Goal: Task Accomplishment & Management: Manage account settings

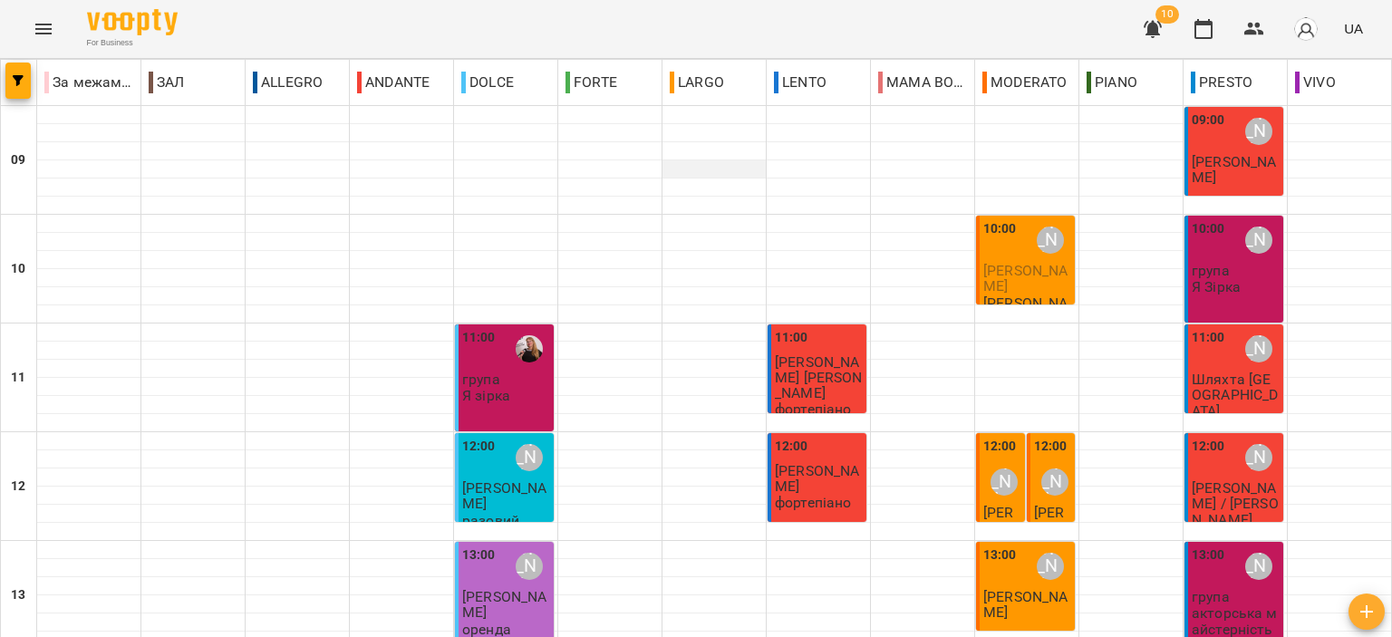
scroll to position [712, 0]
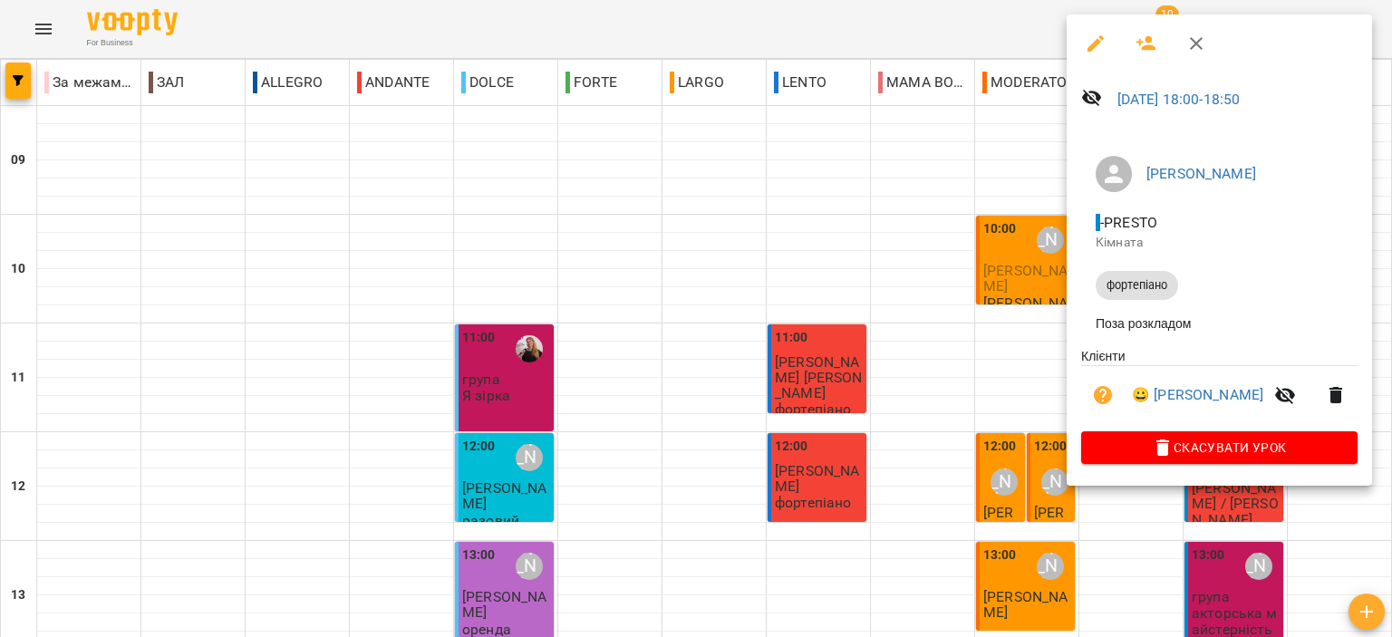
click at [1334, 398] on icon "button" at bounding box center [1336, 395] width 22 height 22
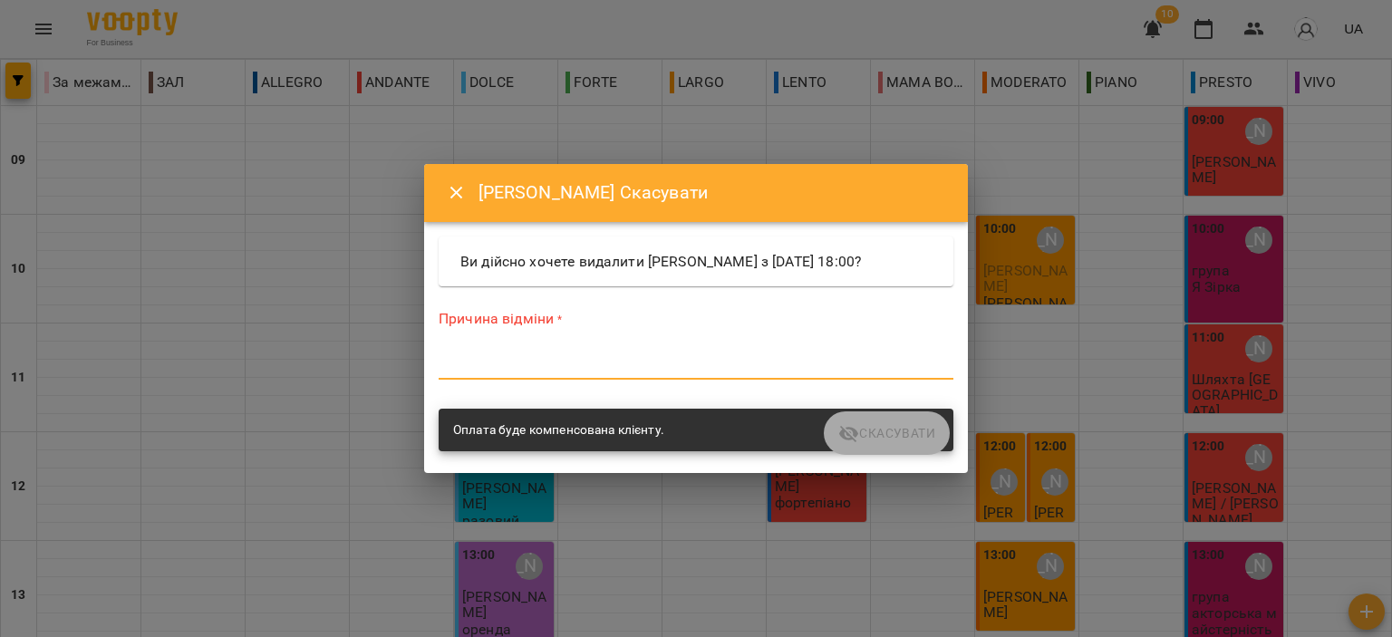
click at [852, 365] on textarea at bounding box center [696, 364] width 515 height 17
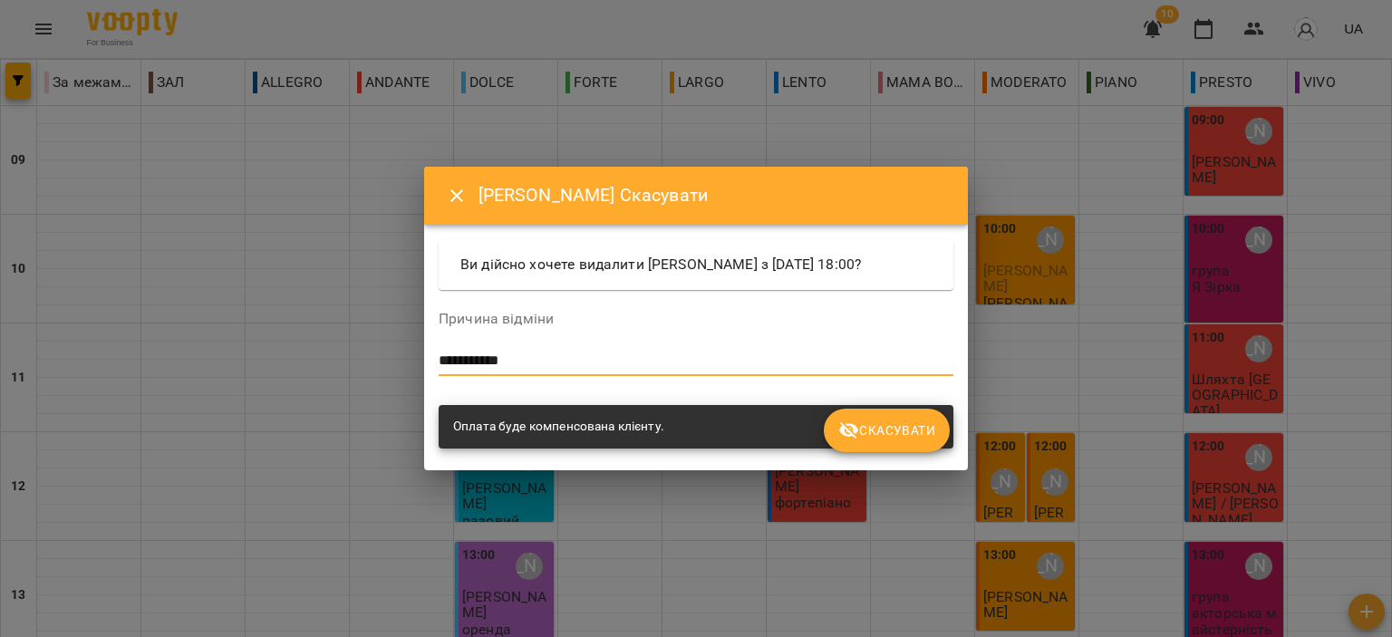
type textarea "**********"
click at [902, 428] on span "Скасувати" at bounding box center [886, 431] width 97 height 22
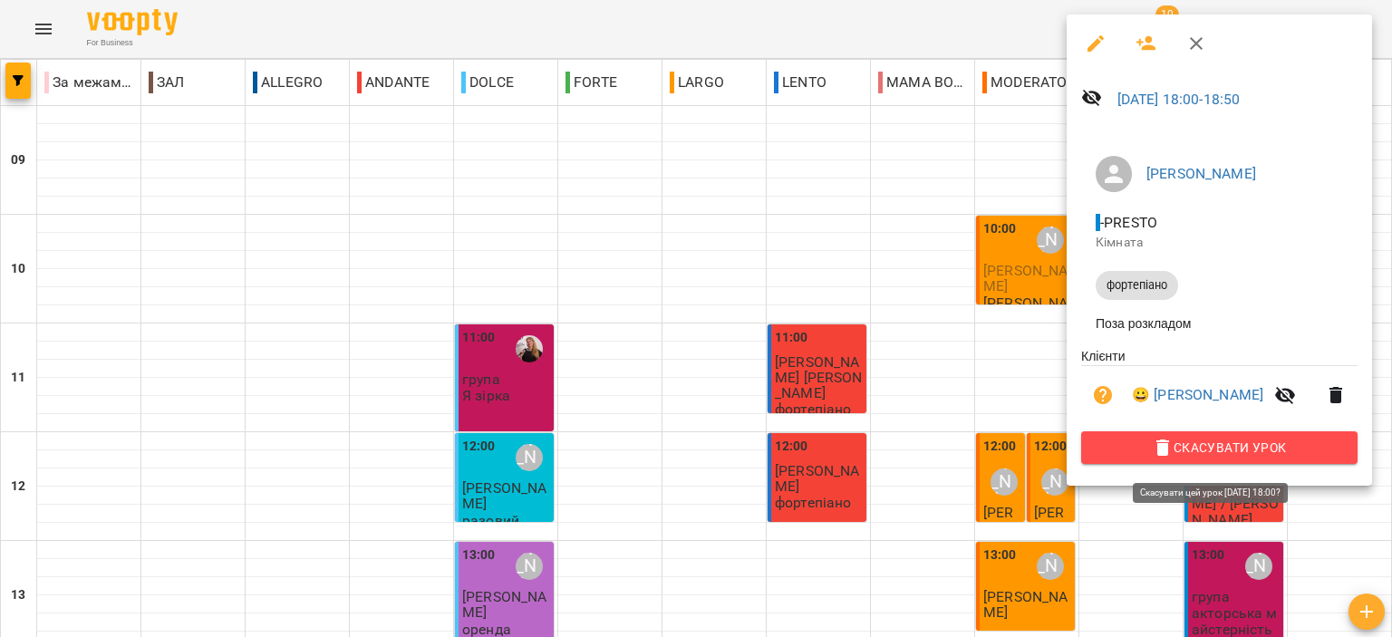
click at [1207, 451] on span "Скасувати Урок" at bounding box center [1218, 448] width 247 height 22
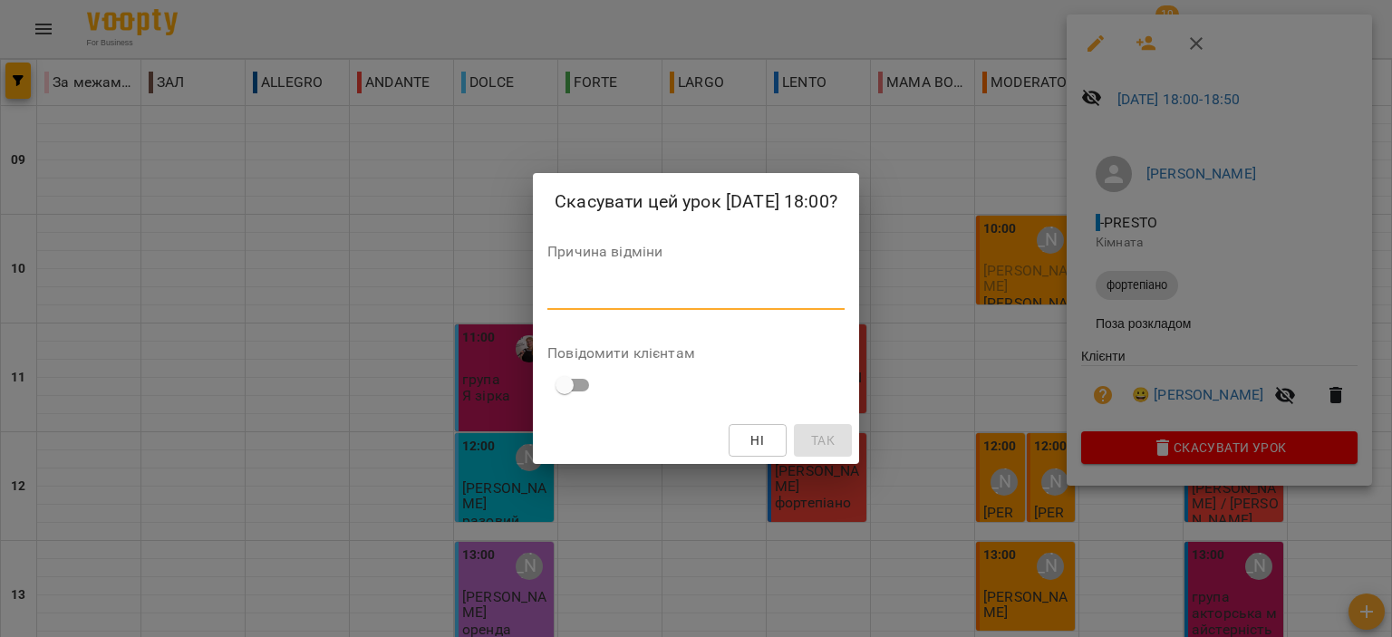
click at [695, 296] on textarea at bounding box center [695, 294] width 297 height 17
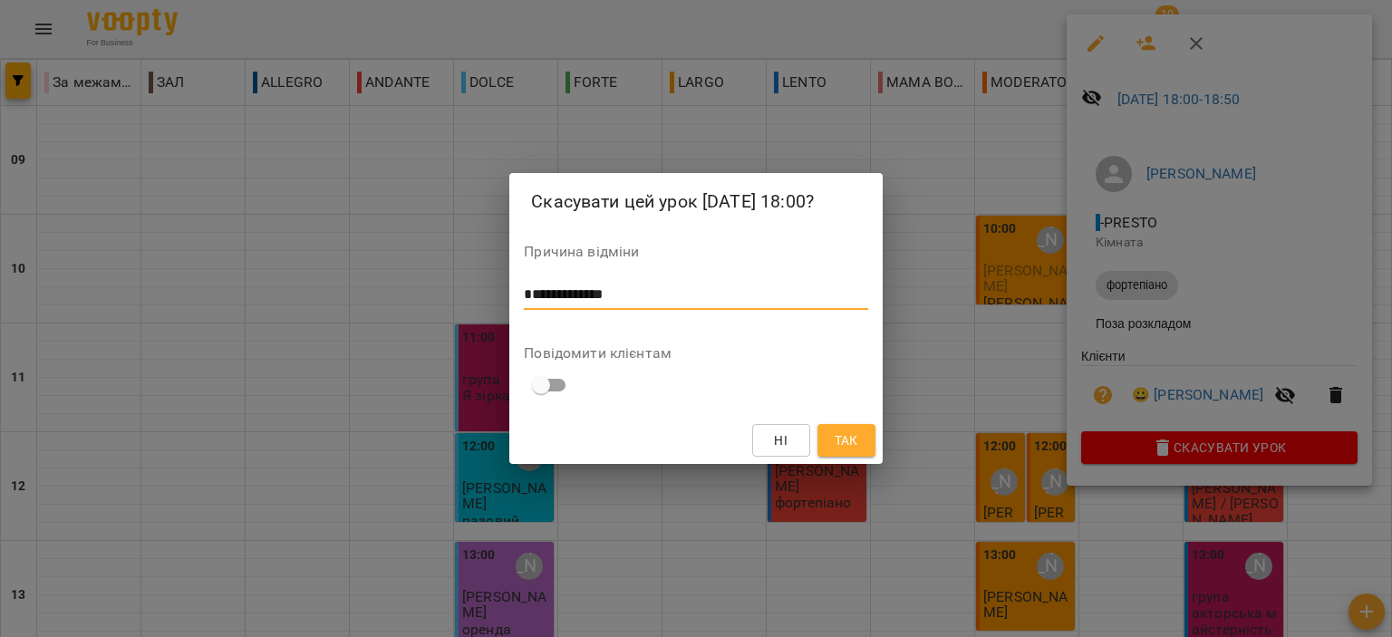
type textarea "**********"
click at [850, 429] on span "Так" at bounding box center [846, 440] width 24 height 22
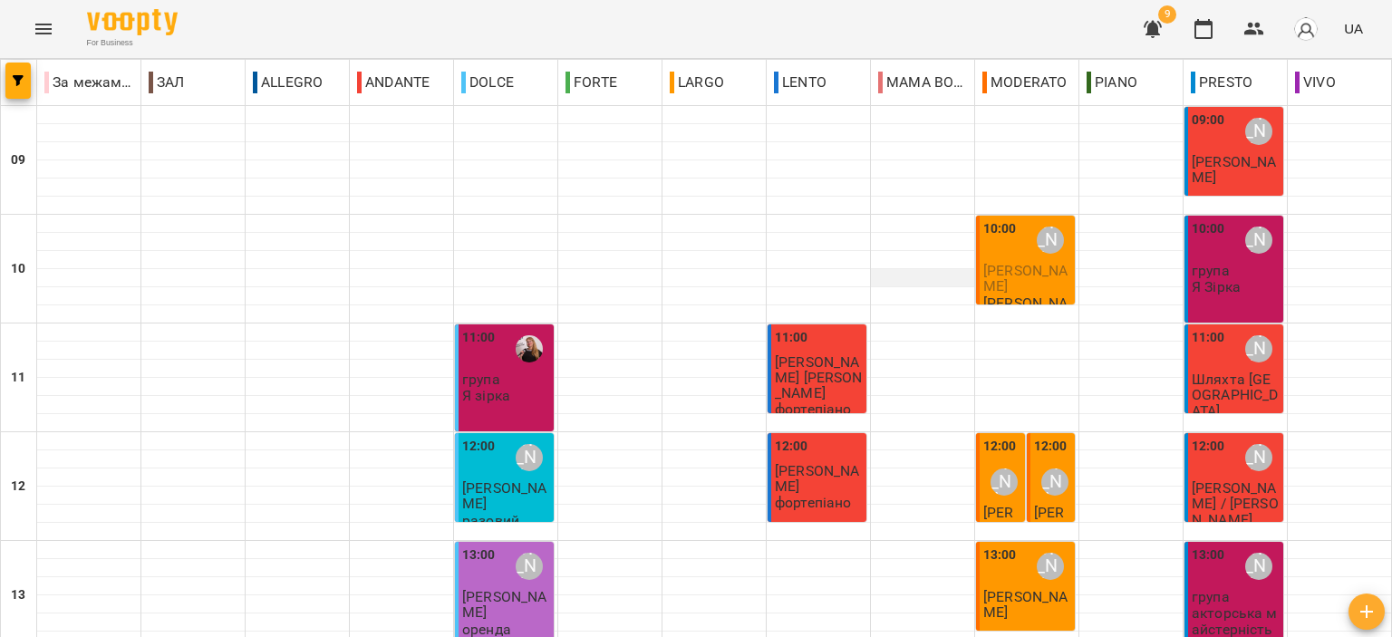
scroll to position [453, 0]
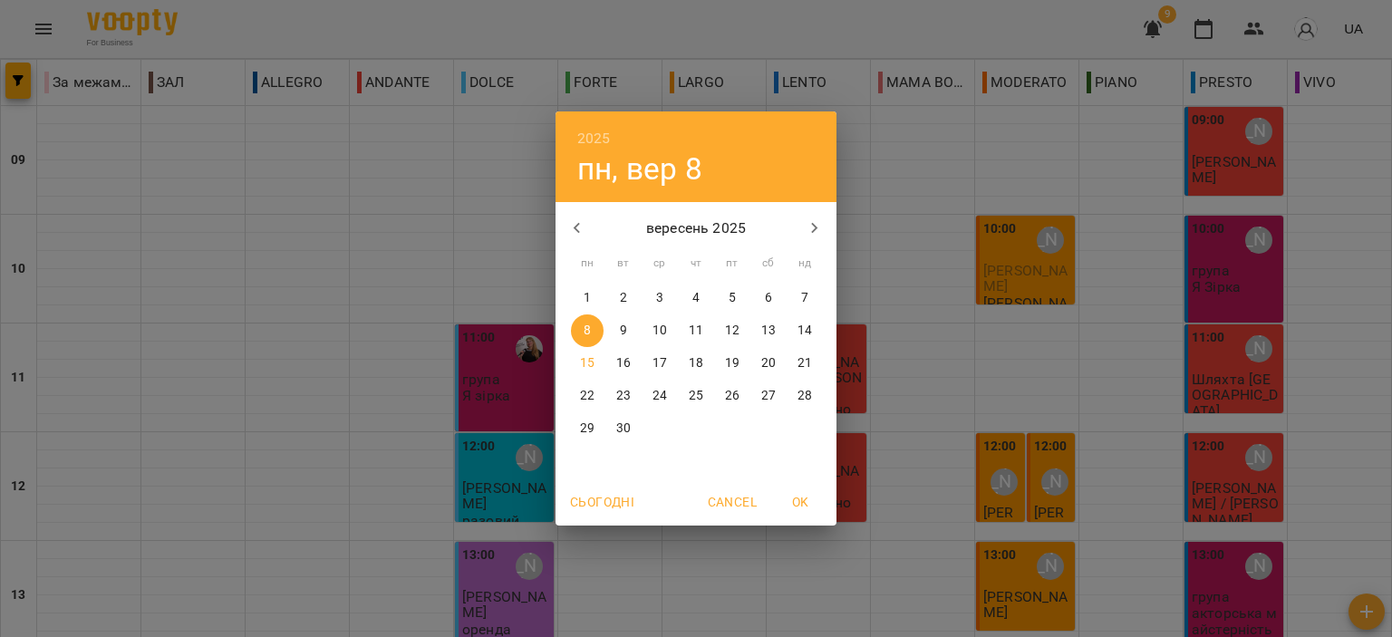
click at [592, 354] on p "15" at bounding box center [587, 363] width 14 height 18
type input "**********"
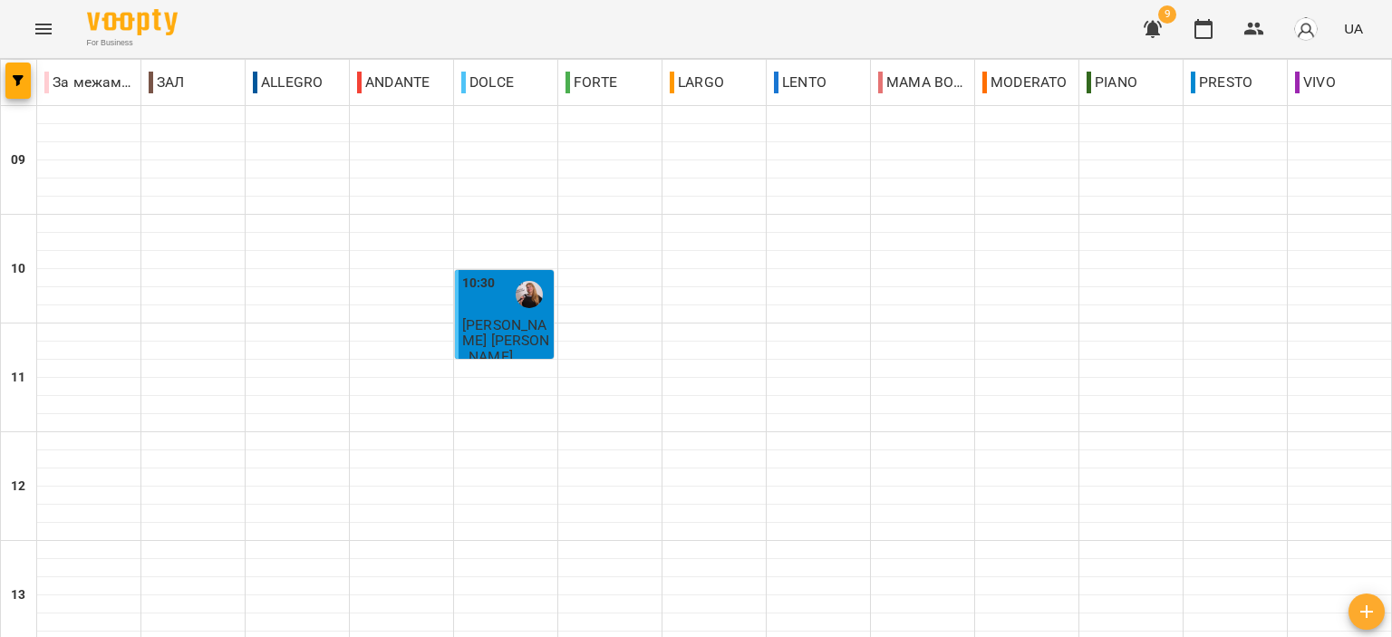
scroll to position [622, 0]
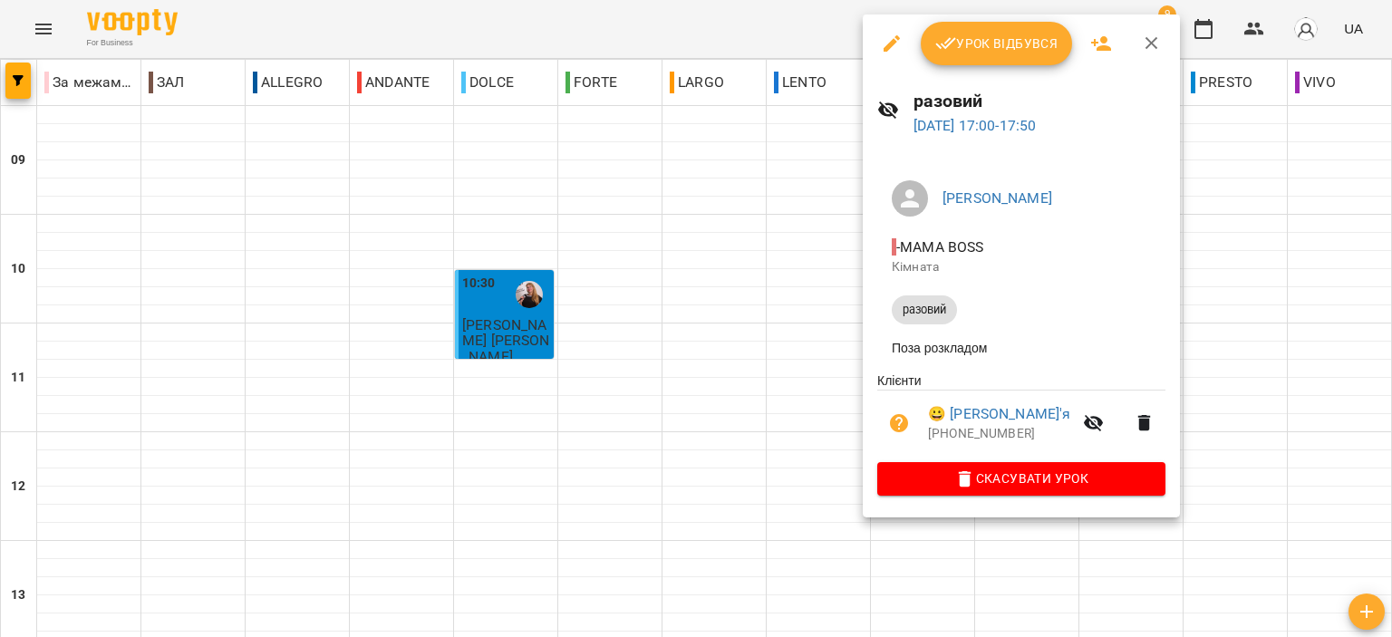
click at [1149, 43] on icon "button" at bounding box center [1151, 43] width 13 height 13
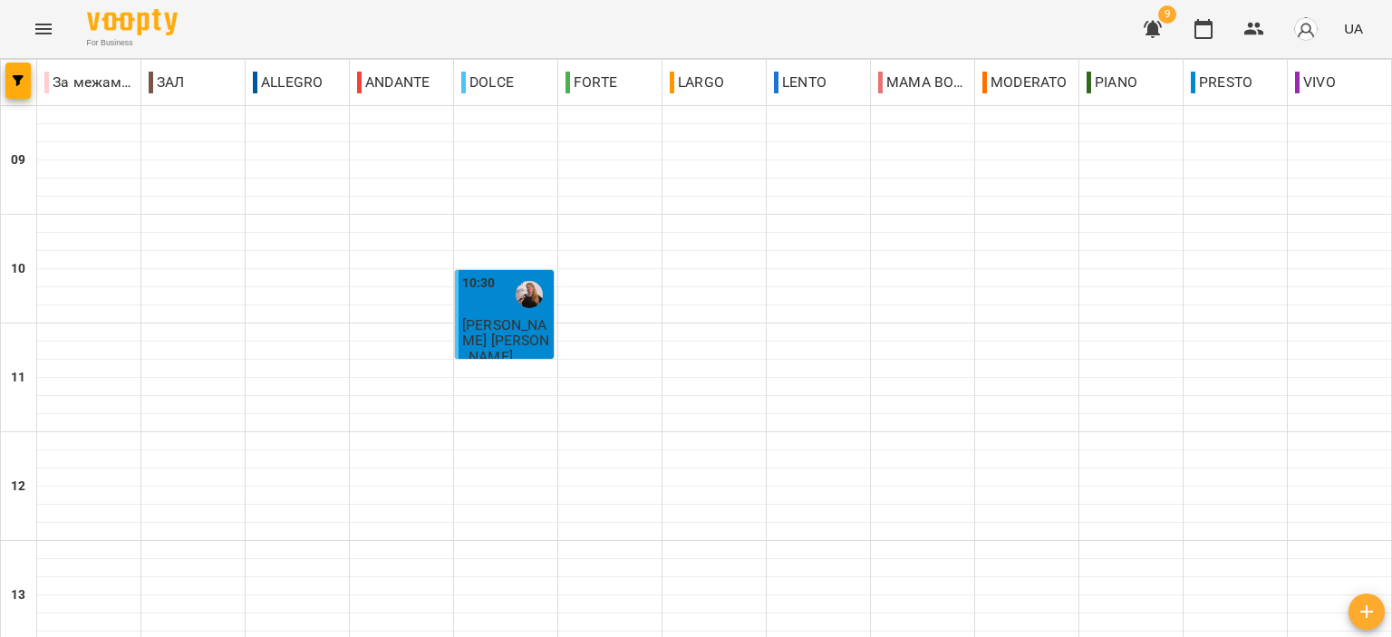
scroll to position [803, 0]
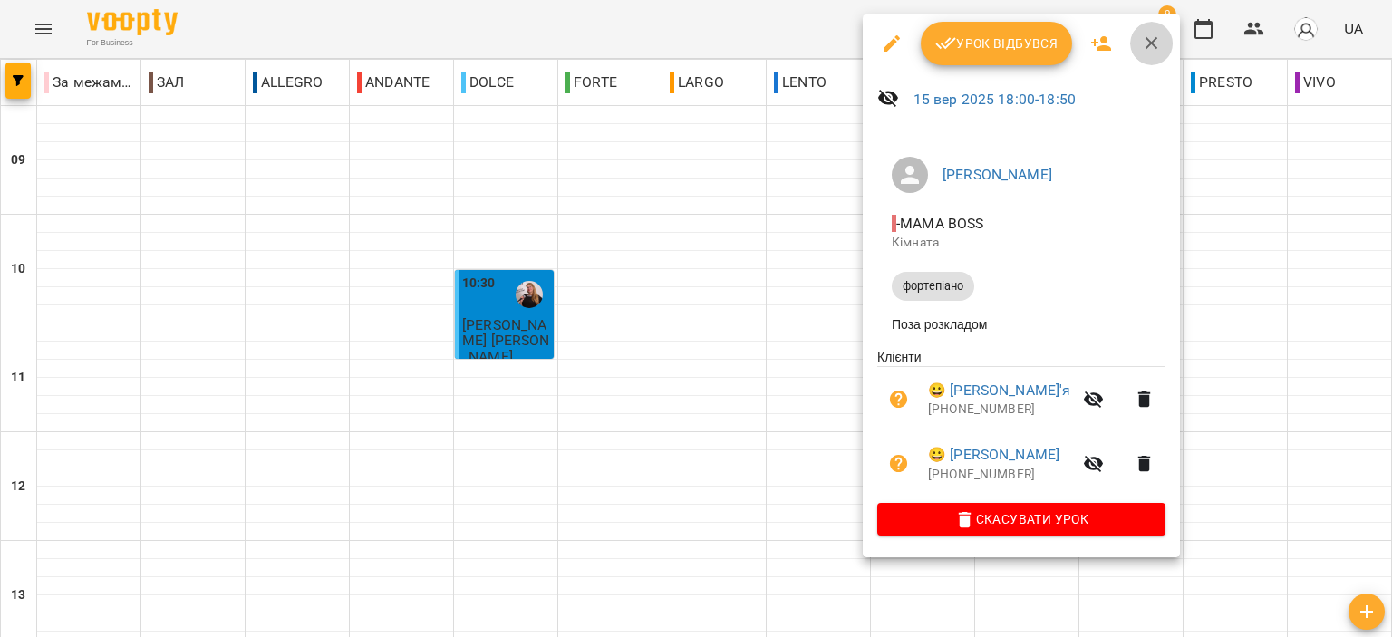
click at [1157, 34] on icon "button" at bounding box center [1152, 44] width 22 height 22
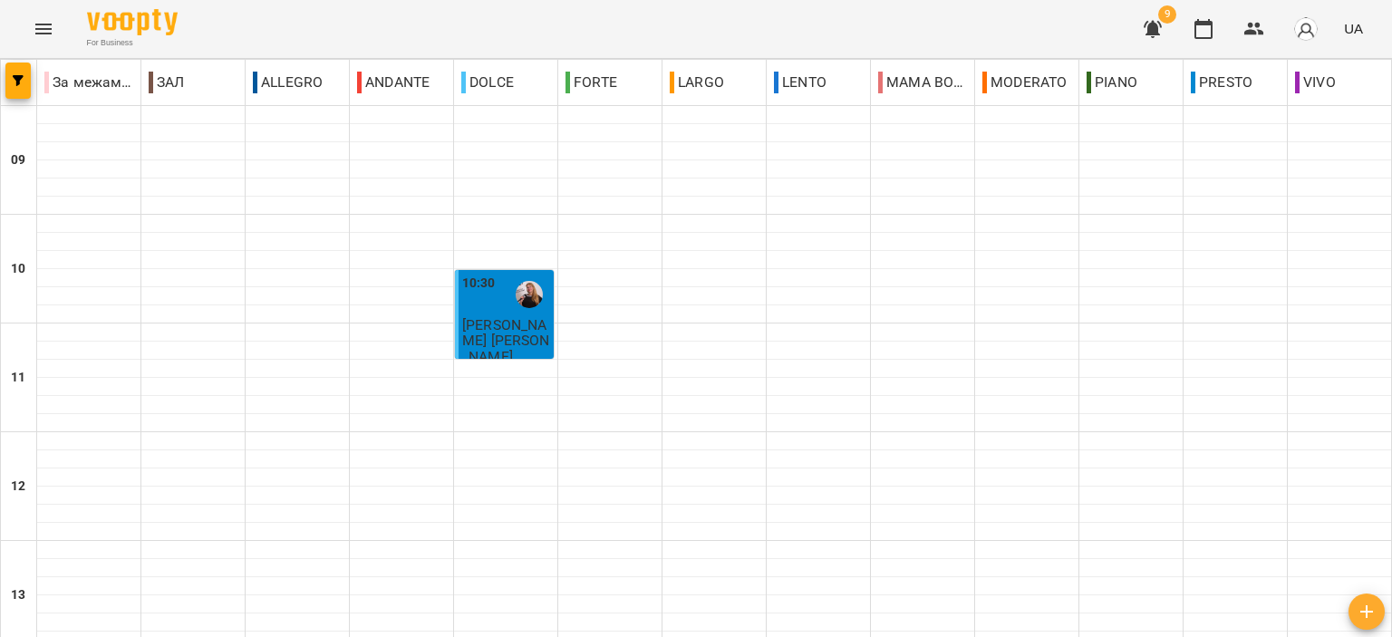
scroll to position [350, 0]
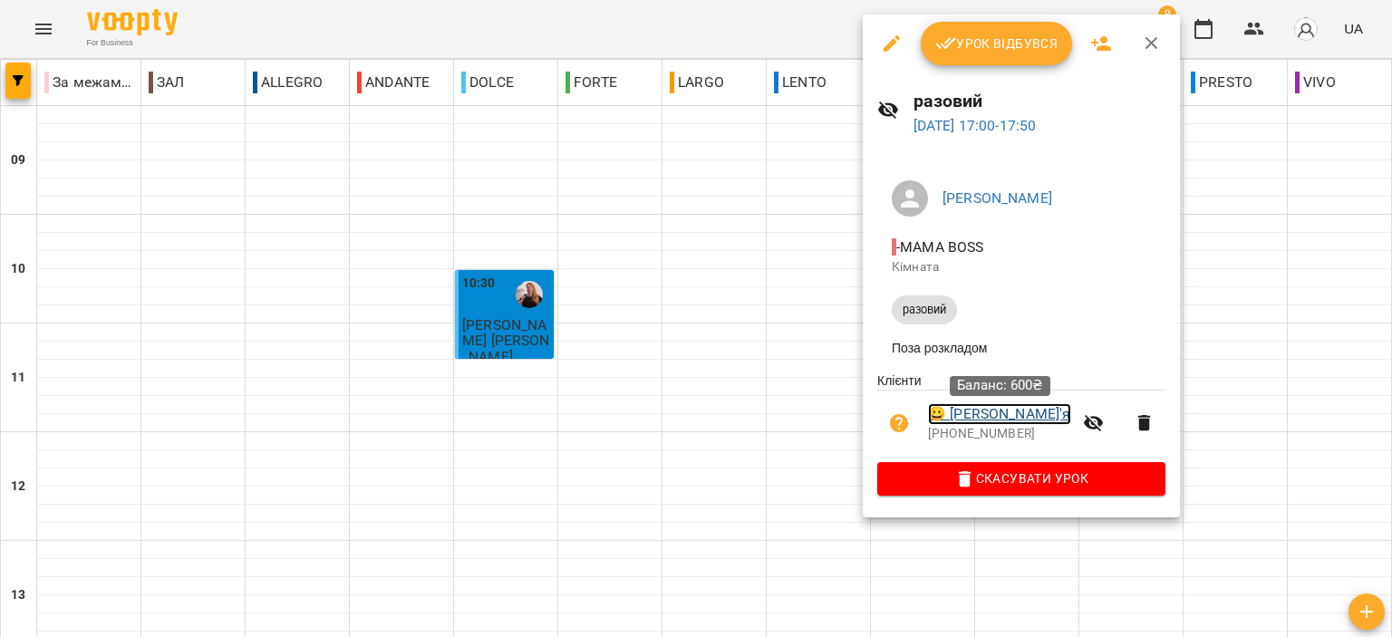
click at [1011, 418] on link "😀 Єрмоленко Дар'я" at bounding box center [999, 414] width 143 height 22
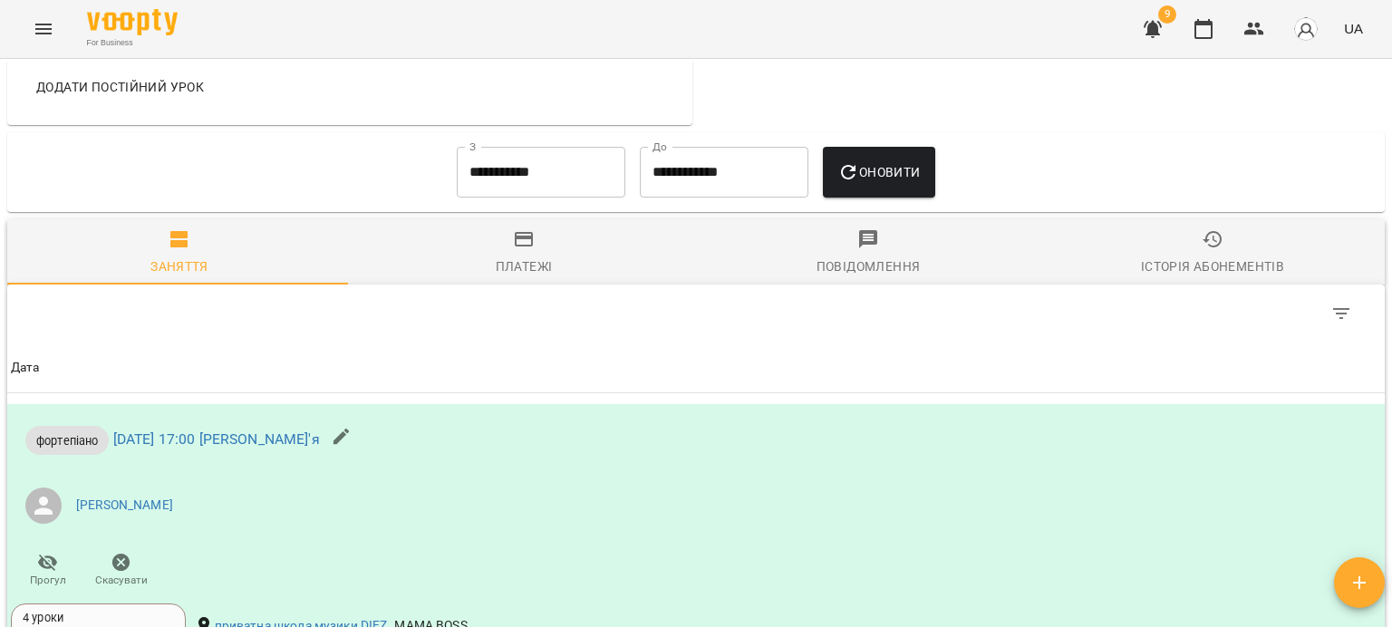
scroll to position [997, 0]
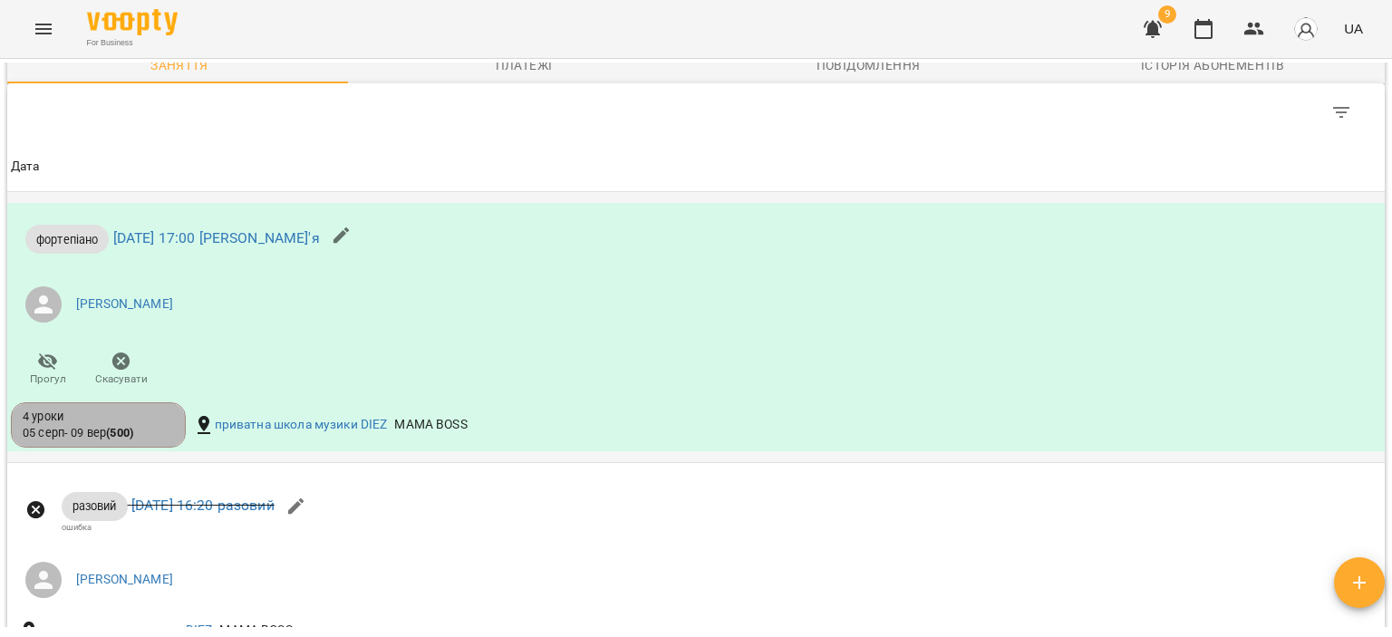
click at [138, 425] on div "4 уроки" at bounding box center [98, 417] width 151 height 16
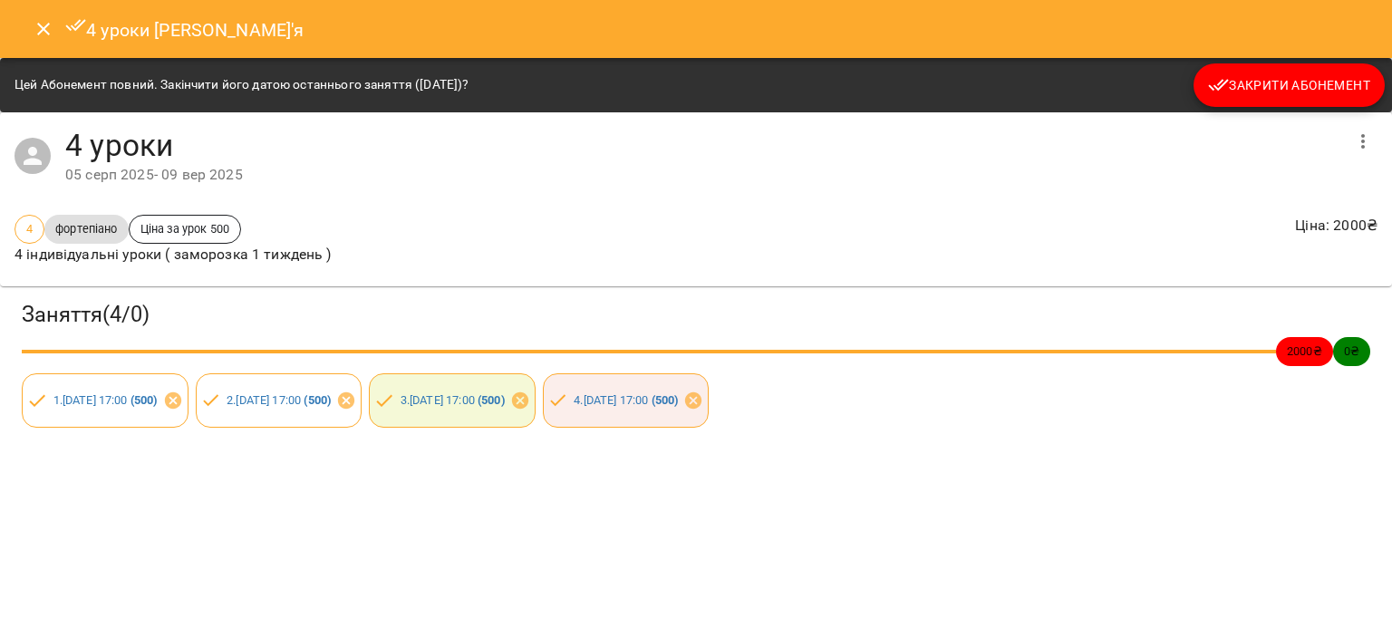
click at [43, 21] on icon "Close" at bounding box center [44, 29] width 22 height 22
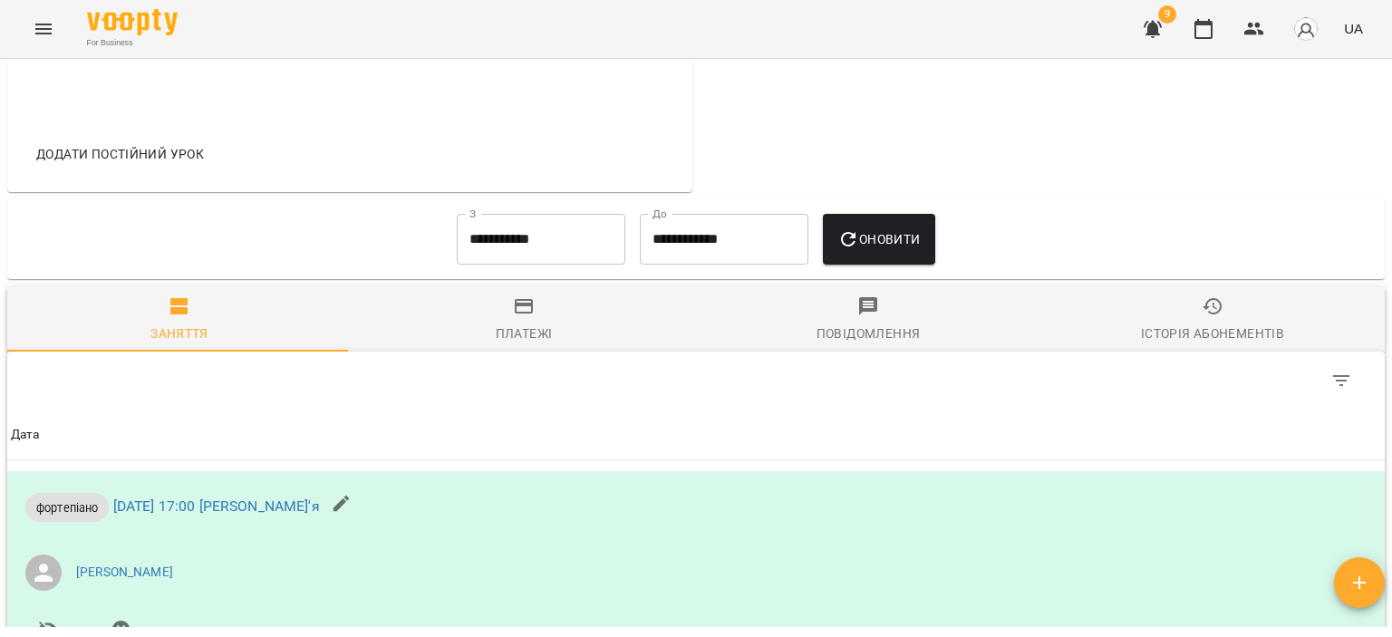
scroll to position [765, 0]
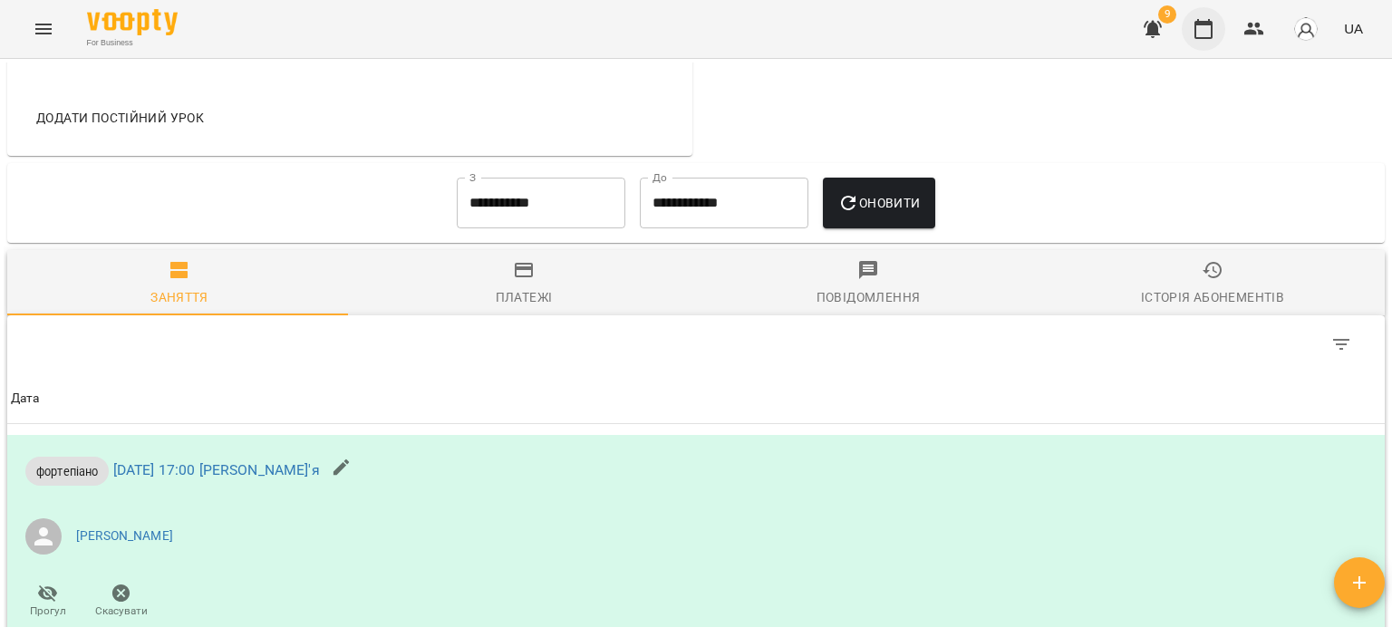
click at [1211, 34] on icon "button" at bounding box center [1203, 29] width 22 height 22
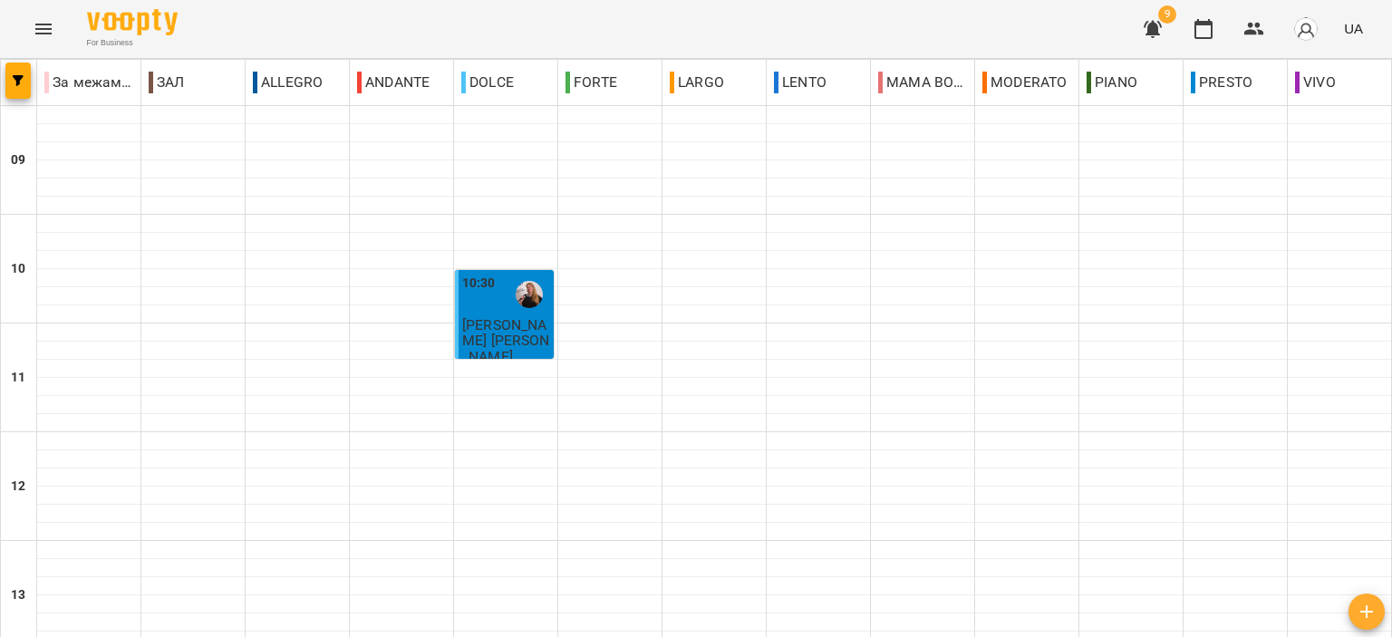
click at [474, 325] on span "[PERSON_NAME] [PERSON_NAME]" at bounding box center [506, 340] width 88 height 49
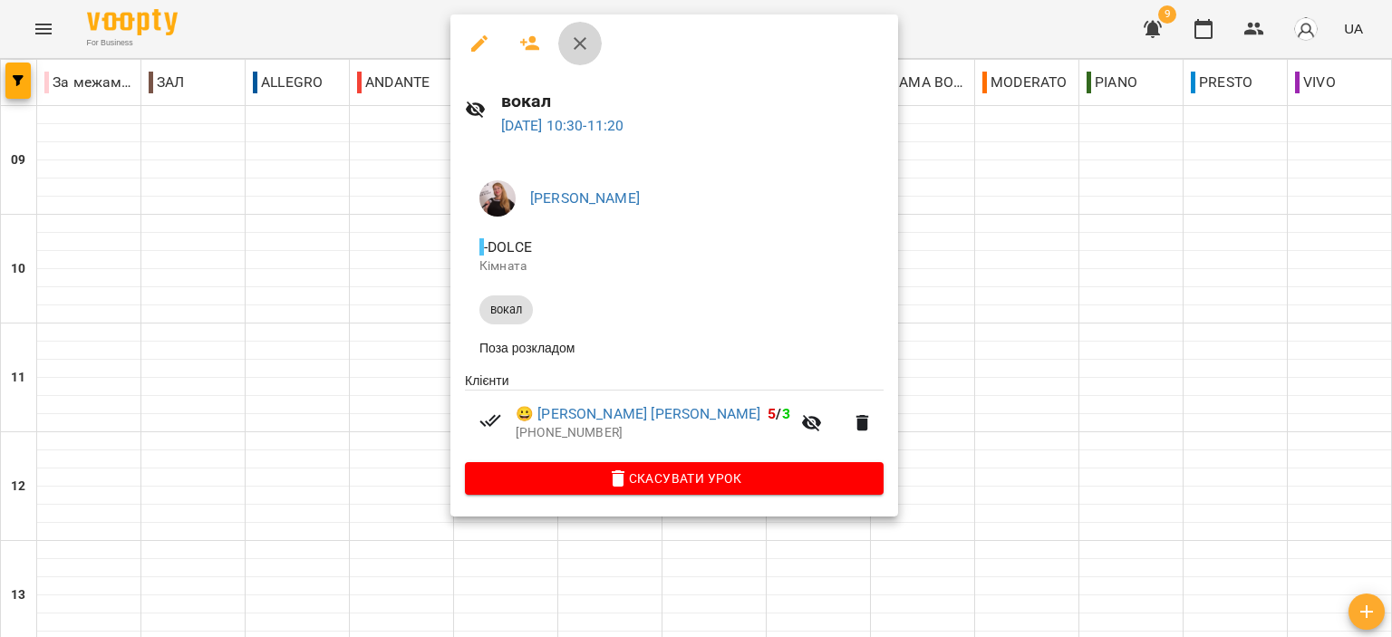
click at [565, 34] on button "button" at bounding box center [579, 43] width 43 height 43
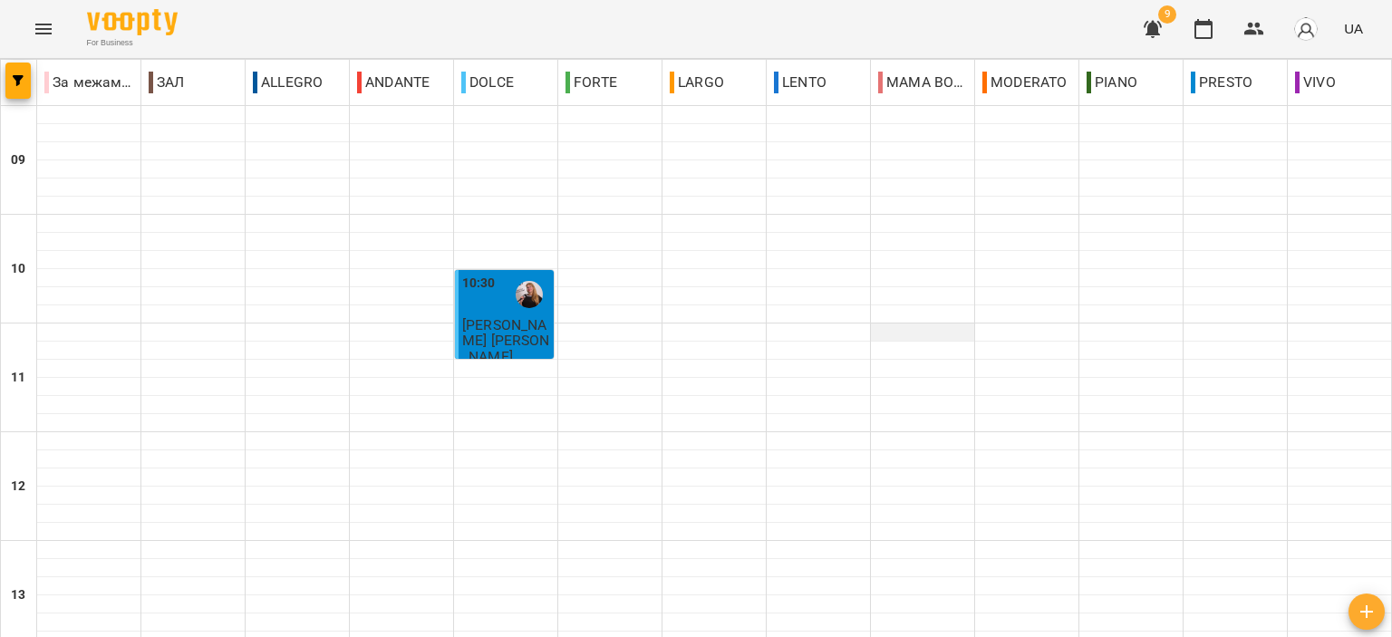
scroll to position [544, 0]
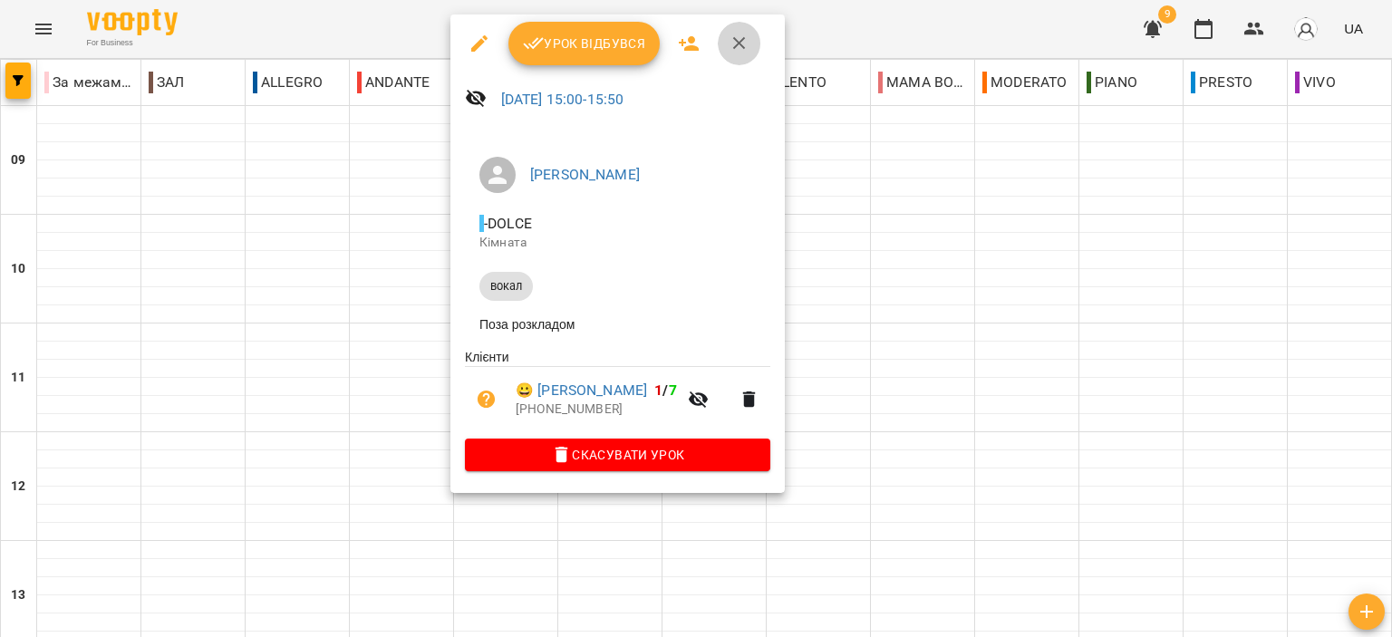
click at [733, 48] on icon "button" at bounding box center [739, 43] width 13 height 13
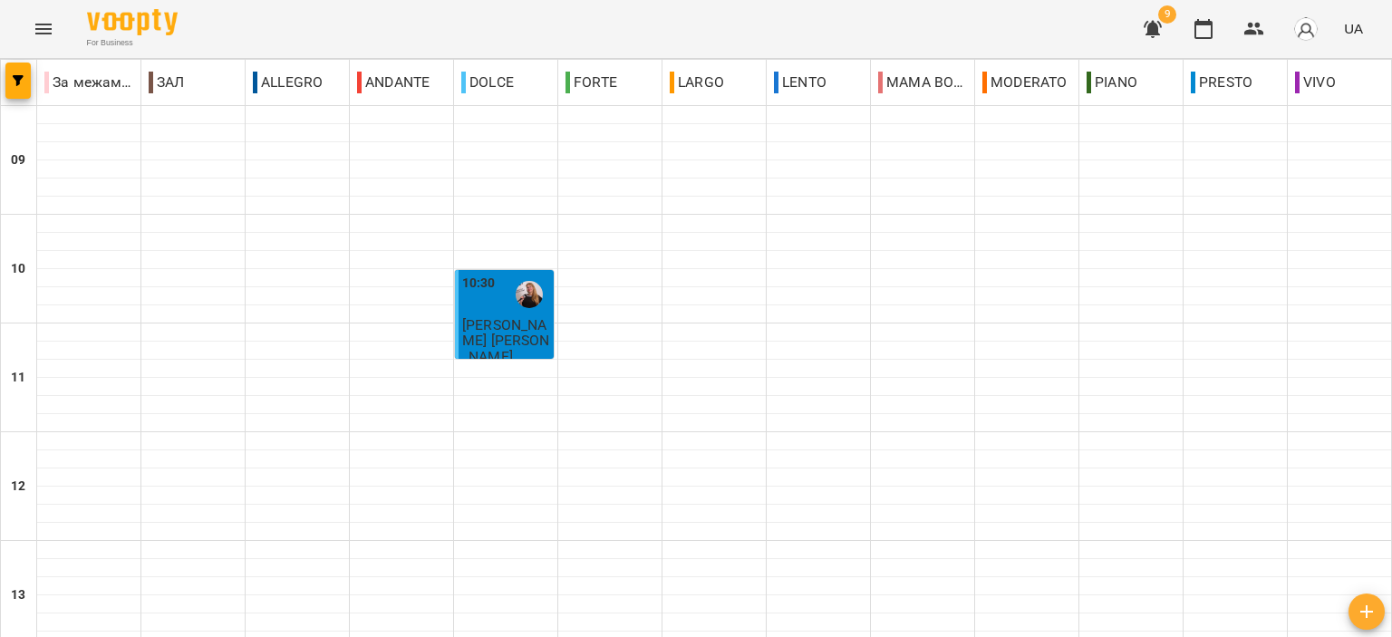
scroll to position [634, 0]
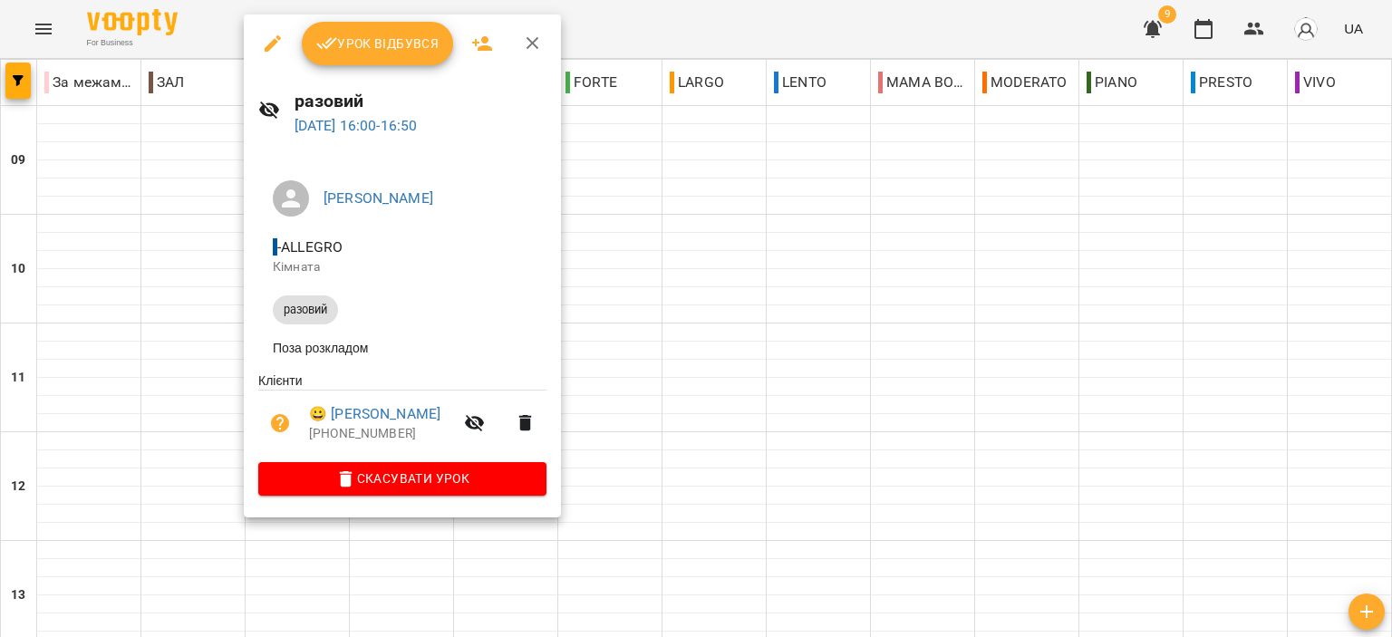
click at [522, 36] on icon "button" at bounding box center [533, 44] width 22 height 22
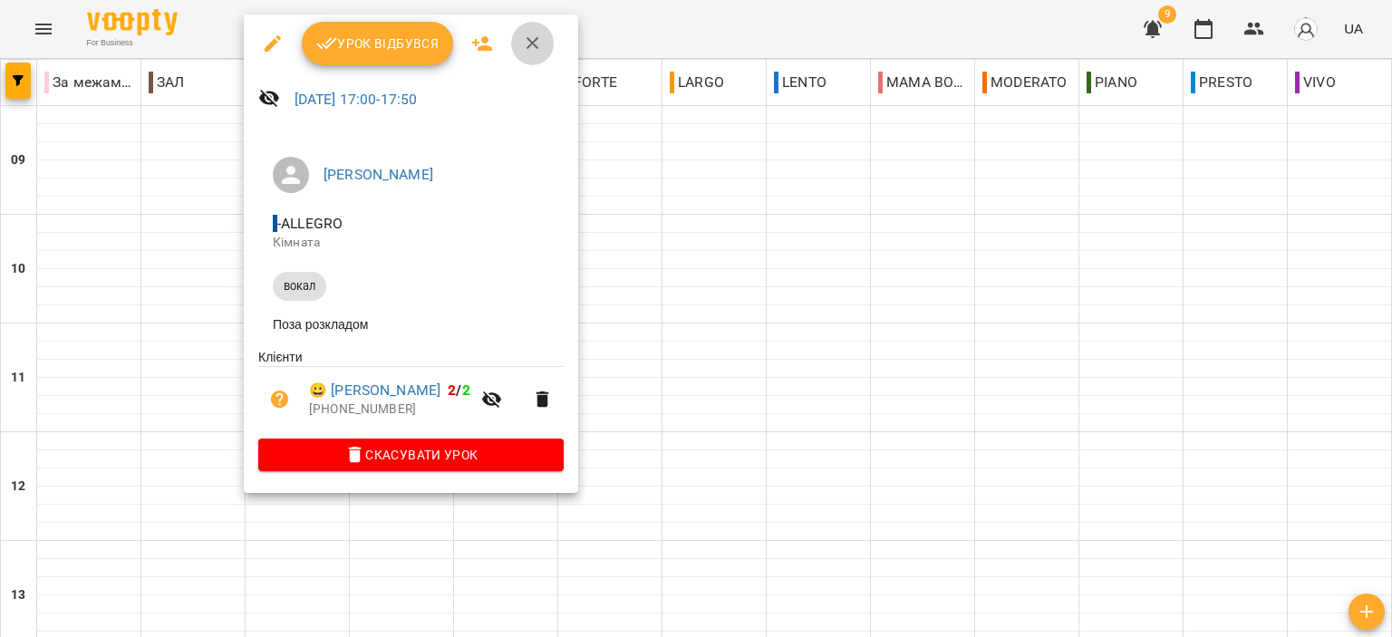
click at [534, 42] on icon "button" at bounding box center [533, 44] width 22 height 22
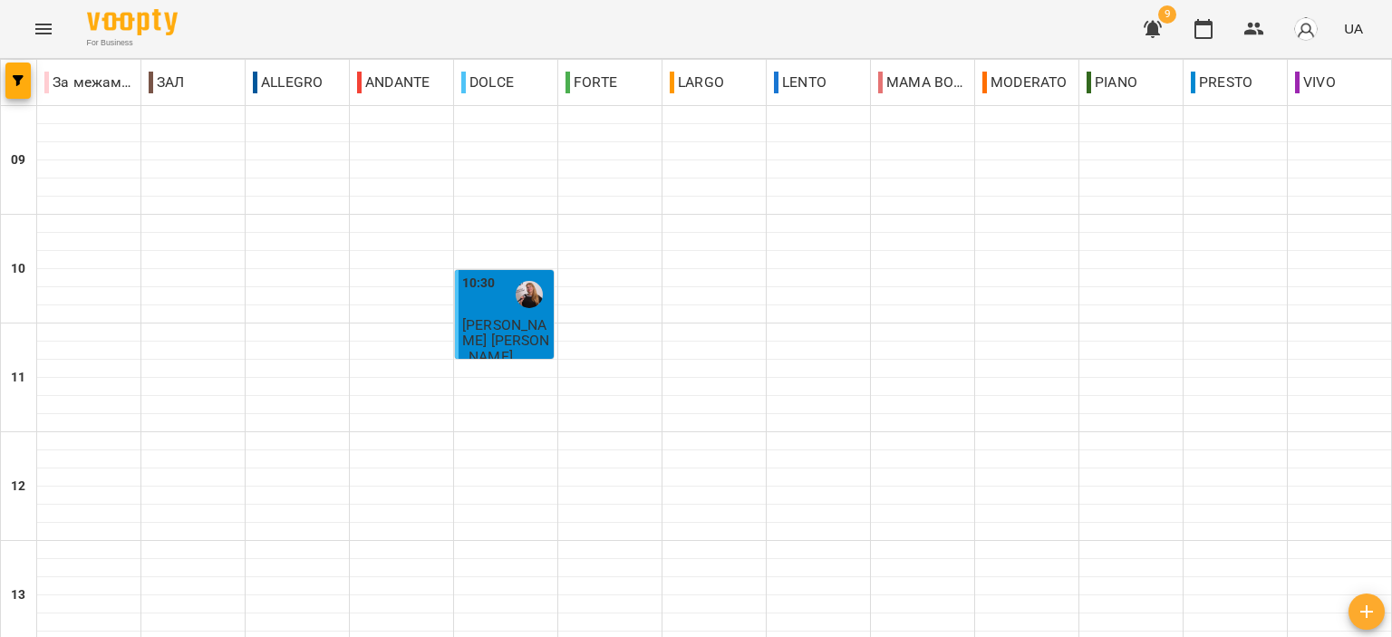
scroll to position [815, 0]
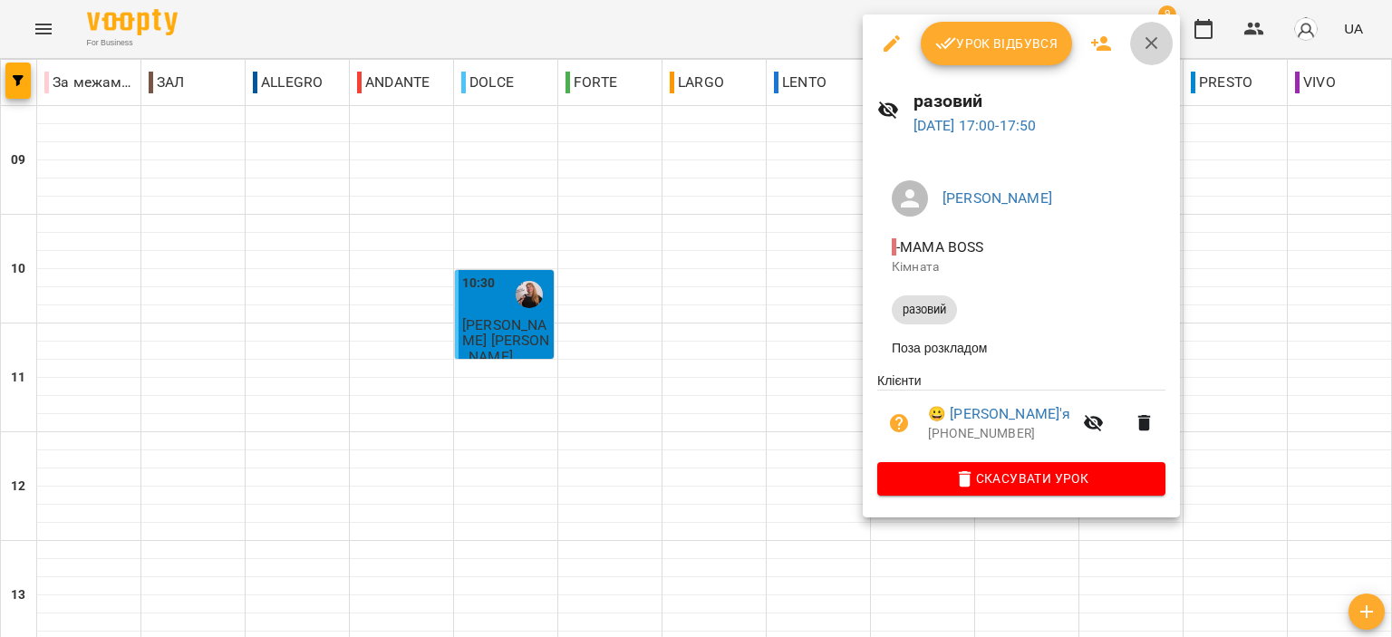
click at [1149, 39] on icon "button" at bounding box center [1152, 44] width 22 height 22
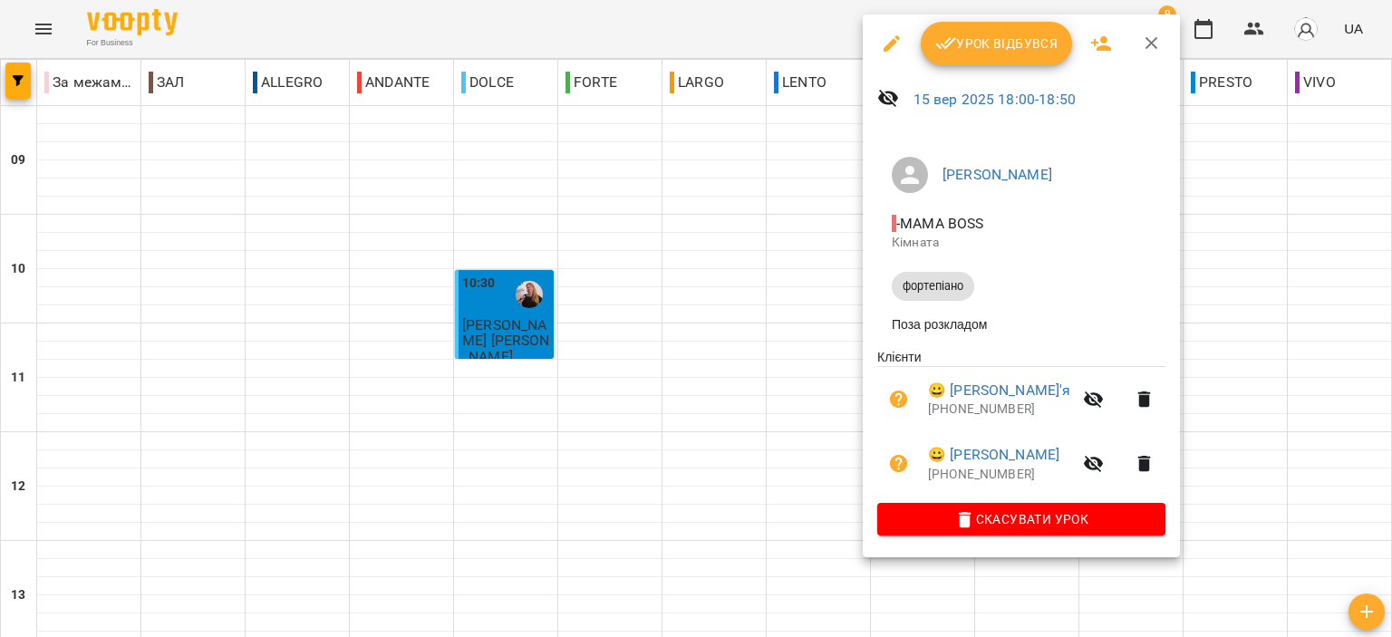
click at [1145, 467] on icon "button" at bounding box center [1144, 464] width 13 height 16
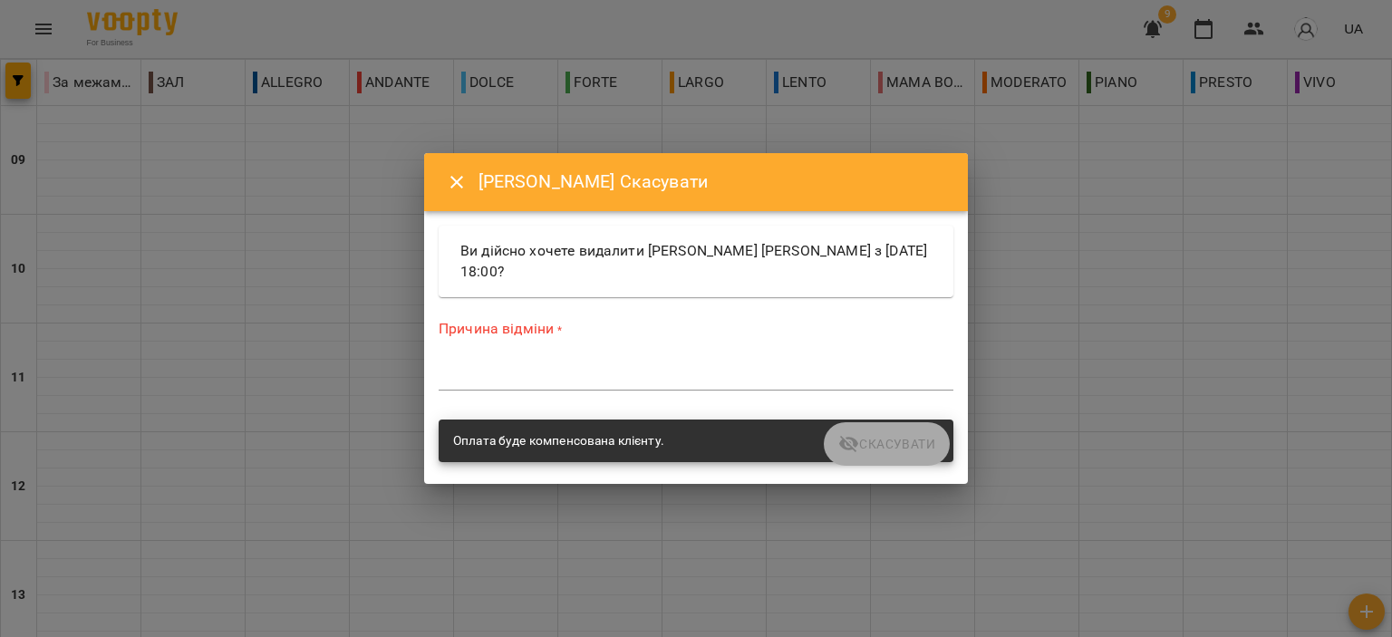
click at [753, 376] on textarea at bounding box center [696, 375] width 515 height 17
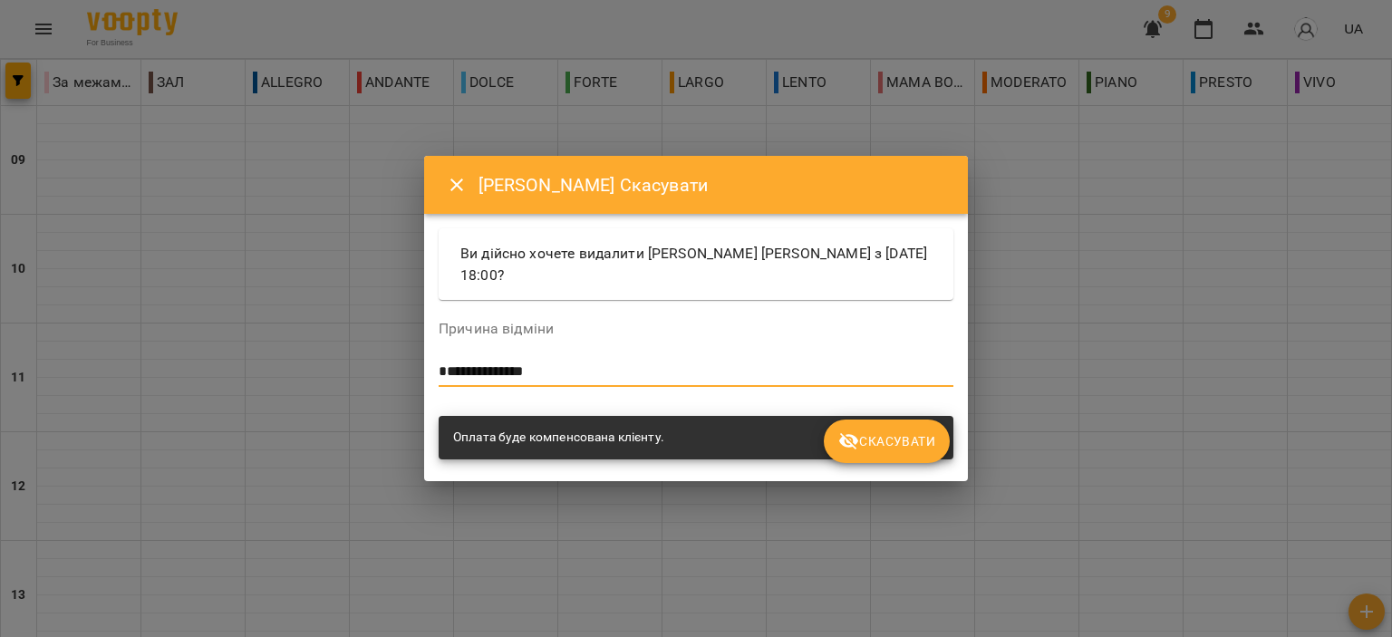
type textarea "**********"
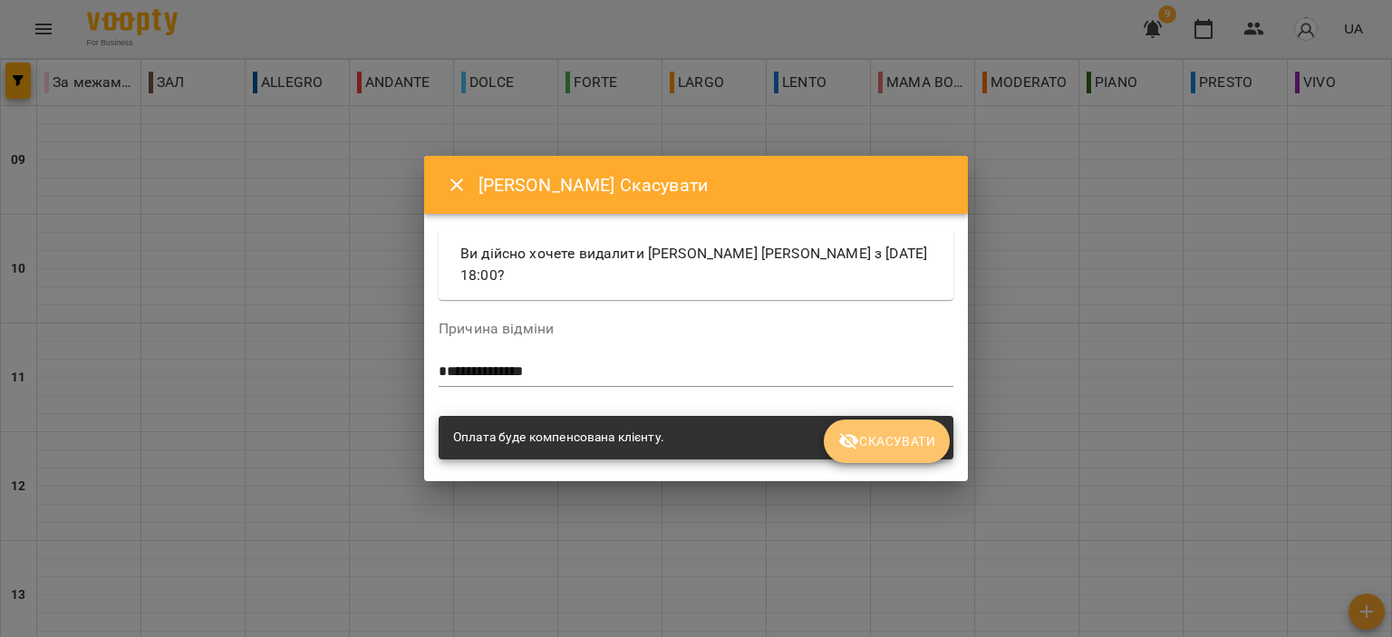
click at [912, 430] on span "Скасувати" at bounding box center [886, 441] width 97 height 22
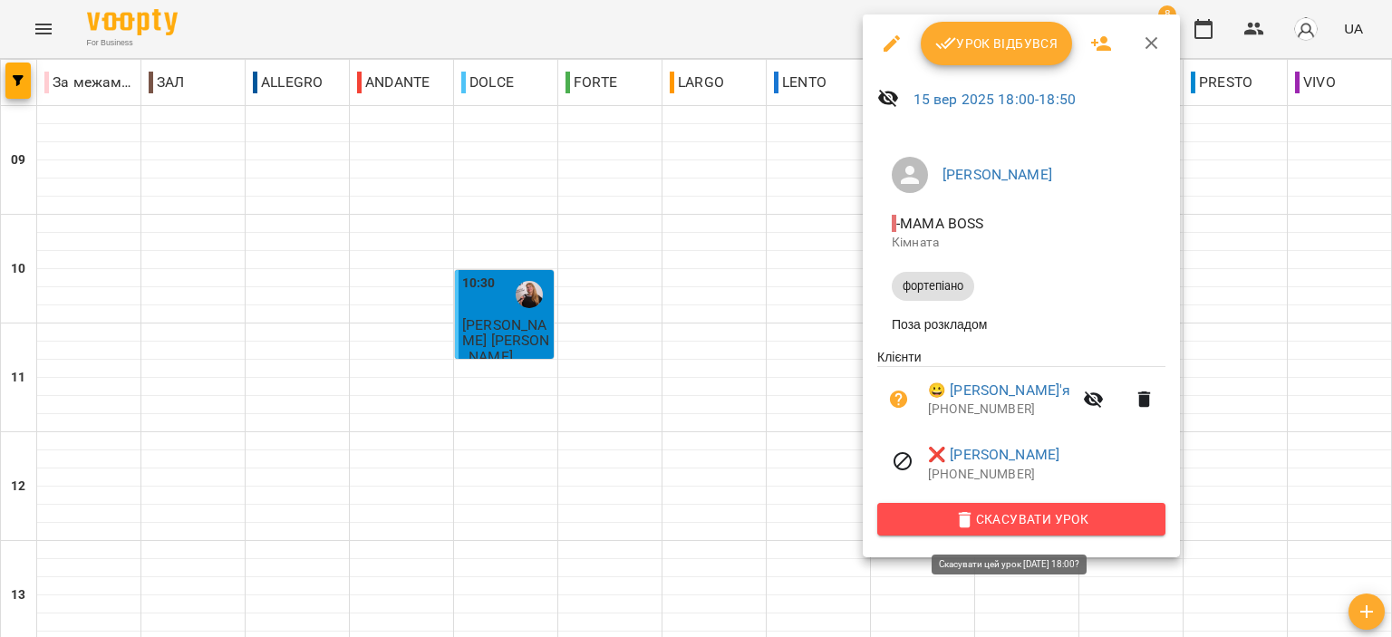
click at [1011, 530] on span "Скасувати Урок" at bounding box center [1021, 519] width 259 height 22
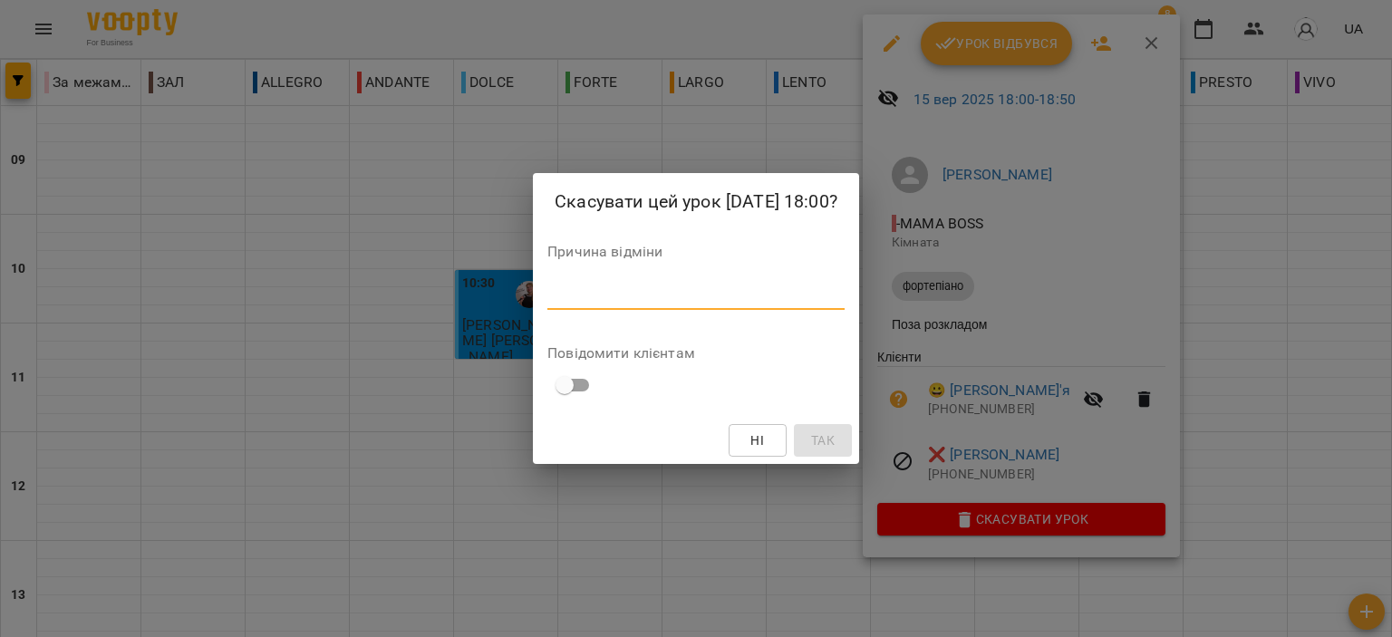
click at [788, 288] on textarea at bounding box center [695, 294] width 297 height 17
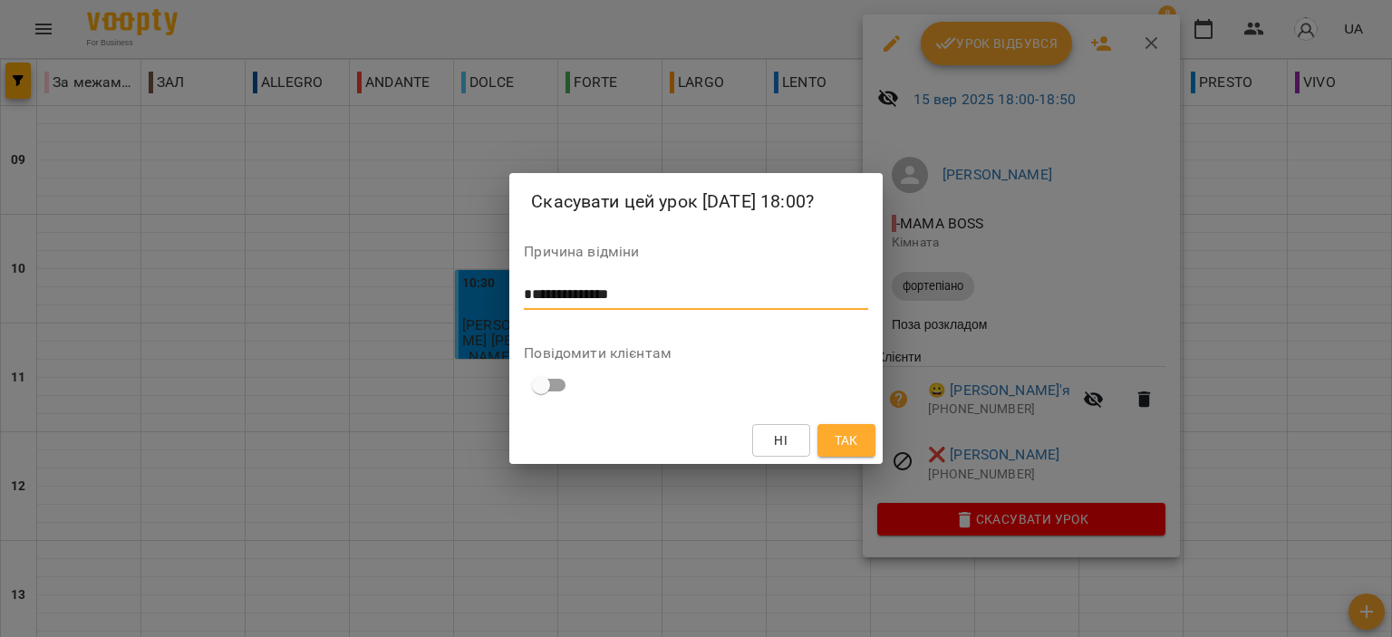
type textarea "**********"
click at [852, 448] on span "Так" at bounding box center [846, 440] width 24 height 22
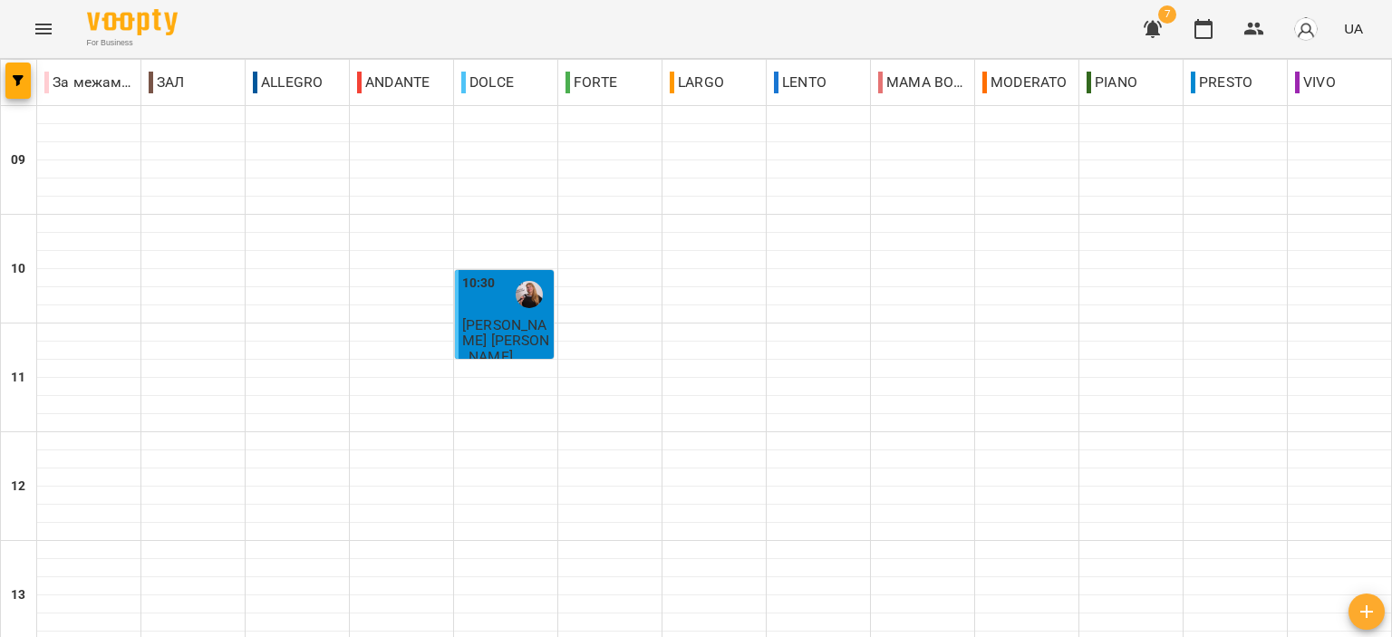
scroll to position [815, 0]
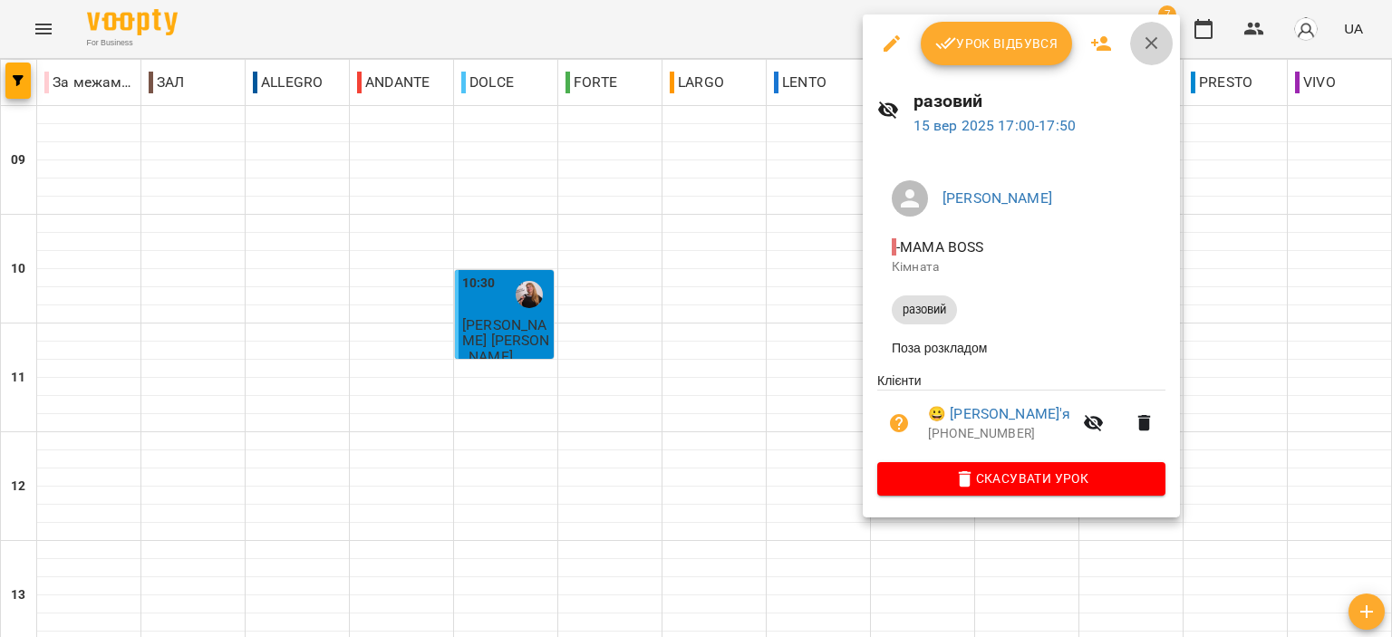
click at [1156, 33] on icon "button" at bounding box center [1152, 44] width 22 height 22
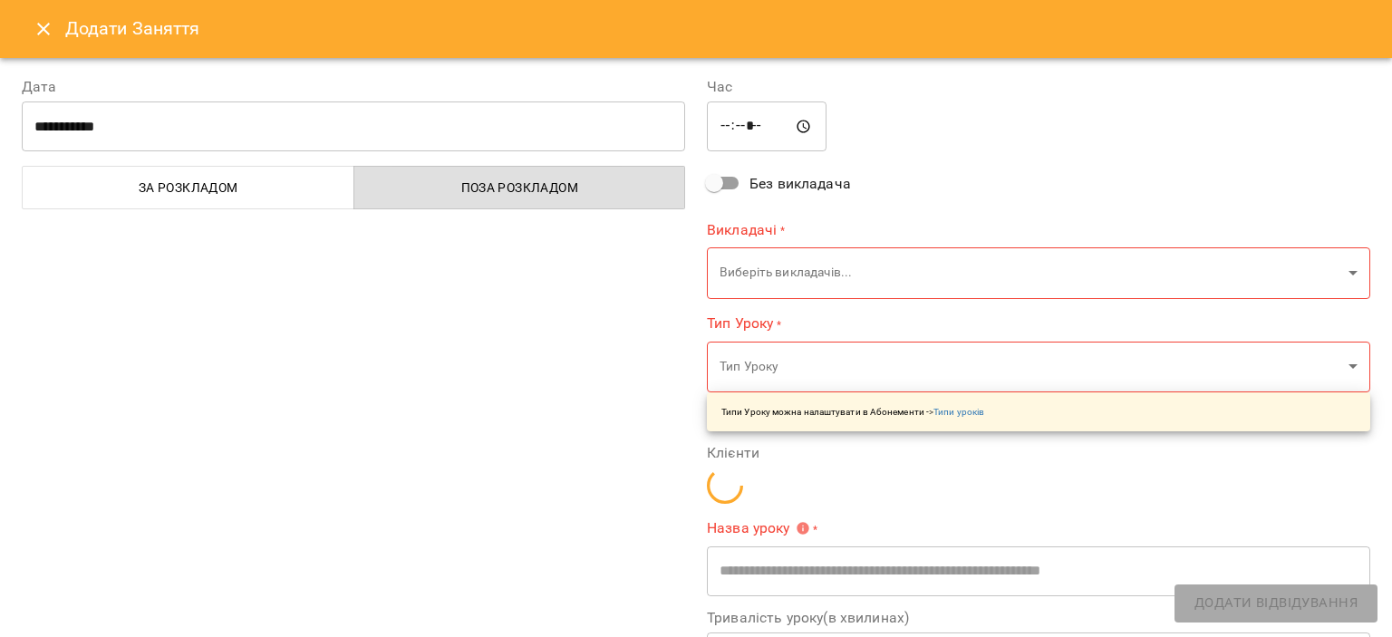
type input "**********"
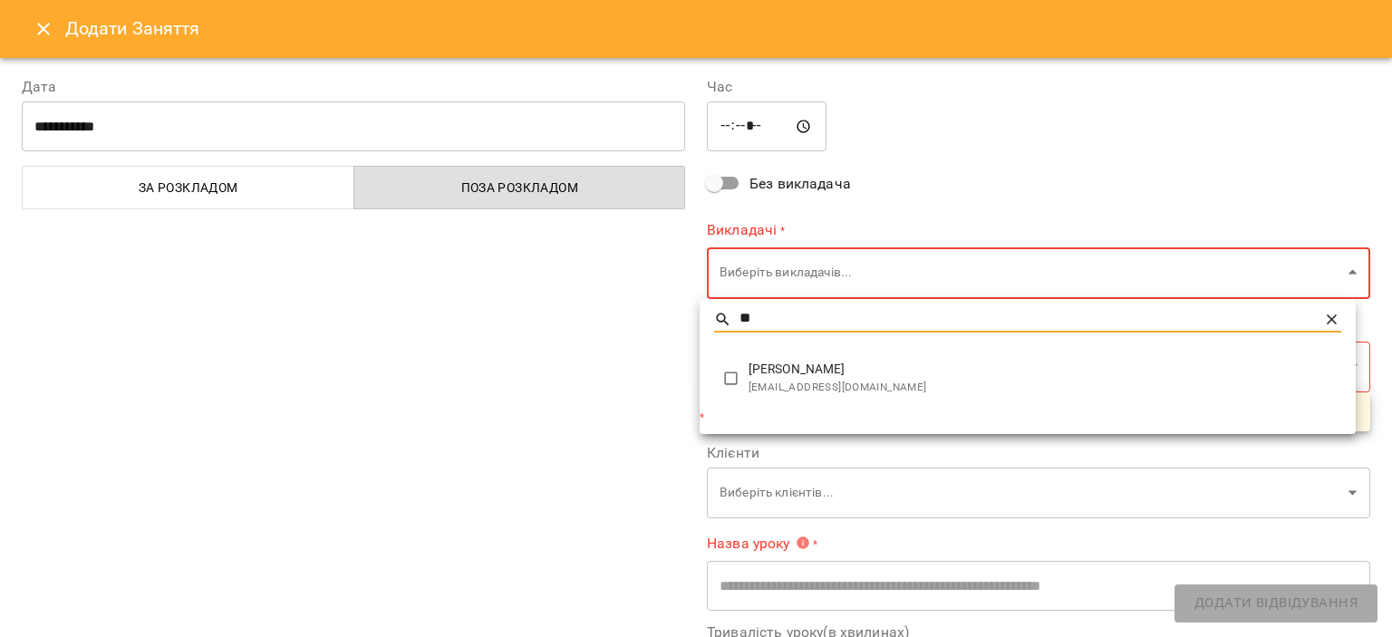
type input "**"
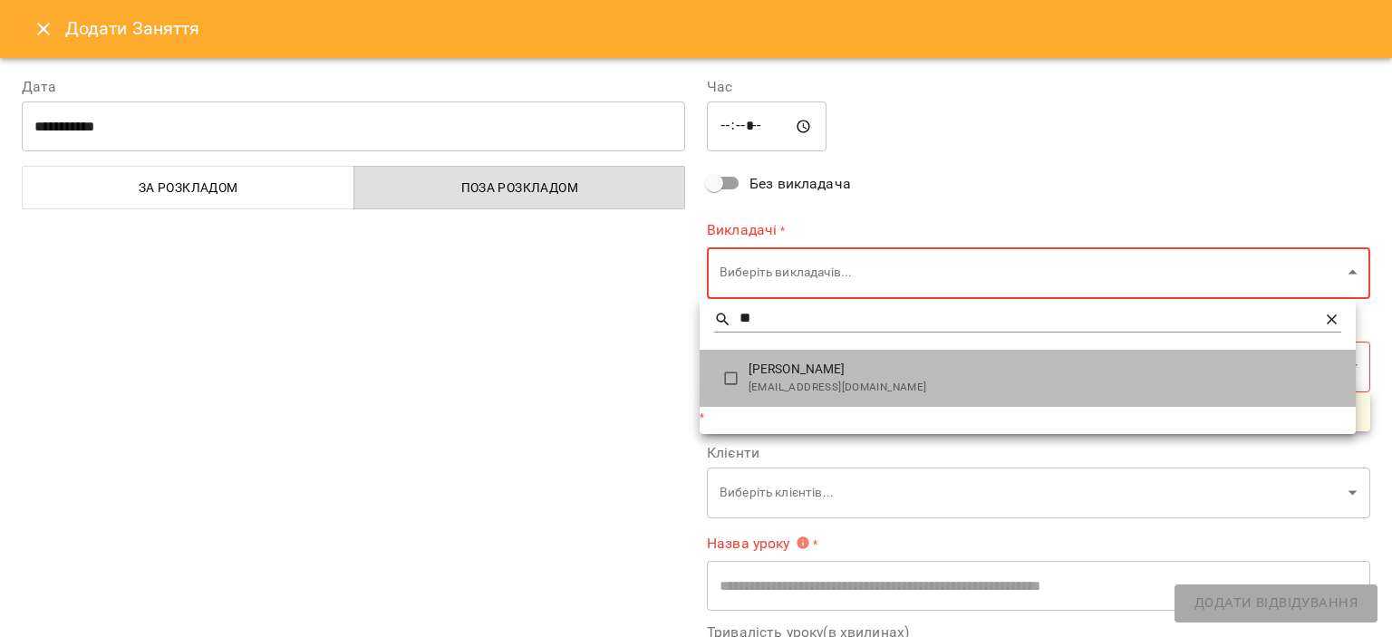
click at [836, 376] on span "[PERSON_NAME]" at bounding box center [1044, 370] width 593 height 18
type input "**********"
type input "**"
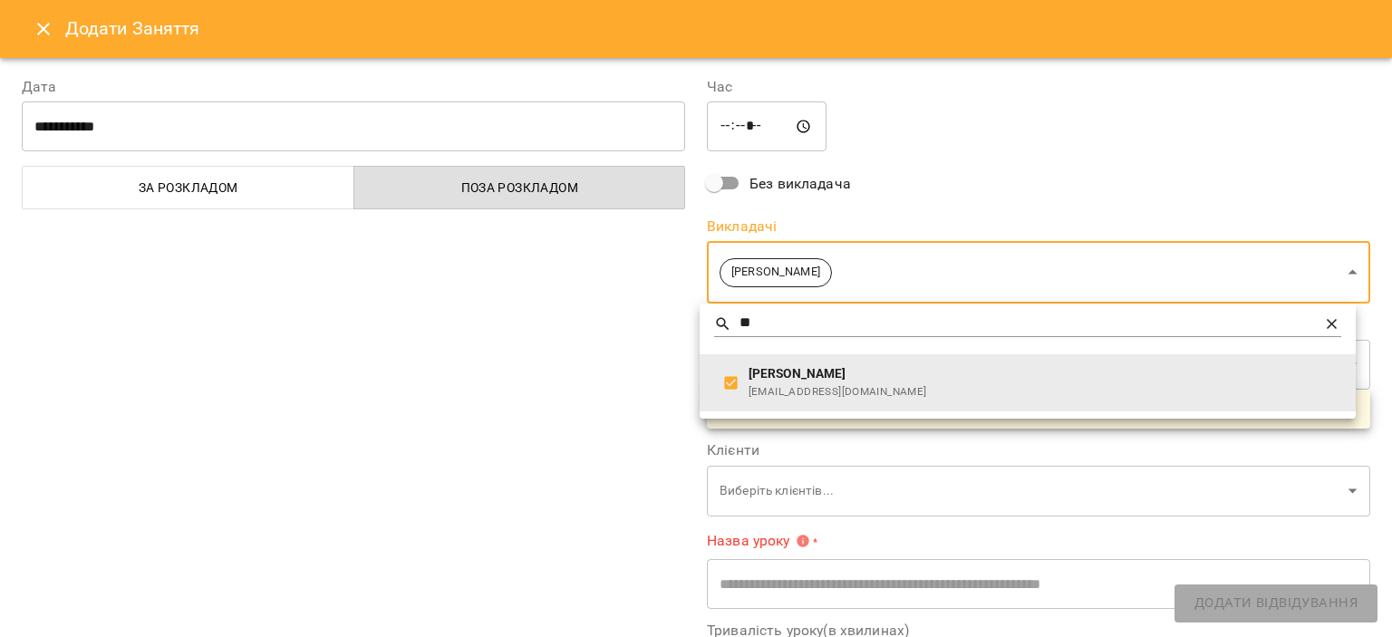
click at [604, 351] on div at bounding box center [696, 318] width 1392 height 637
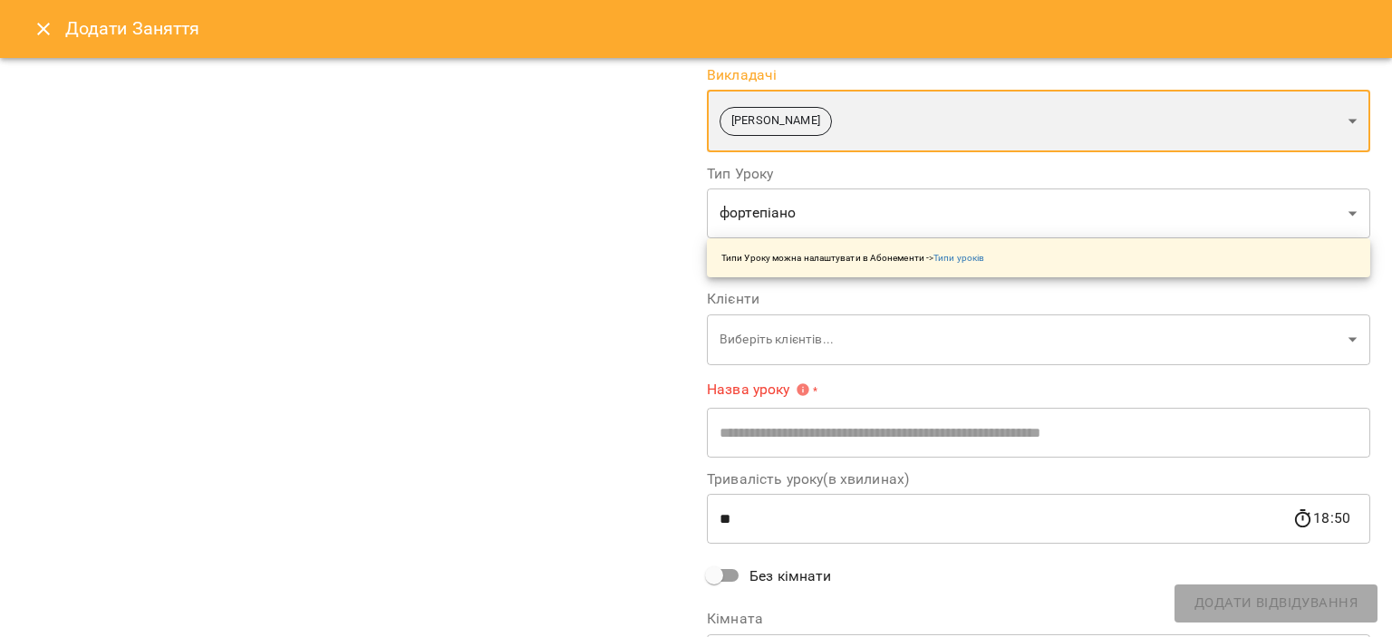
scroll to position [181, 0]
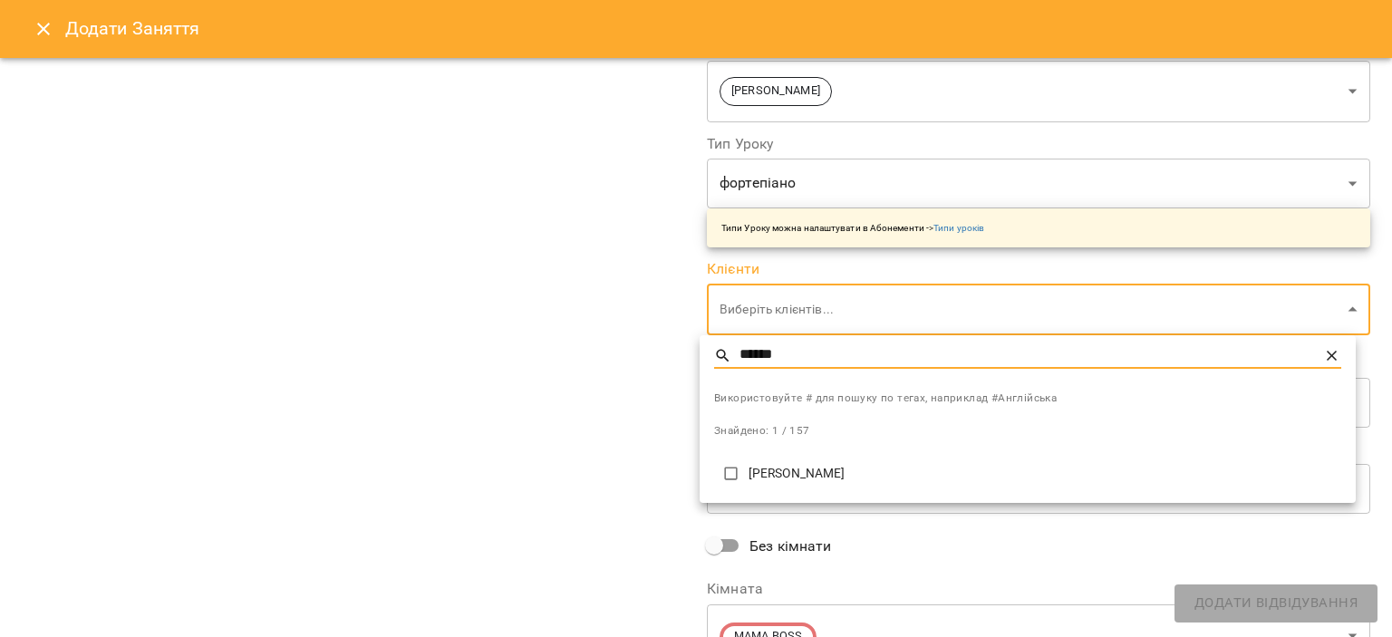
type input "******"
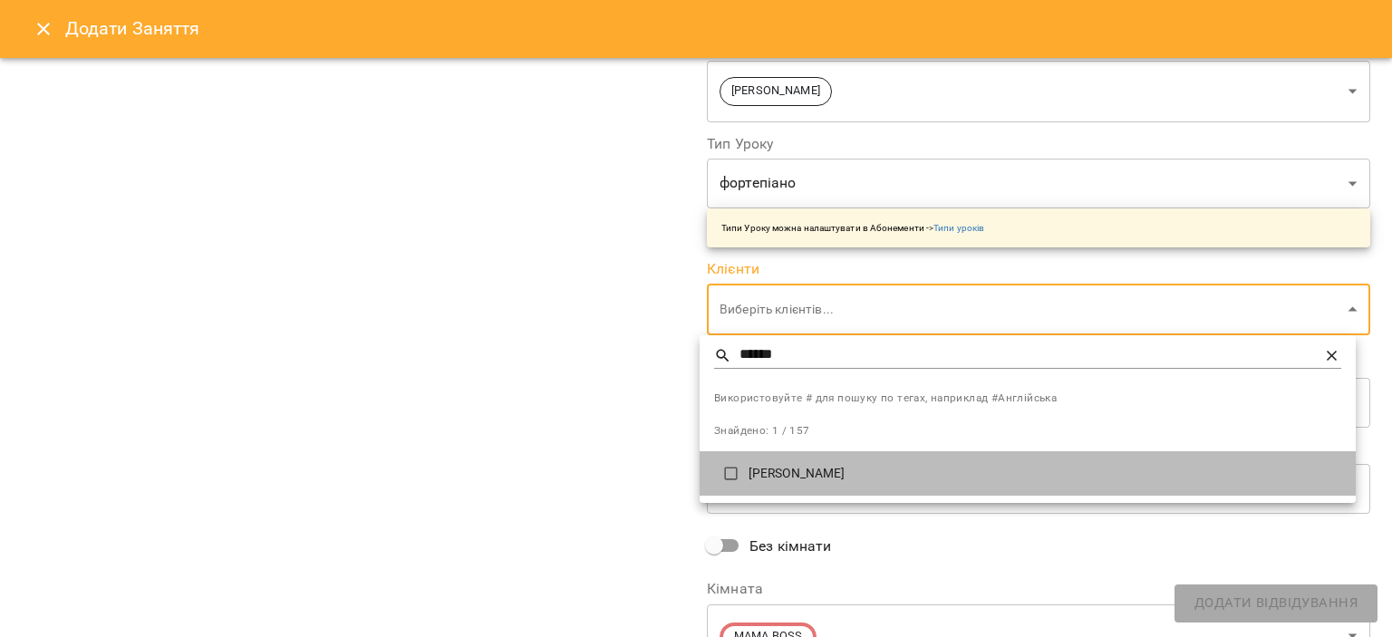
click at [808, 481] on p "[PERSON_NAME]" at bounding box center [1044, 474] width 593 height 18
type input "**********"
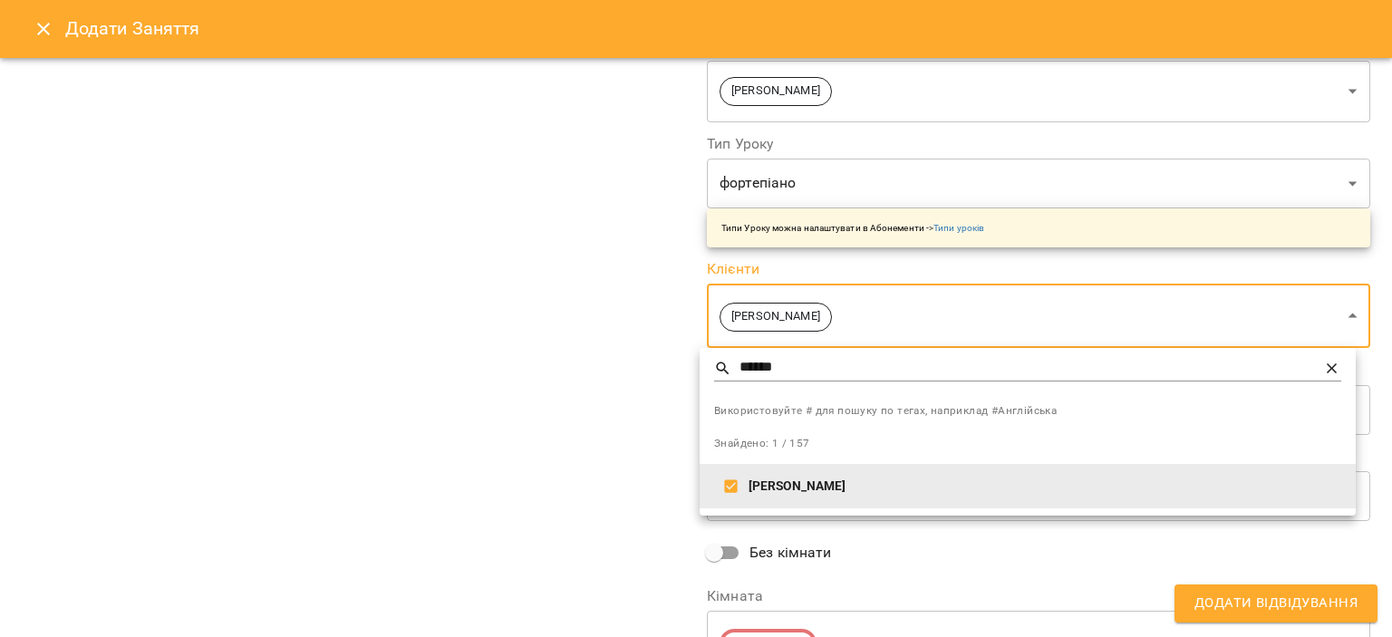
click at [606, 379] on div at bounding box center [696, 318] width 1392 height 637
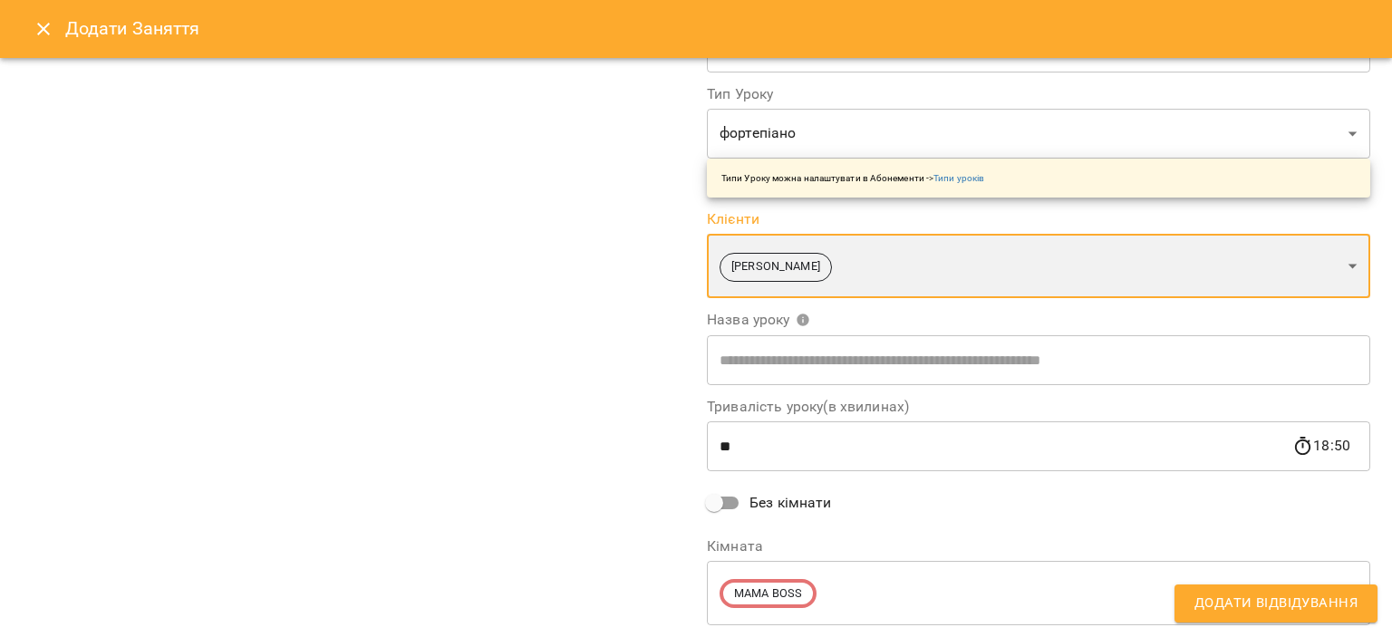
scroll to position [272, 0]
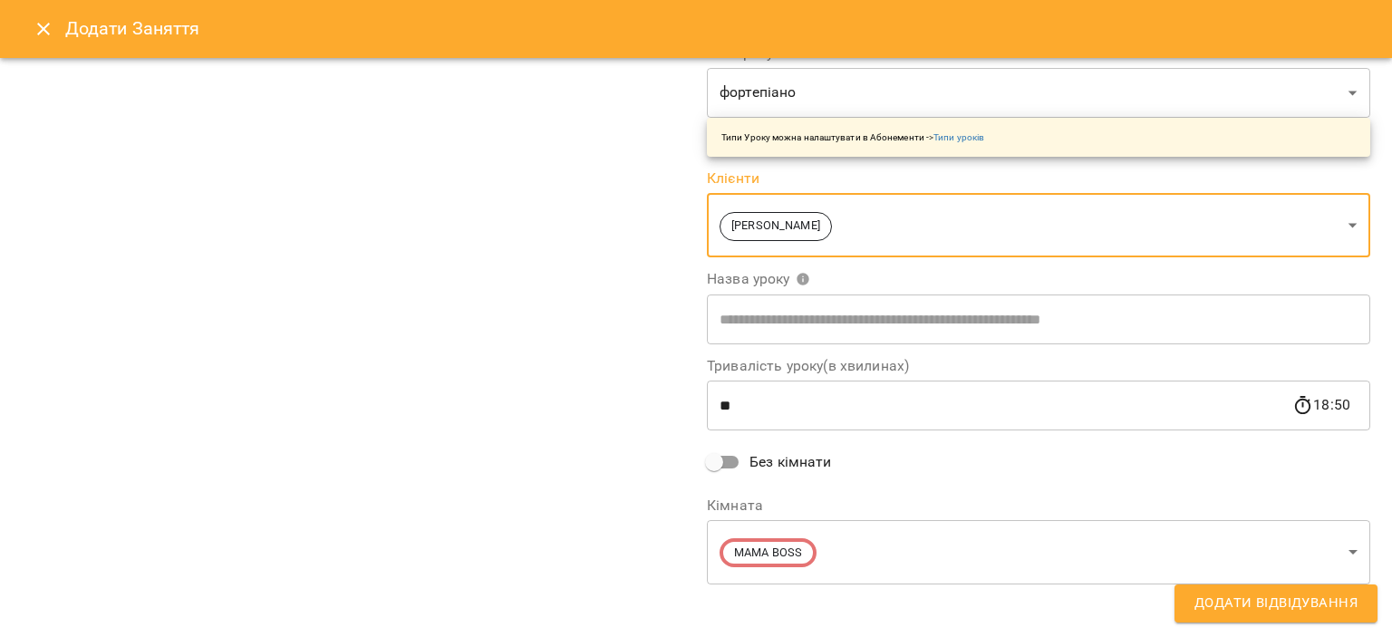
click at [778, 310] on input "text" at bounding box center [1038, 319] width 663 height 51
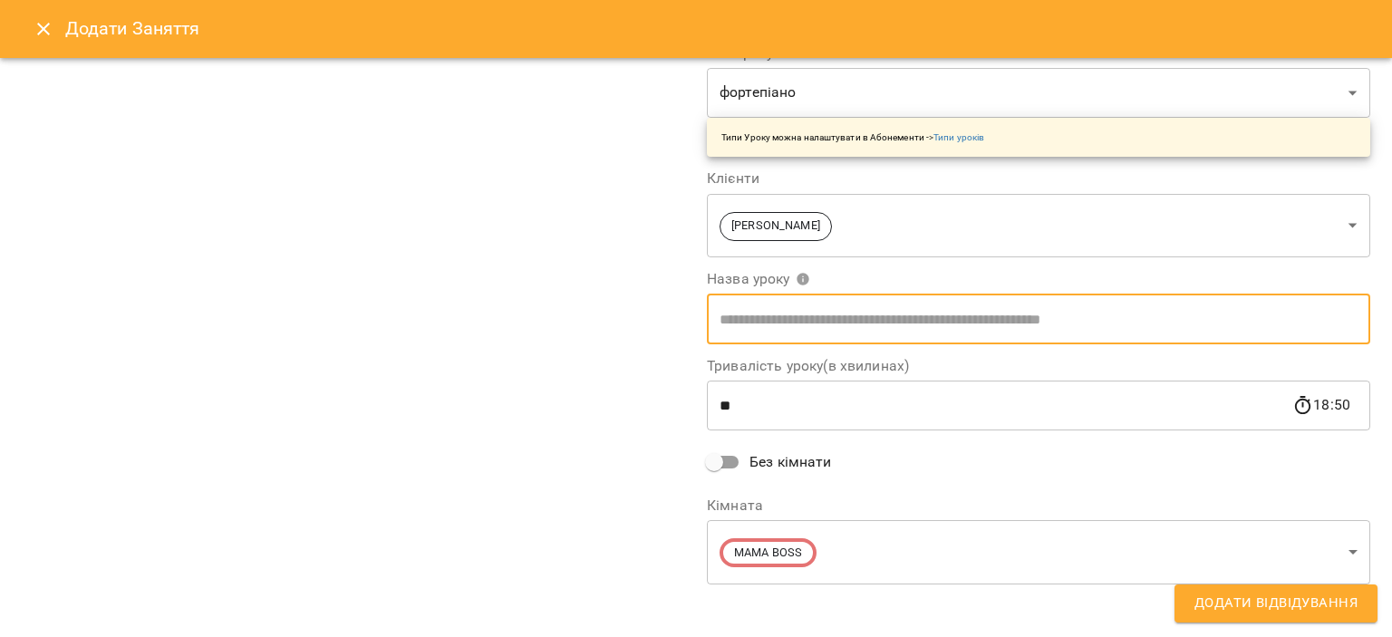
type input "**********"
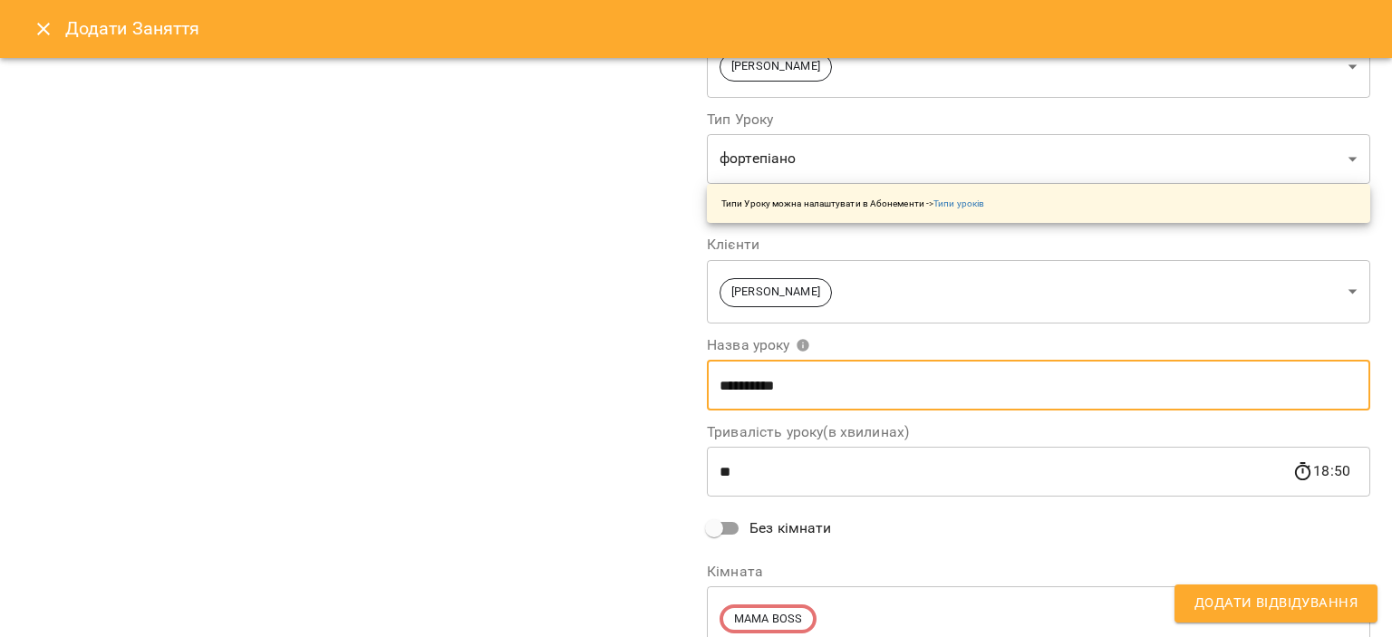
scroll to position [280, 0]
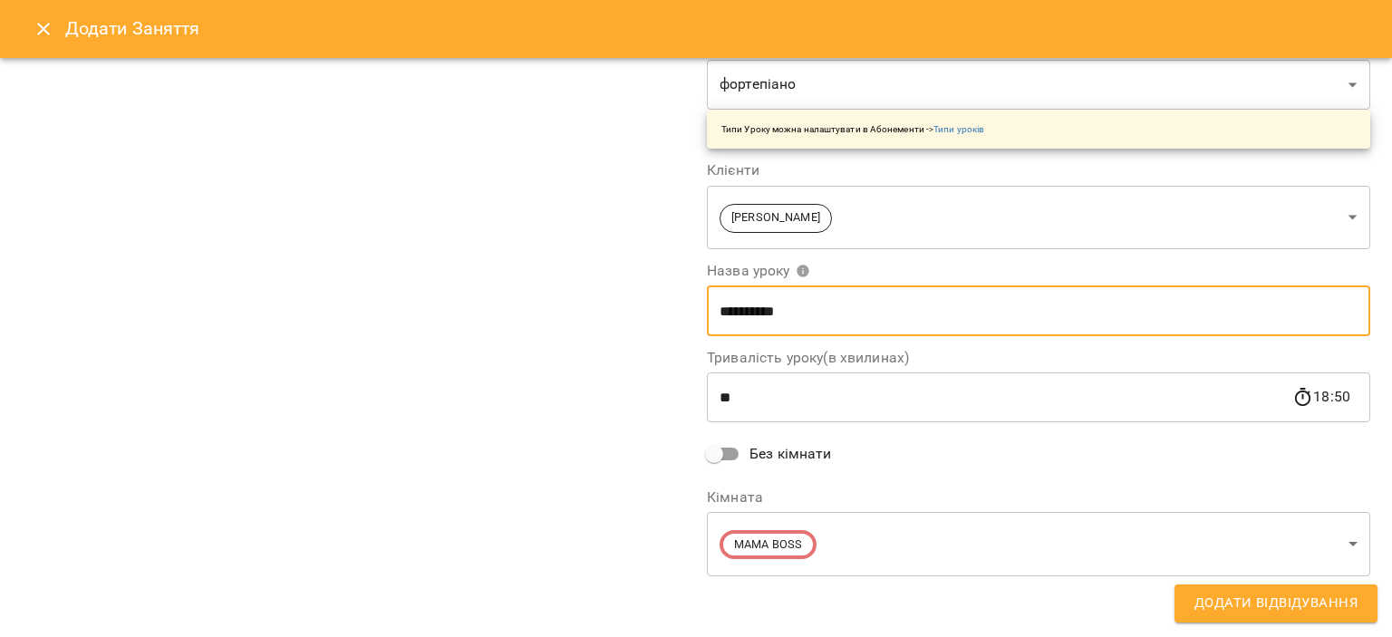
click at [1284, 600] on span "Додати Відвідування" at bounding box center [1275, 604] width 163 height 24
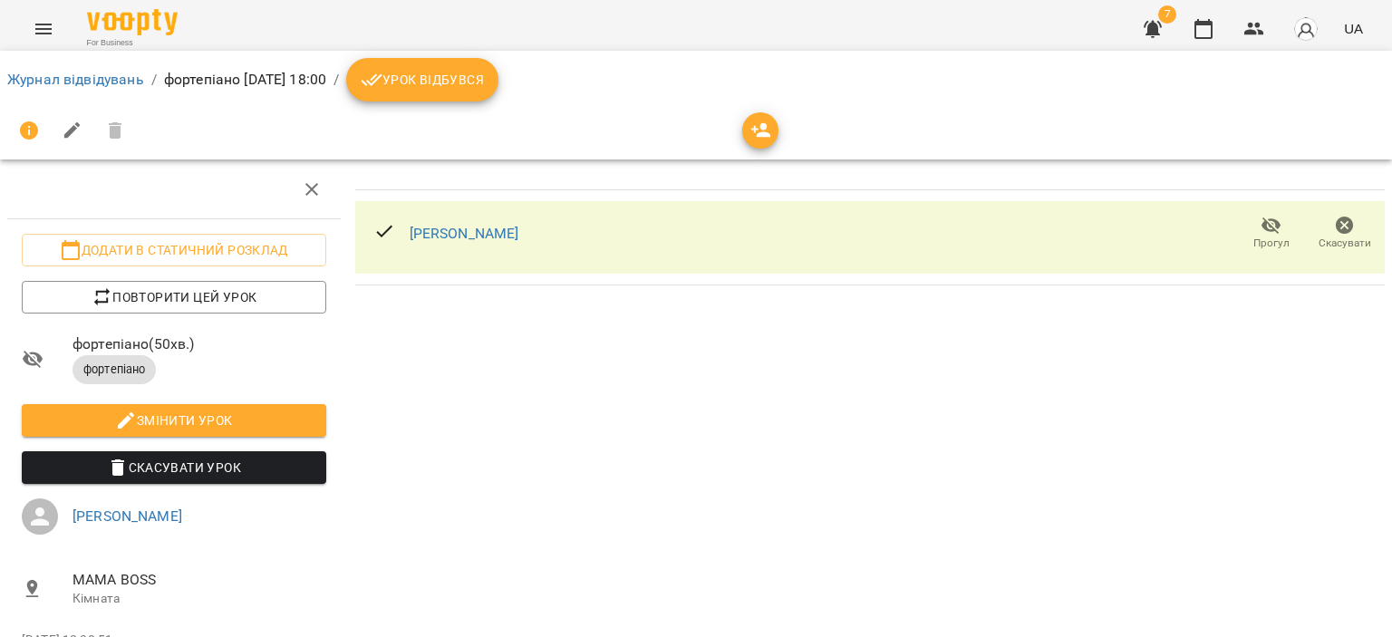
click at [1198, 50] on div "Журнал відвідувань / фортепіано пн, 15 вер 2025 18:00 / Урок відбувся" at bounding box center [695, 105] width 1399 height 116
click at [1201, 28] on icon "button" at bounding box center [1203, 29] width 22 height 22
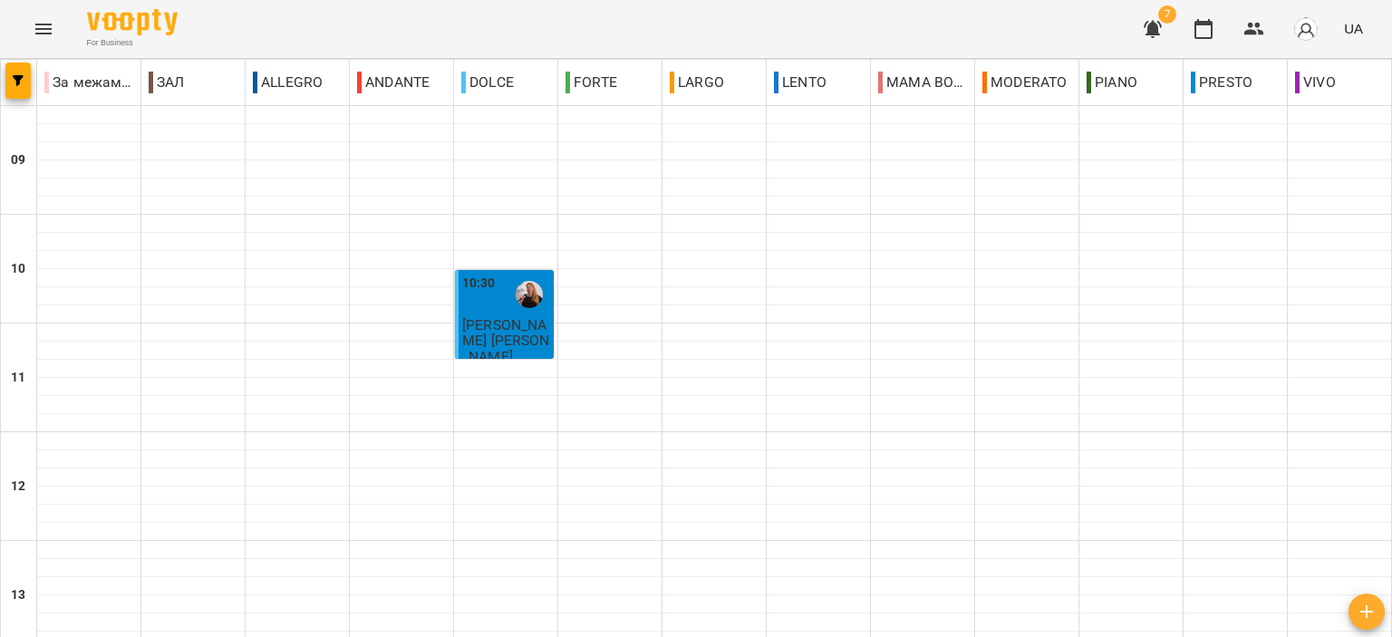
scroll to position [815, 0]
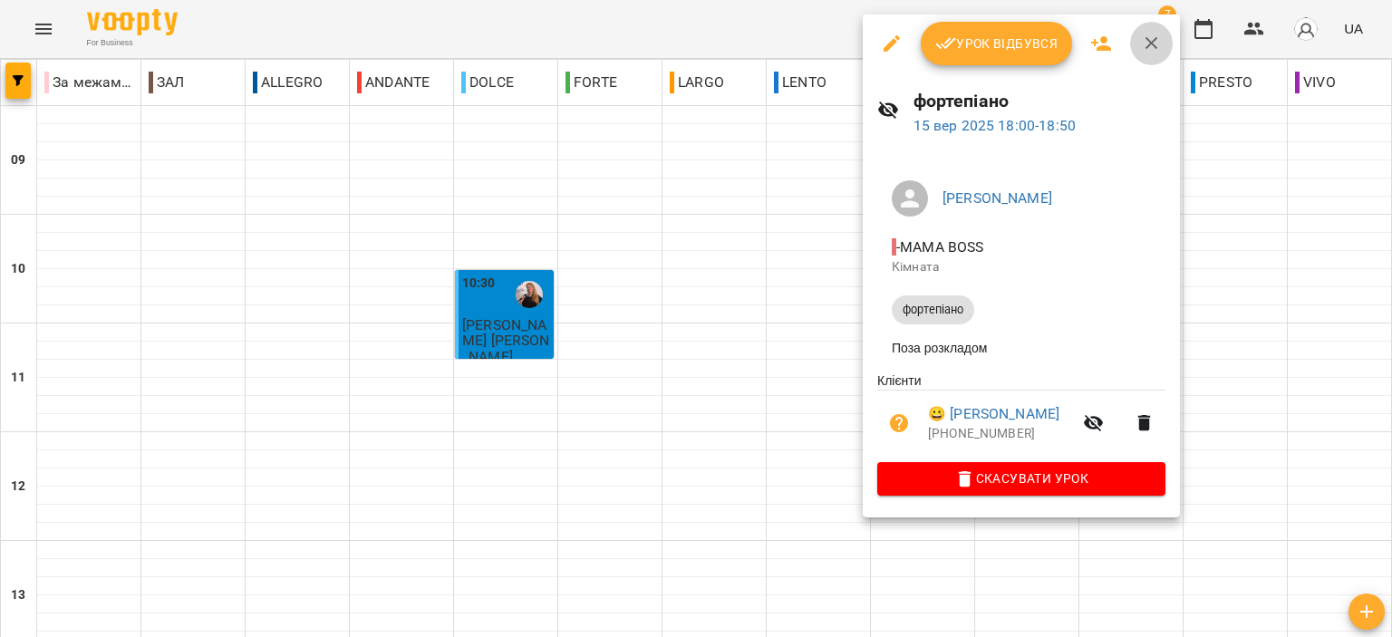
click at [1147, 45] on icon "button" at bounding box center [1151, 43] width 13 height 13
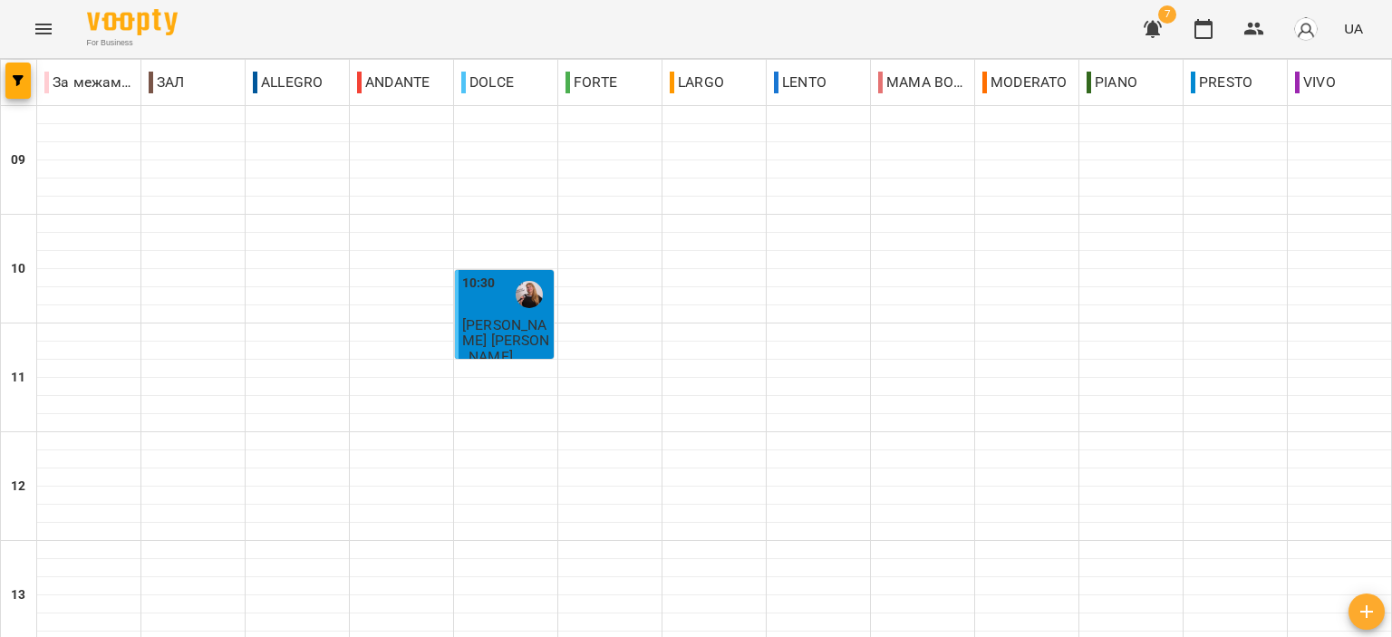
scroll to position [634, 0]
click at [1149, 20] on icon "button" at bounding box center [1153, 29] width 22 height 22
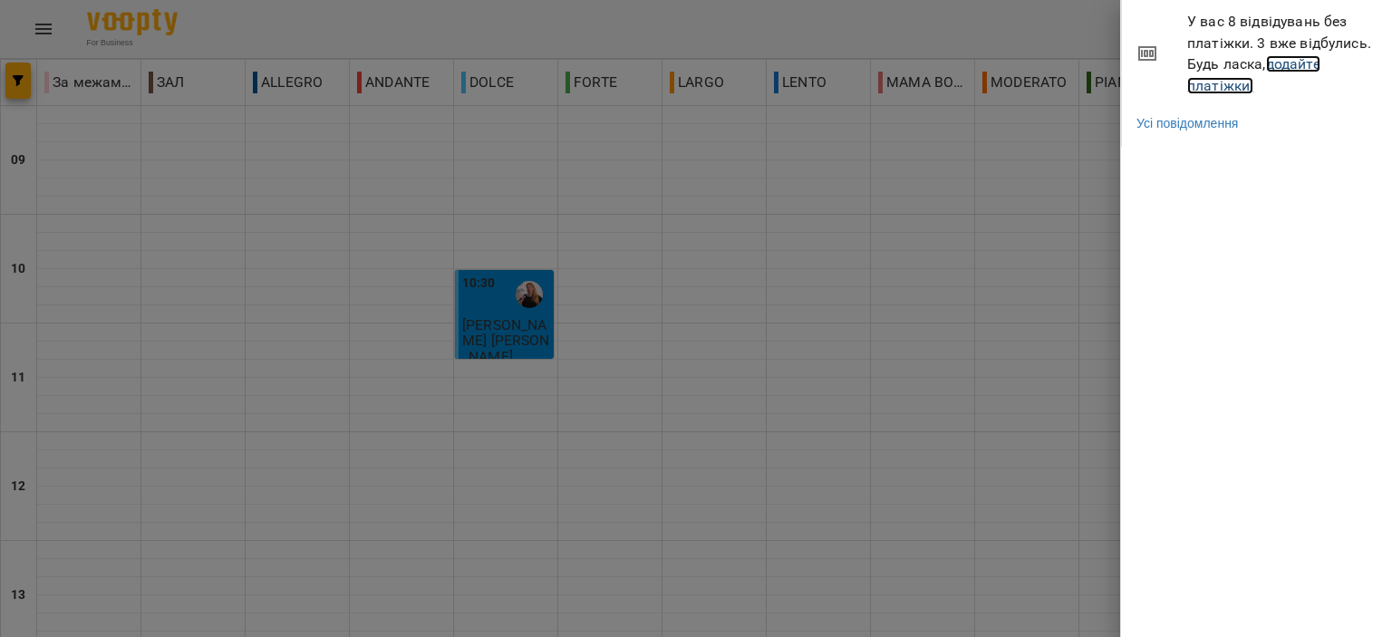
click at [1205, 81] on link "додайте платіжки!" at bounding box center [1253, 74] width 133 height 39
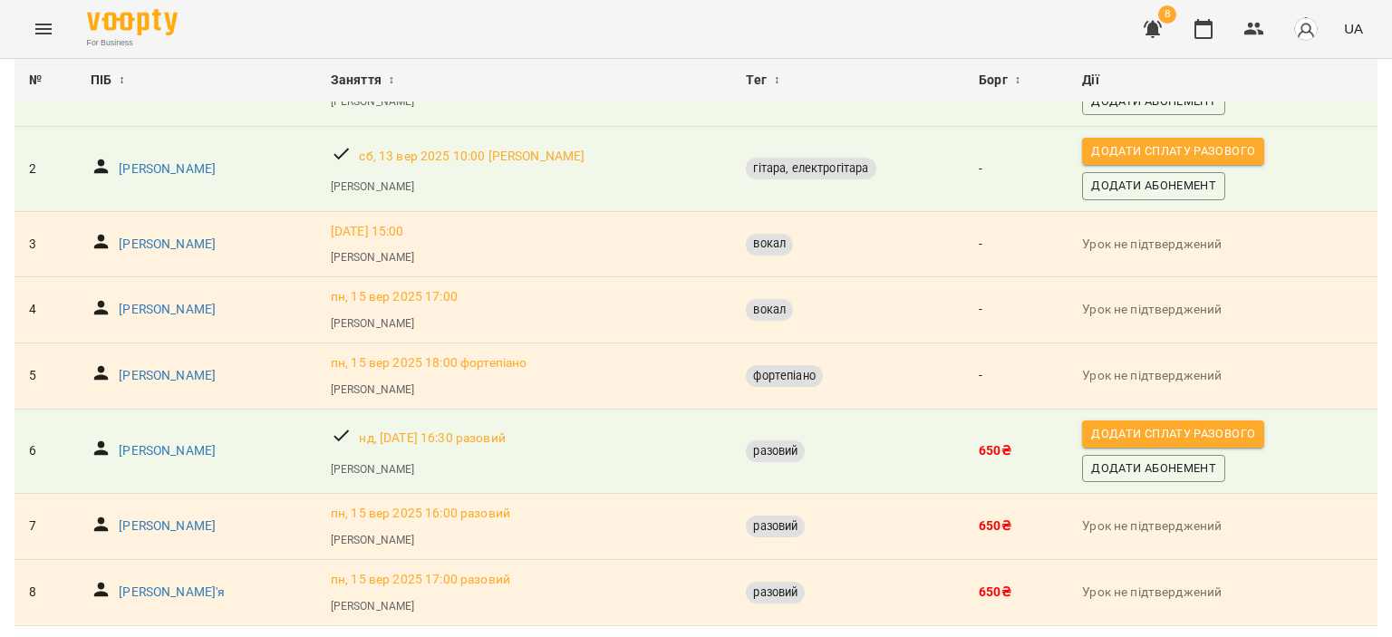
scroll to position [261, 0]
click at [1209, 39] on button "button" at bounding box center [1203, 28] width 43 height 43
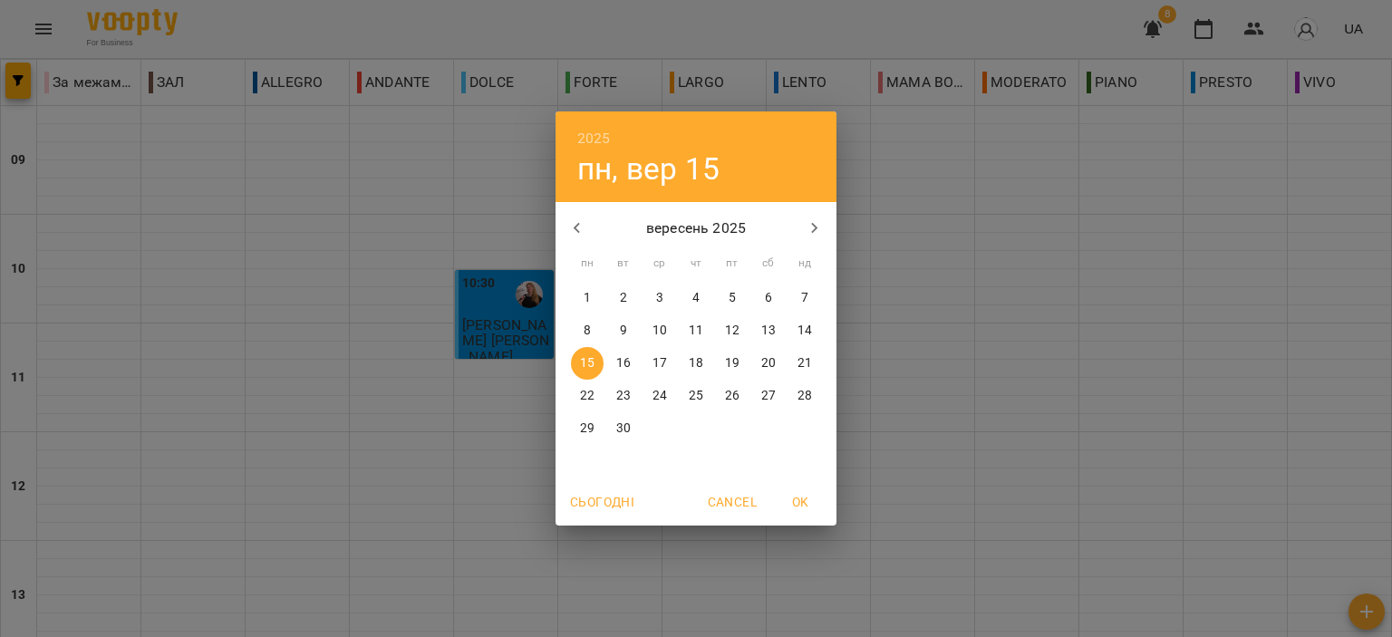
click at [804, 329] on p "14" at bounding box center [804, 331] width 14 height 18
type input "**********"
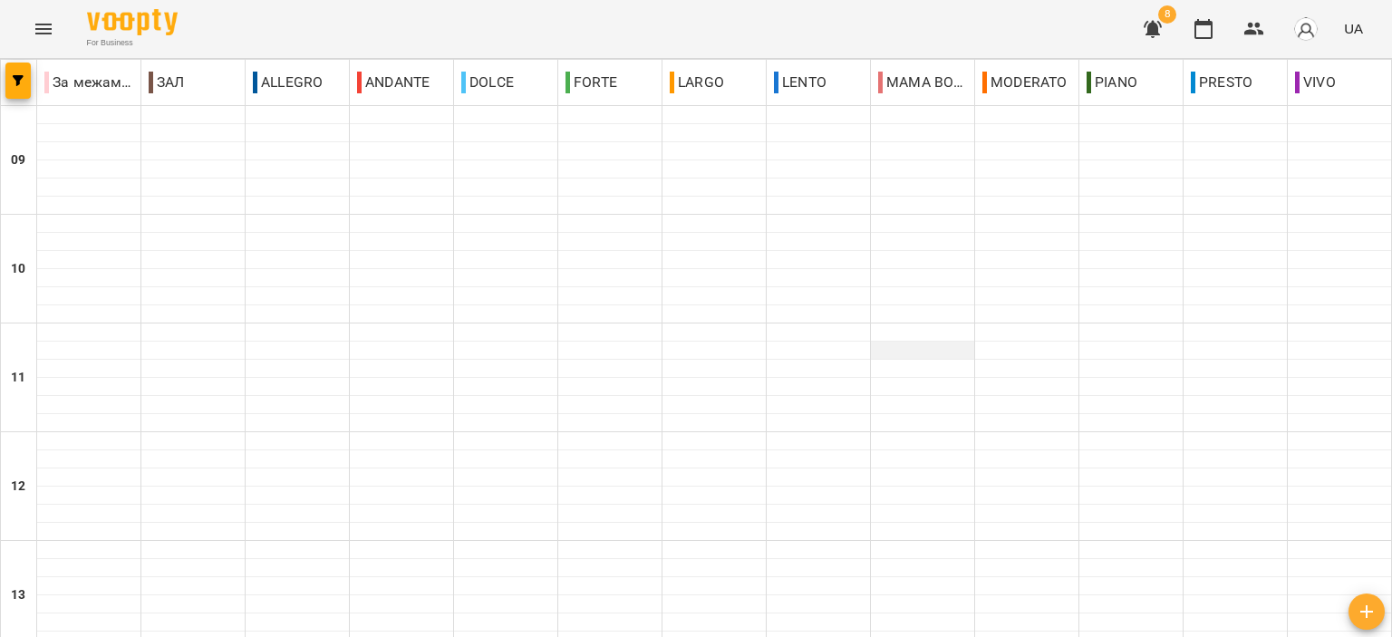
scroll to position [634, 0]
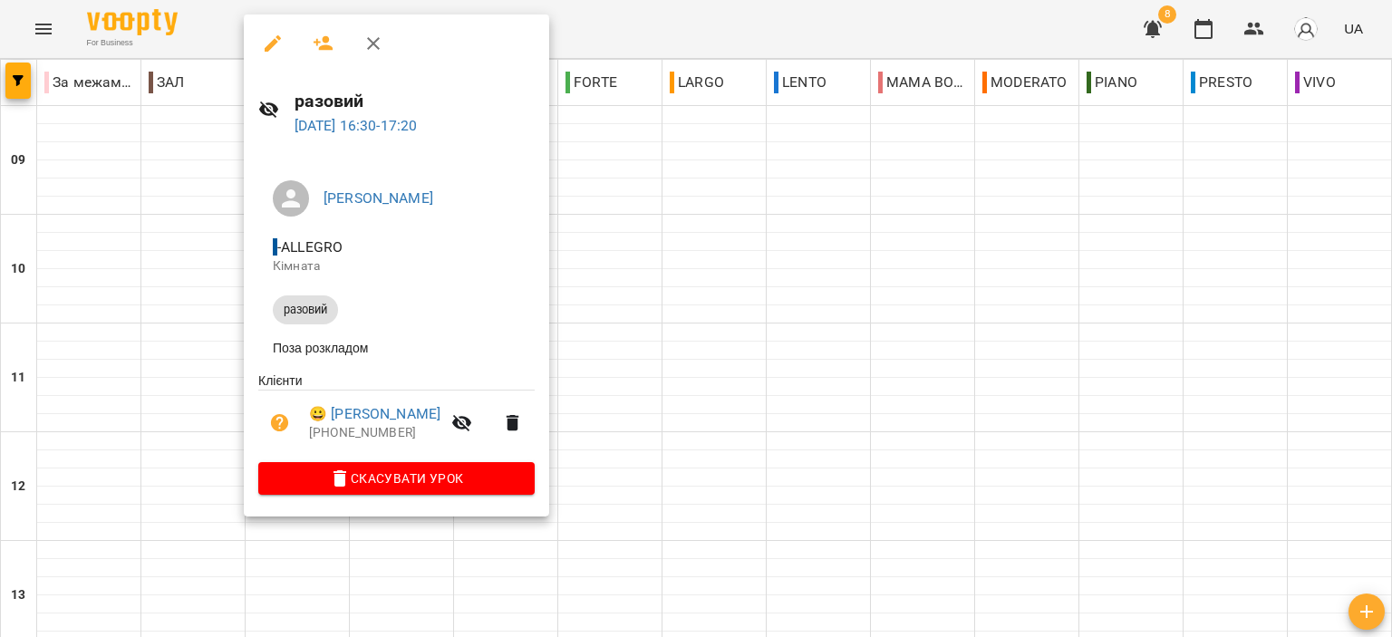
click at [374, 50] on icon "button" at bounding box center [373, 44] width 22 height 22
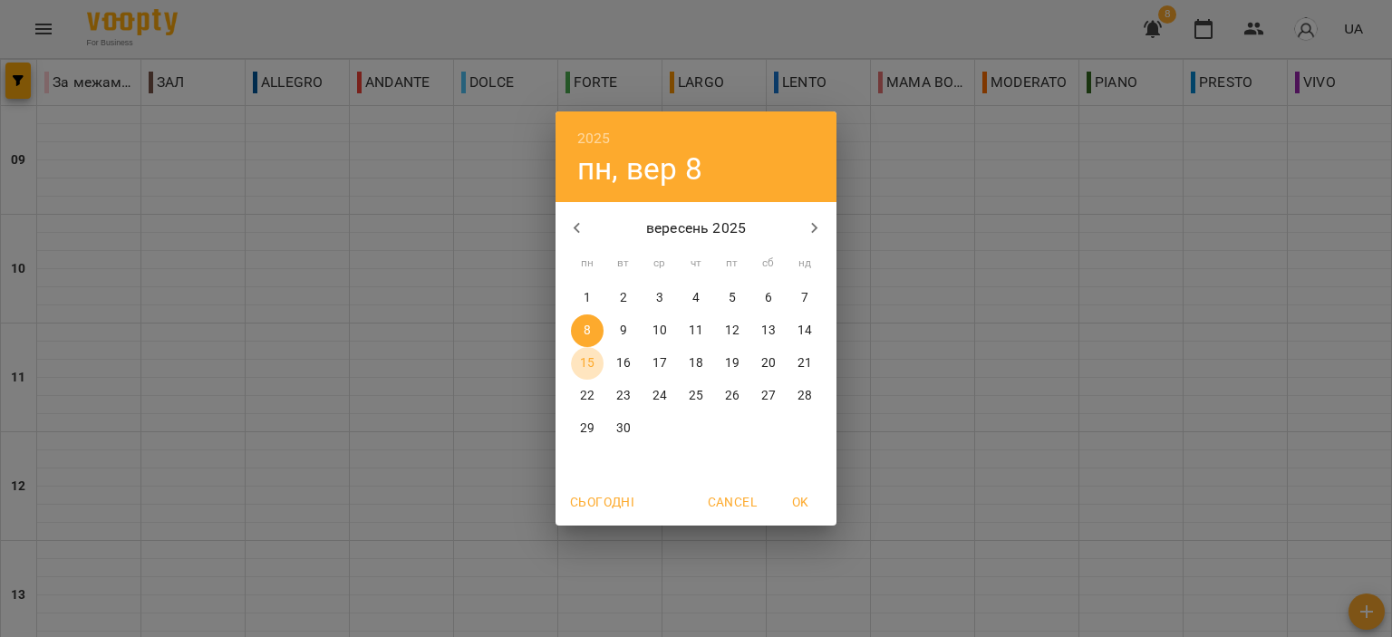
click at [586, 362] on p "15" at bounding box center [587, 363] width 14 height 18
type input "**********"
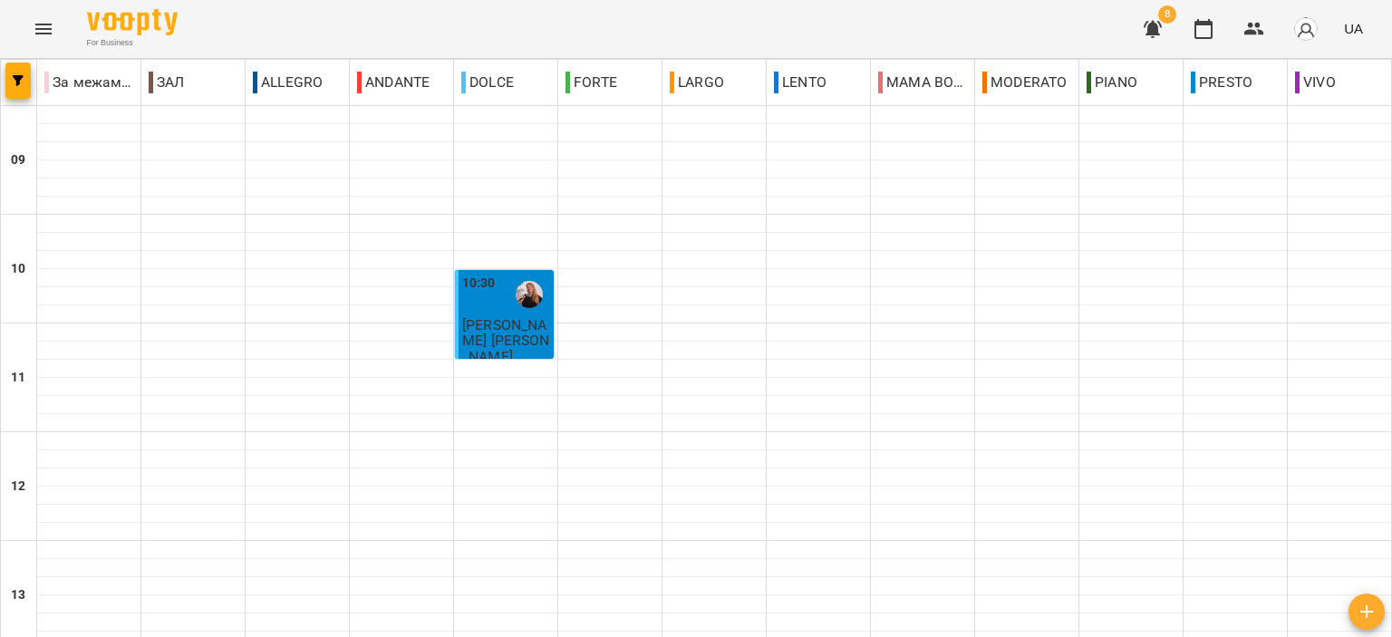
click at [1149, 29] on icon "button" at bounding box center [1153, 29] width 22 height 22
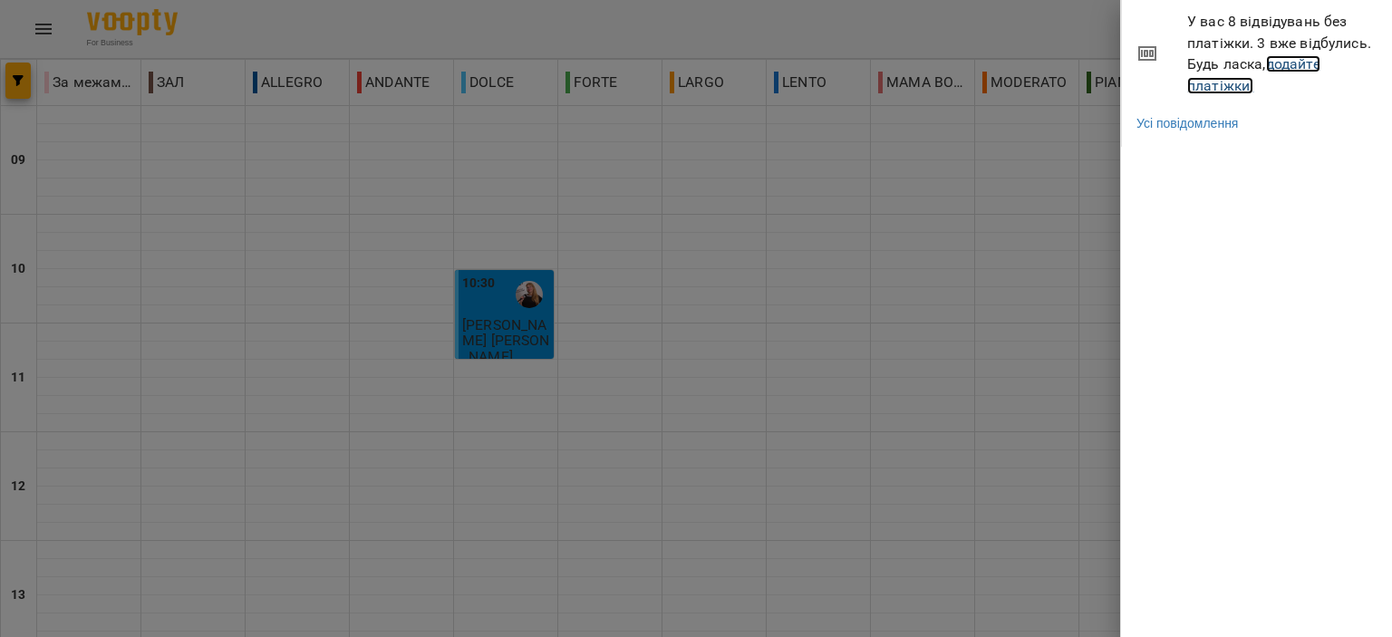
click at [1225, 93] on link "додайте платіжки!" at bounding box center [1253, 74] width 133 height 39
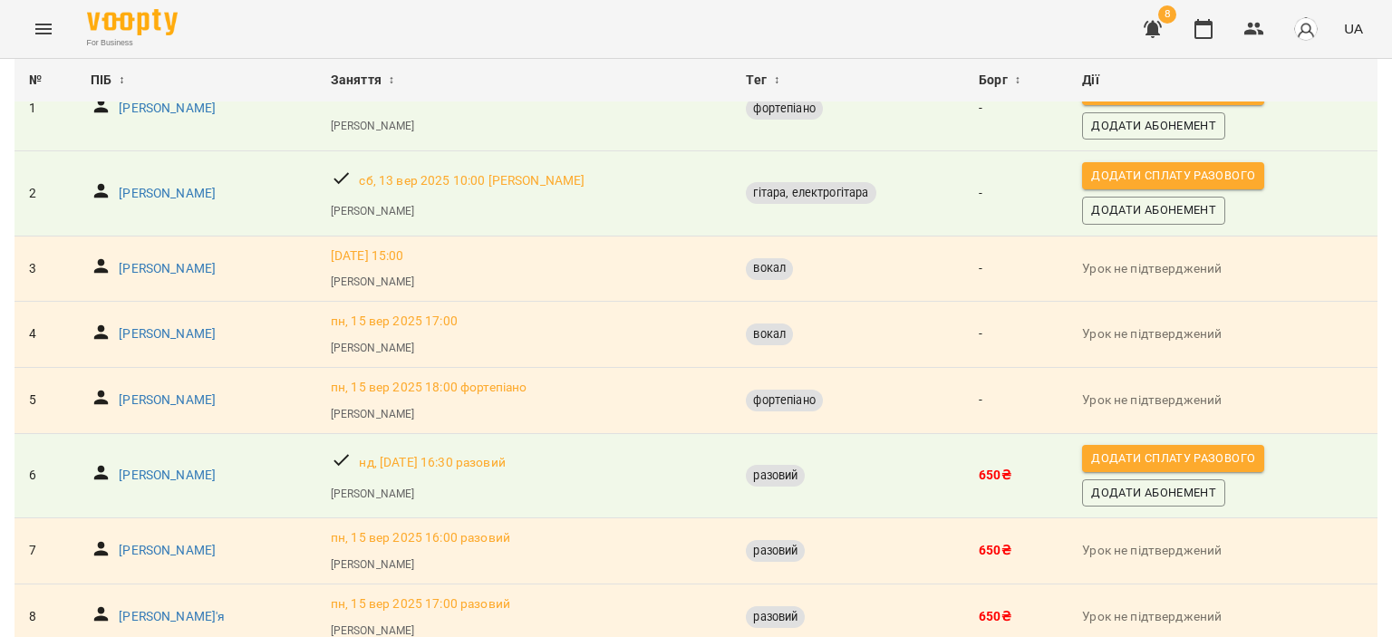
scroll to position [261, 0]
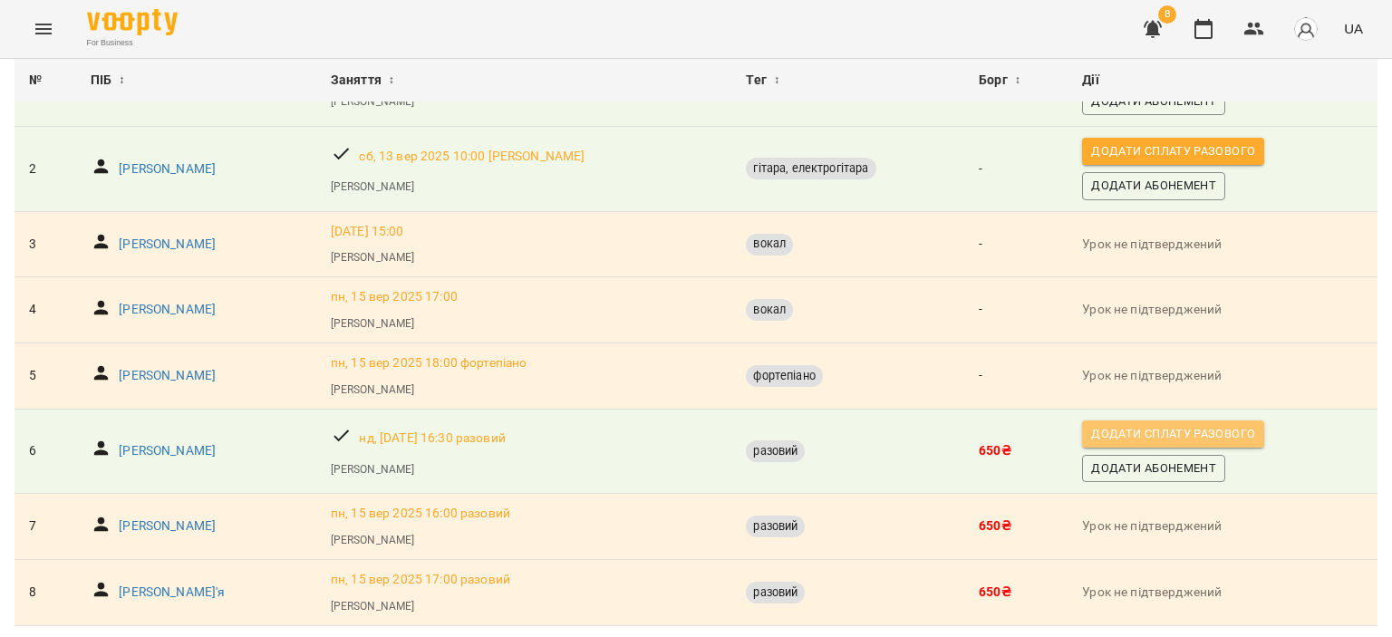
click at [1143, 424] on span "Додати сплату разового" at bounding box center [1173, 434] width 164 height 20
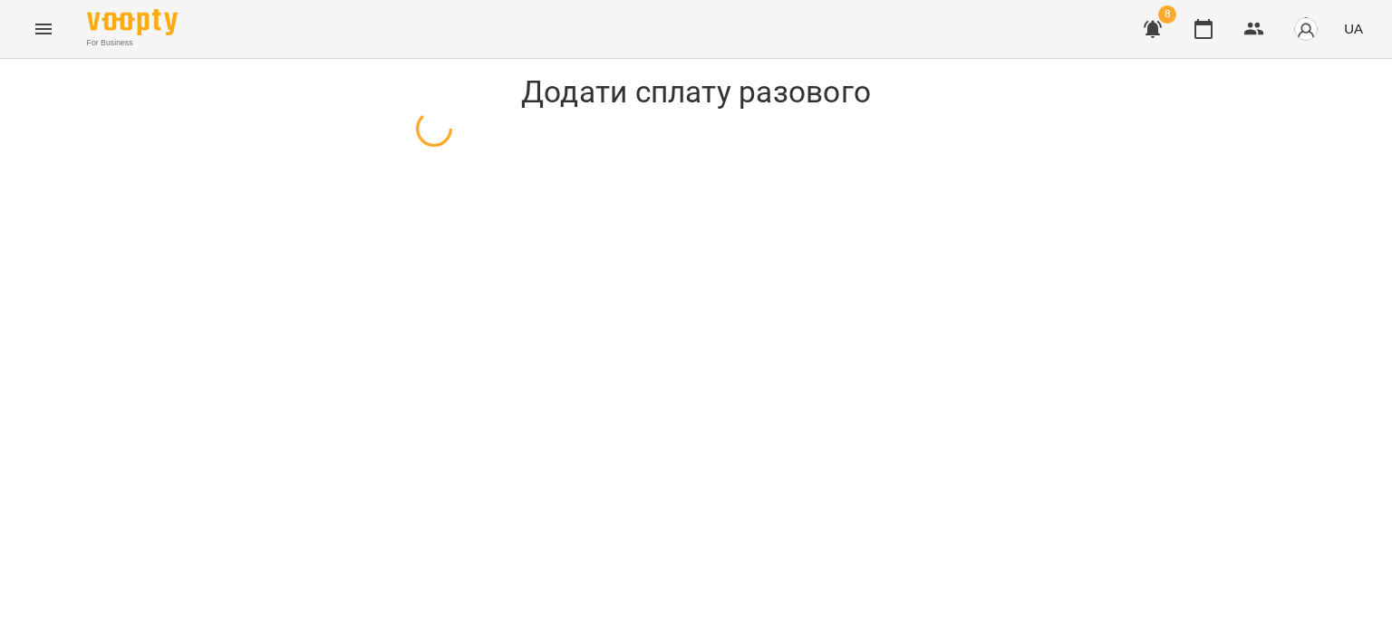
select select "*******"
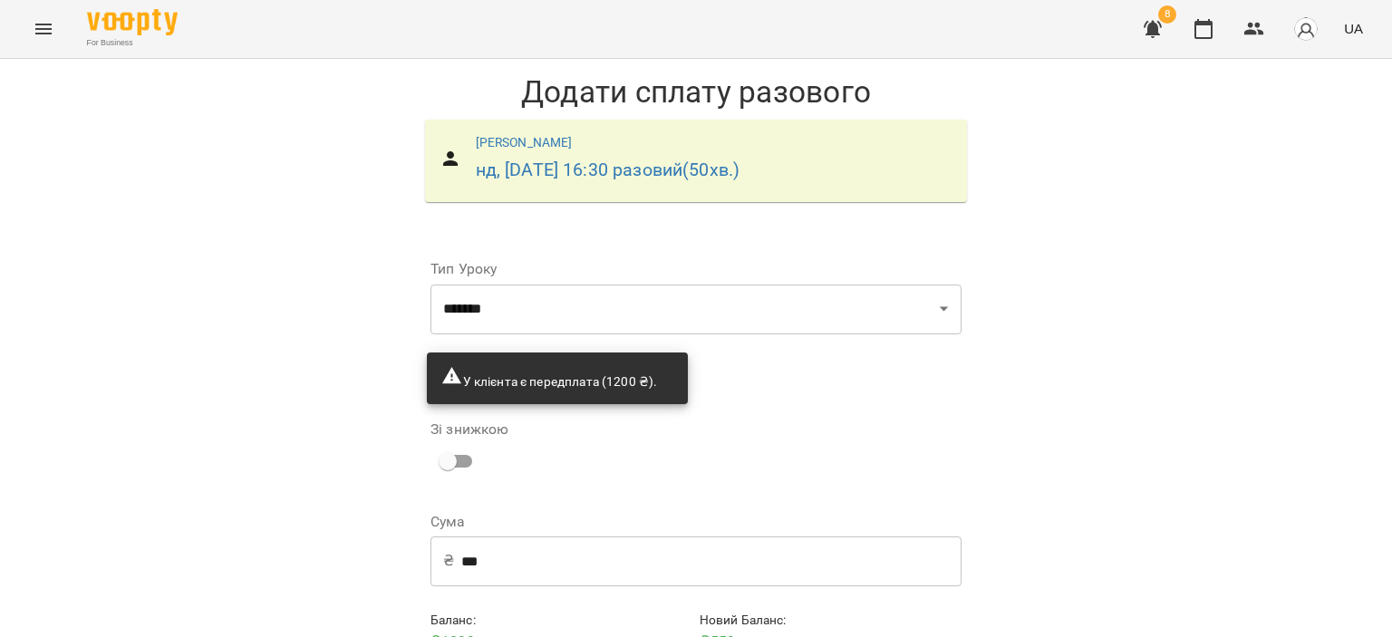
scroll to position [87, 0]
click at [609, 535] on input "***" at bounding box center [711, 560] width 500 height 51
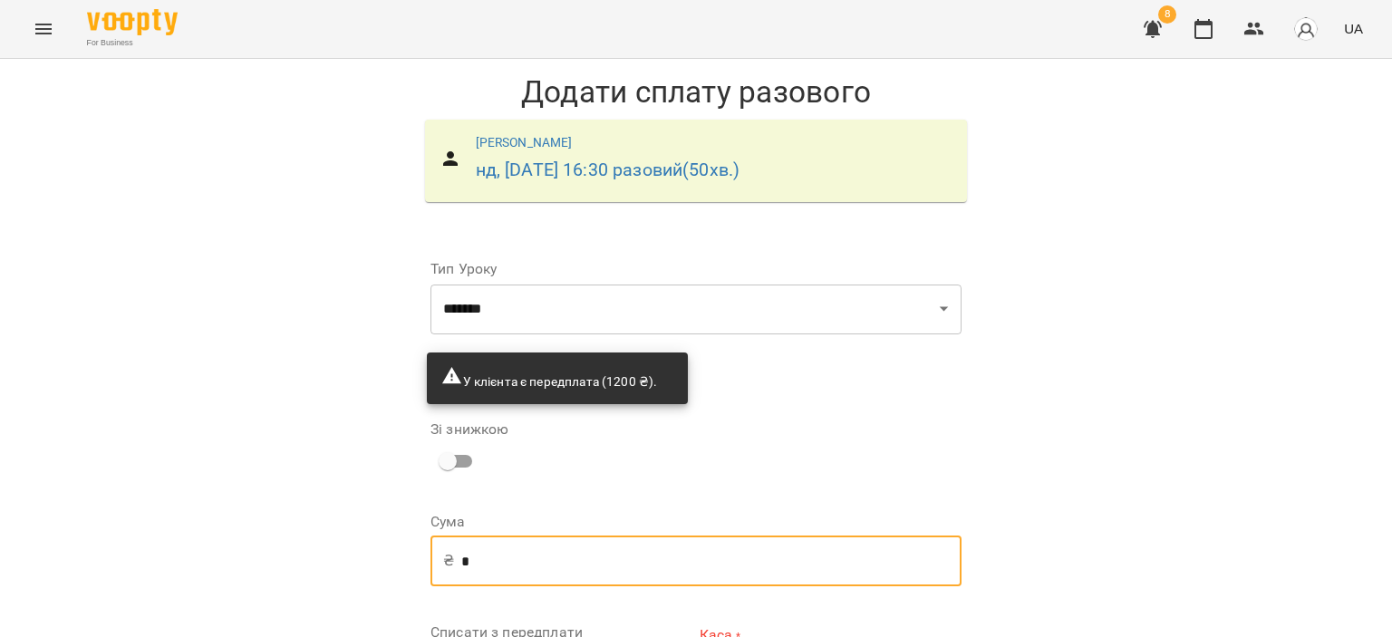
type input "***"
drag, startPoint x: 1124, startPoint y: 411, endPoint x: 848, endPoint y: 589, distance: 328.5
click at [1114, 416] on div "**********" at bounding box center [696, 471] width 1392 height 825
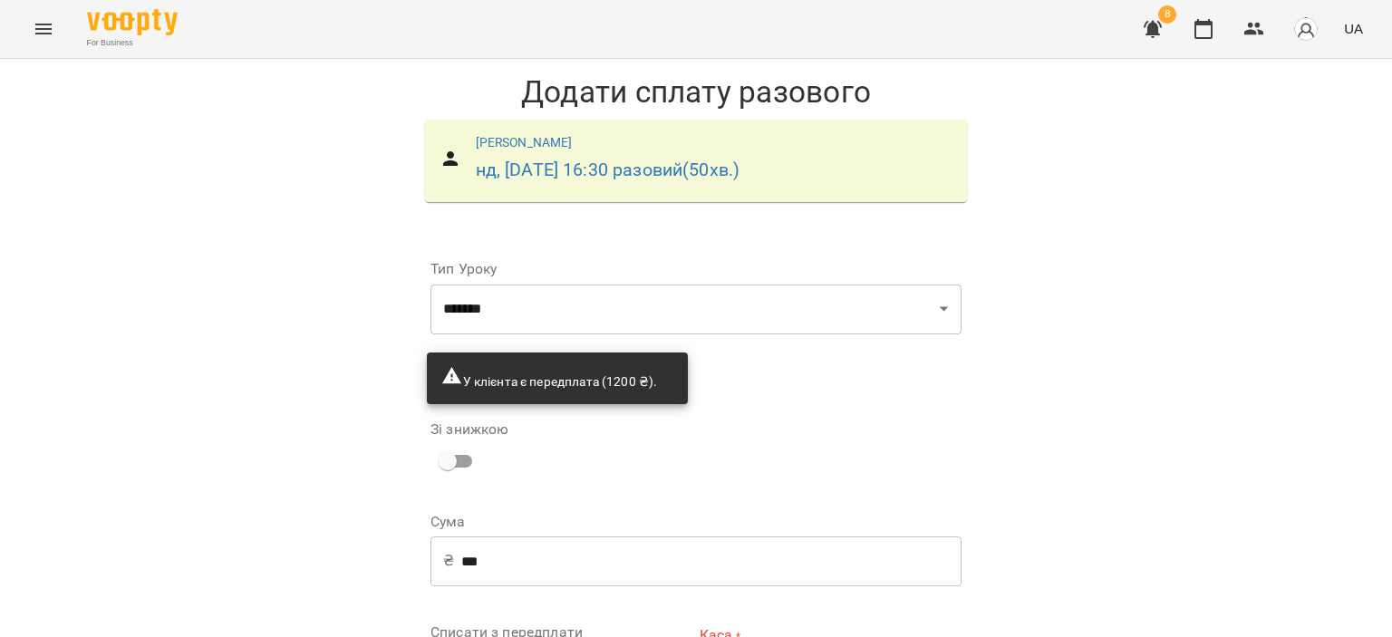
select select "****"
click at [1027, 474] on div "**********" at bounding box center [696, 468] width 1392 height 819
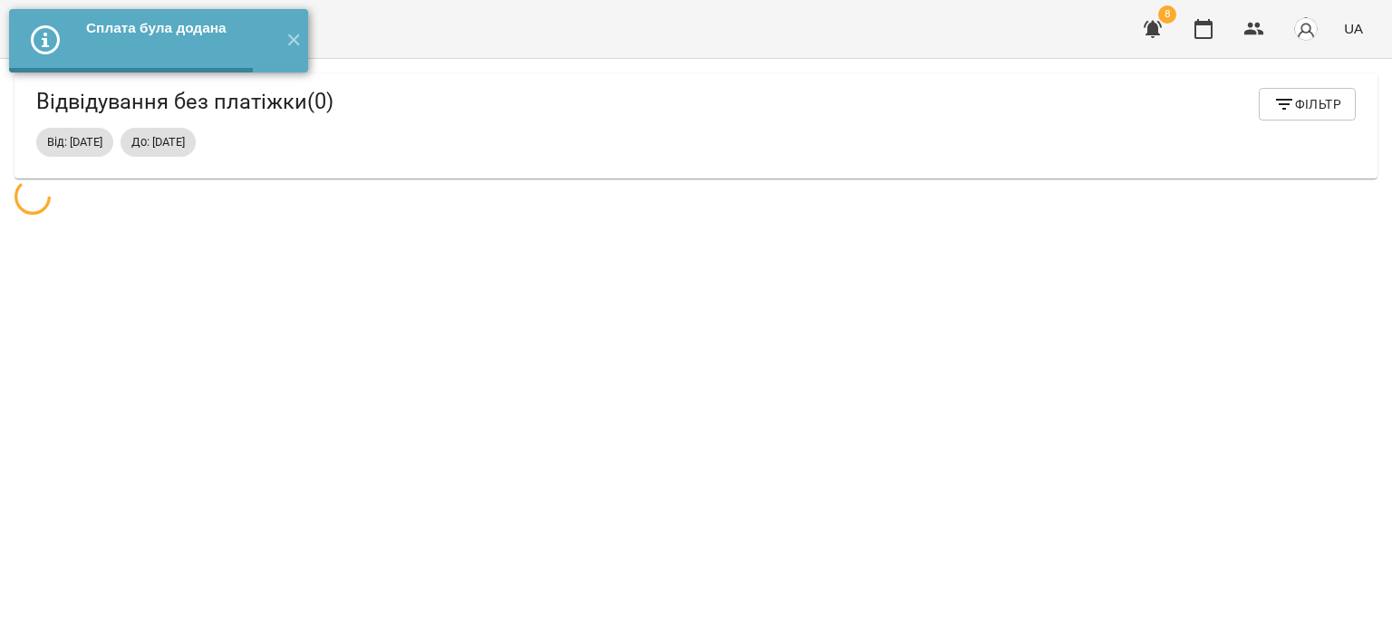
scroll to position [58, 0]
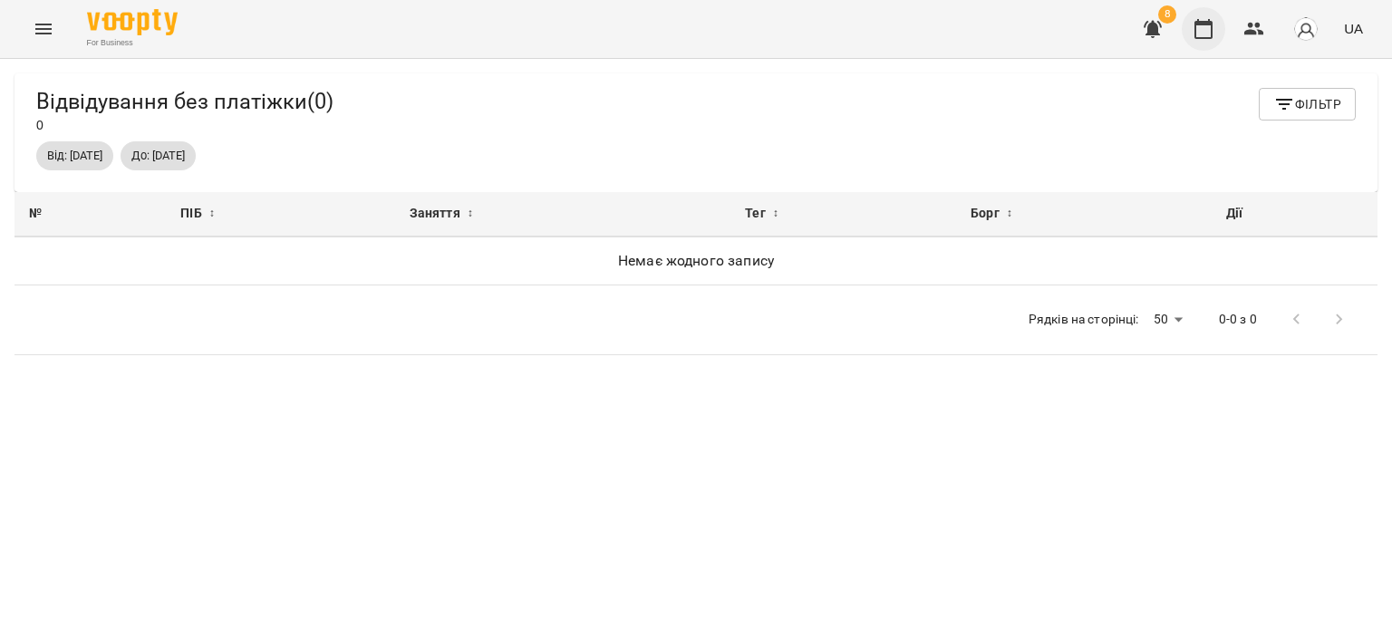
click at [1194, 24] on icon "button" at bounding box center [1203, 29] width 22 height 22
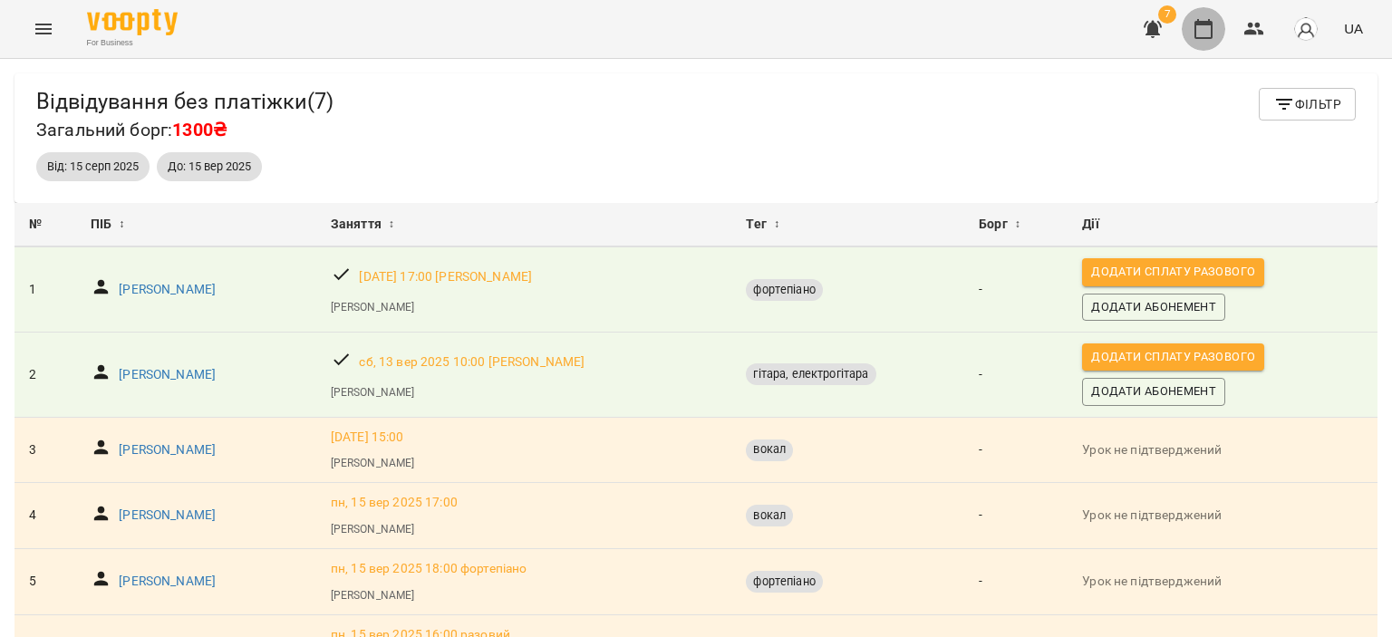
click at [1198, 19] on icon "button" at bounding box center [1203, 29] width 22 height 22
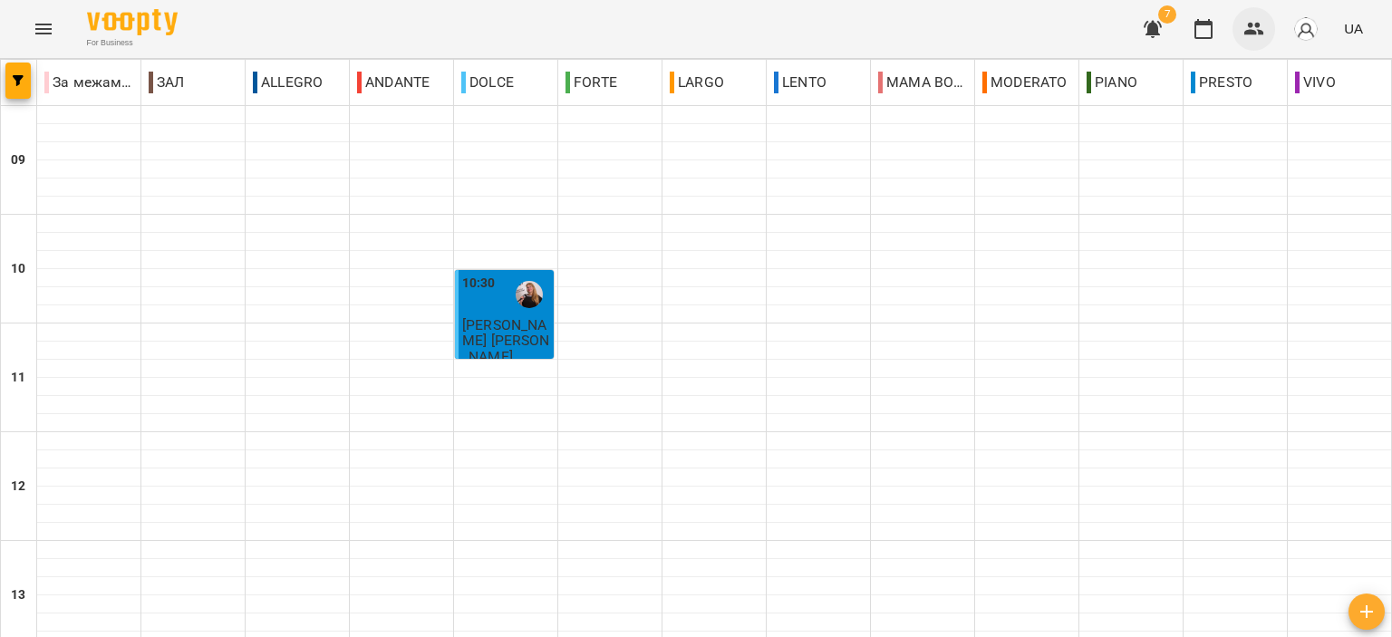
click at [1239, 31] on button "button" at bounding box center [1253, 28] width 43 height 43
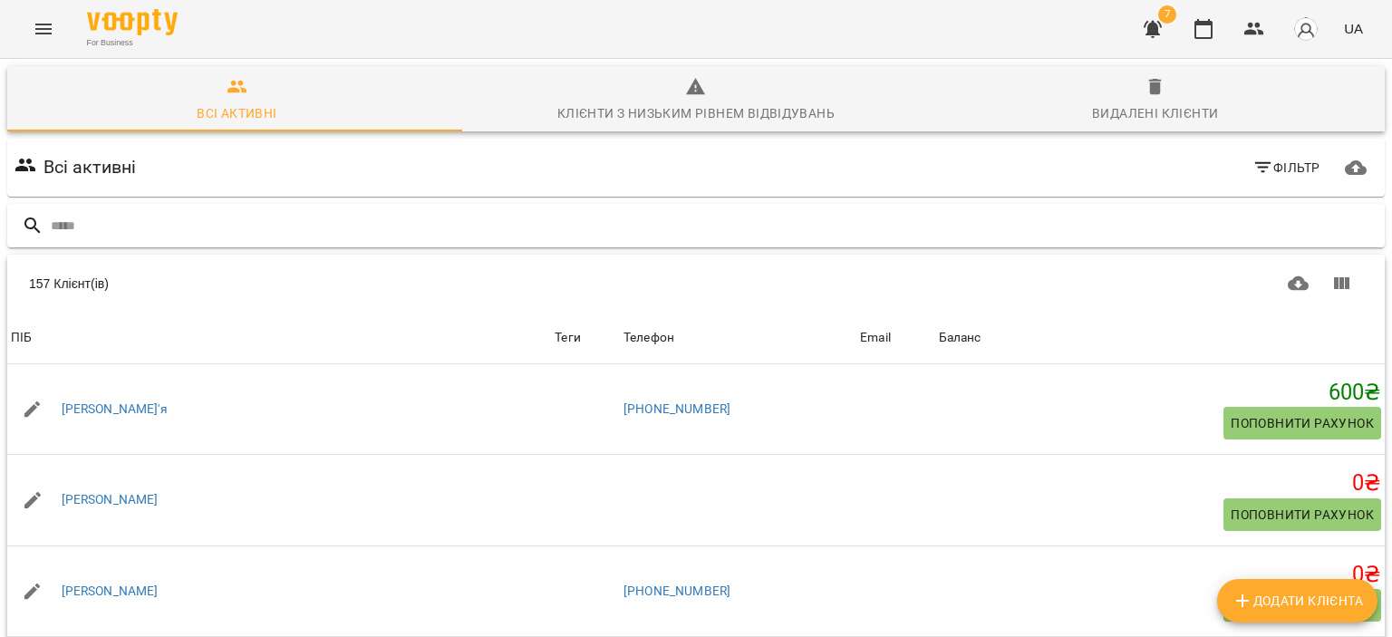
click at [765, 212] on input "text" at bounding box center [714, 226] width 1326 height 30
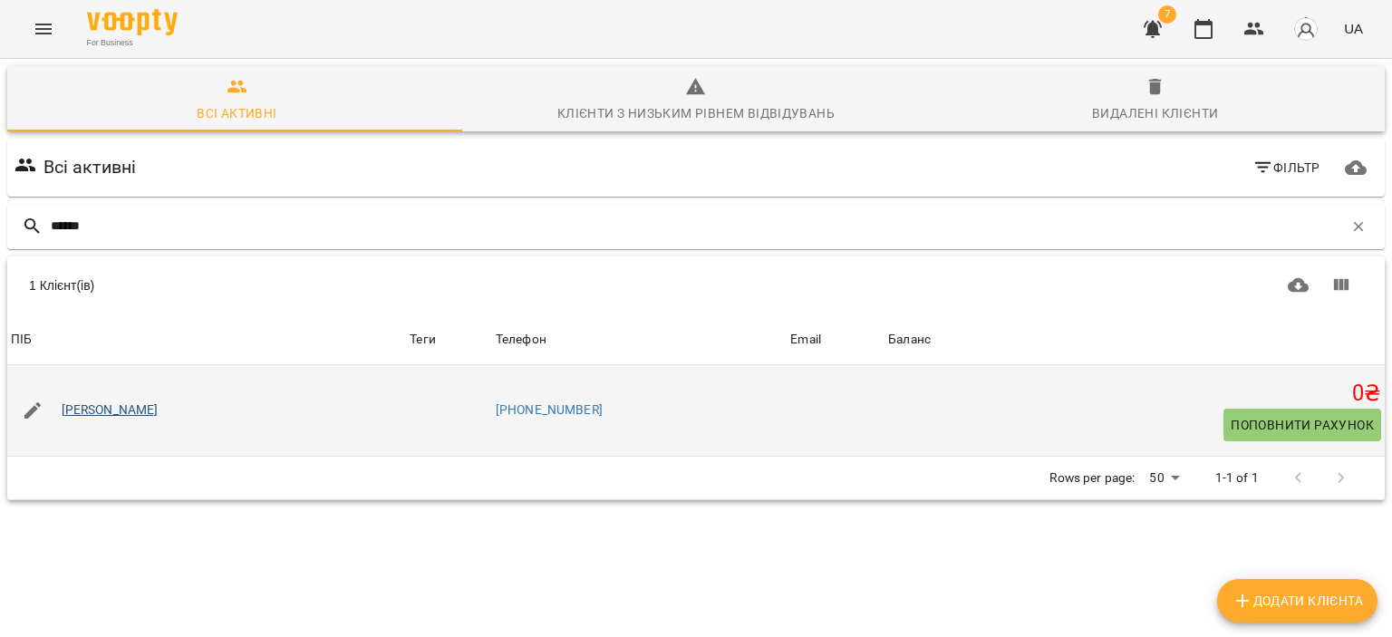
type input "******"
click at [151, 412] on link "Отрішко Владислав" at bounding box center [110, 410] width 97 height 18
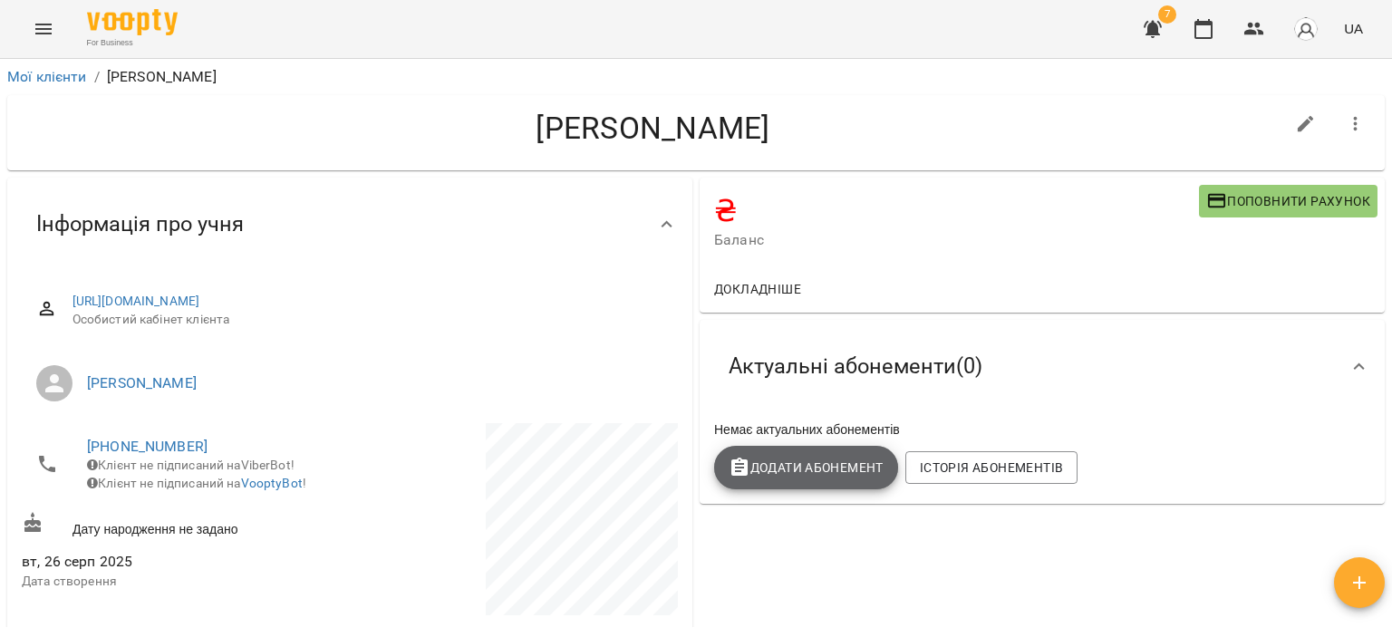
click at [786, 478] on span "Додати Абонемент" at bounding box center [805, 468] width 155 height 22
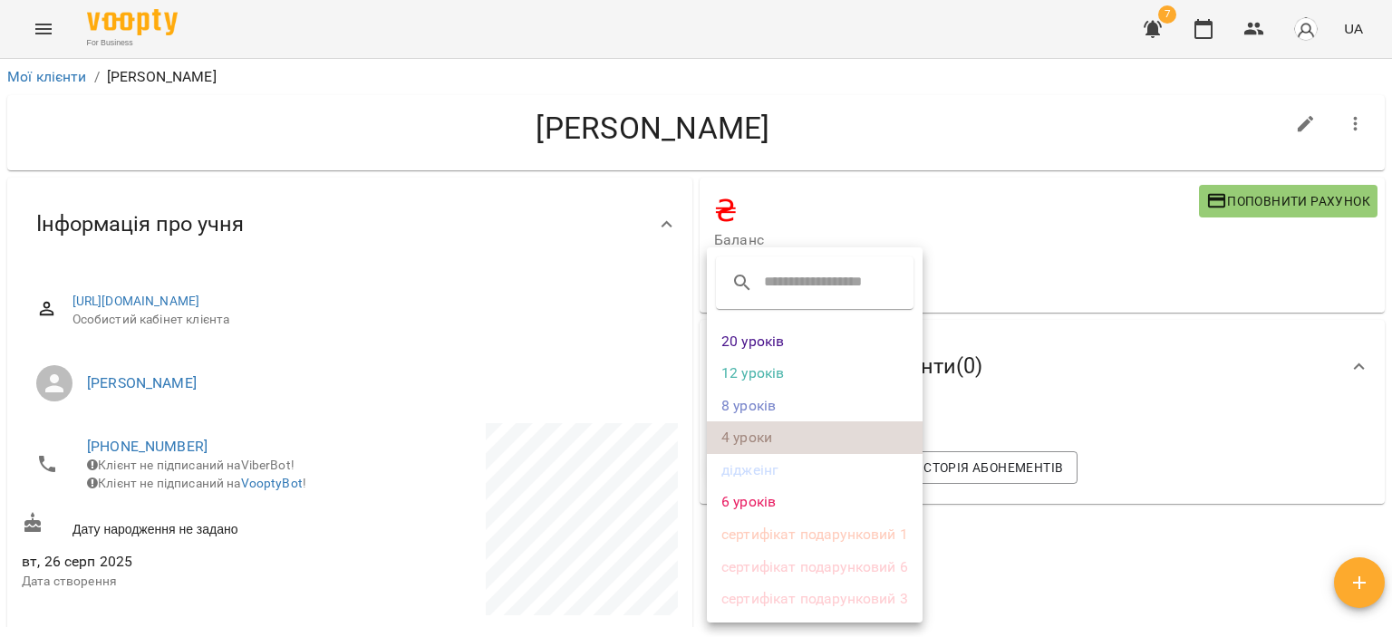
click at [765, 434] on li "4 уроки" at bounding box center [815, 437] width 216 height 33
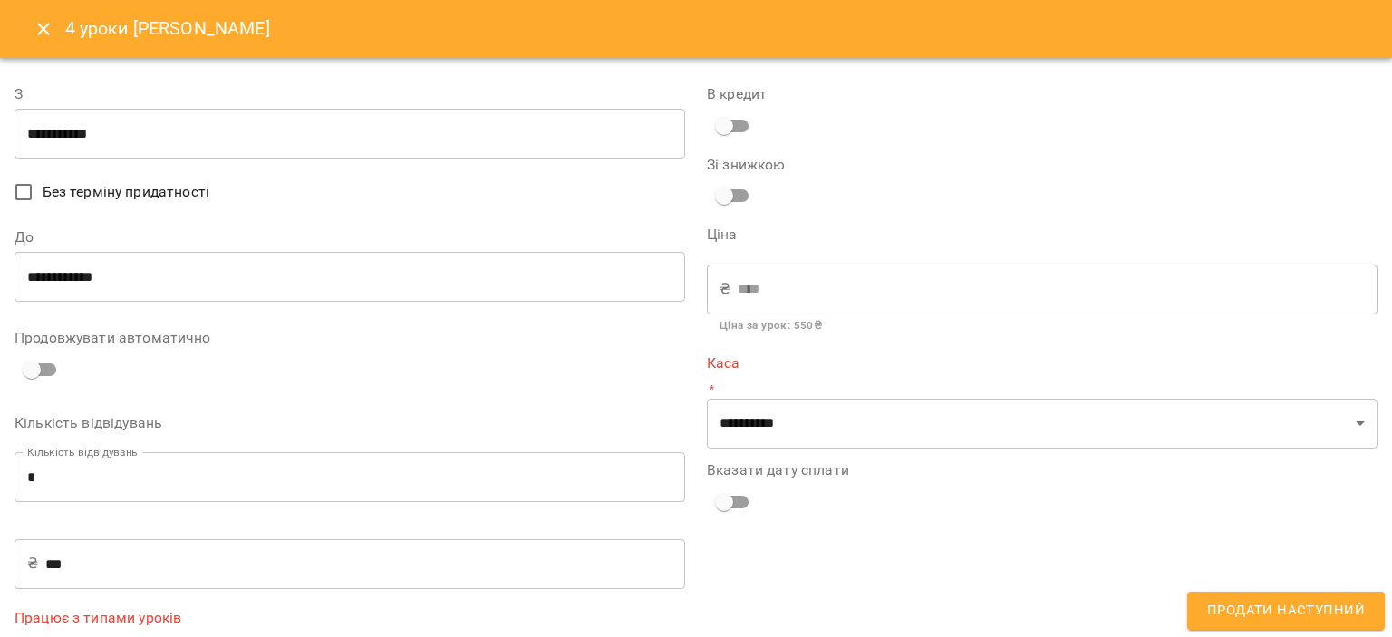
click at [300, 130] on input "**********" at bounding box center [349, 134] width 670 height 51
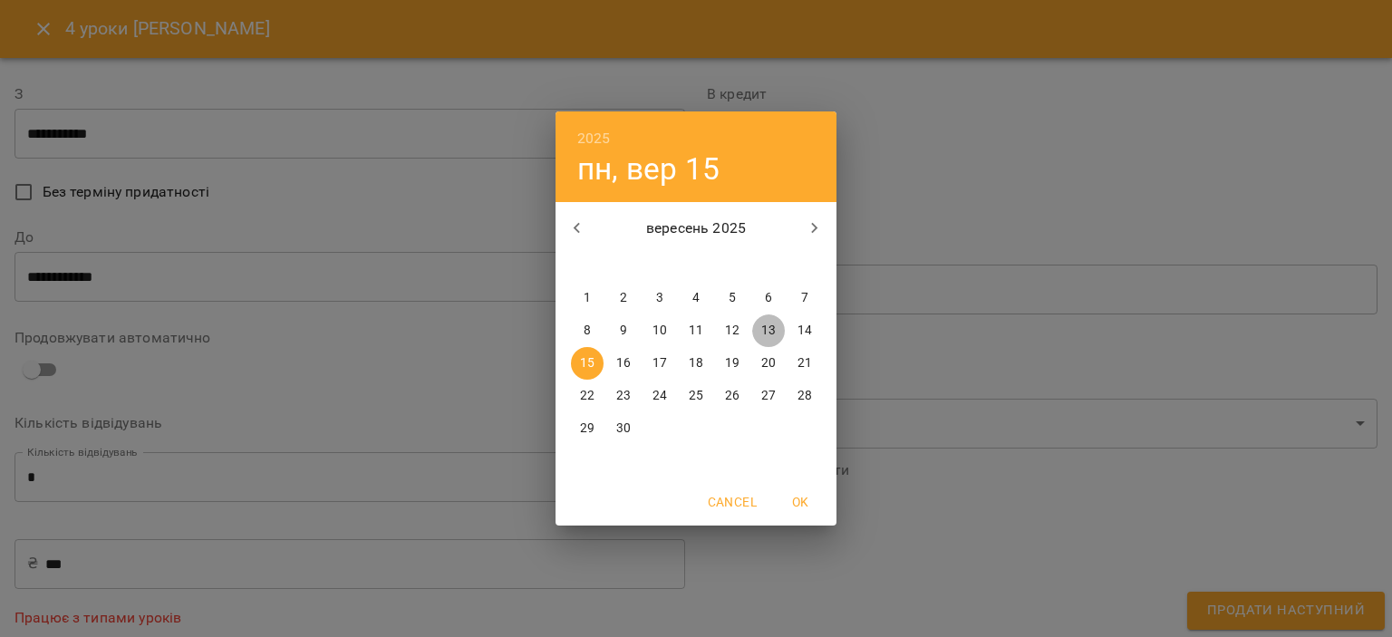
click at [764, 325] on p "13" at bounding box center [768, 331] width 14 height 18
type input "**********"
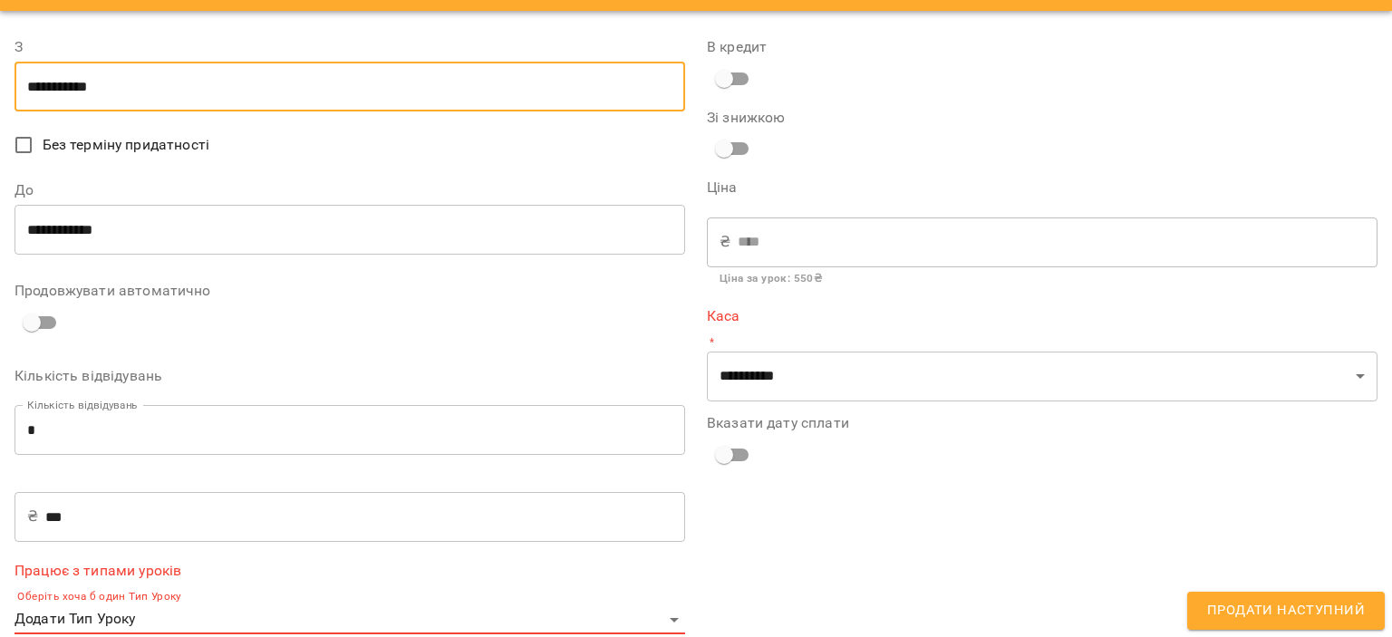
scroll to position [72, 0]
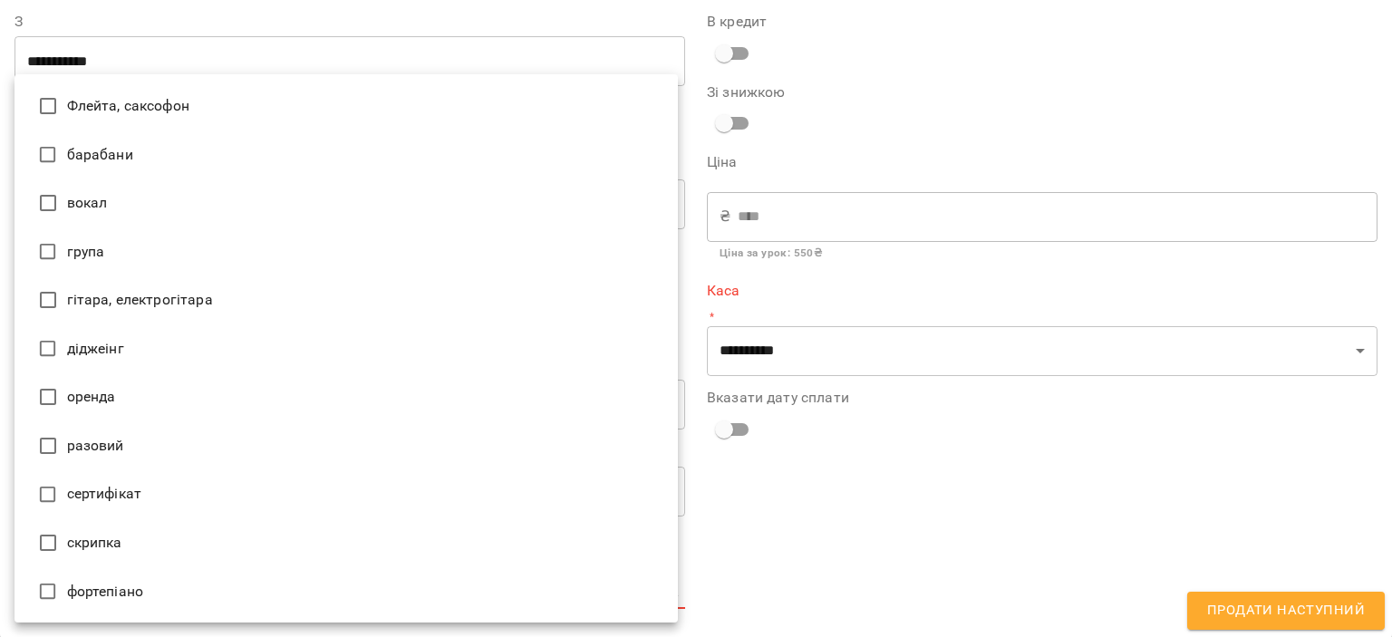
click at [381, 594] on body "**********" at bounding box center [696, 348] width 1392 height 696
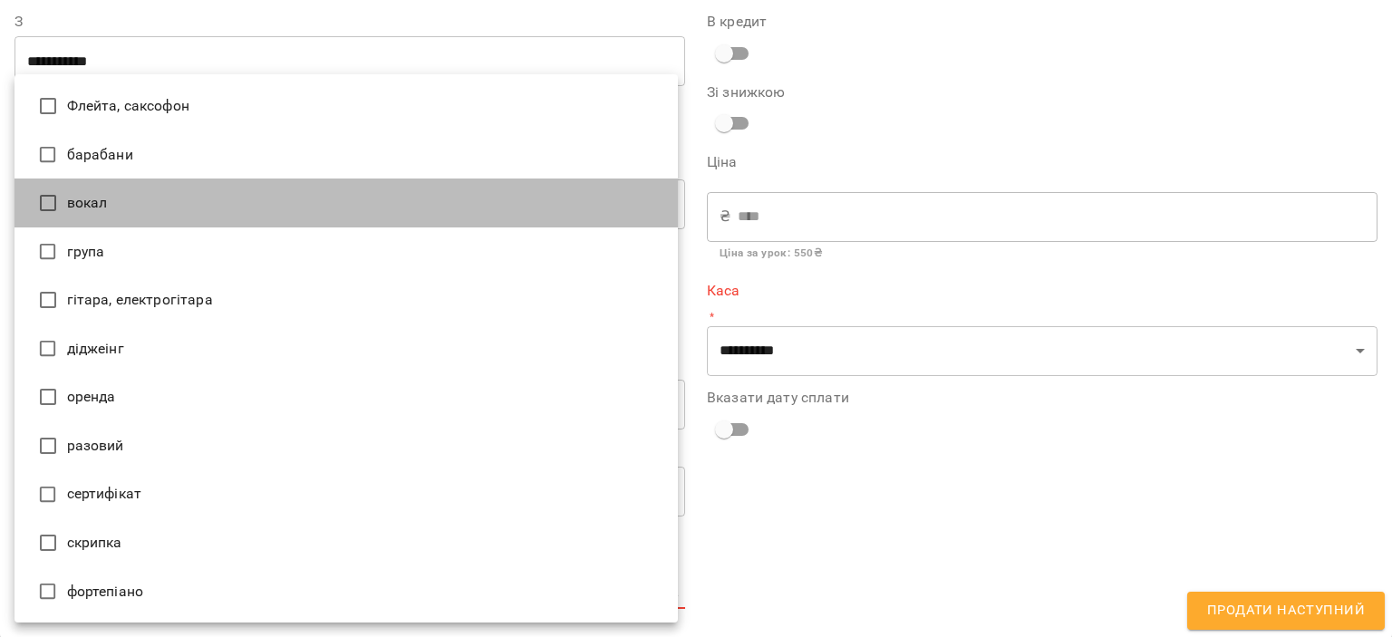
click at [275, 186] on li "вокал" at bounding box center [345, 202] width 663 height 49
type input "*****"
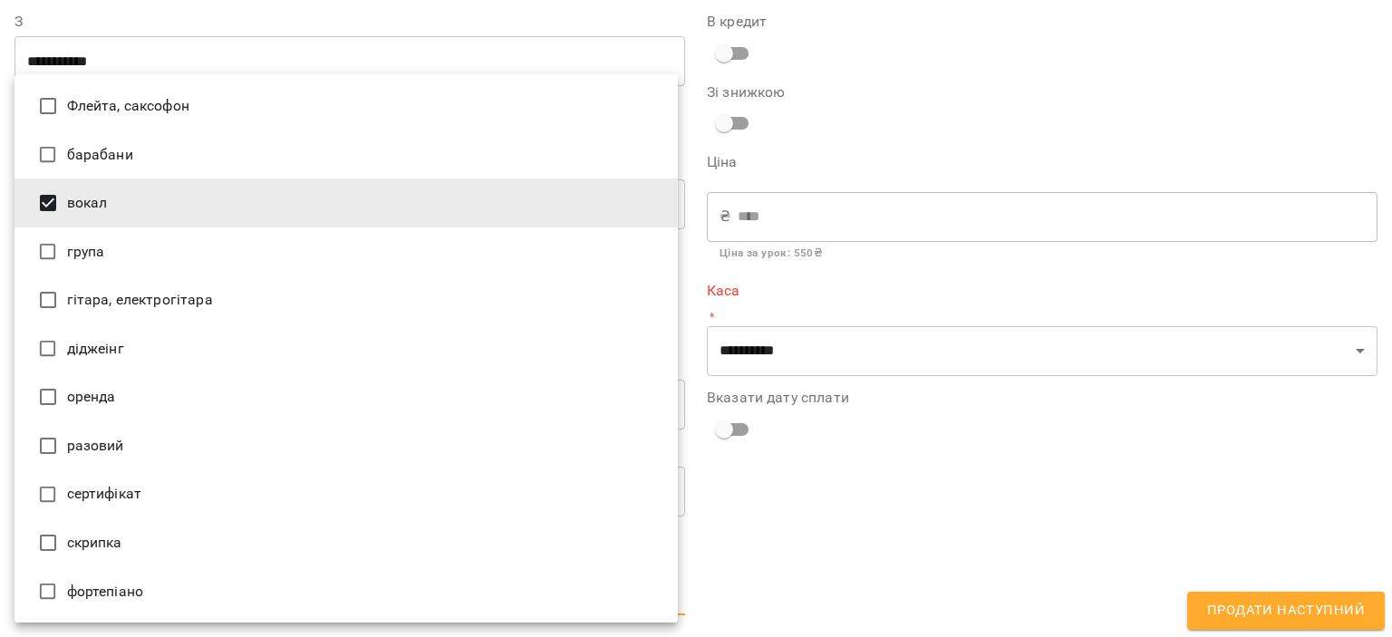
click at [751, 486] on div at bounding box center [696, 318] width 1392 height 637
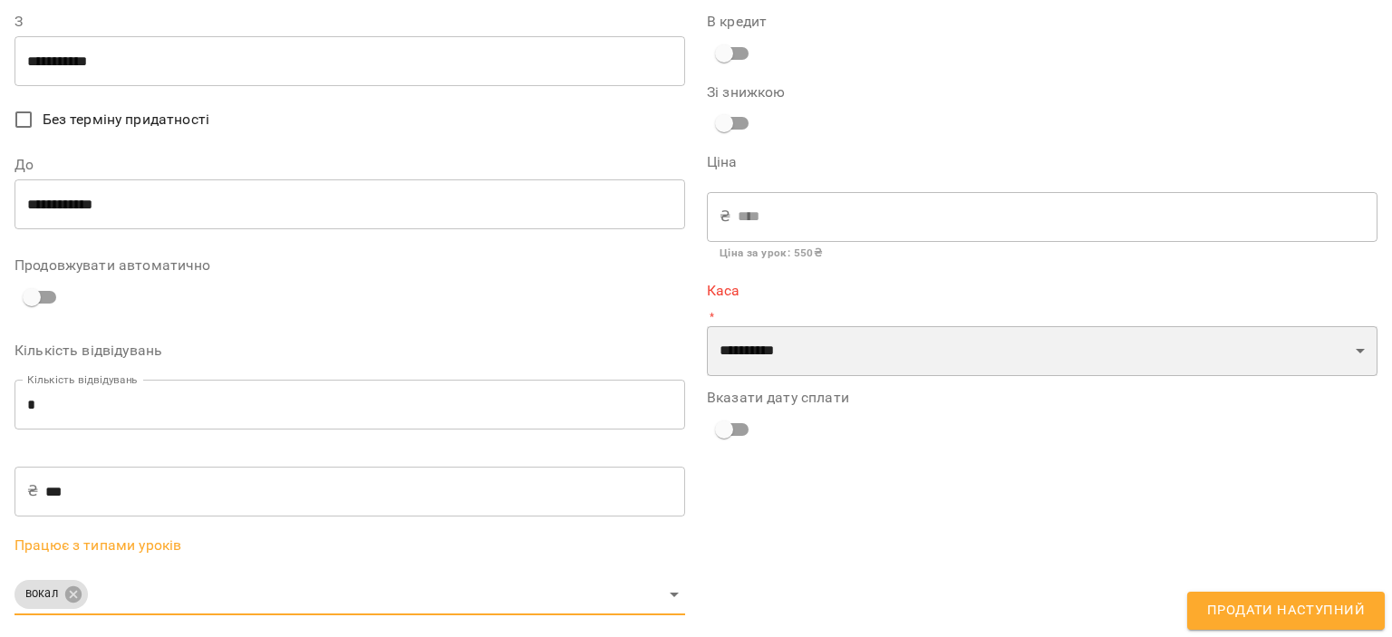
click at [863, 340] on select "**********" at bounding box center [1042, 351] width 670 height 51
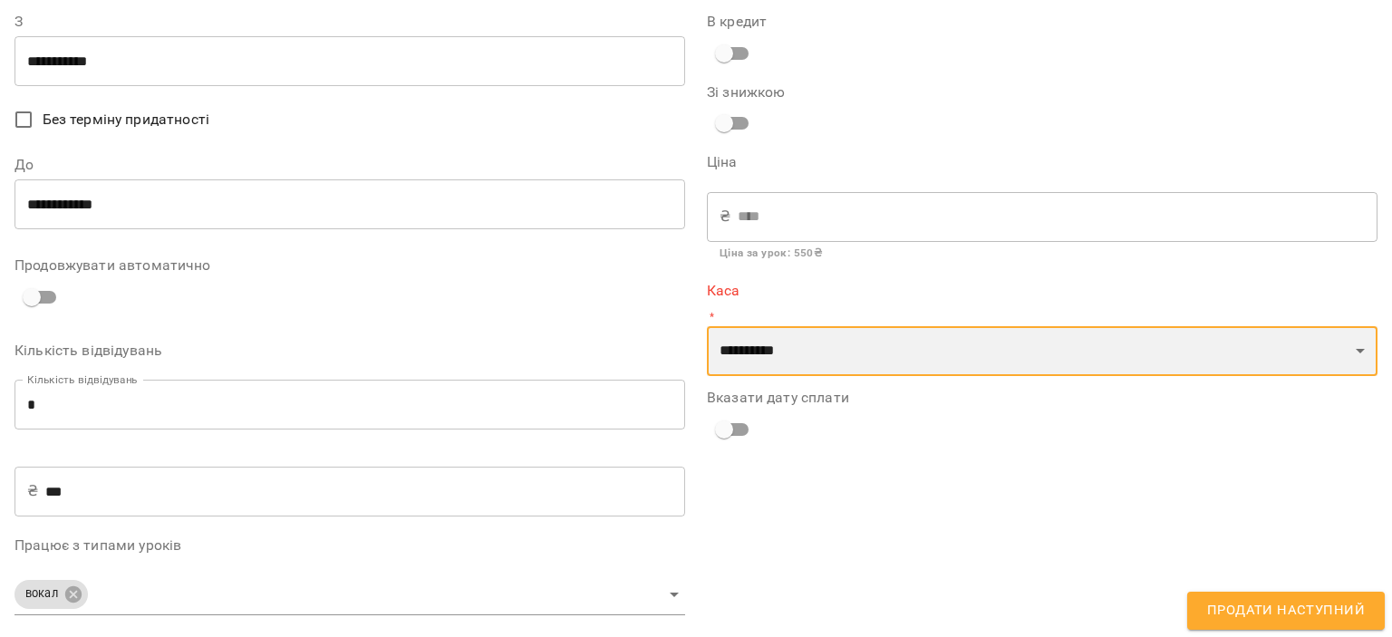
select select "****"
click at [707, 326] on select "**********" at bounding box center [1042, 351] width 670 height 51
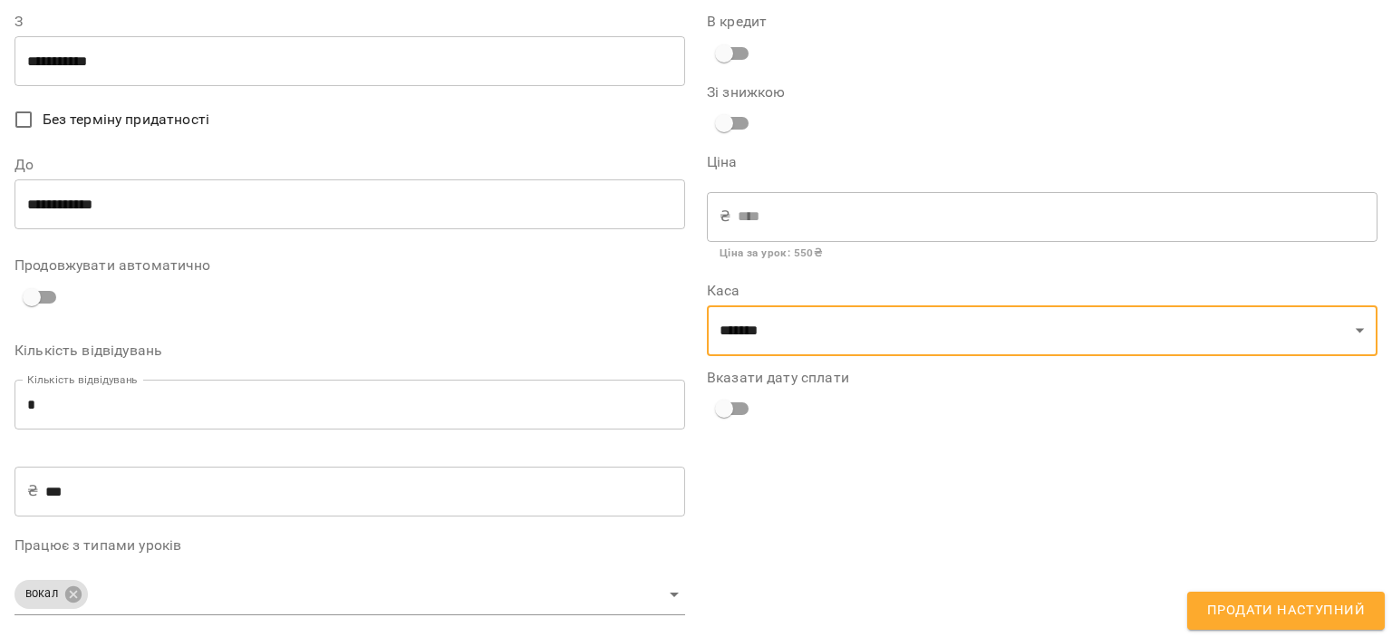
click at [1247, 618] on span "Продати наступний" at bounding box center [1286, 611] width 158 height 24
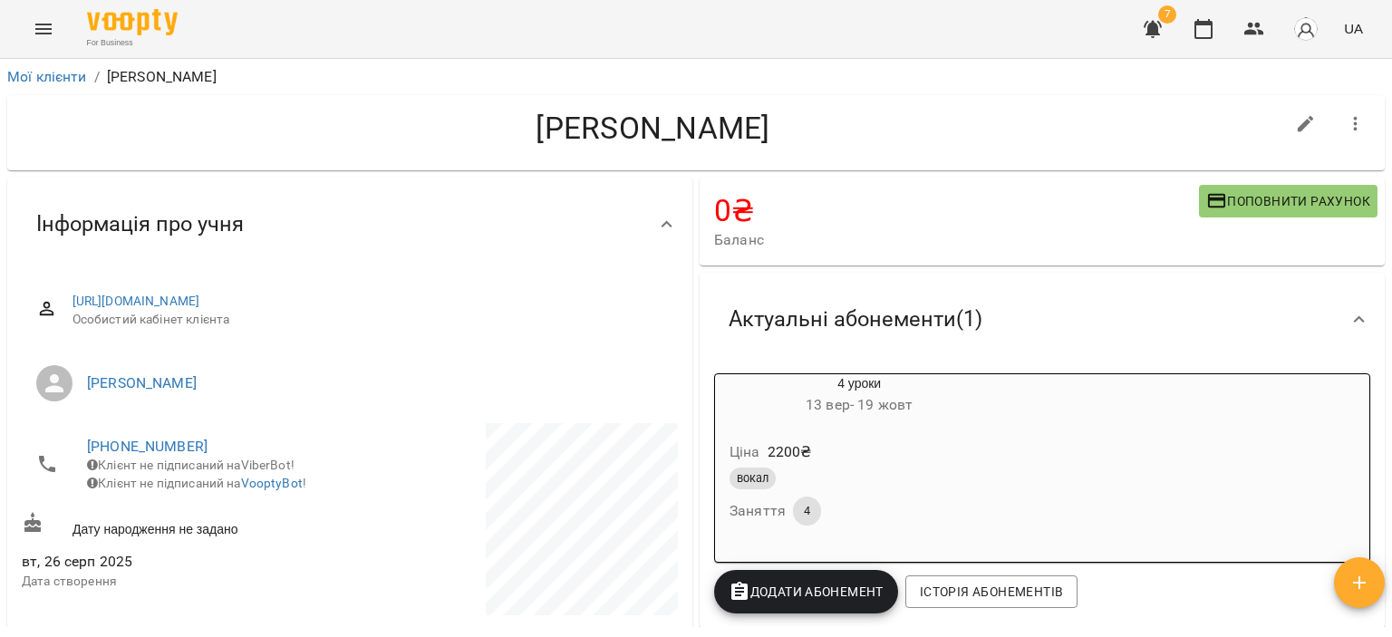
scroll to position [0, 0]
click at [1256, 33] on icon "button" at bounding box center [1254, 29] width 20 height 13
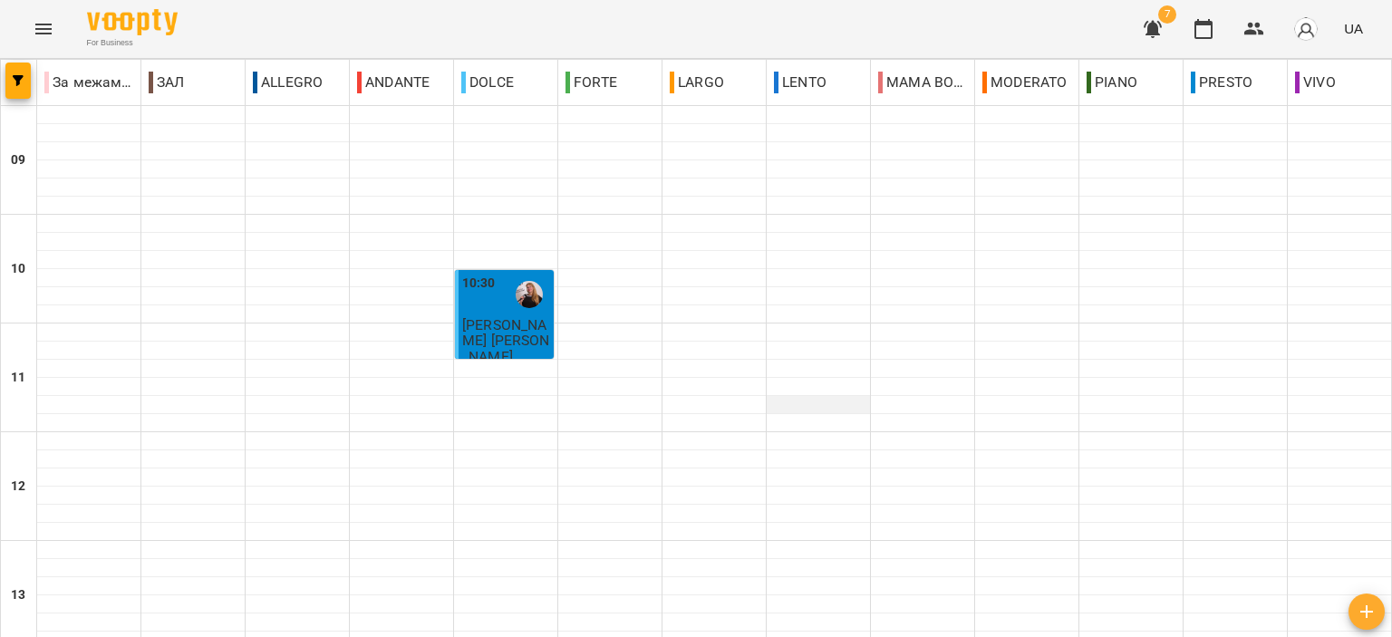
scroll to position [725, 0]
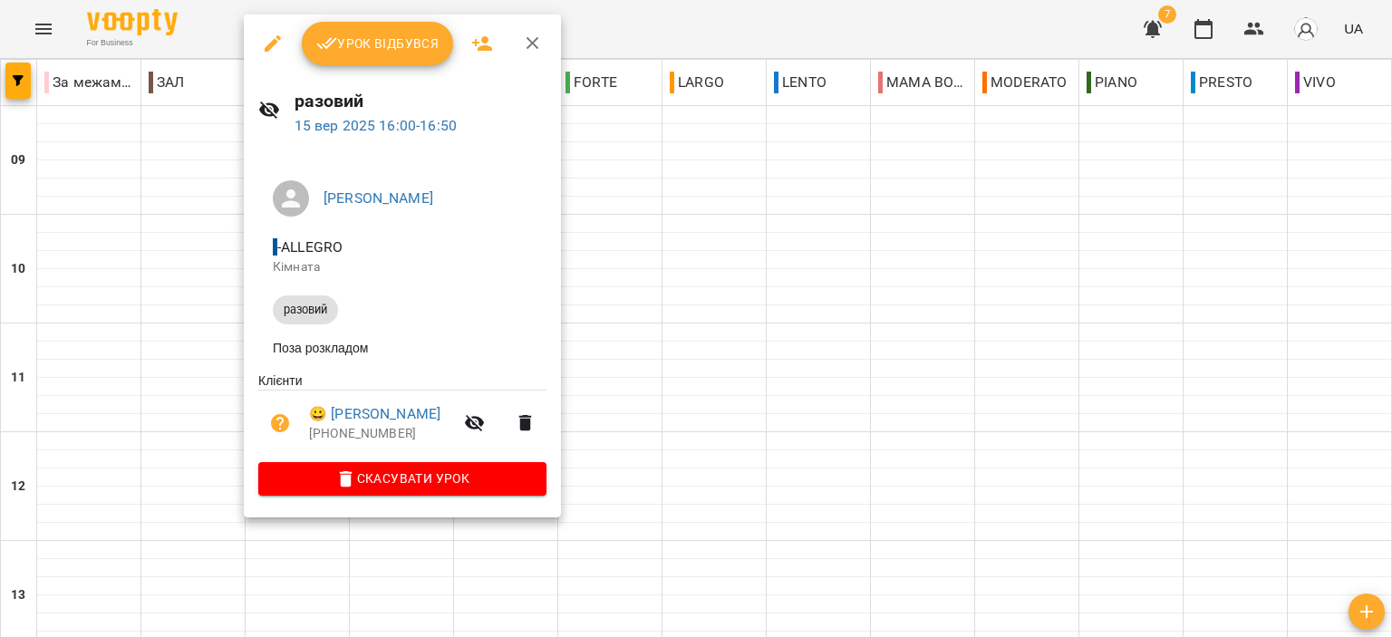
click at [523, 48] on icon "button" at bounding box center [533, 44] width 22 height 22
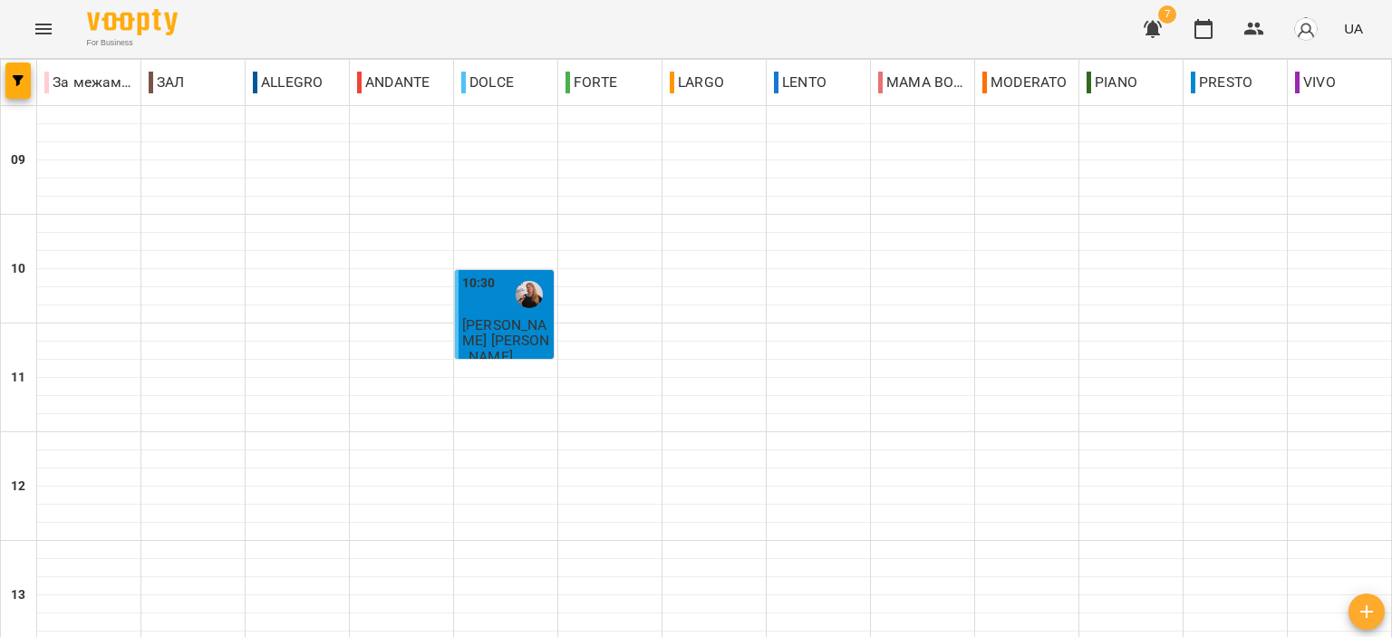
scroll to position [712, 0]
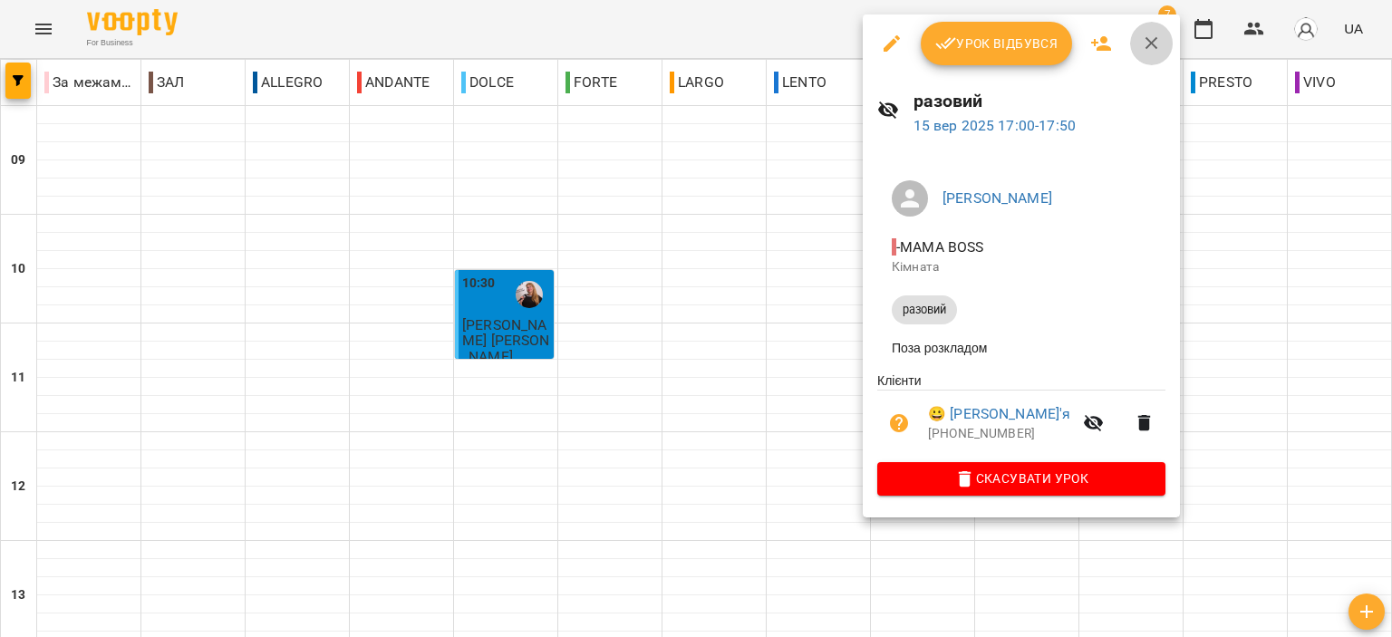
click at [1141, 37] on icon "button" at bounding box center [1152, 44] width 22 height 22
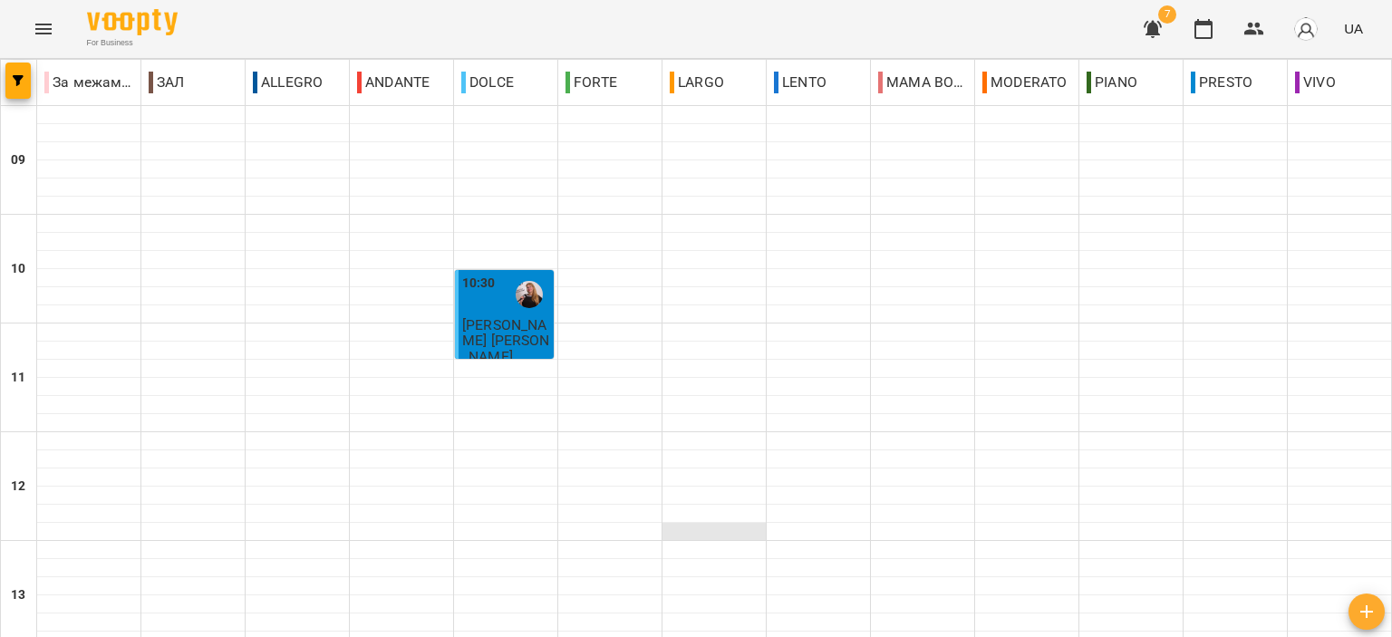
scroll to position [531, 0]
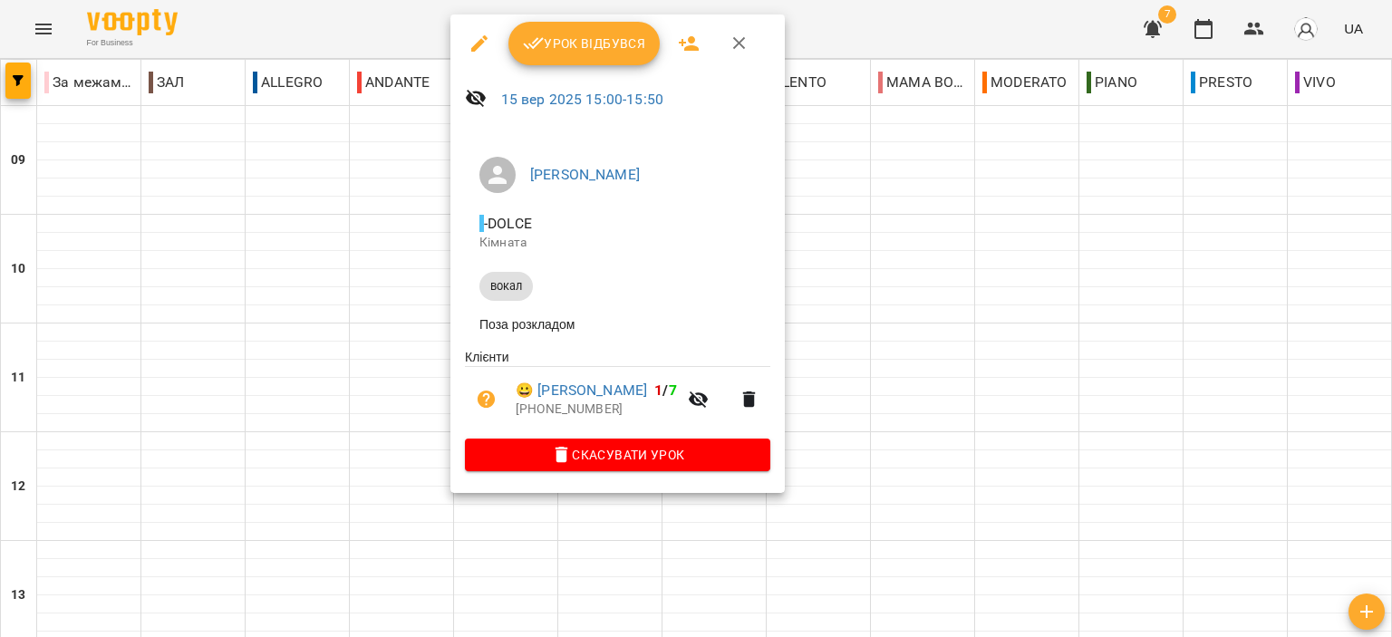
click at [746, 43] on icon "button" at bounding box center [739, 44] width 22 height 22
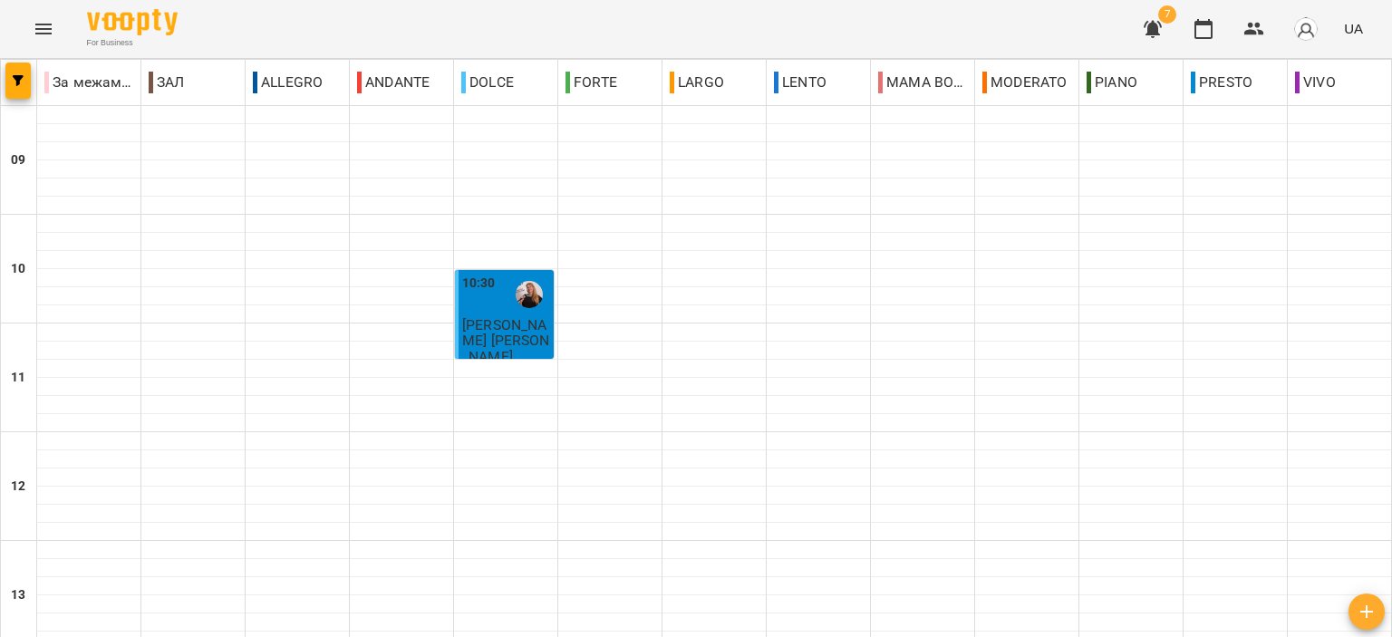
scroll to position [634, 0]
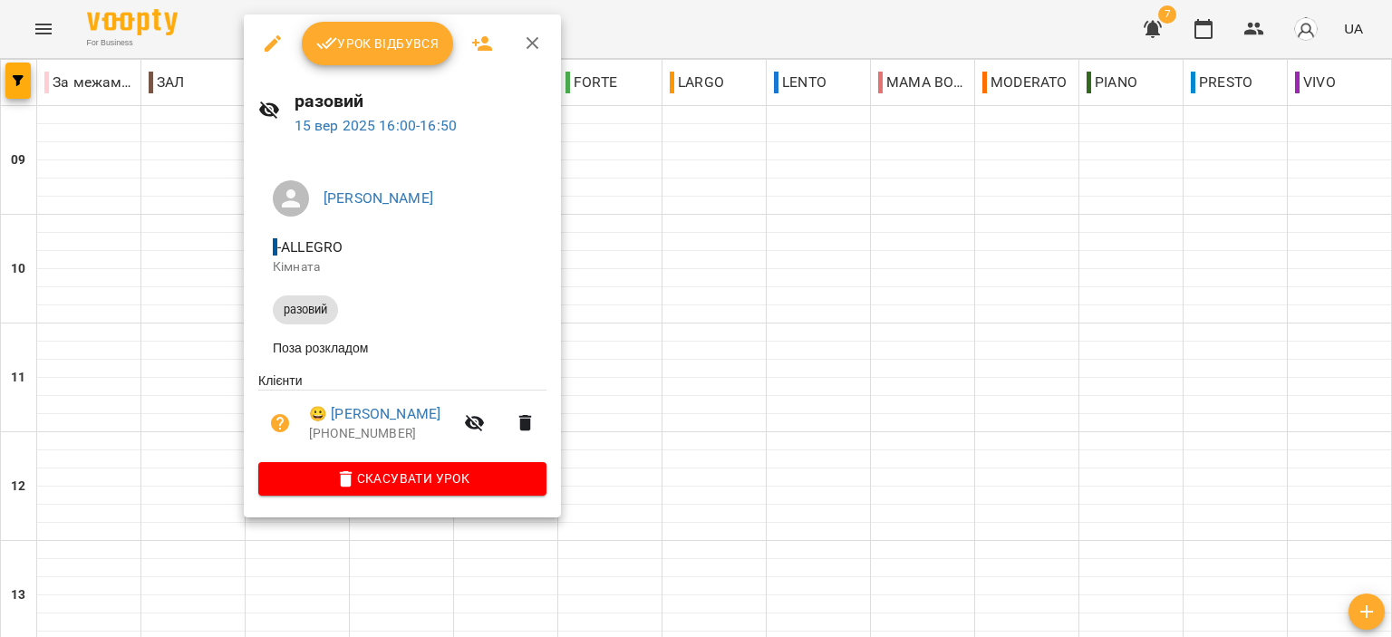
click at [522, 47] on icon "button" at bounding box center [533, 44] width 22 height 22
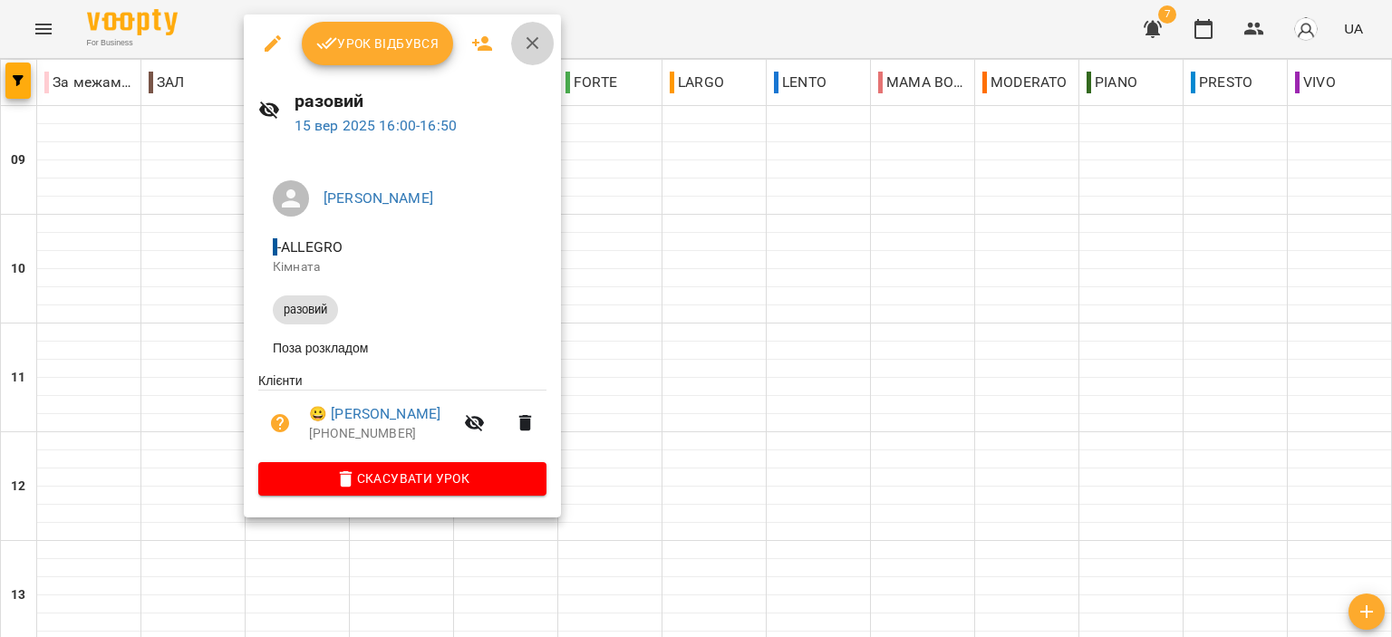
click at [525, 42] on icon "button" at bounding box center [533, 44] width 22 height 22
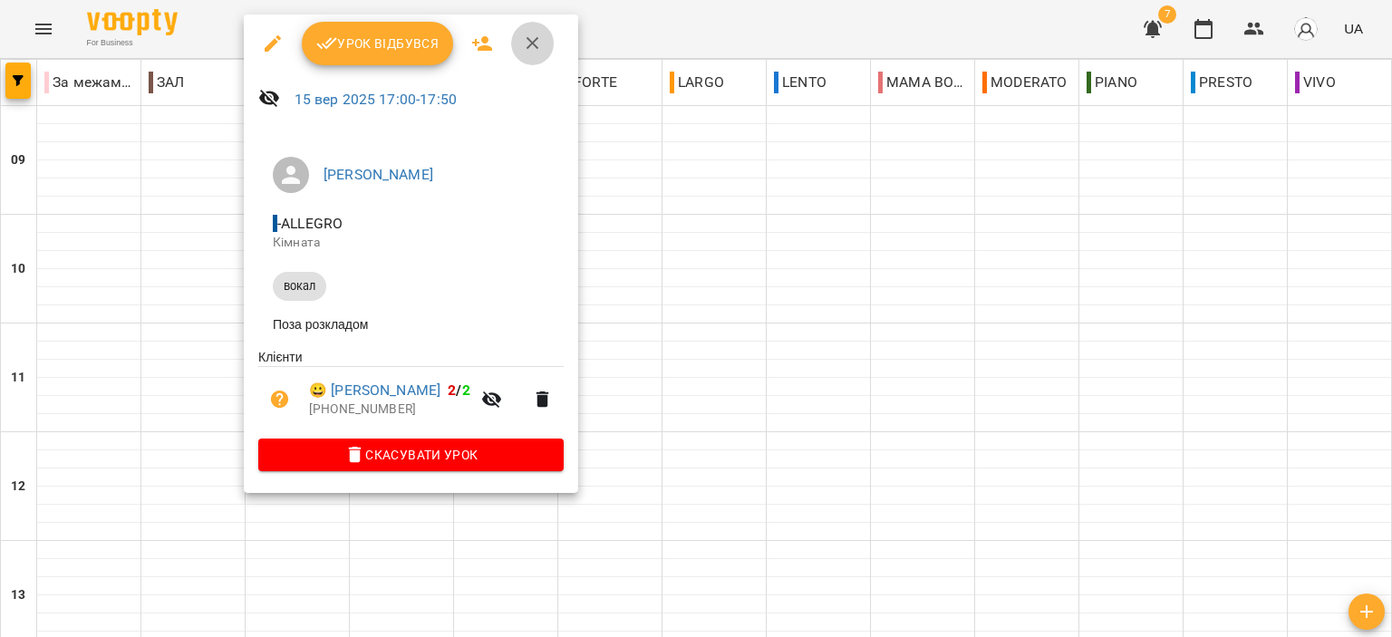
click at [529, 51] on icon "button" at bounding box center [533, 44] width 22 height 22
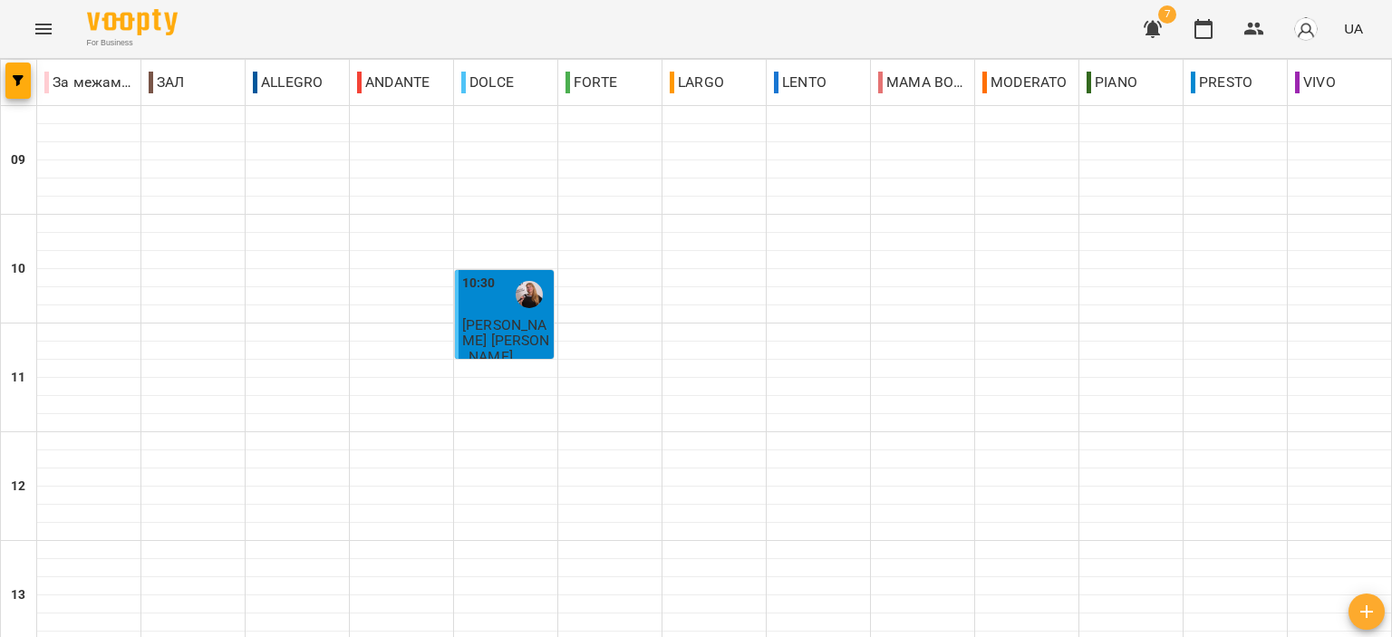
scroll to position [893, 0]
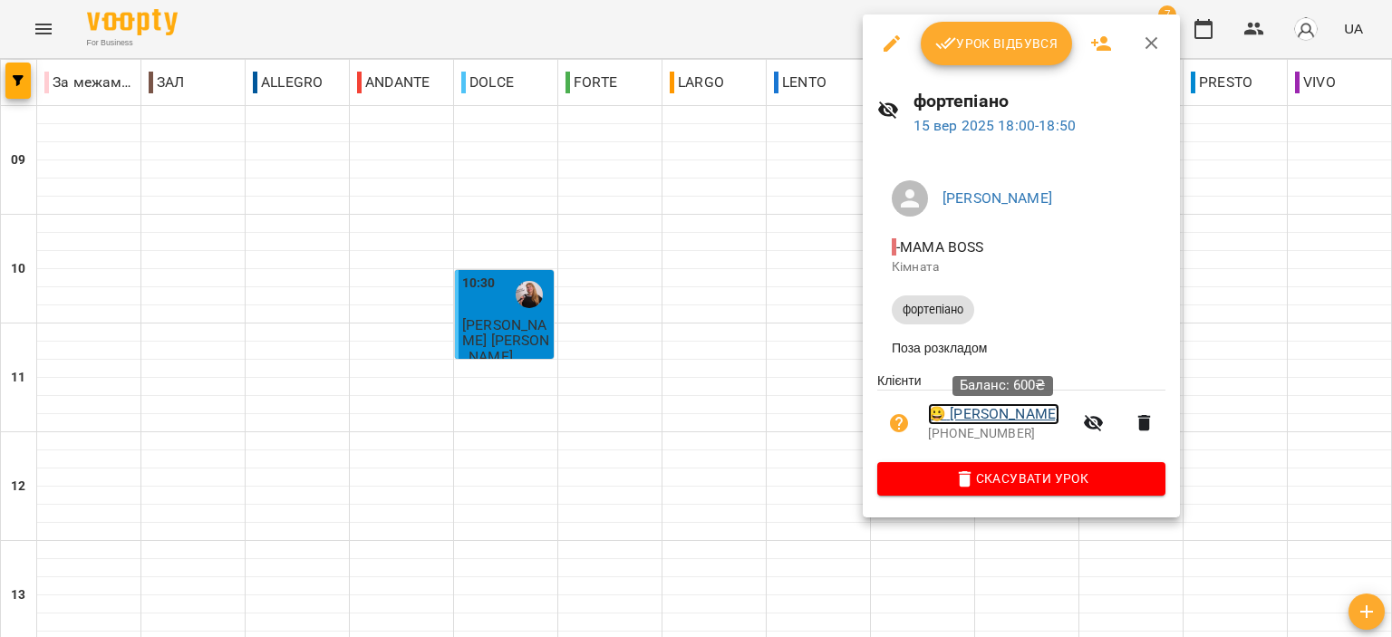
click at [1009, 414] on link "😀 [PERSON_NAME]" at bounding box center [993, 414] width 131 height 22
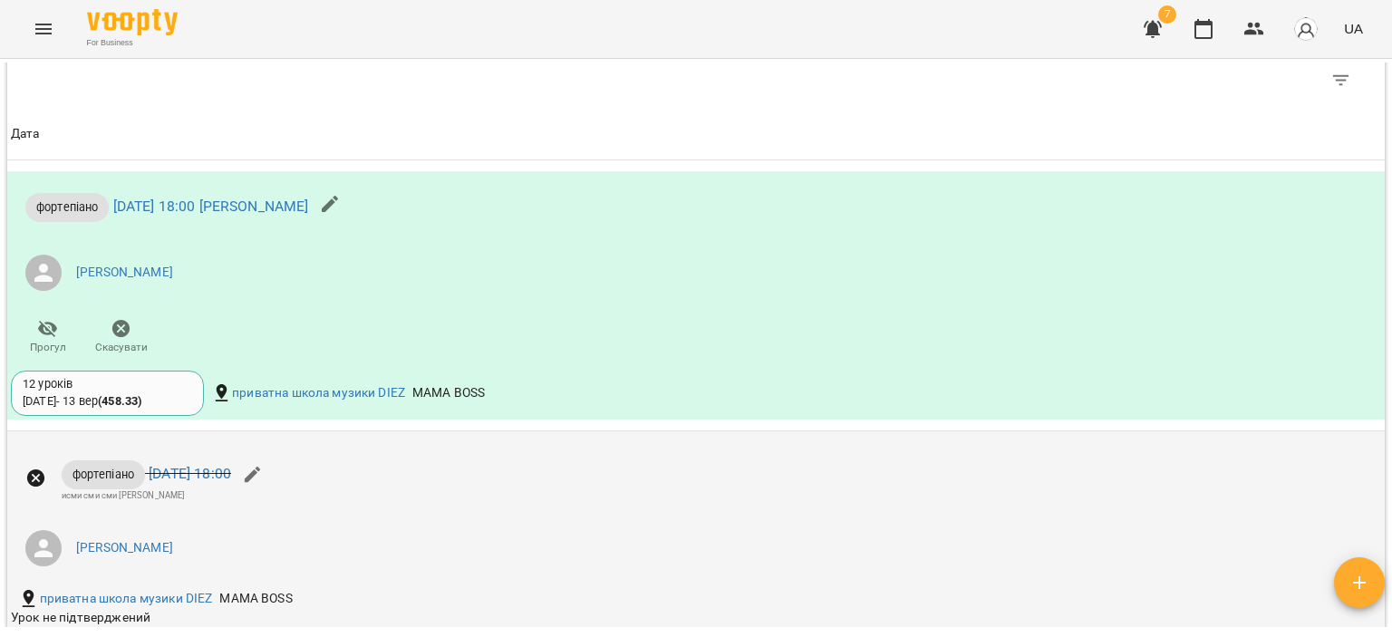
scroll to position [906, 0]
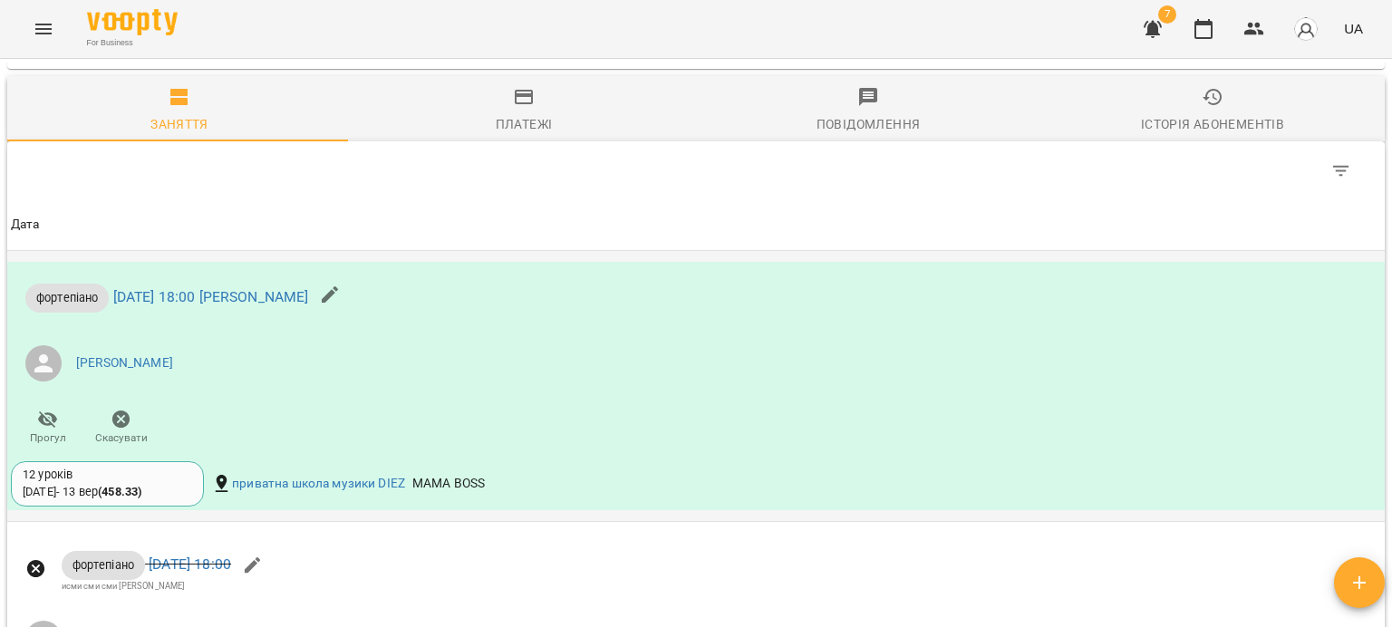
click at [179, 491] on div "12 уроків [DATE] - [DATE] ( 458.33 )" at bounding box center [107, 484] width 169 height 34
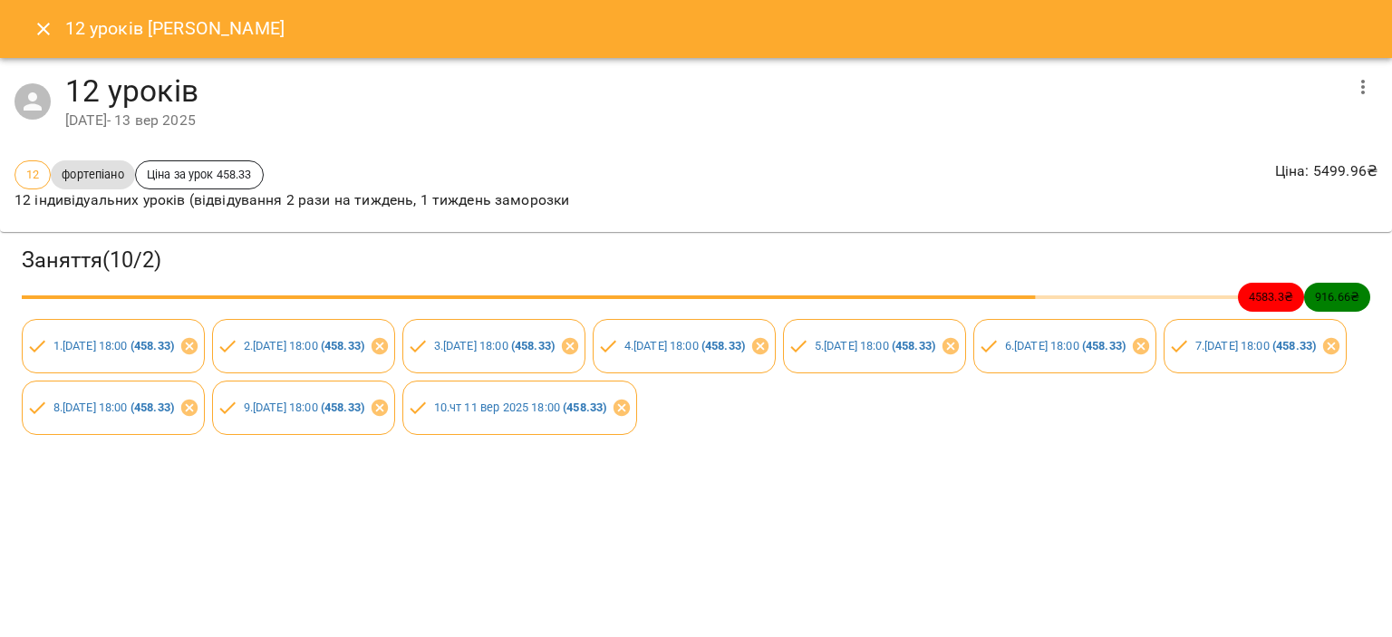
click at [1357, 87] on icon "button" at bounding box center [1363, 87] width 22 height 22
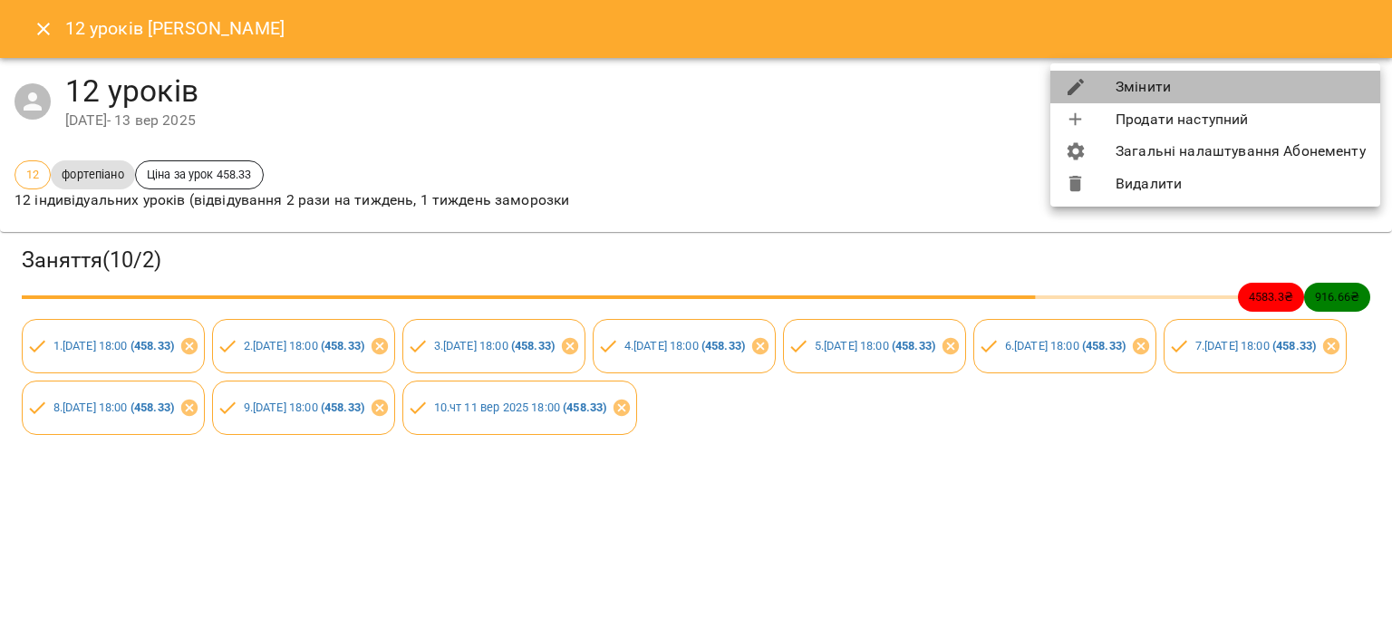
click at [1263, 87] on li "Змінити" at bounding box center [1215, 87] width 330 height 33
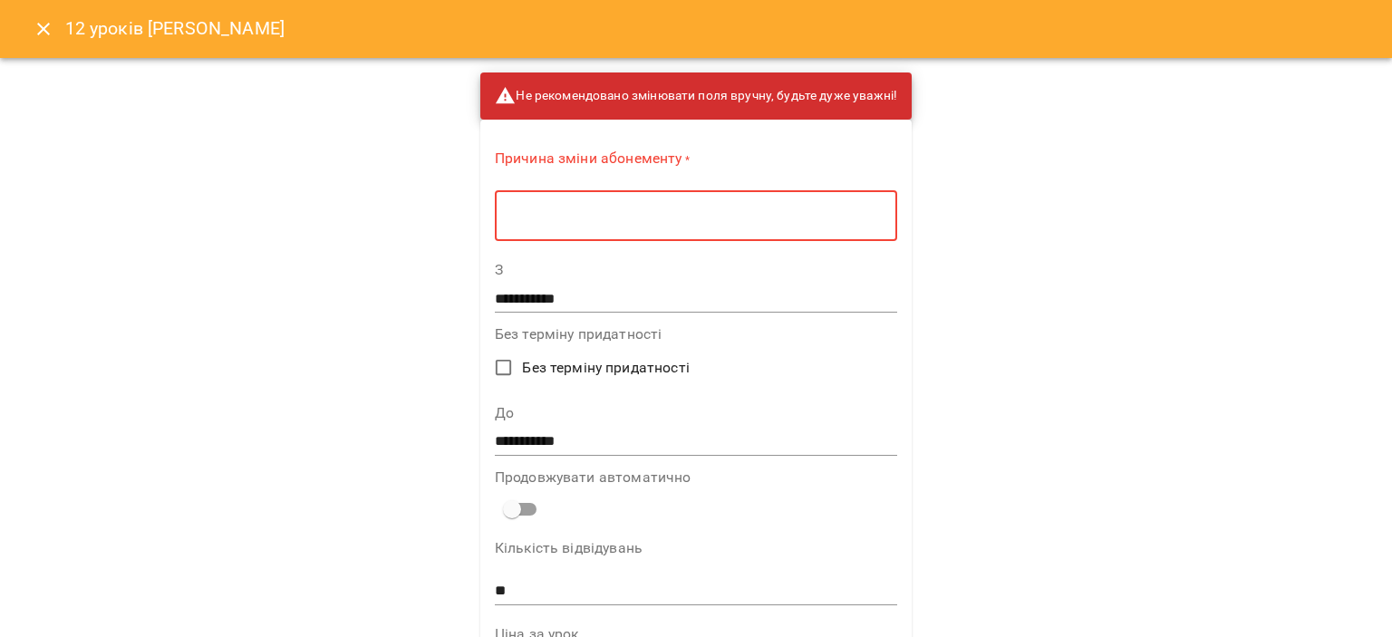
click at [761, 224] on textarea at bounding box center [695, 215] width 377 height 17
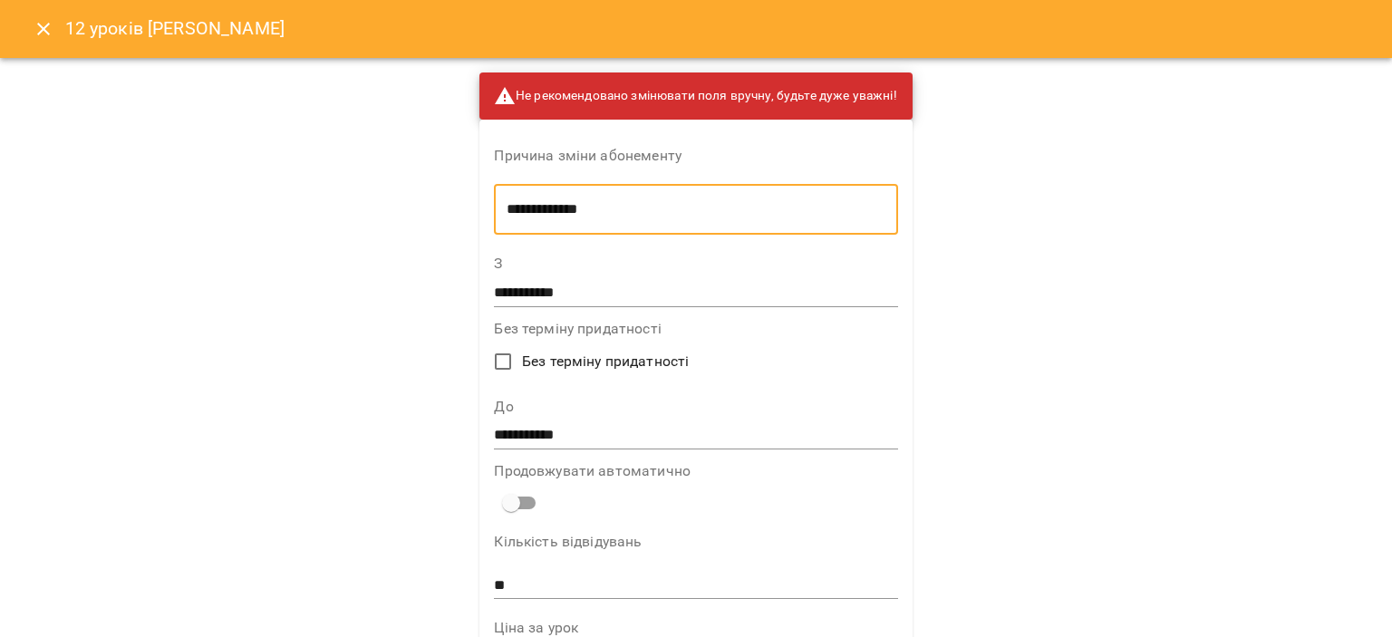
type textarea "**********"
click at [634, 440] on input "**********" at bounding box center [695, 435] width 403 height 29
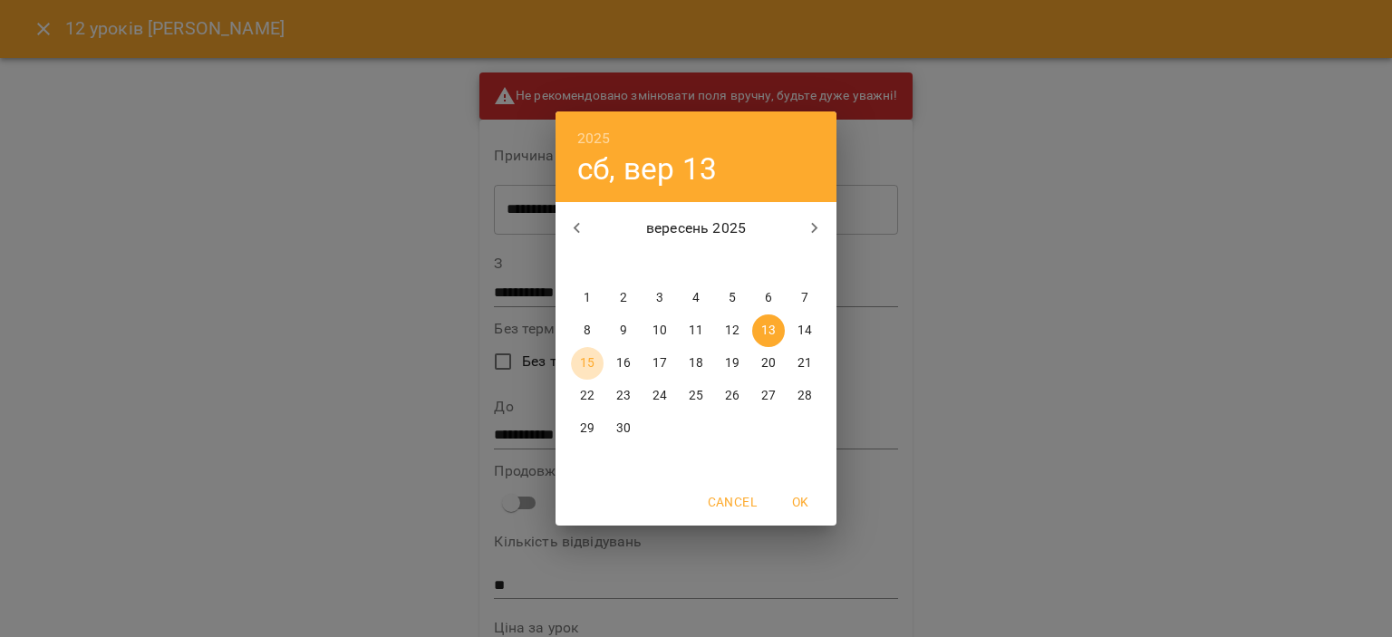
click at [590, 365] on p "15" at bounding box center [587, 363] width 14 height 18
type input "**********"
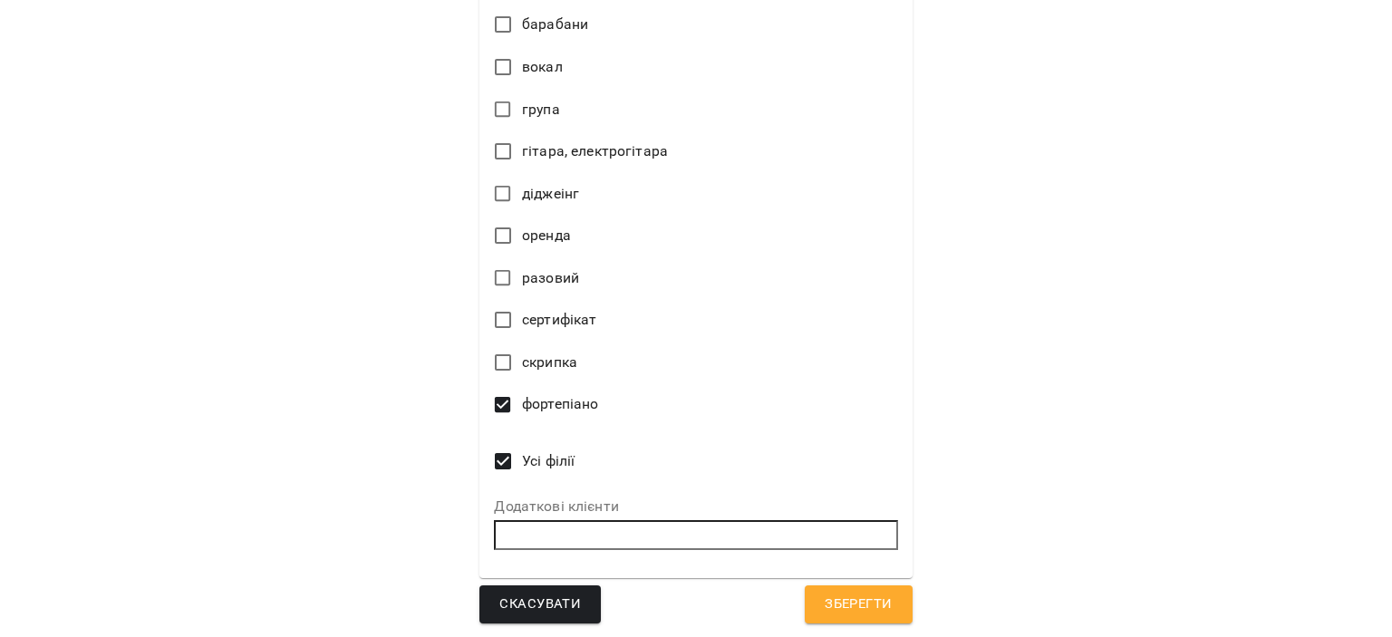
scroll to position [852, 0]
click at [852, 602] on span "Зберегти" at bounding box center [858, 605] width 67 height 24
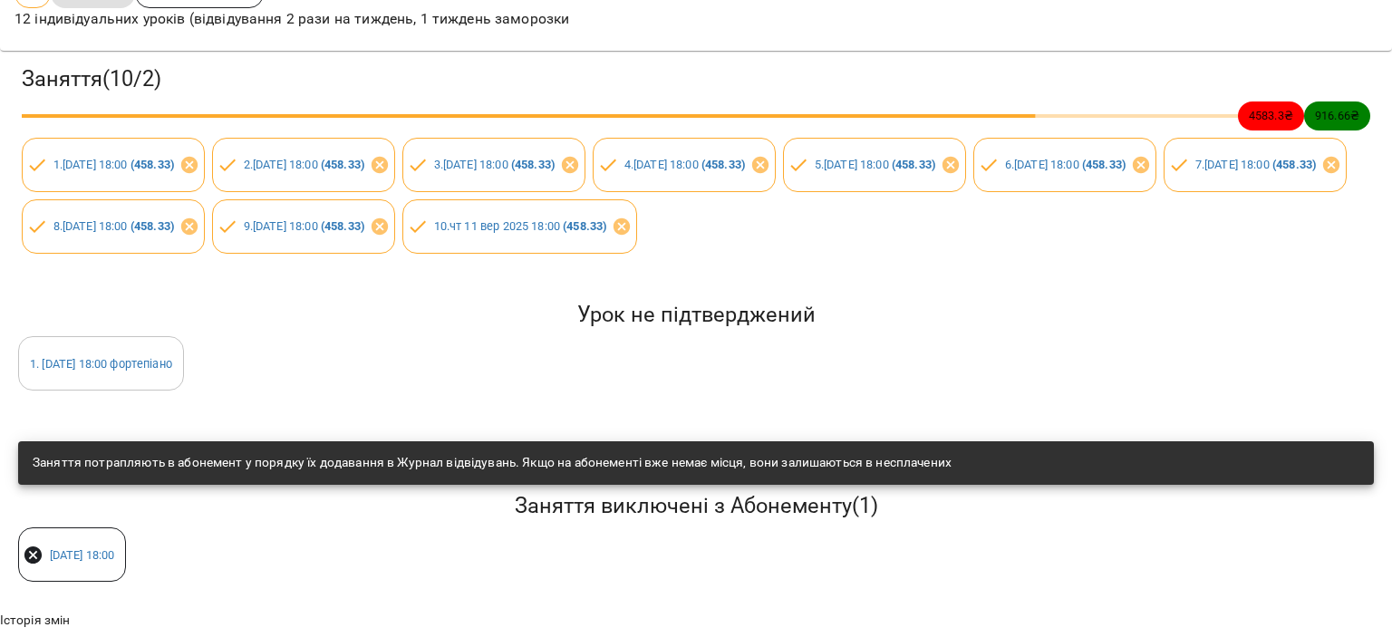
scroll to position [0, 0]
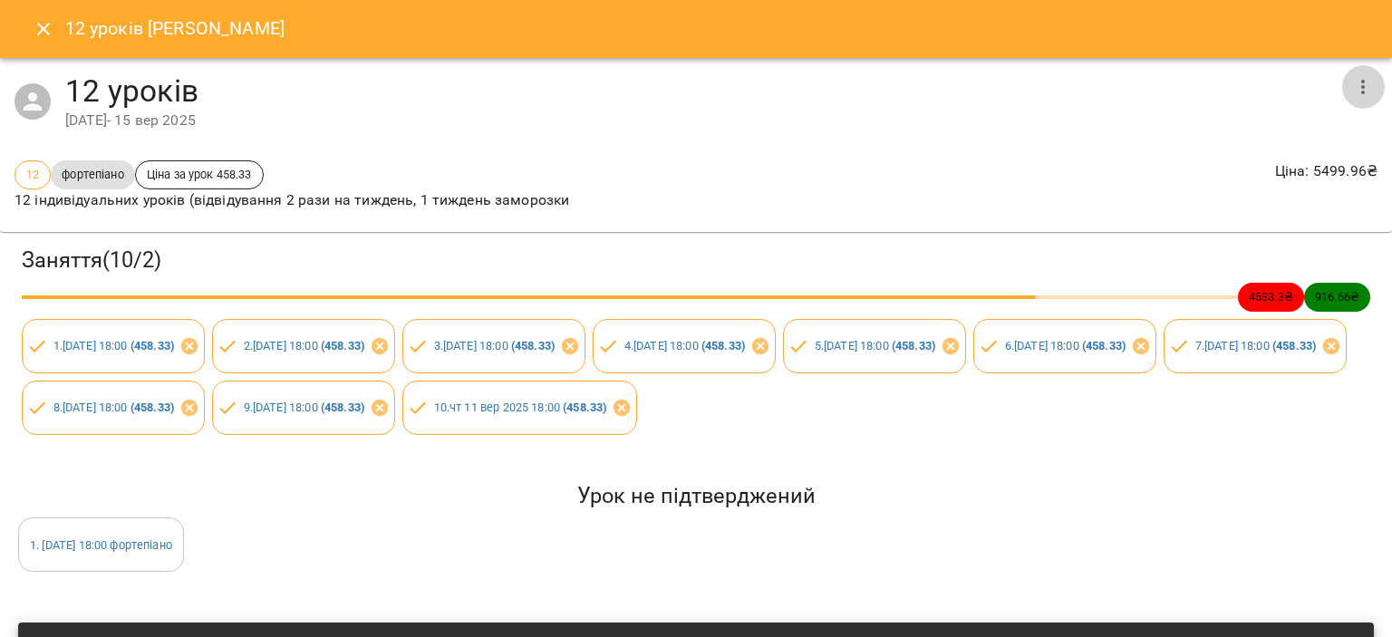
click at [1352, 94] on icon "button" at bounding box center [1363, 87] width 22 height 22
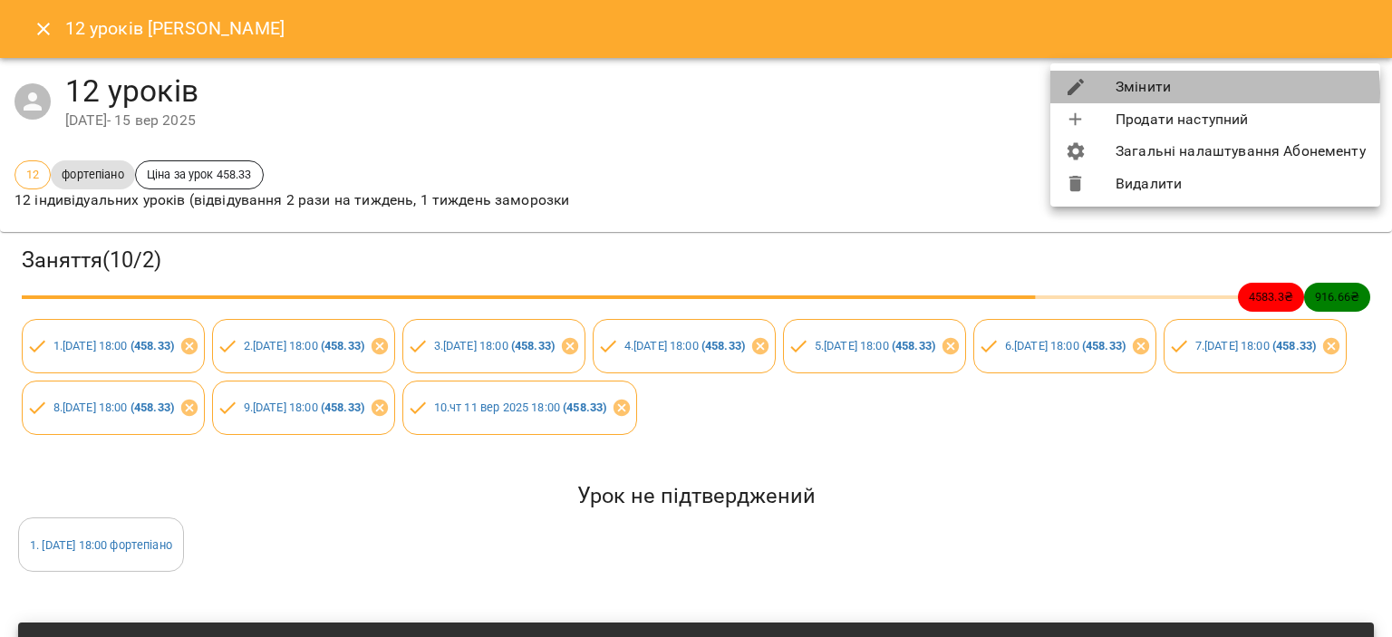
click at [1200, 92] on li "Змінити" at bounding box center [1215, 87] width 330 height 33
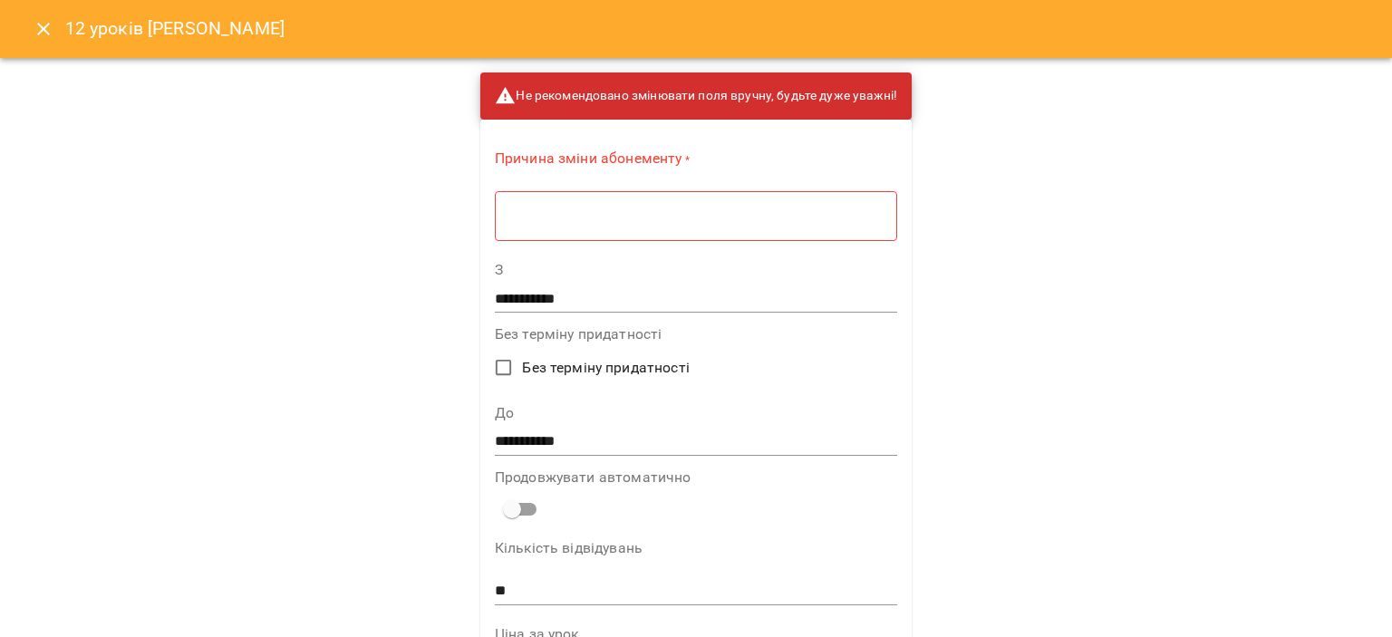
click at [690, 207] on textarea at bounding box center [695, 215] width 377 height 17
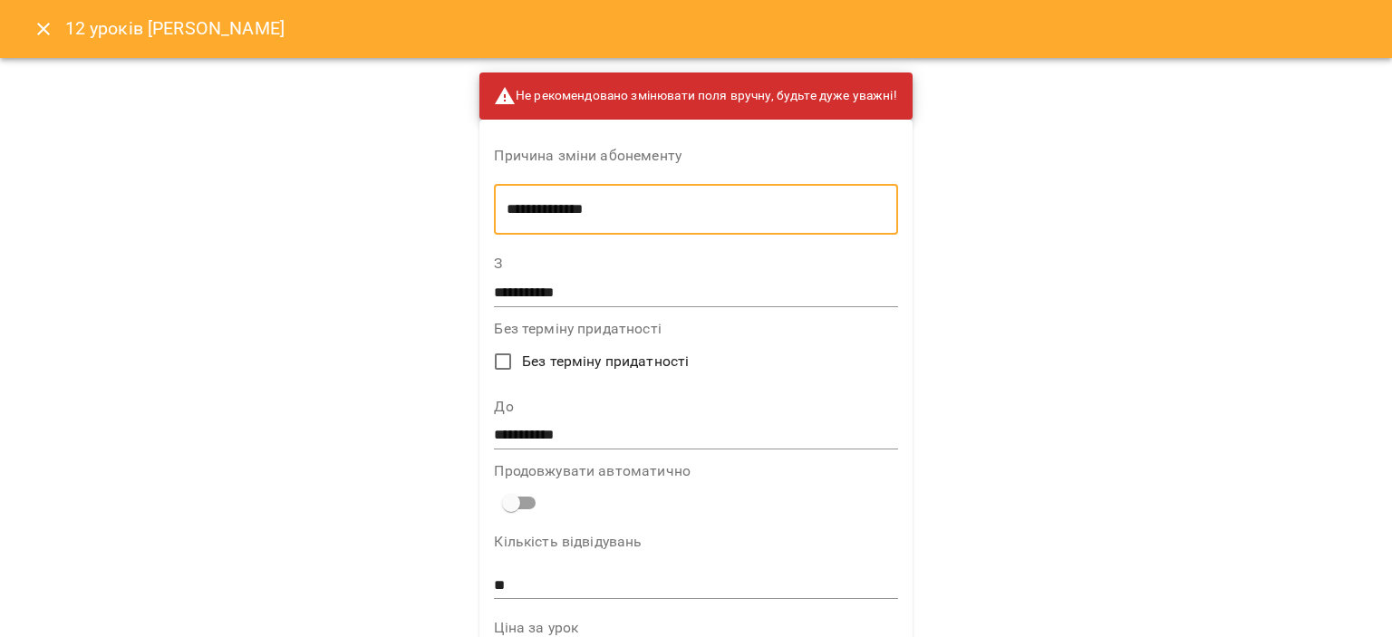
type textarea "**********"
click at [577, 446] on input "**********" at bounding box center [695, 435] width 403 height 29
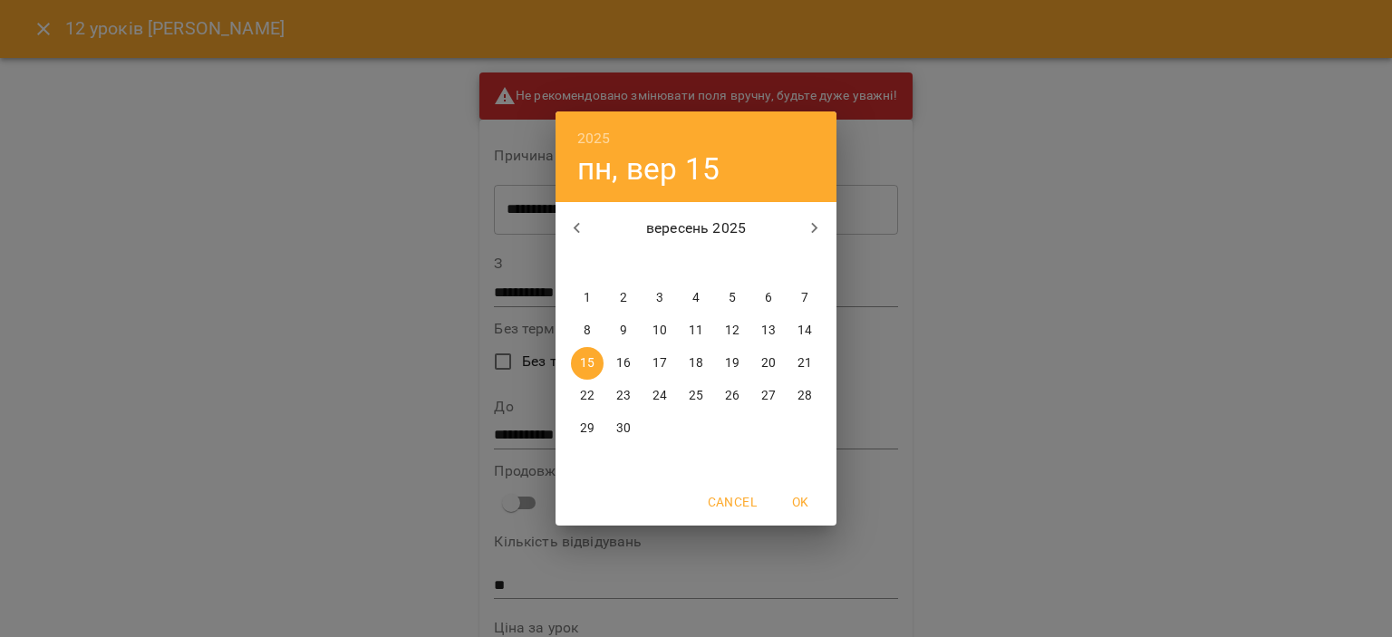
click at [762, 362] on p "20" at bounding box center [768, 363] width 14 height 18
type input "**********"
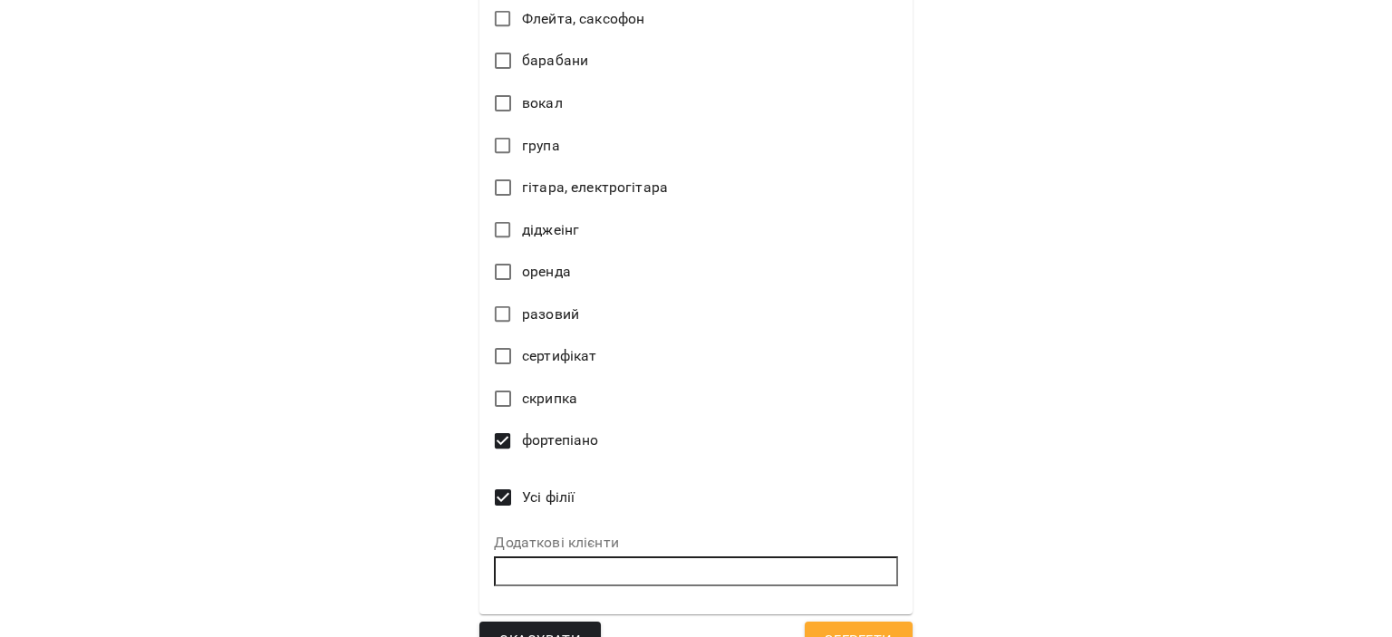
scroll to position [852, 0]
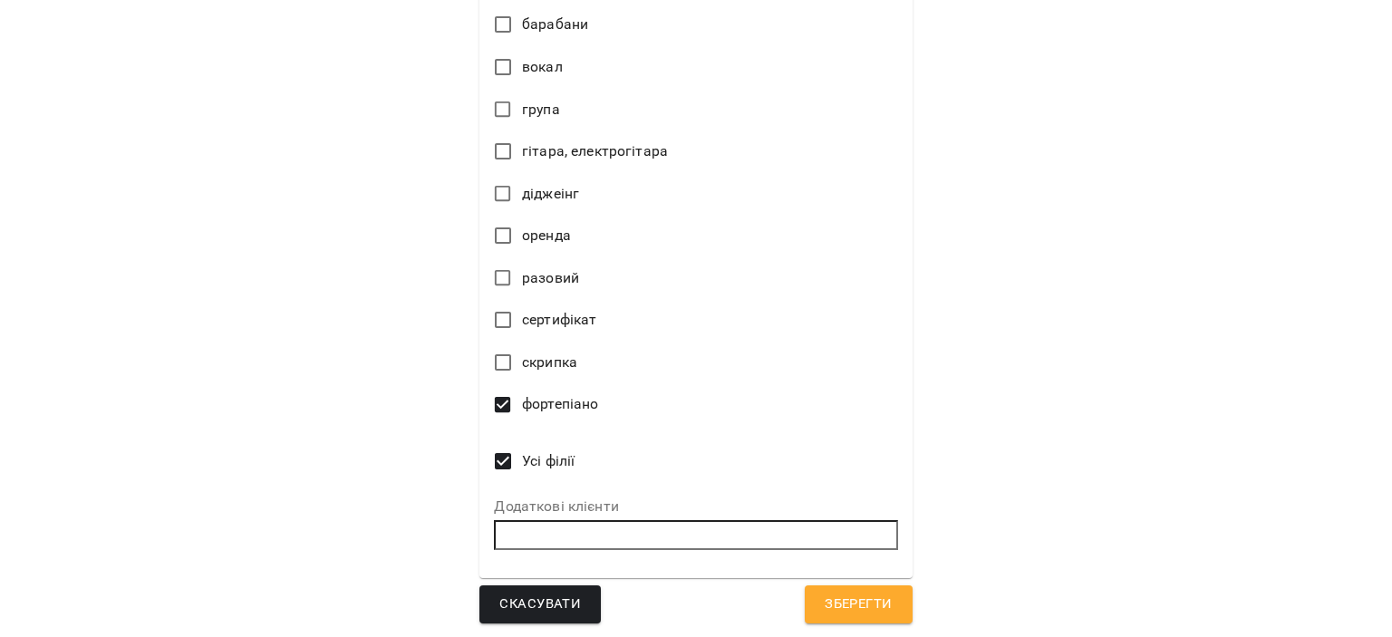
click at [852, 608] on span "Зберегти" at bounding box center [858, 605] width 67 height 24
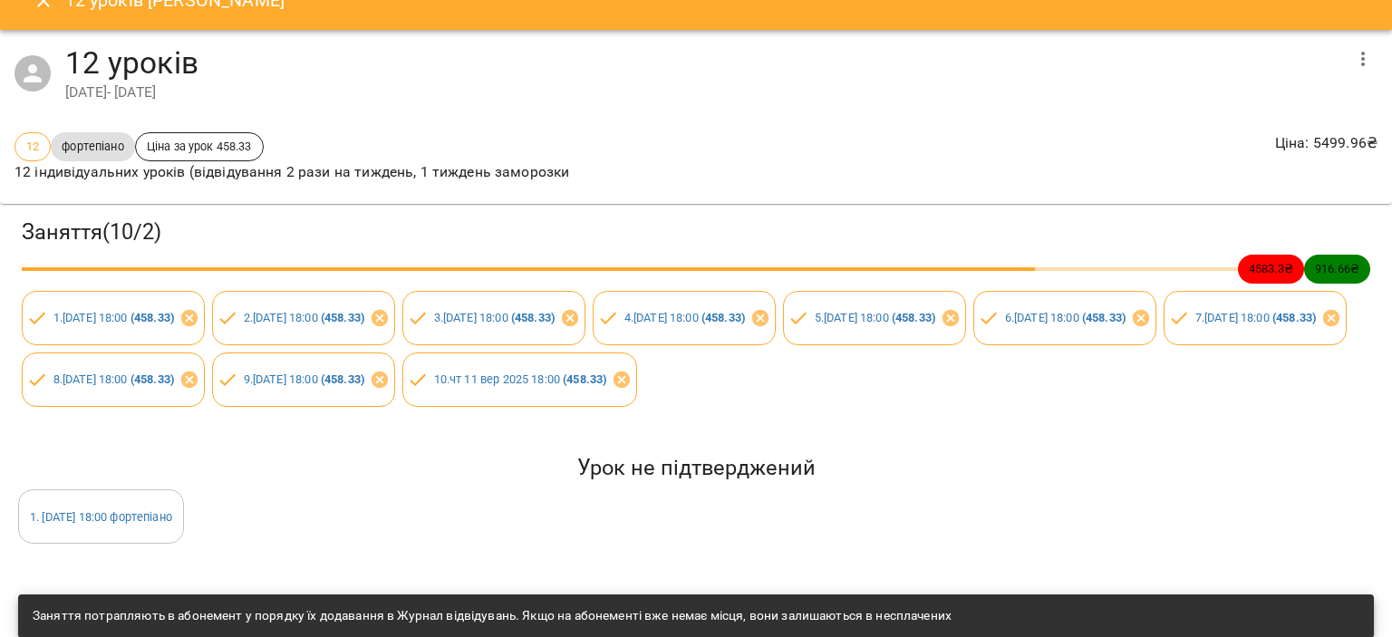
scroll to position [0, 0]
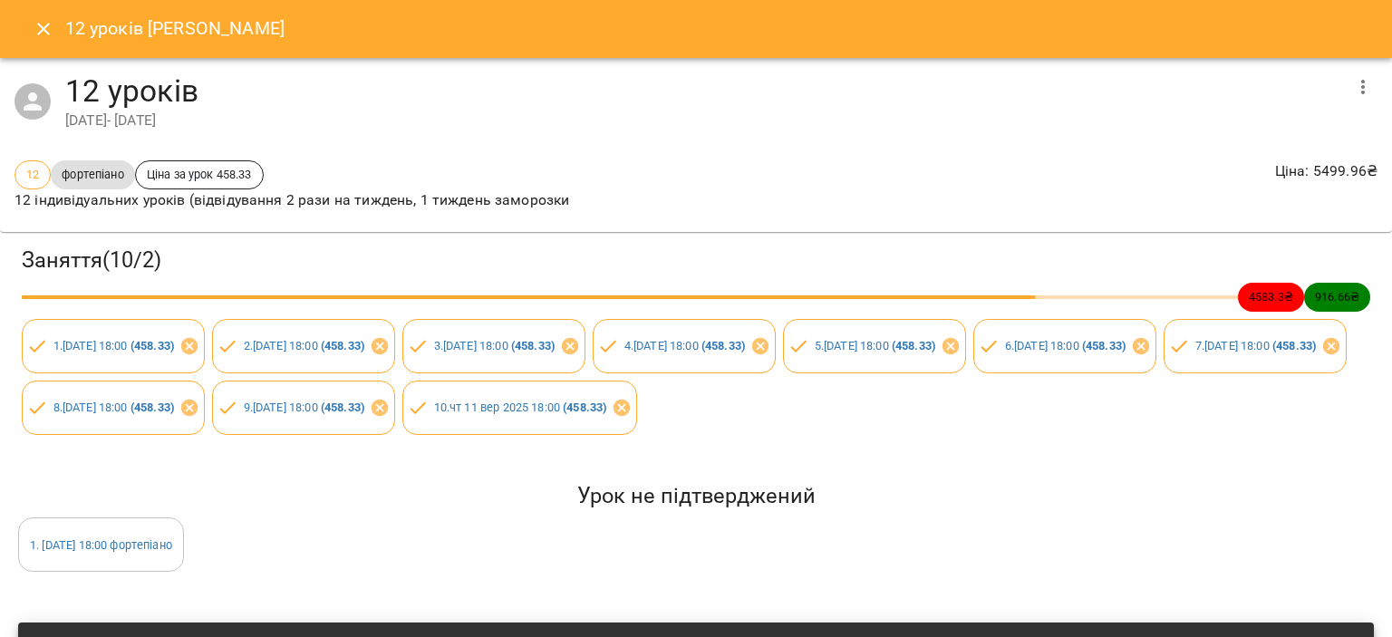
click at [40, 20] on icon "Close" at bounding box center [44, 29] width 22 height 22
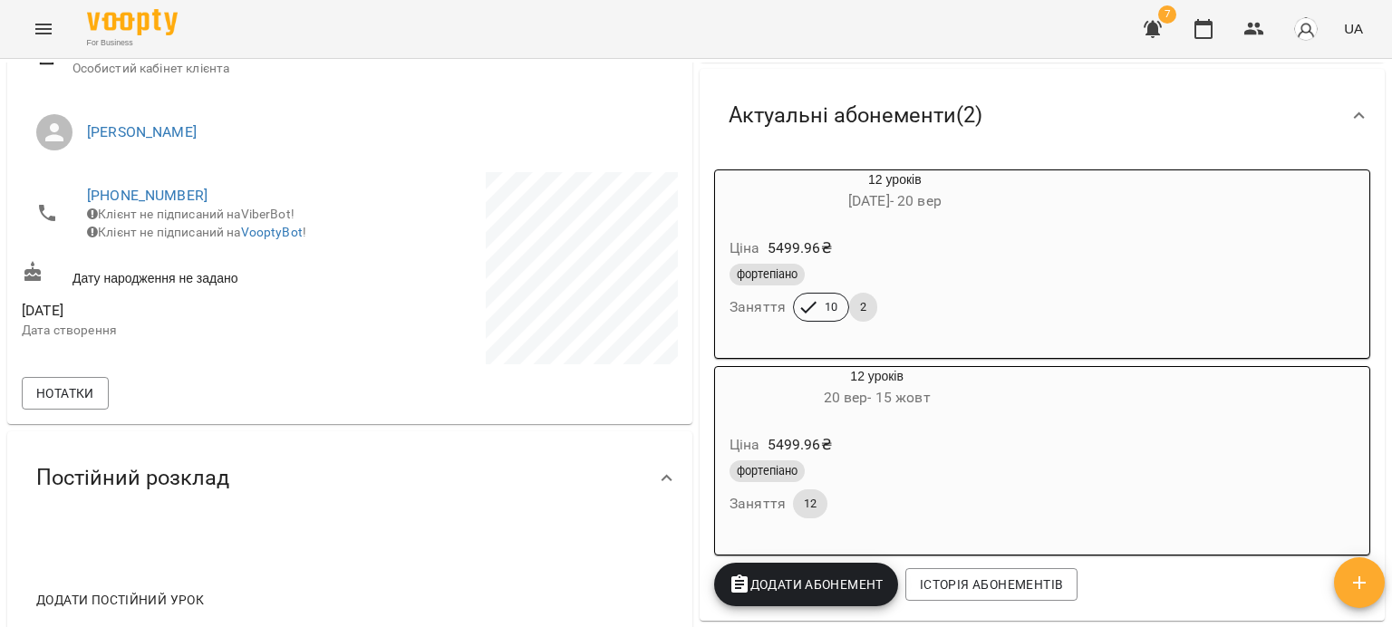
scroll to position [272, 0]
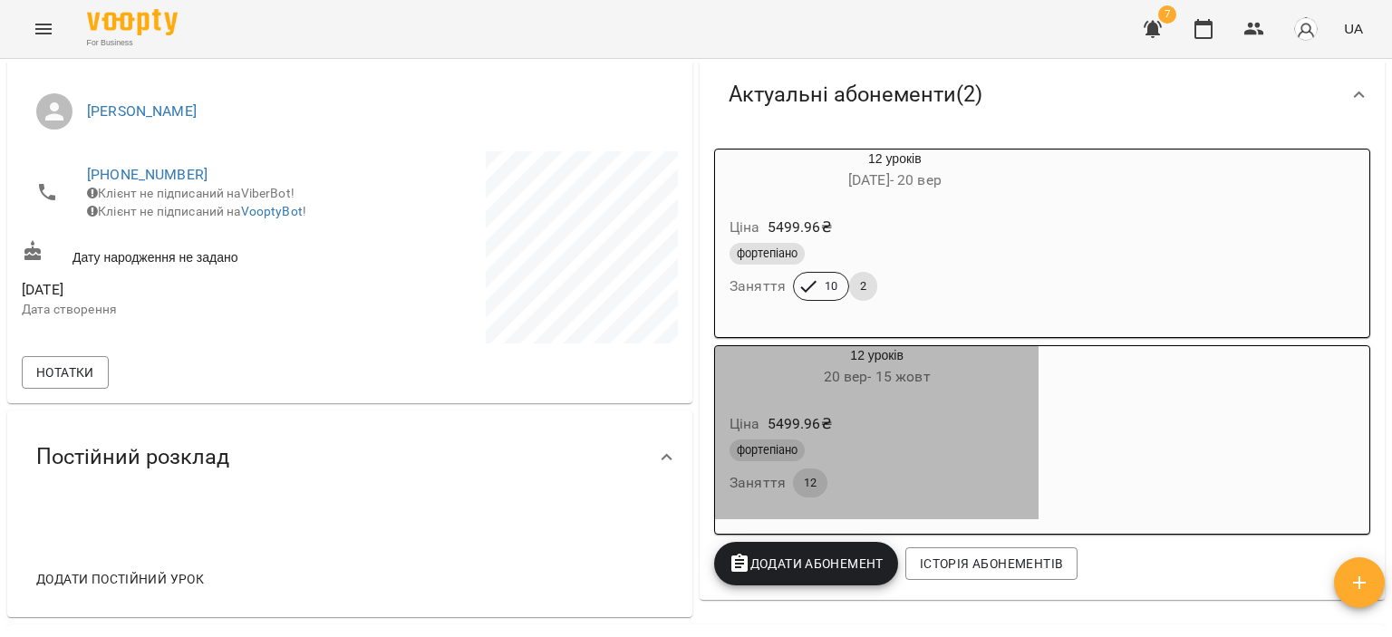
click at [951, 457] on div "фортепіано" at bounding box center [876, 450] width 294 height 22
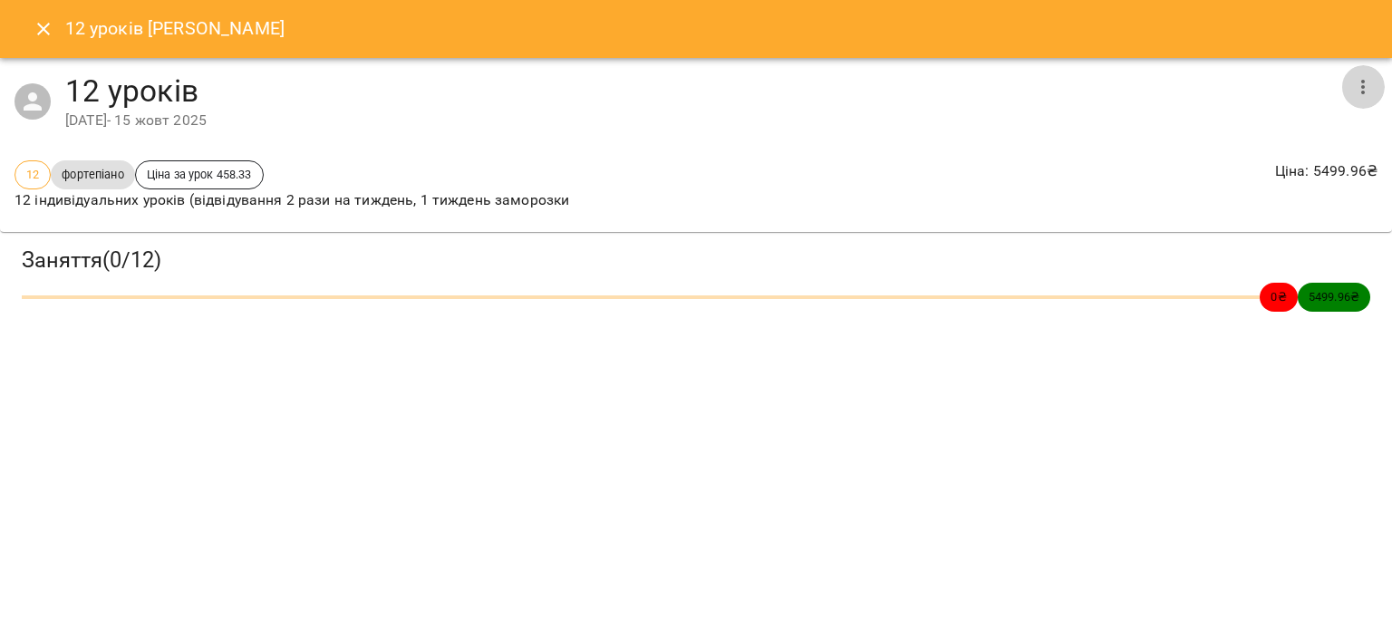
click at [1369, 96] on icon "button" at bounding box center [1363, 87] width 22 height 22
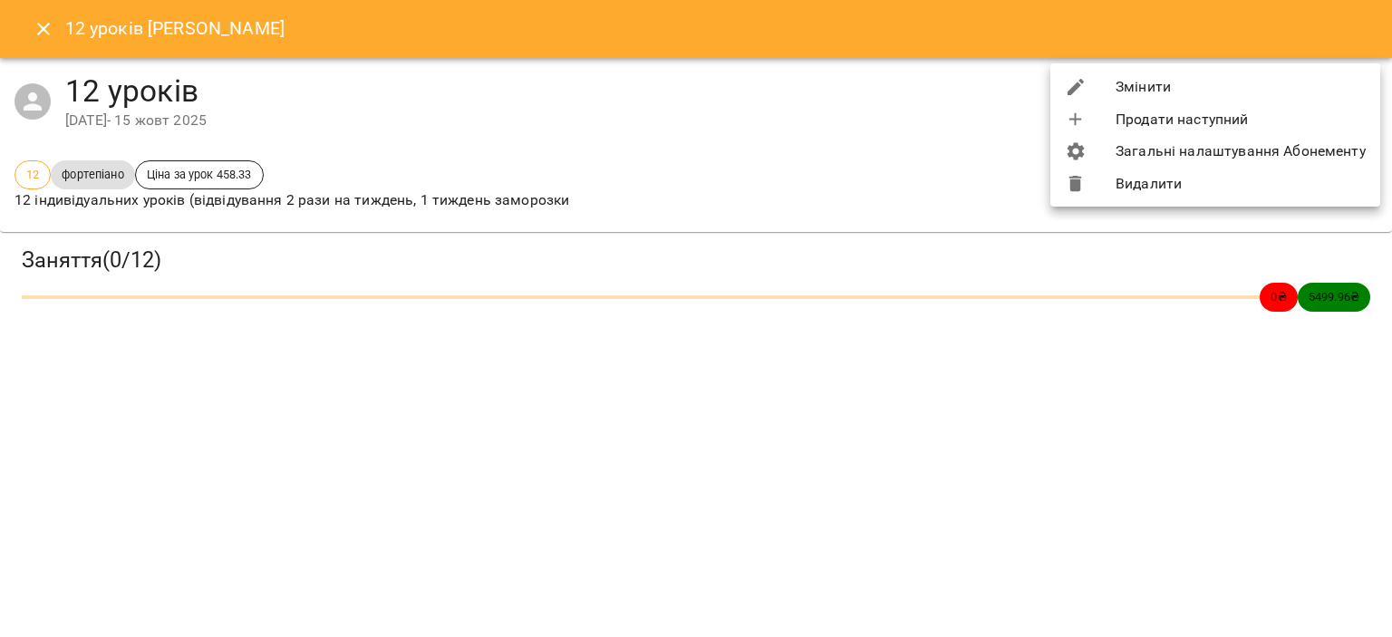
click at [1171, 93] on li "Змінити" at bounding box center [1215, 87] width 330 height 33
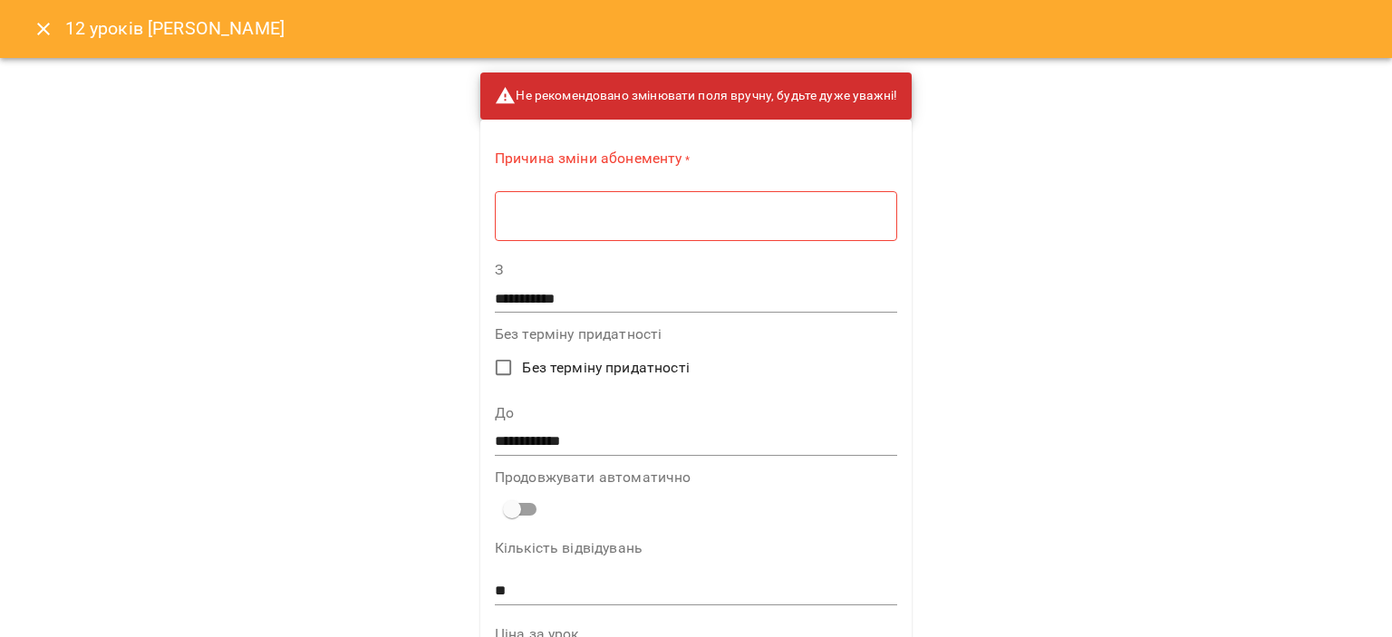
click at [534, 304] on input "**********" at bounding box center [696, 299] width 402 height 29
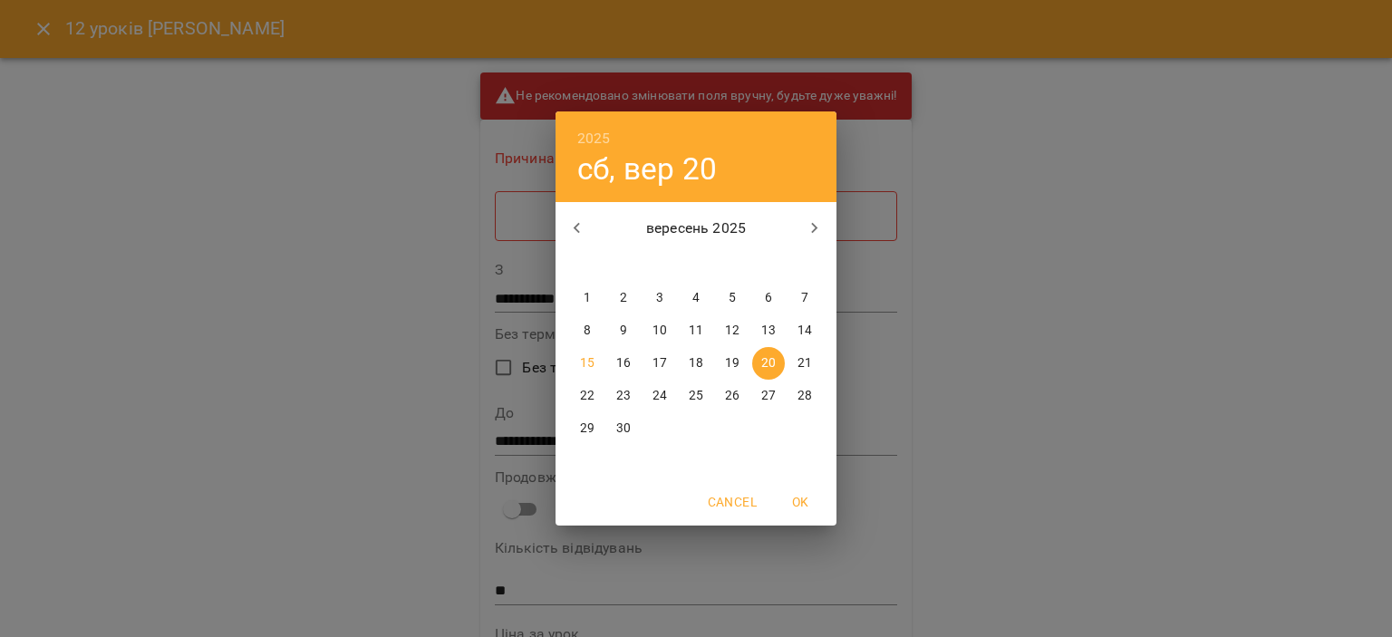
click at [586, 395] on p "22" at bounding box center [587, 396] width 14 height 18
type input "**********"
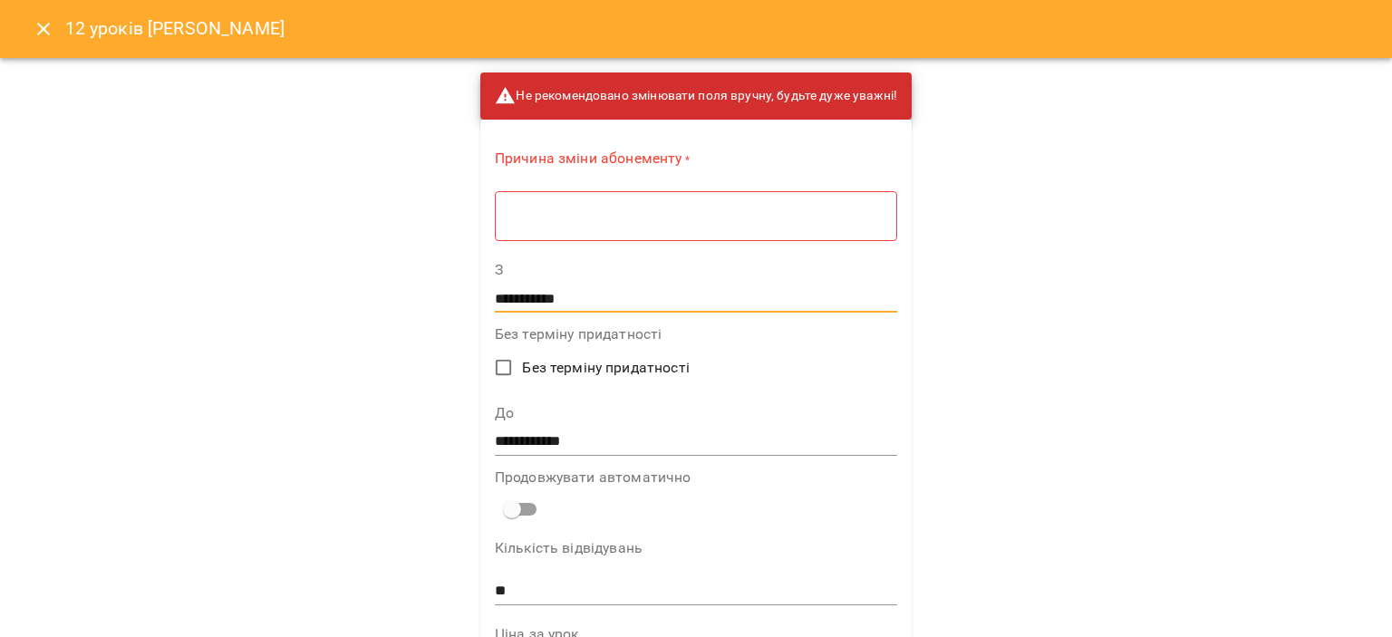
click at [670, 202] on div "* ​" at bounding box center [696, 215] width 402 height 51
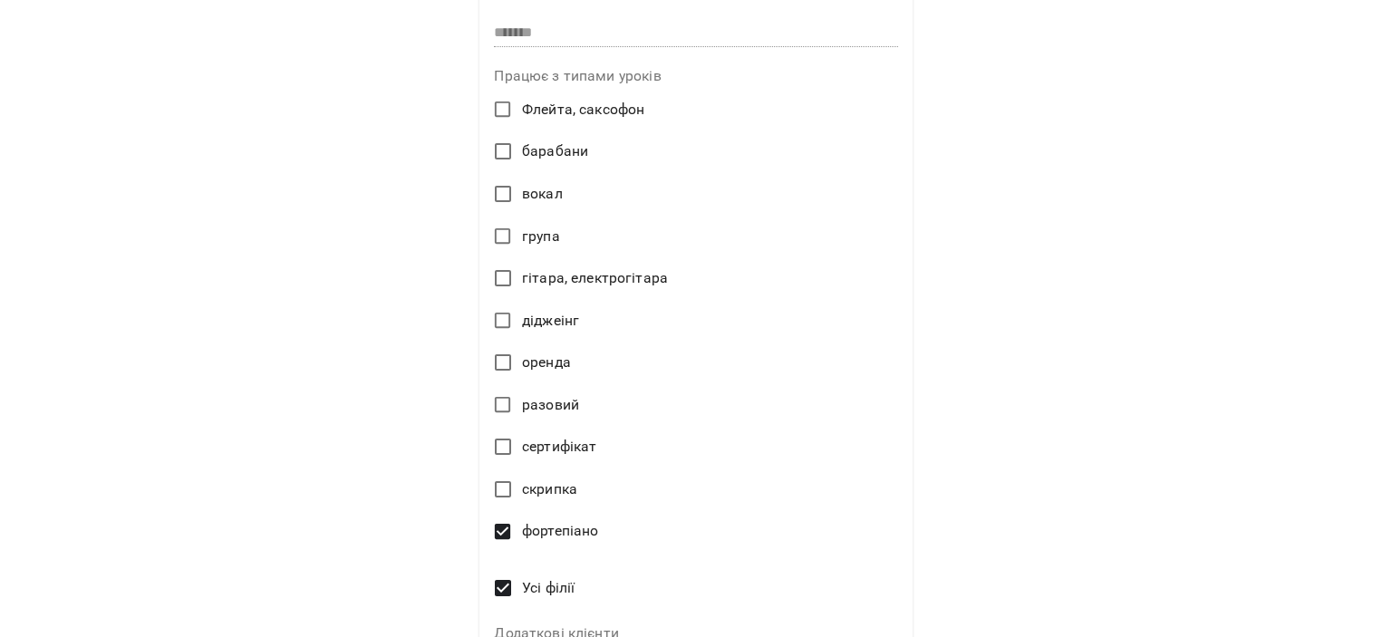
scroll to position [852, 0]
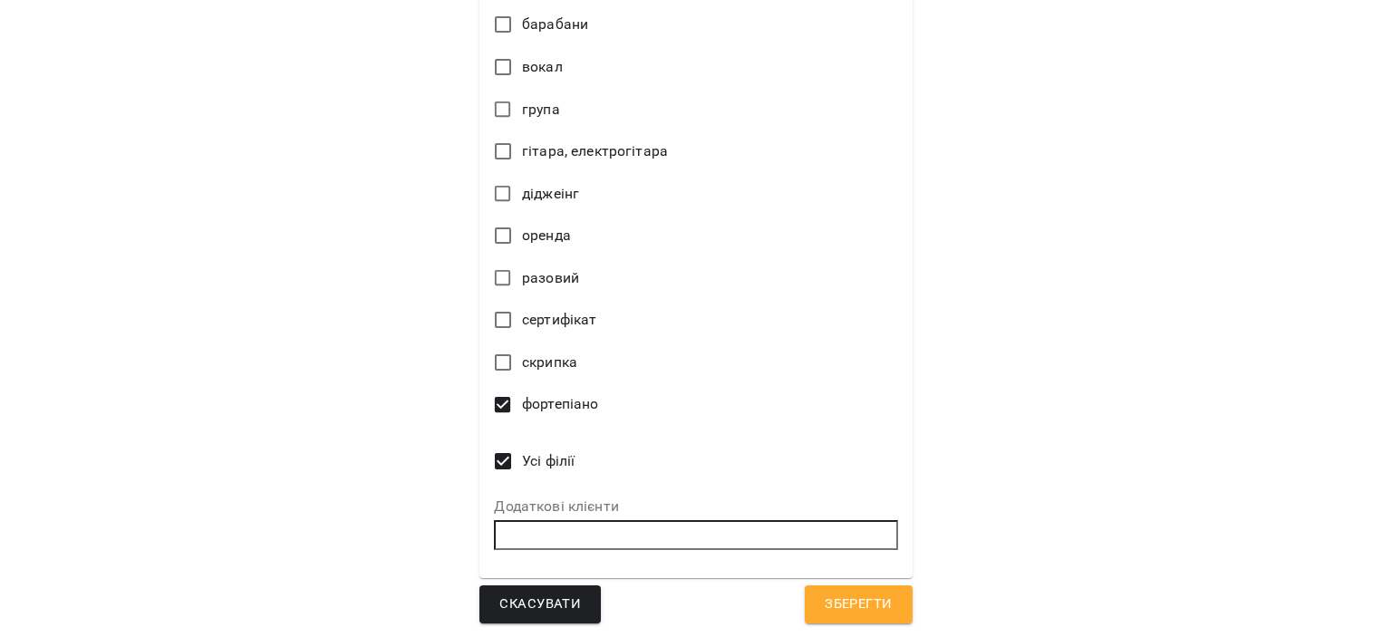
type textarea "**********"
click at [845, 601] on span "Зберегти" at bounding box center [858, 605] width 67 height 24
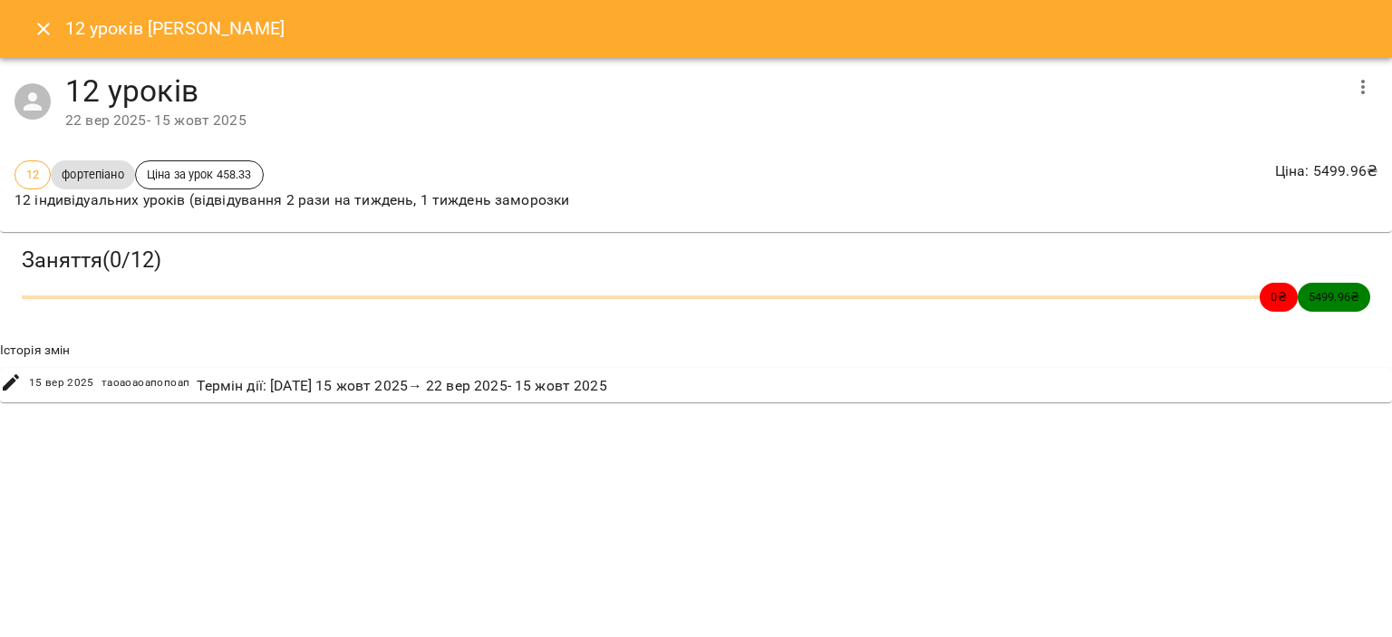
click at [46, 21] on icon "Close" at bounding box center [44, 29] width 22 height 22
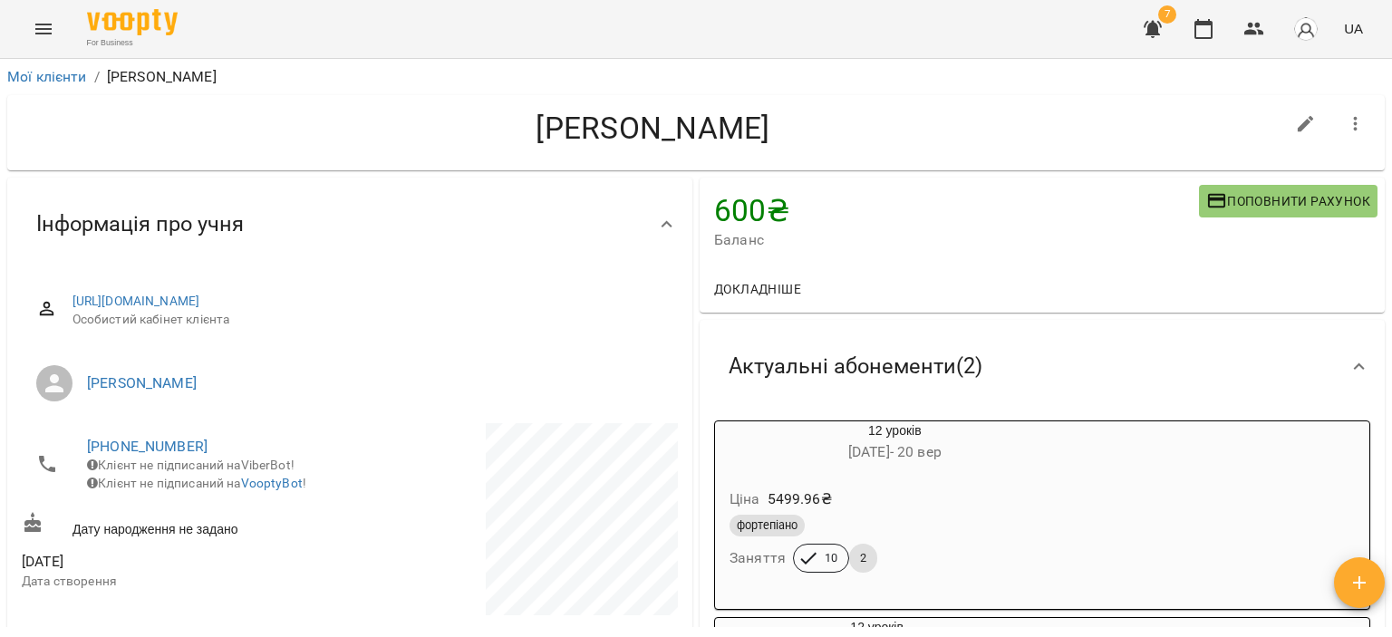
scroll to position [0, 0]
click at [1204, 33] on icon "button" at bounding box center [1203, 29] width 22 height 22
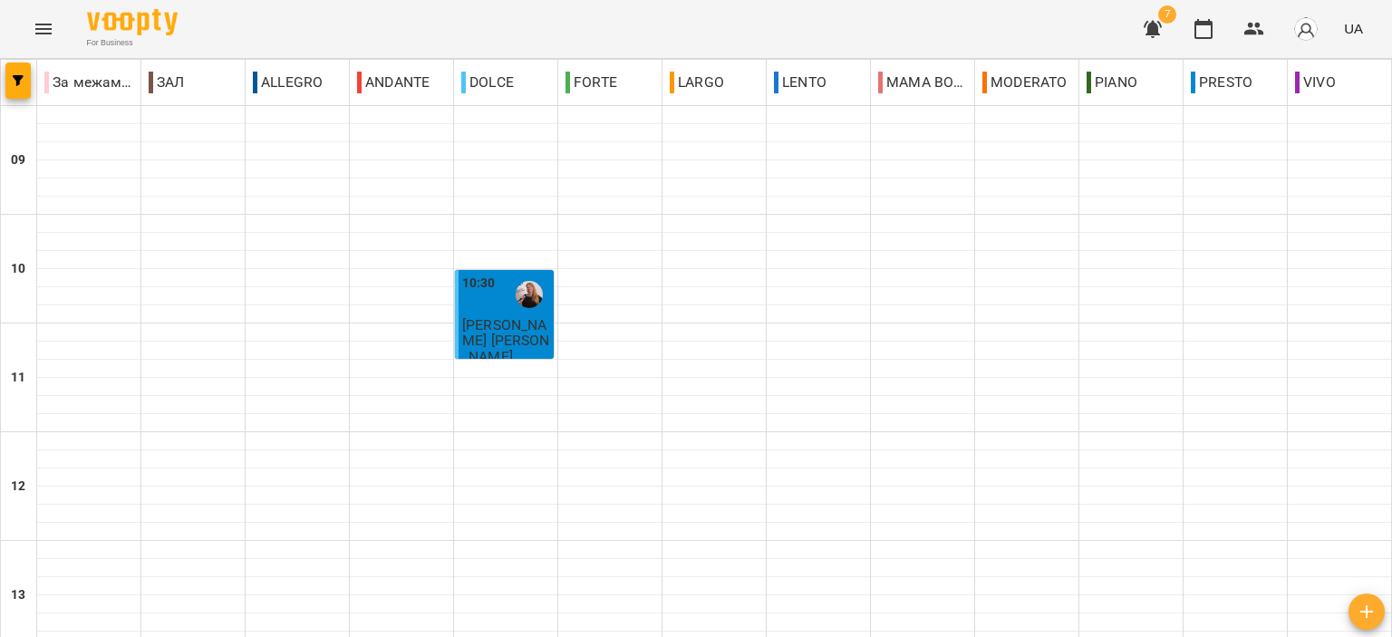
scroll to position [91, 0]
click at [476, 316] on span "[PERSON_NAME] [PERSON_NAME]" at bounding box center [506, 340] width 88 height 49
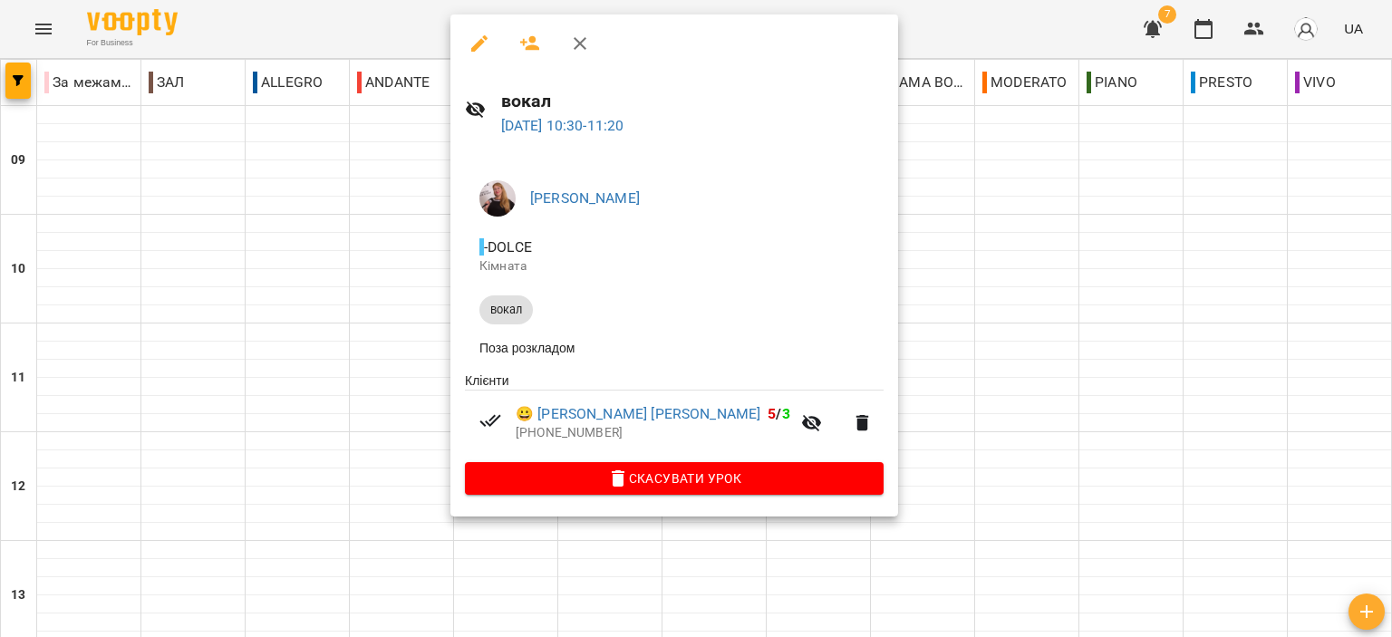
drag, startPoint x: 591, startPoint y: 44, endPoint x: 606, endPoint y: 106, distance: 63.5
click at [591, 47] on button "button" at bounding box center [579, 43] width 43 height 43
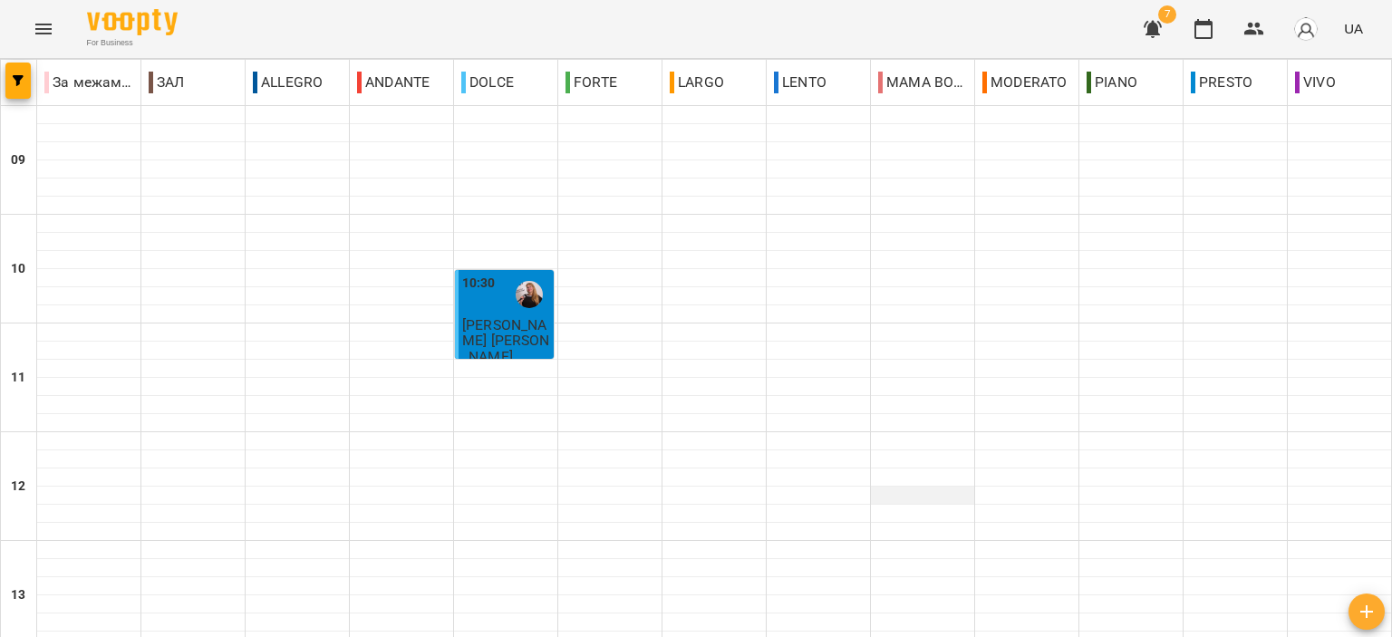
scroll to position [544, 0]
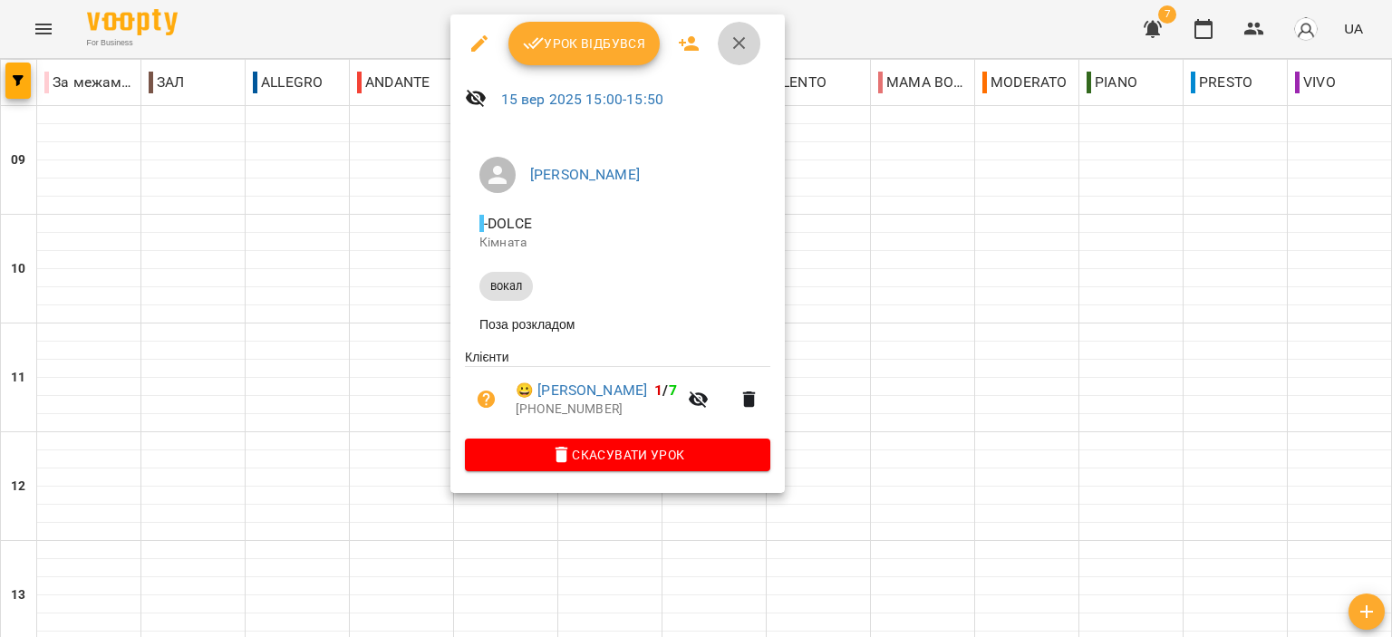
click at [744, 43] on icon "button" at bounding box center [739, 44] width 22 height 22
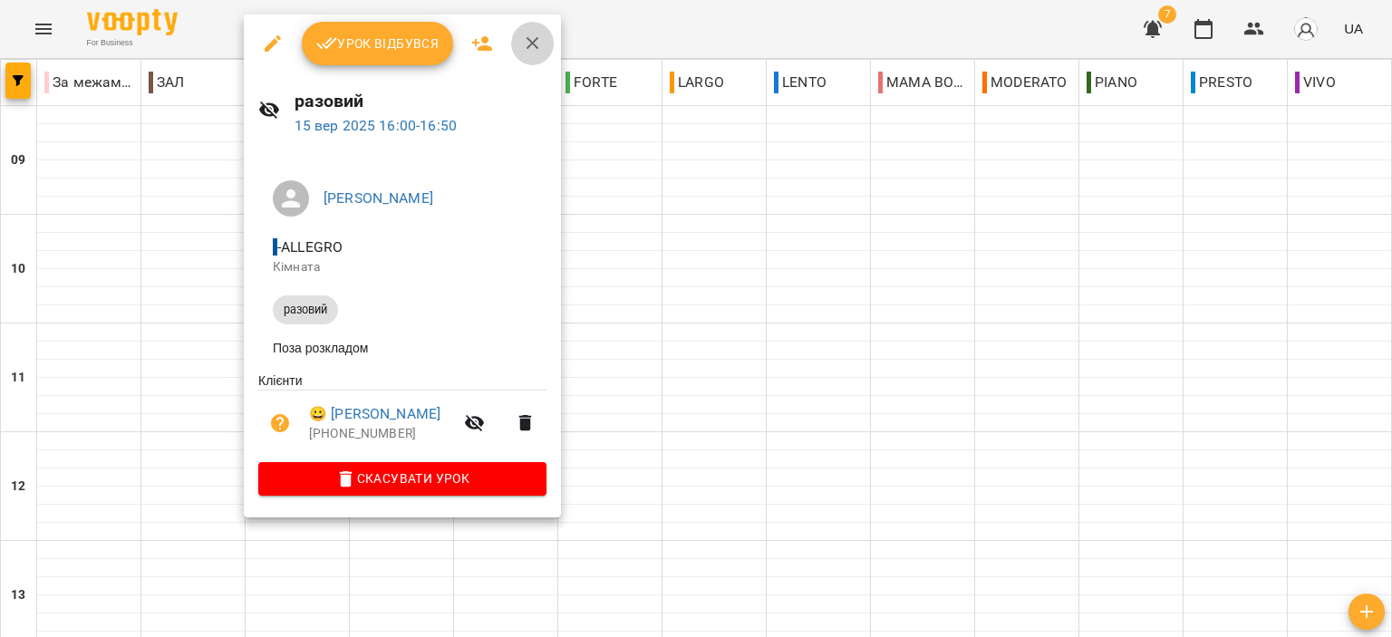
click at [522, 43] on icon "button" at bounding box center [533, 44] width 22 height 22
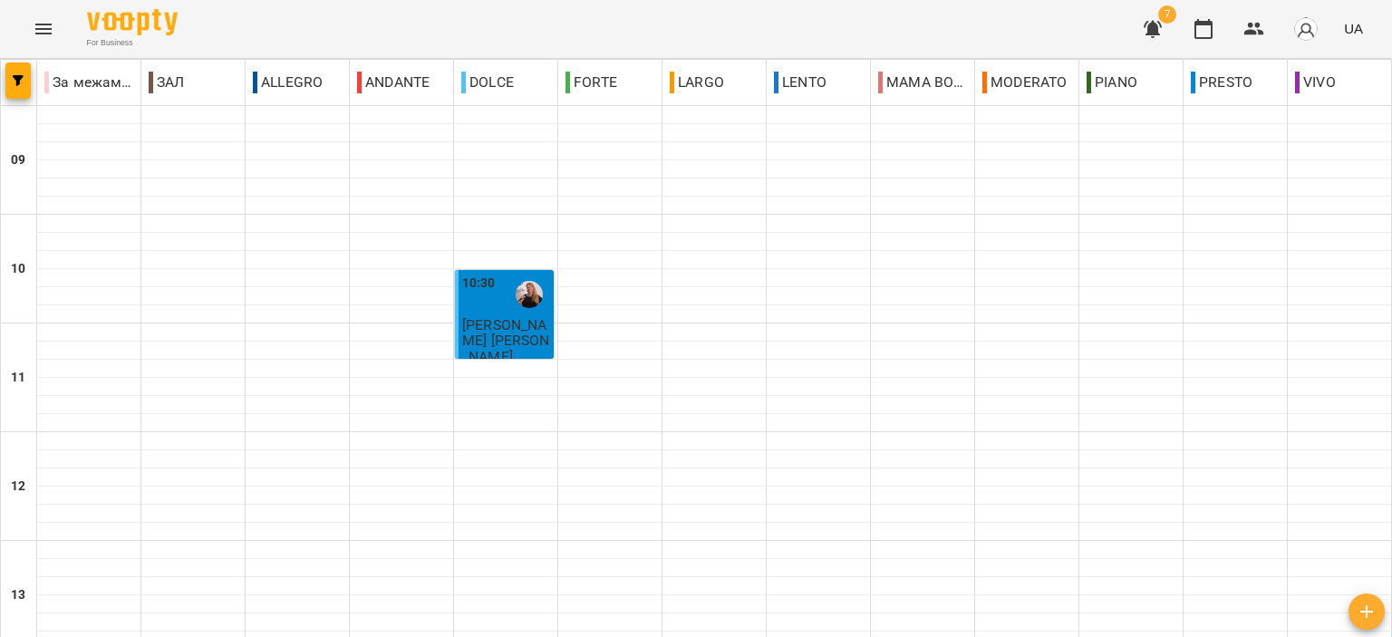
scroll to position [725, 0]
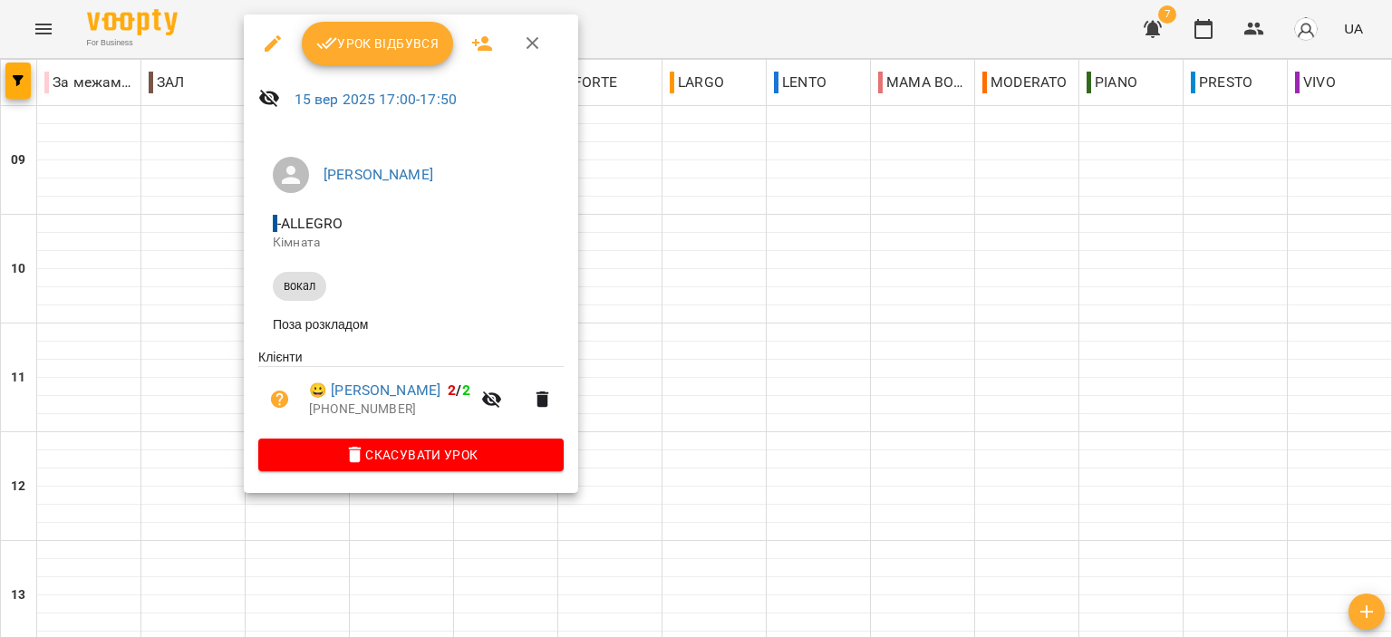
click at [546, 43] on button "button" at bounding box center [532, 43] width 43 height 43
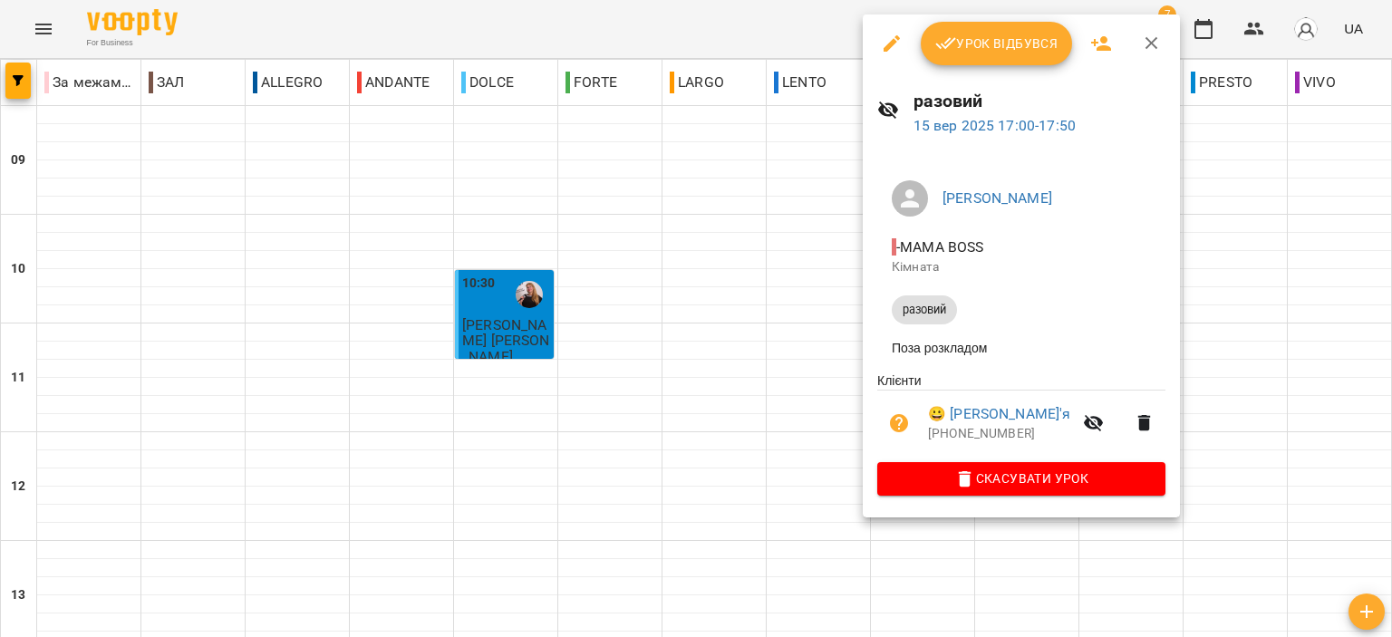
click at [1164, 39] on button "button" at bounding box center [1151, 43] width 43 height 43
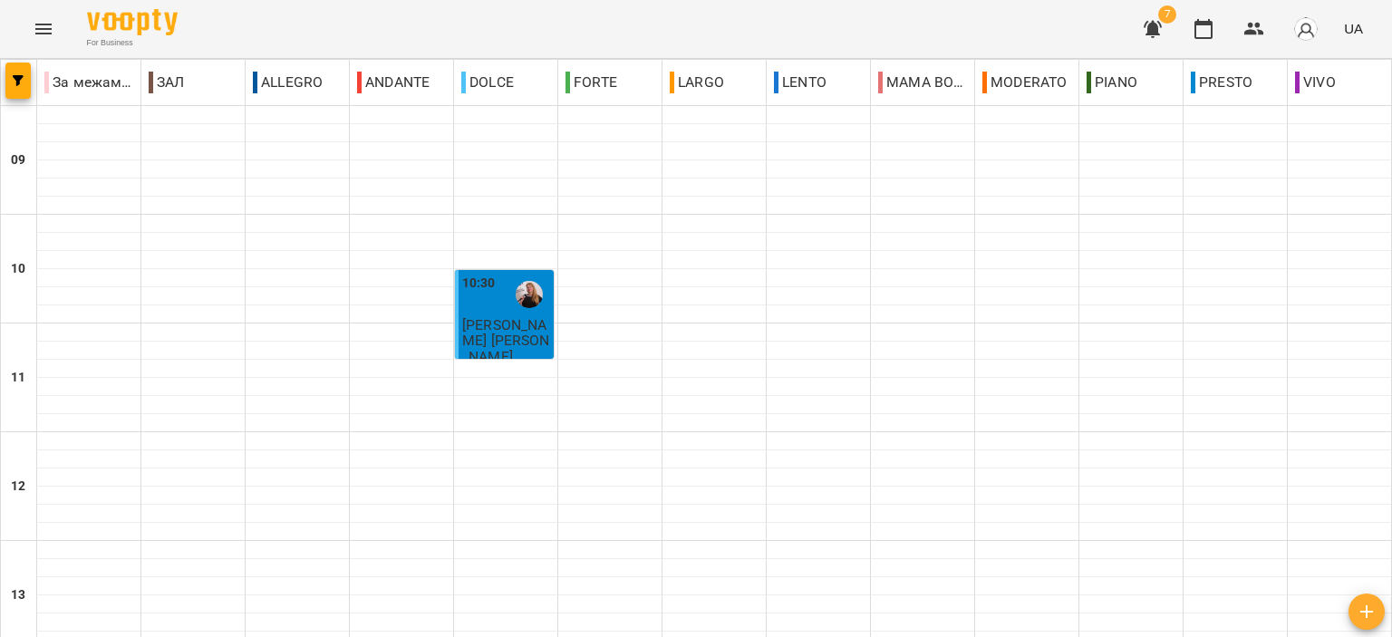
scroll to position [815, 0]
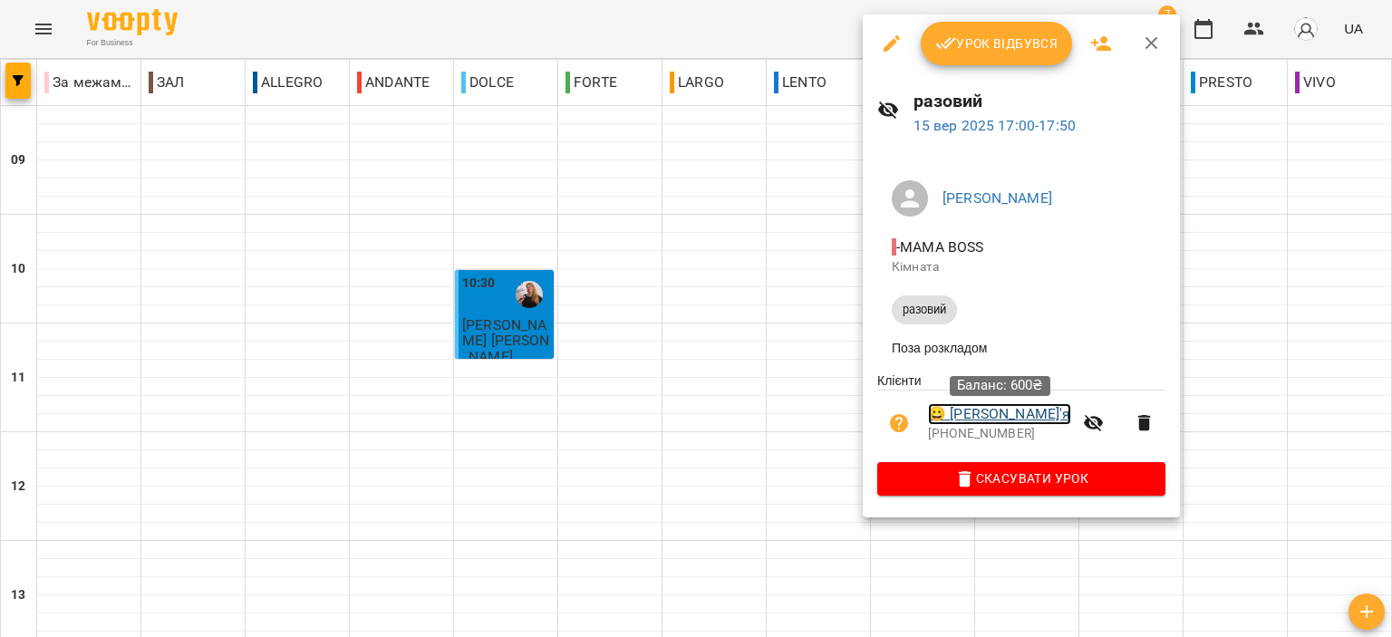
click at [988, 420] on link "😀 Єрмоленко Дар'я" at bounding box center [999, 414] width 143 height 22
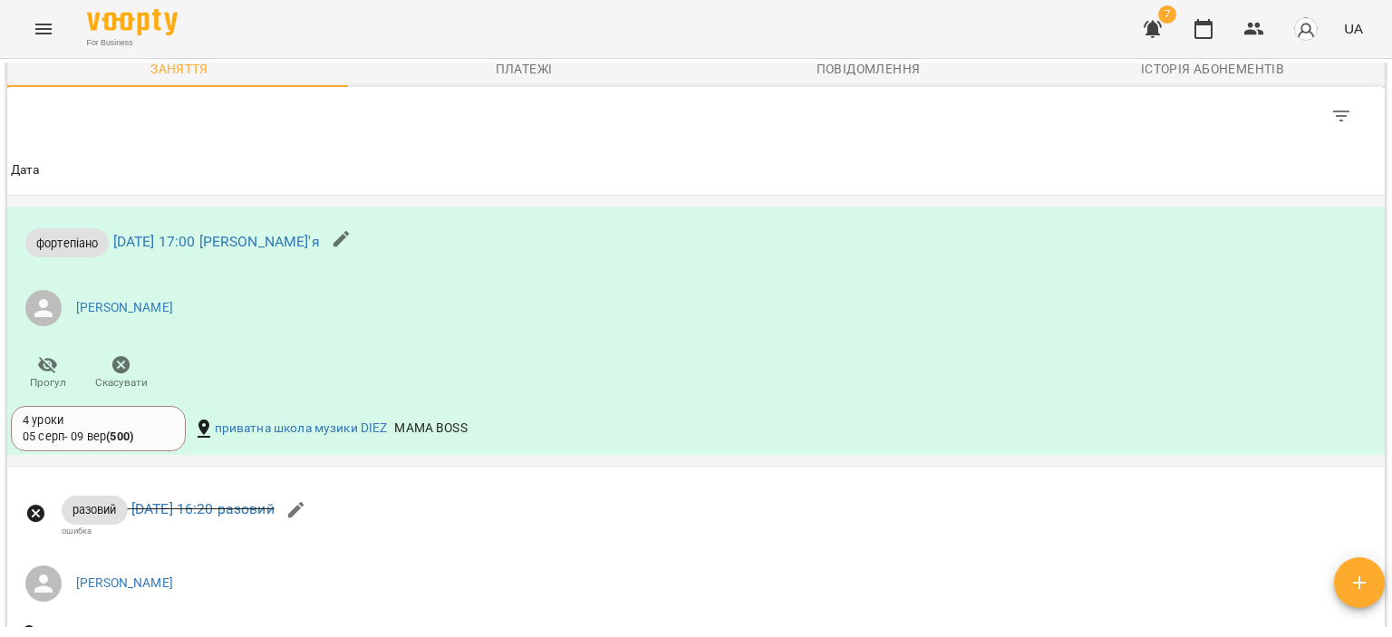
scroll to position [902, 0]
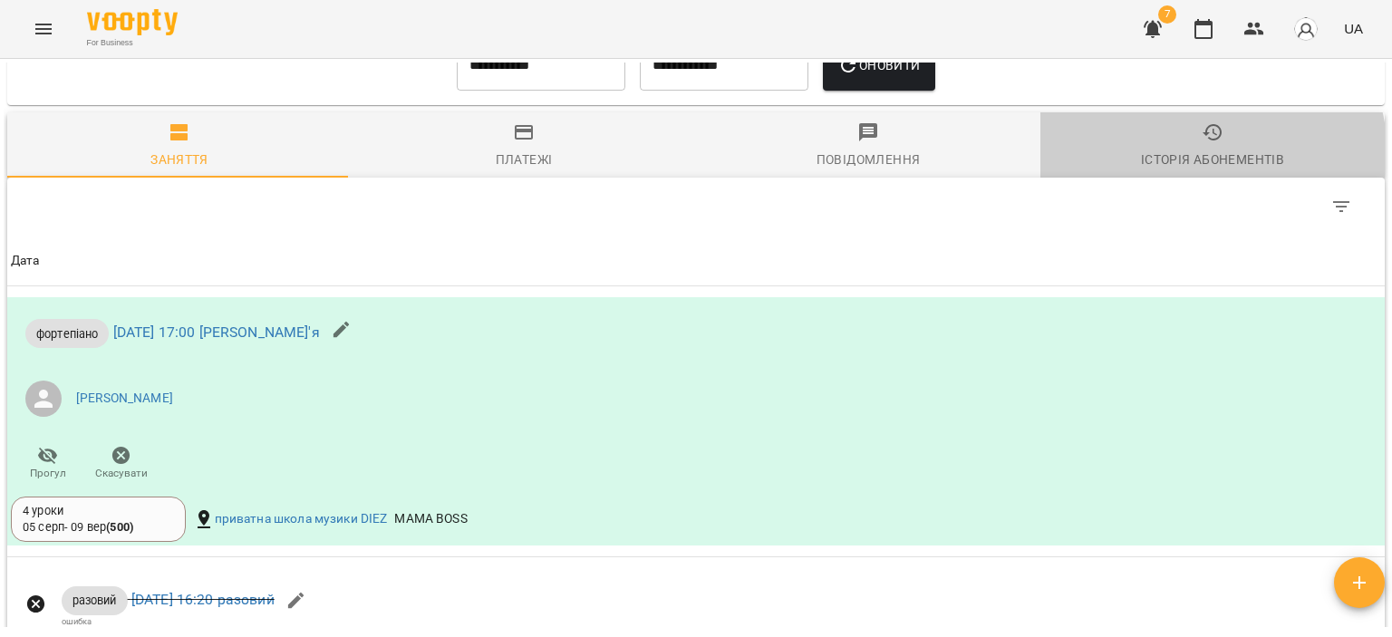
click at [1146, 170] on div "Історія абонементів" at bounding box center [1212, 160] width 143 height 22
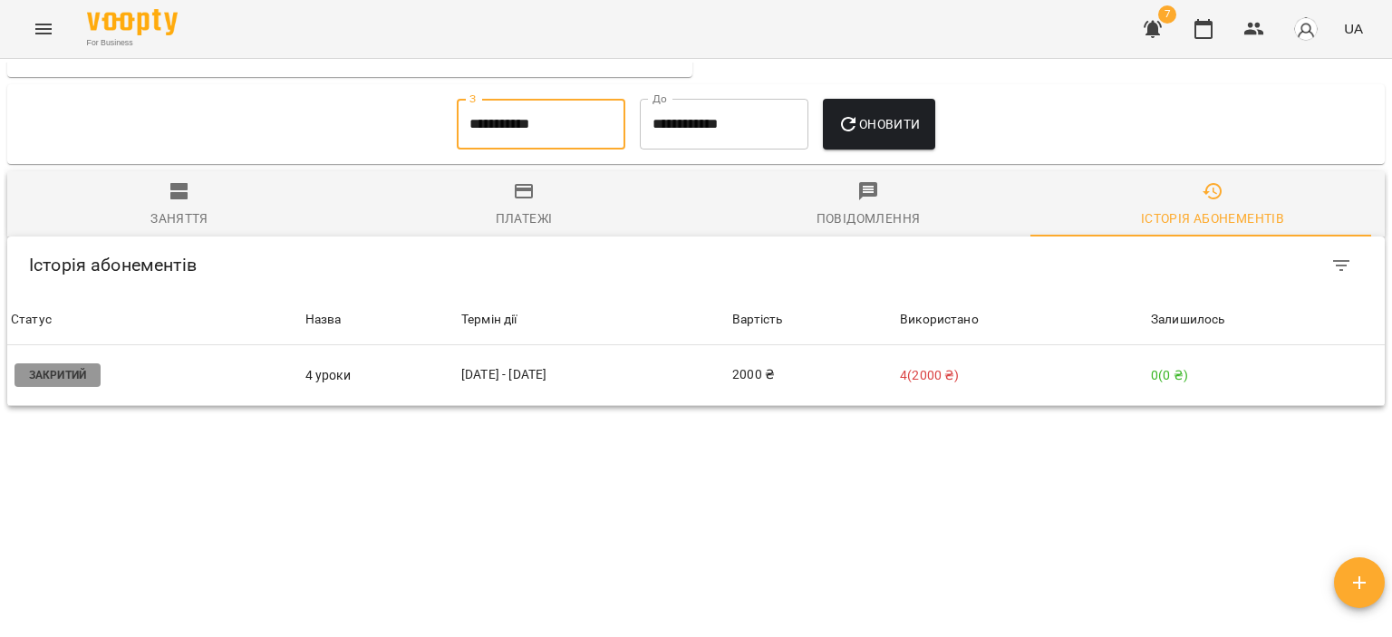
click at [515, 119] on input "**********" at bounding box center [541, 124] width 169 height 51
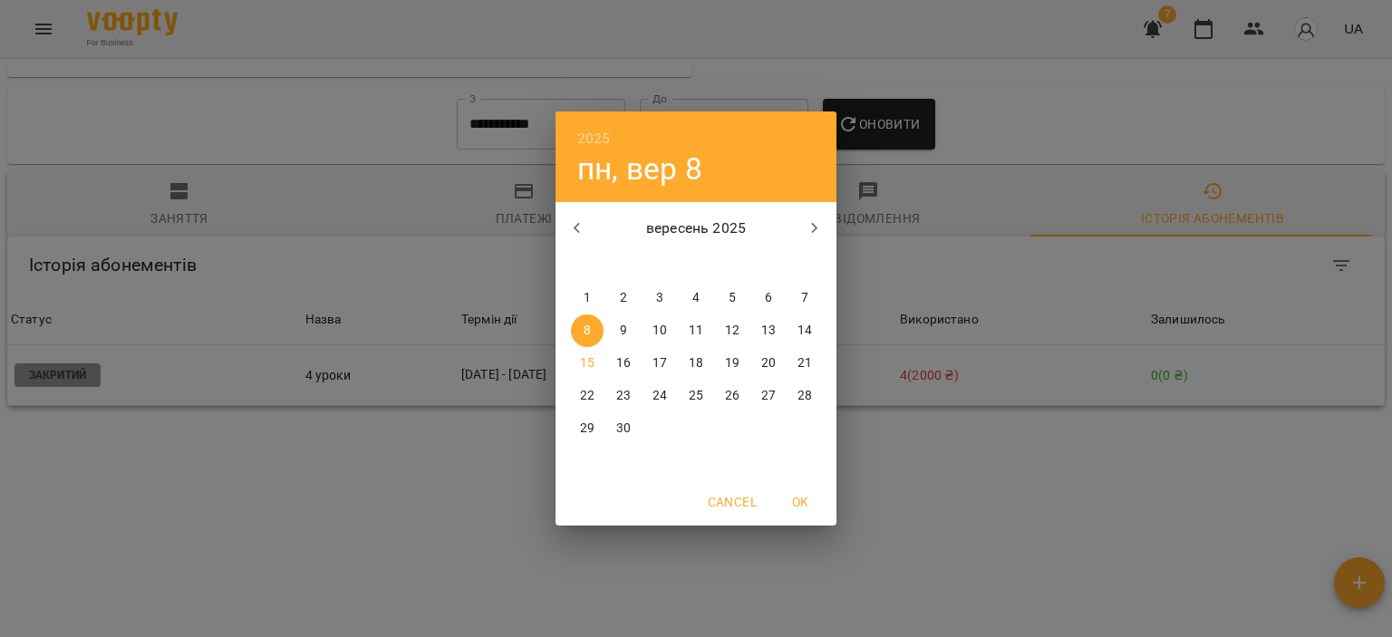
click at [591, 225] on button "button" at bounding box center [576, 228] width 43 height 43
click at [620, 304] on p "1" at bounding box center [623, 298] width 7 height 18
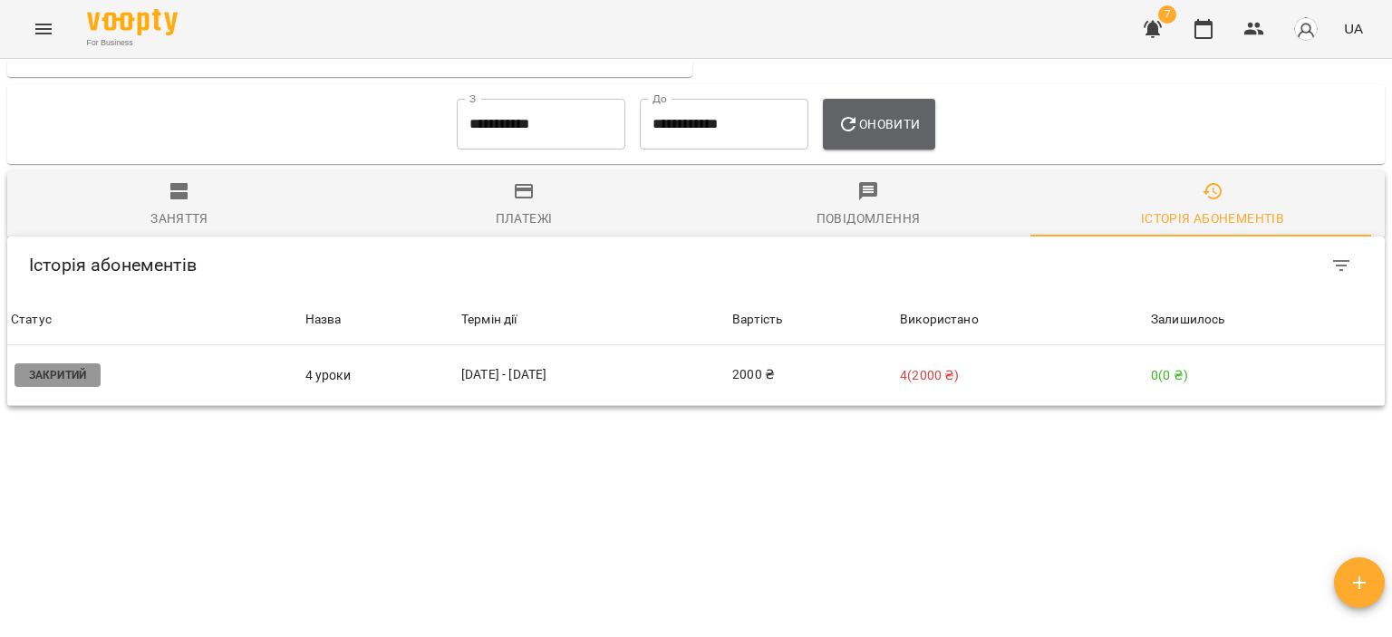
click at [907, 115] on span "Оновити" at bounding box center [878, 124] width 82 height 22
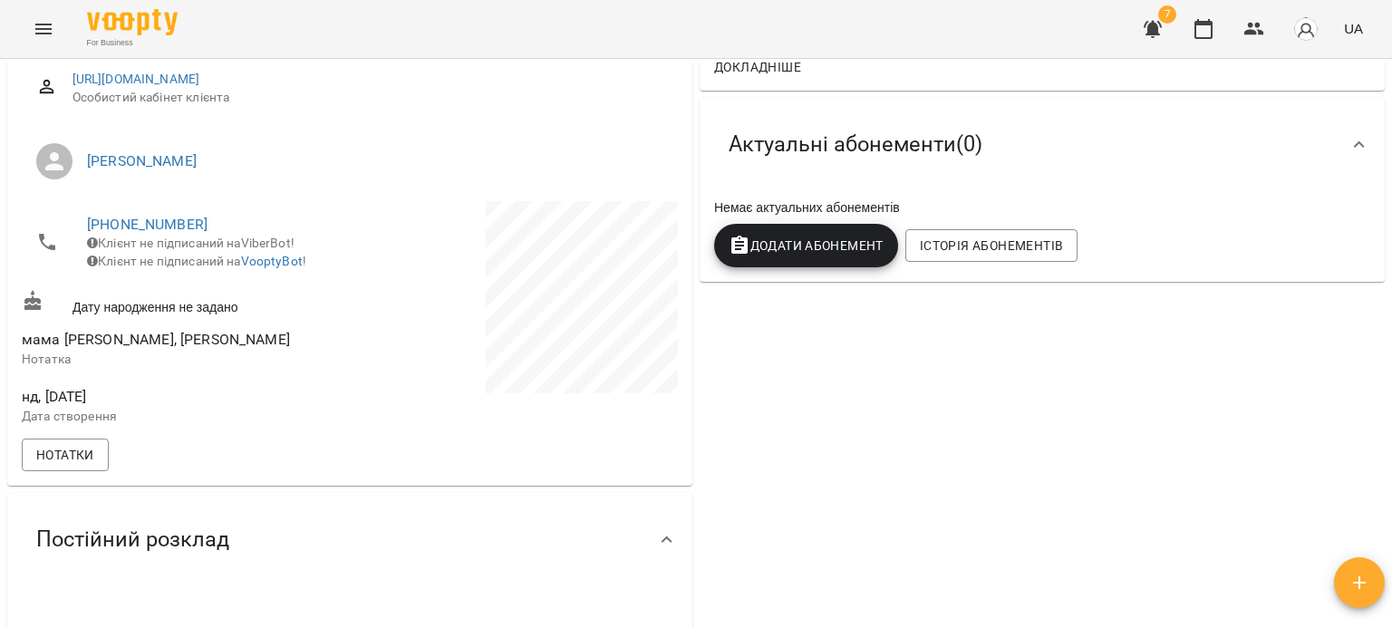
scroll to position [494, 0]
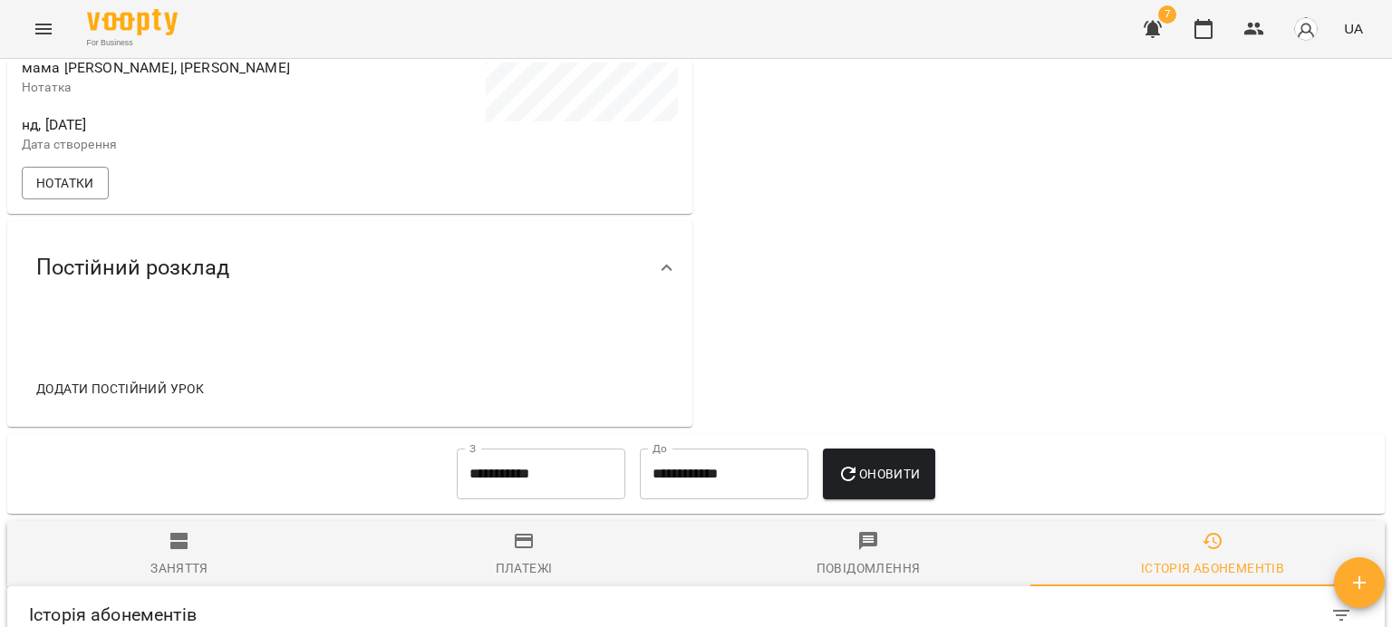
click at [203, 570] on div "Заняття" at bounding box center [179, 568] width 58 height 22
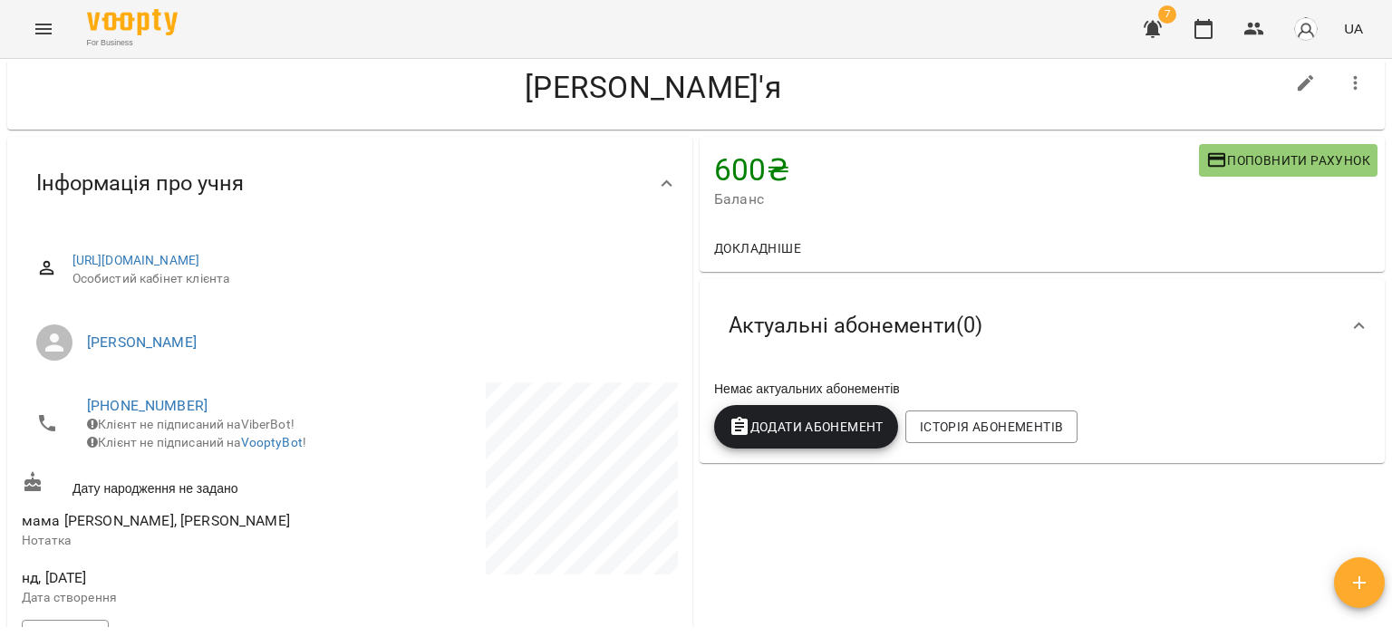
scroll to position [403, 0]
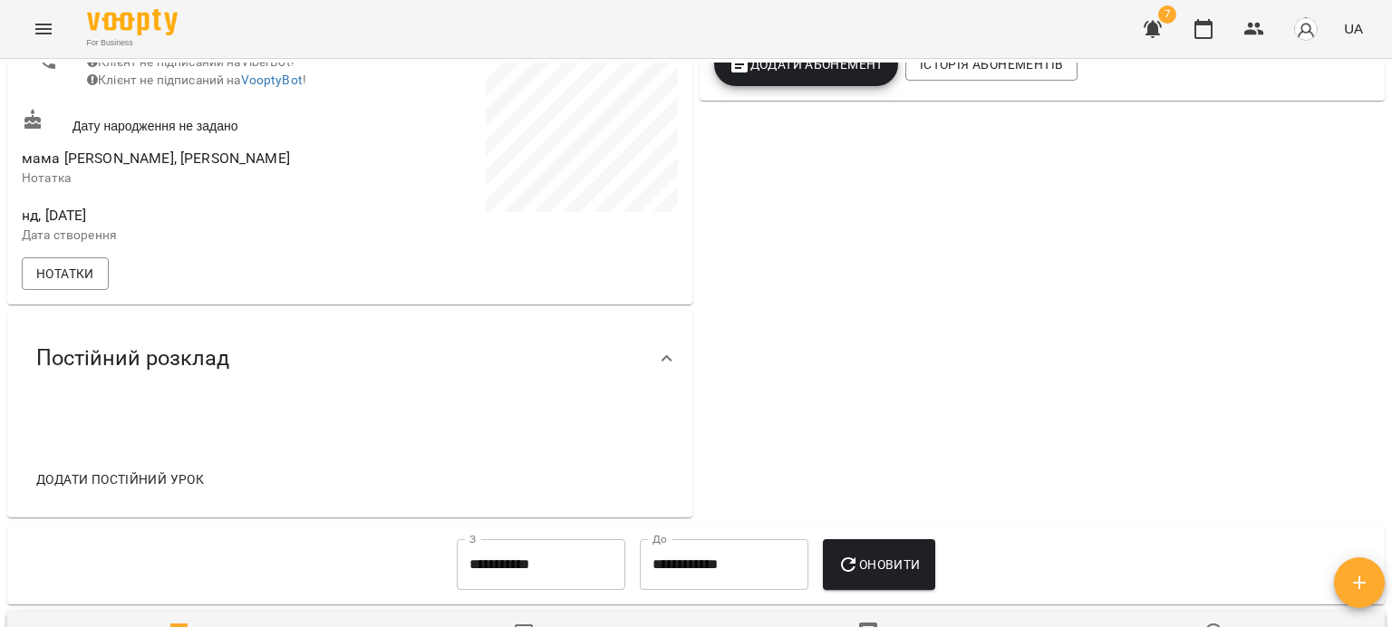
click at [516, 579] on input "**********" at bounding box center [541, 564] width 169 height 51
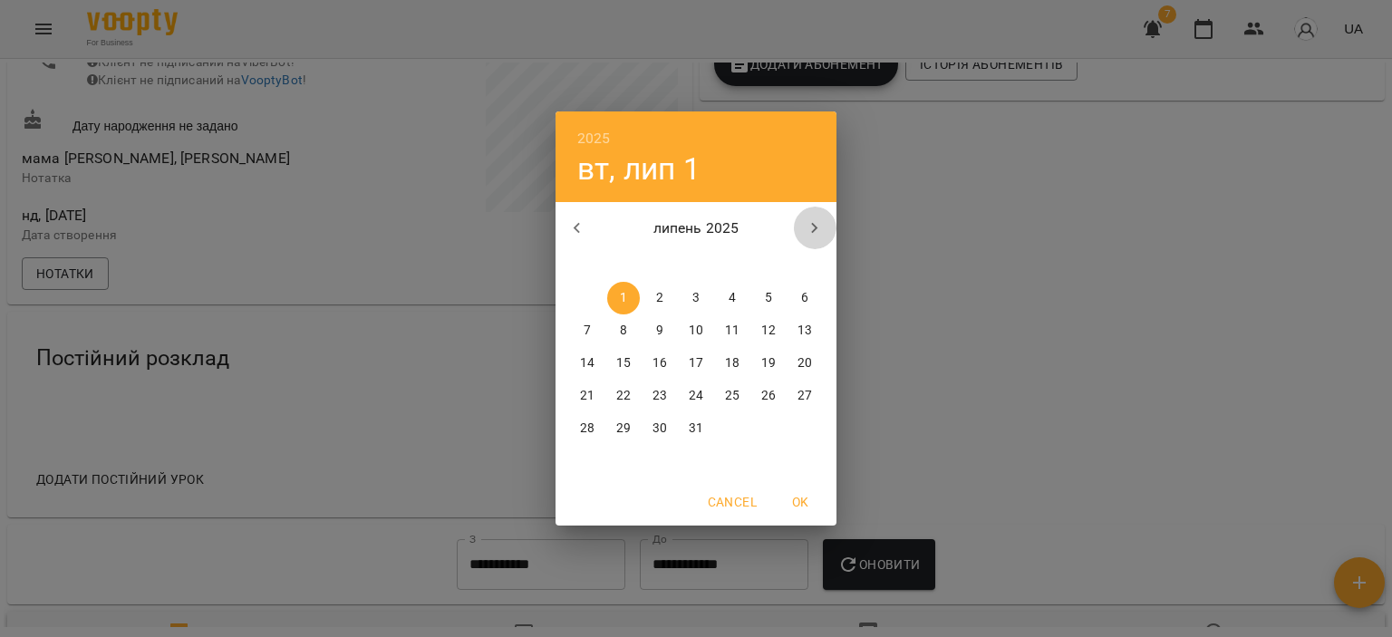
click at [805, 227] on icon "button" at bounding box center [815, 228] width 22 height 22
click at [594, 295] on span "1" at bounding box center [587, 298] width 33 height 18
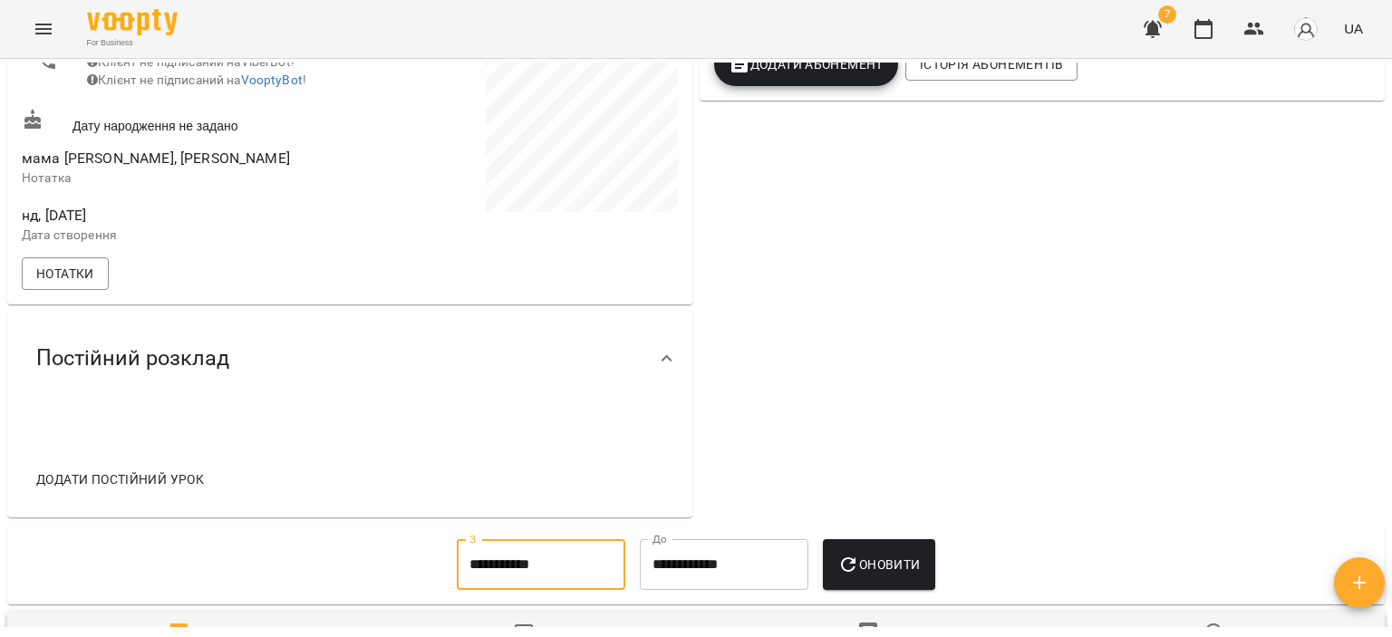
type input "**********"
click at [859, 575] on icon "button" at bounding box center [848, 565] width 22 height 22
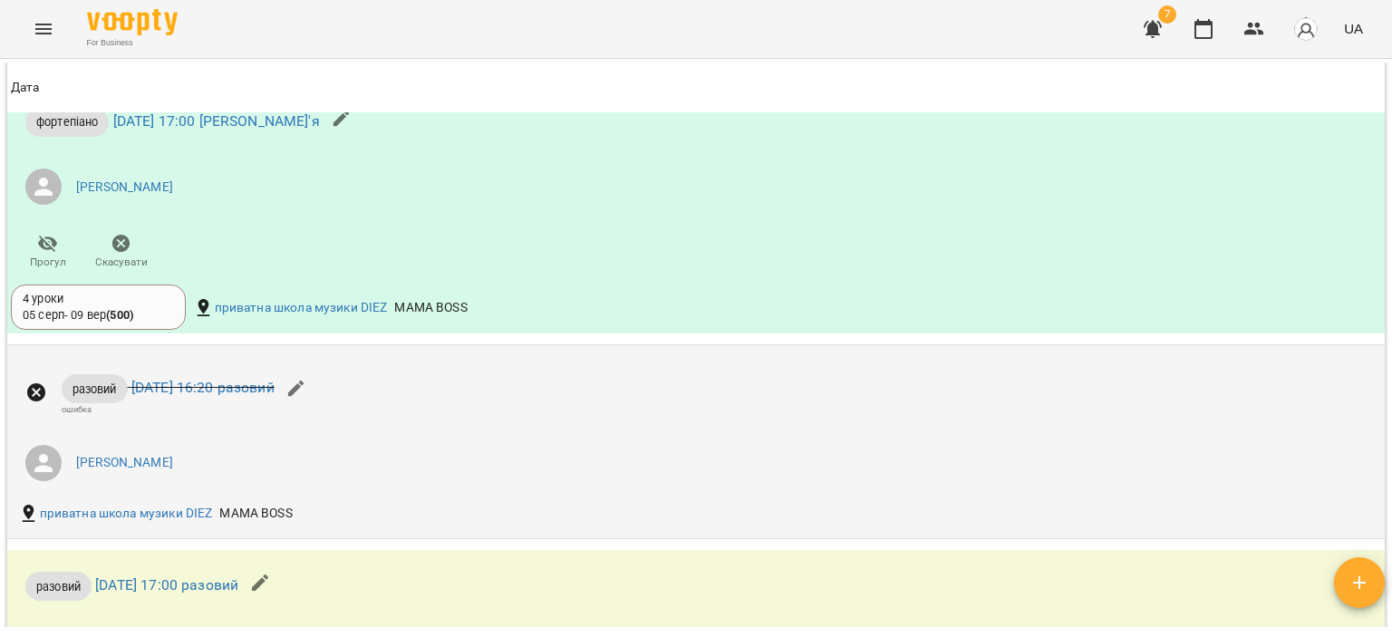
scroll to position [1354, 0]
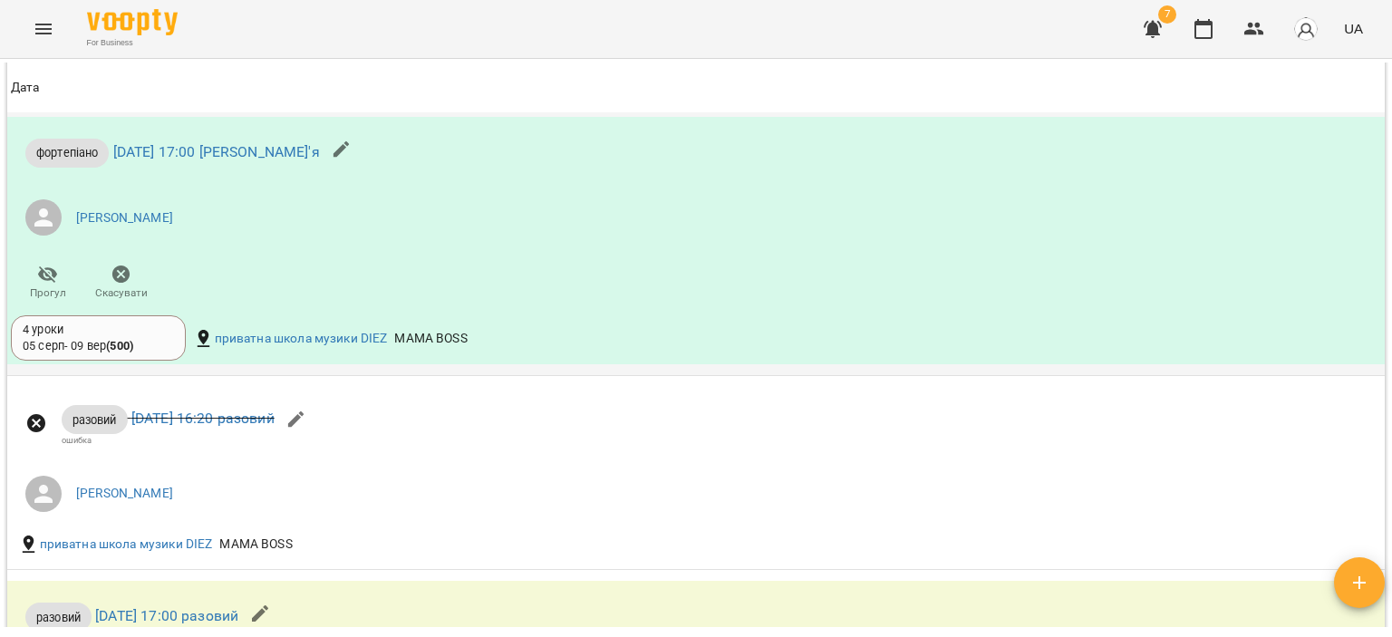
click at [149, 355] on div "4 уроки 05 серп - 09 вер ( 500 )" at bounding box center [98, 339] width 151 height 34
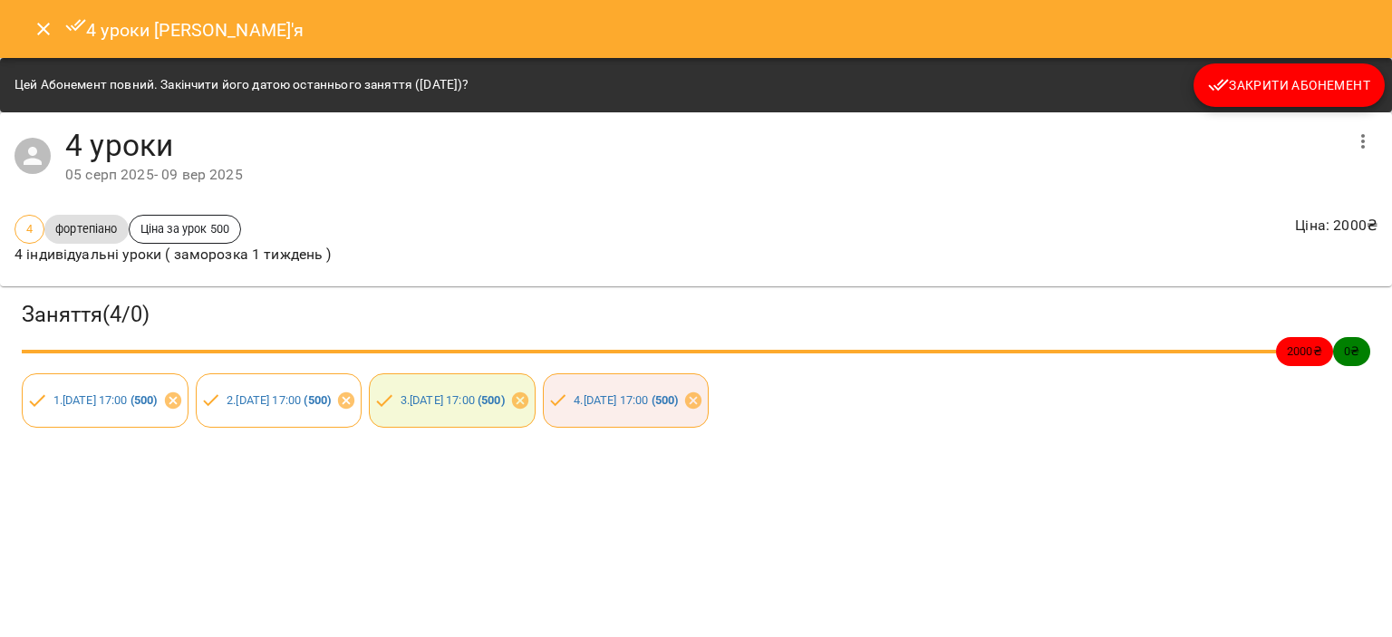
click at [47, 46] on button "Close" at bounding box center [43, 28] width 43 height 43
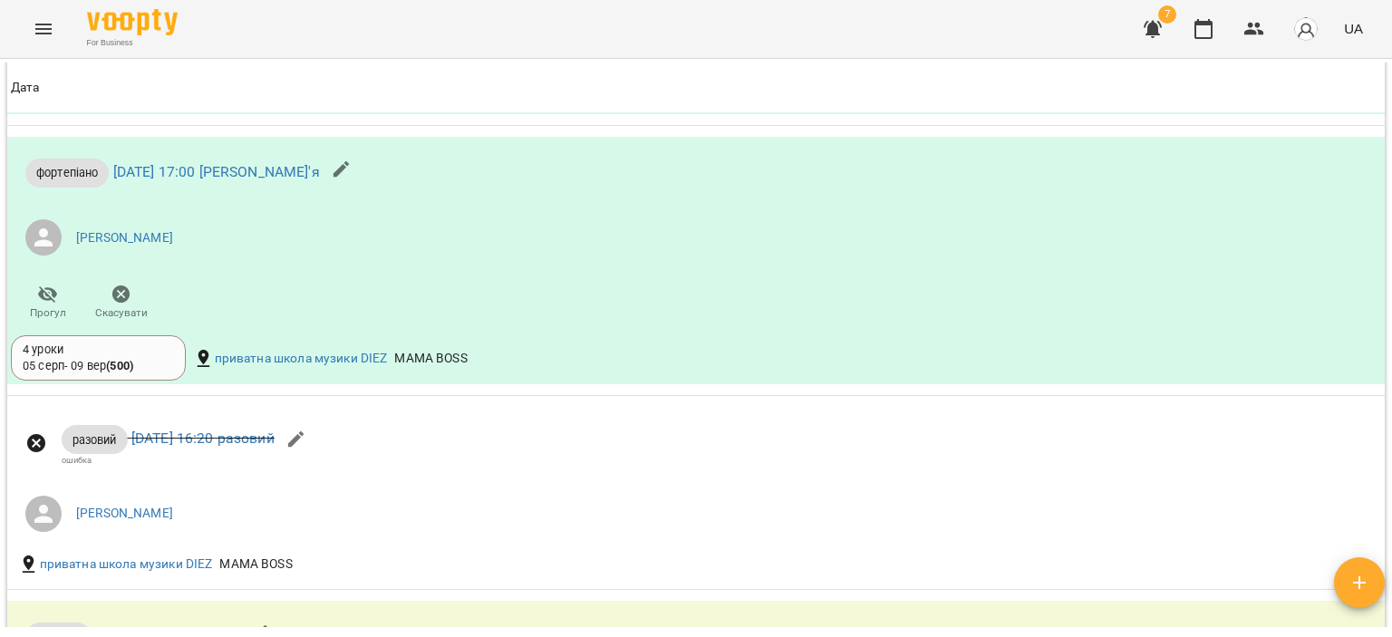
scroll to position [1308, 0]
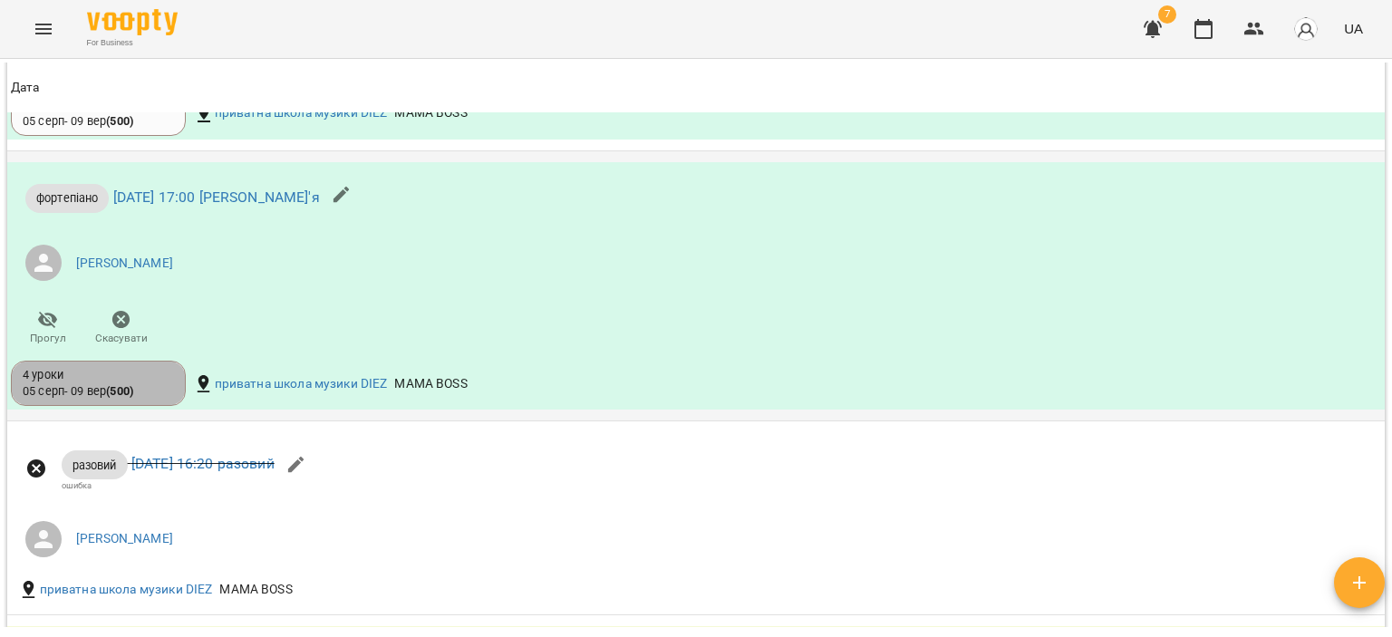
click at [132, 400] on div "05 серп - 09 вер ( 500 )" at bounding box center [78, 391] width 111 height 16
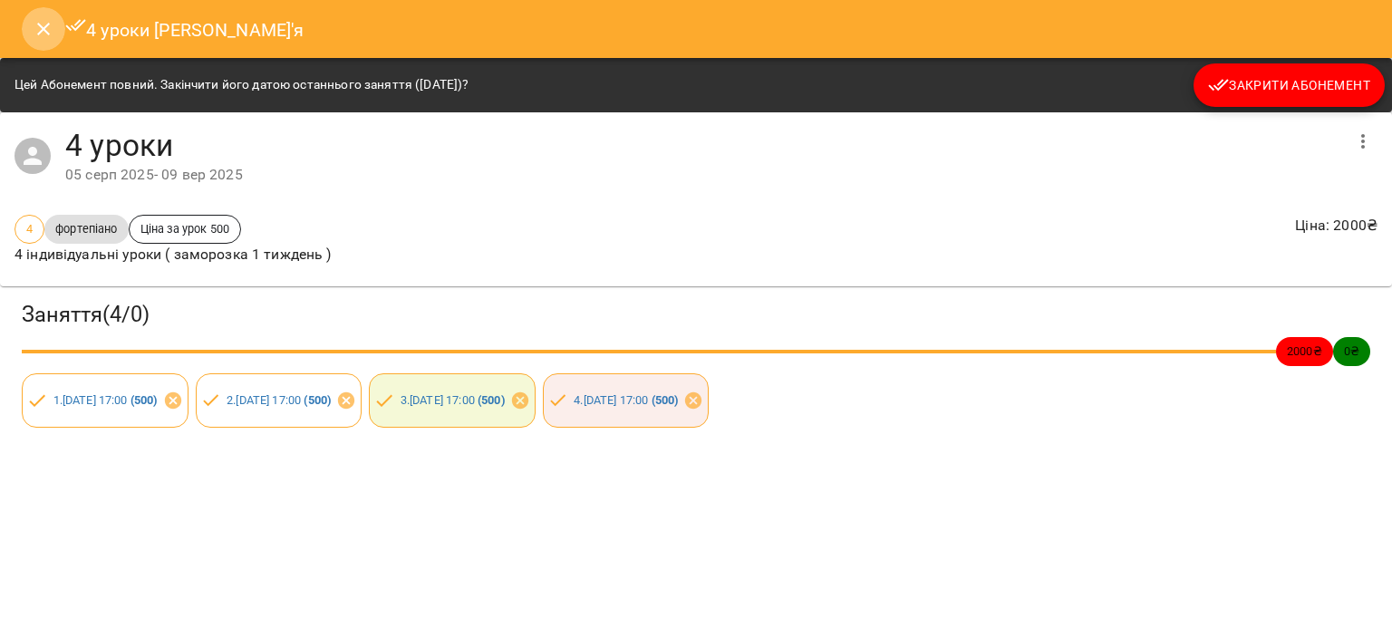
click at [29, 26] on button "Close" at bounding box center [43, 28] width 43 height 43
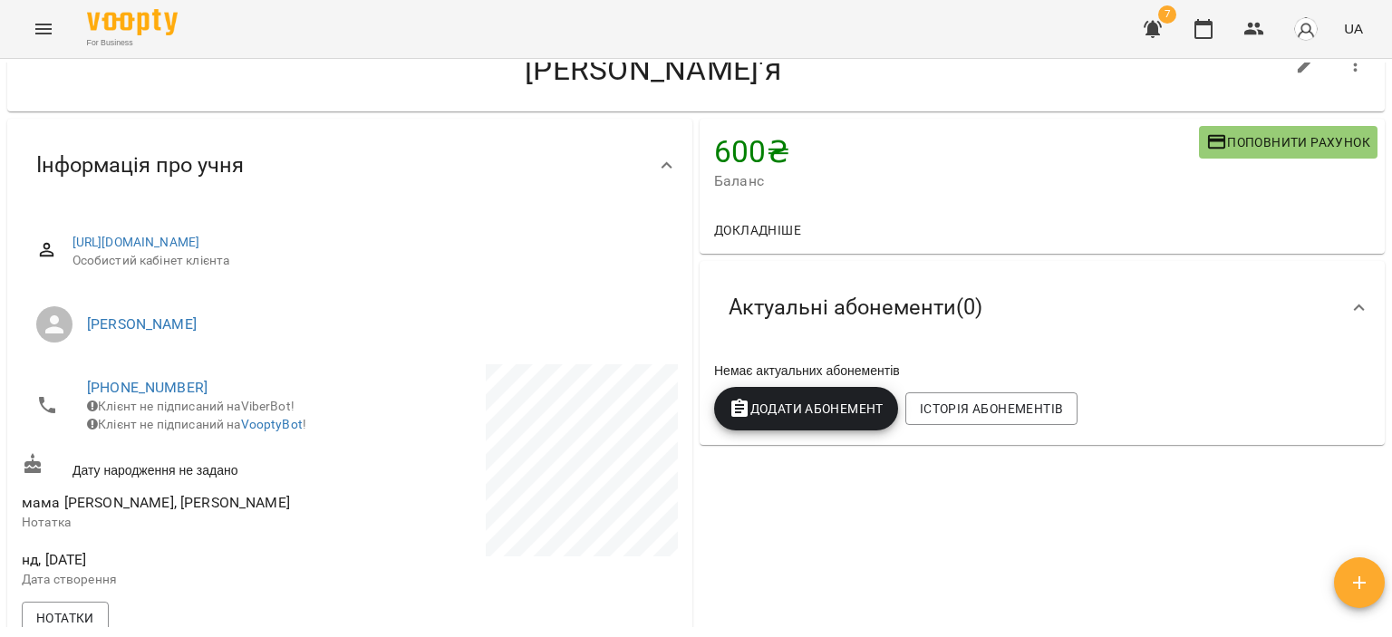
scroll to position [0, 0]
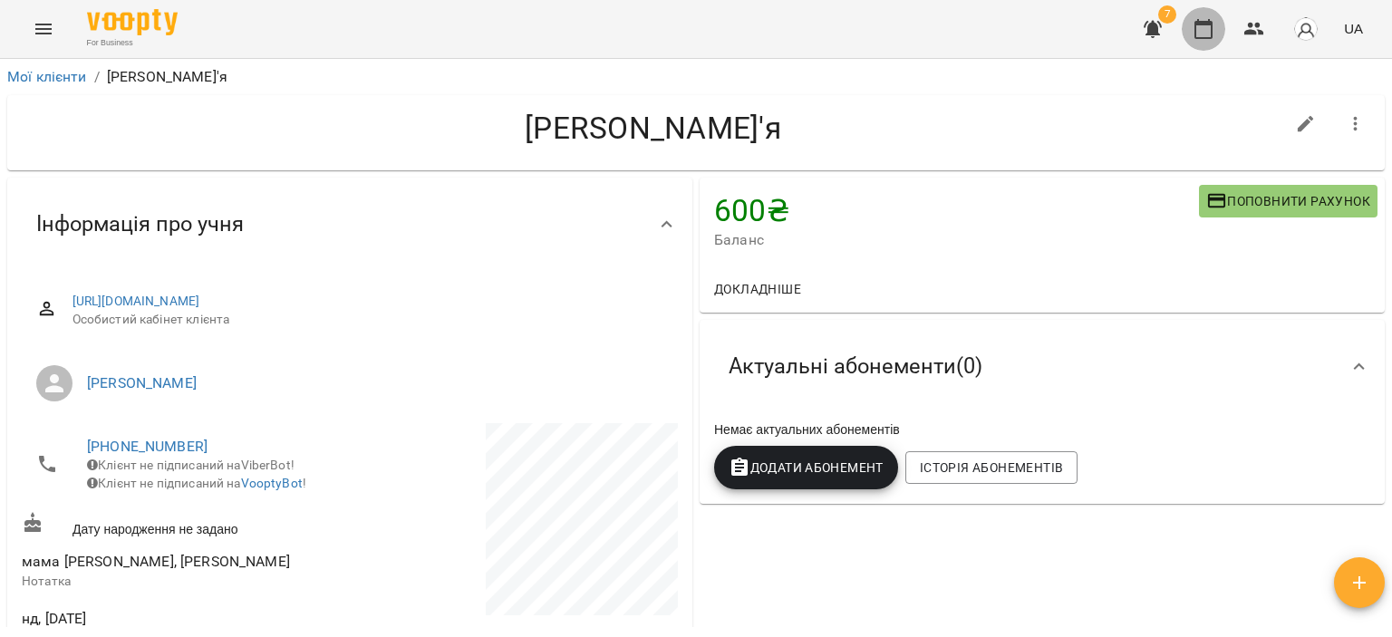
click at [1209, 31] on icon "button" at bounding box center [1203, 29] width 22 height 22
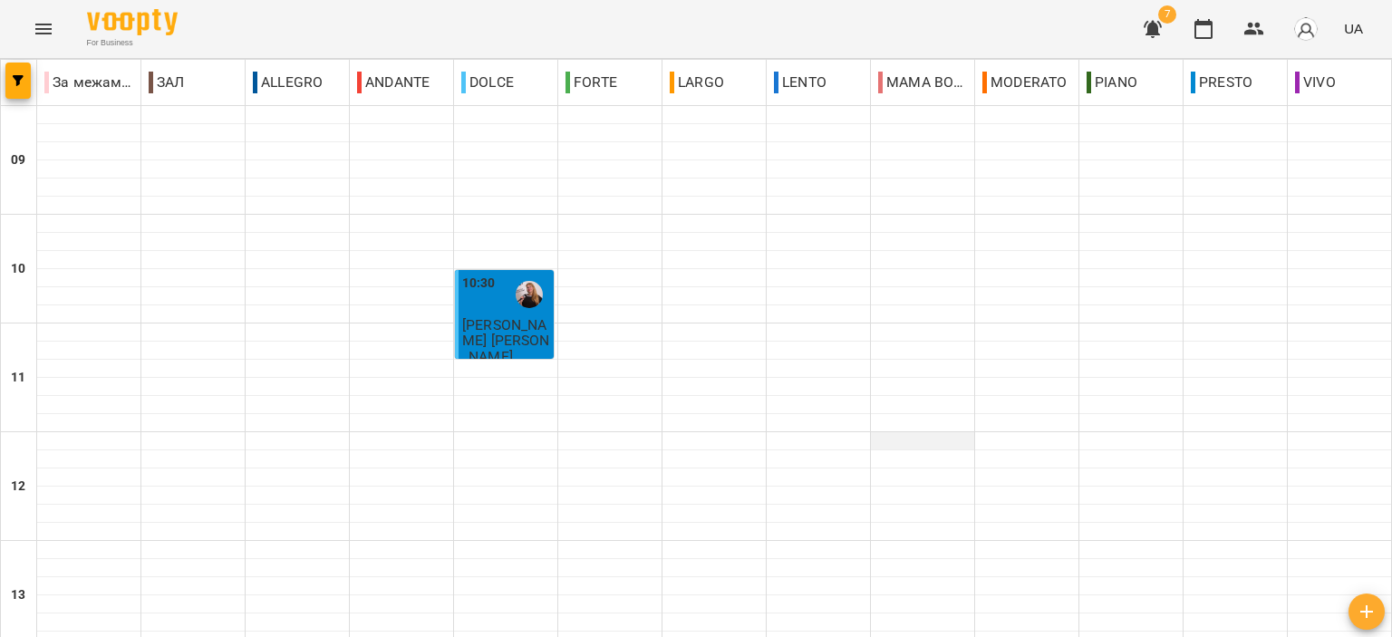
scroll to position [725, 0]
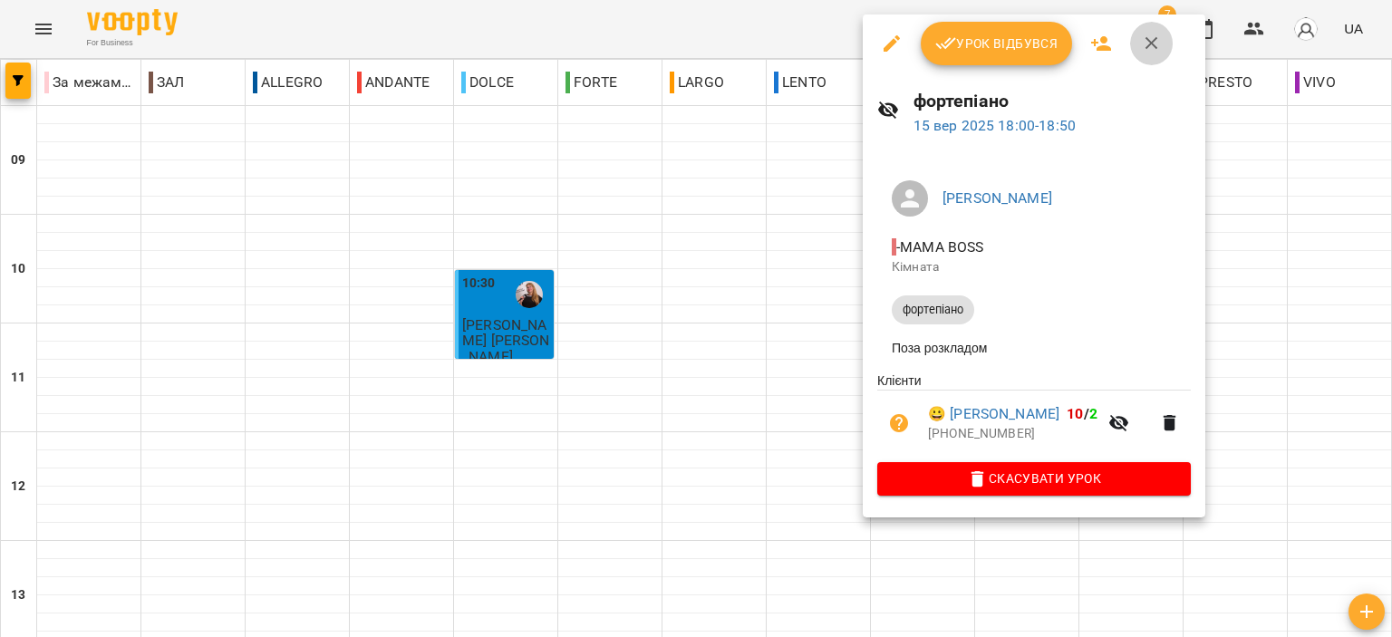
click at [1137, 46] on button "button" at bounding box center [1151, 43] width 43 height 43
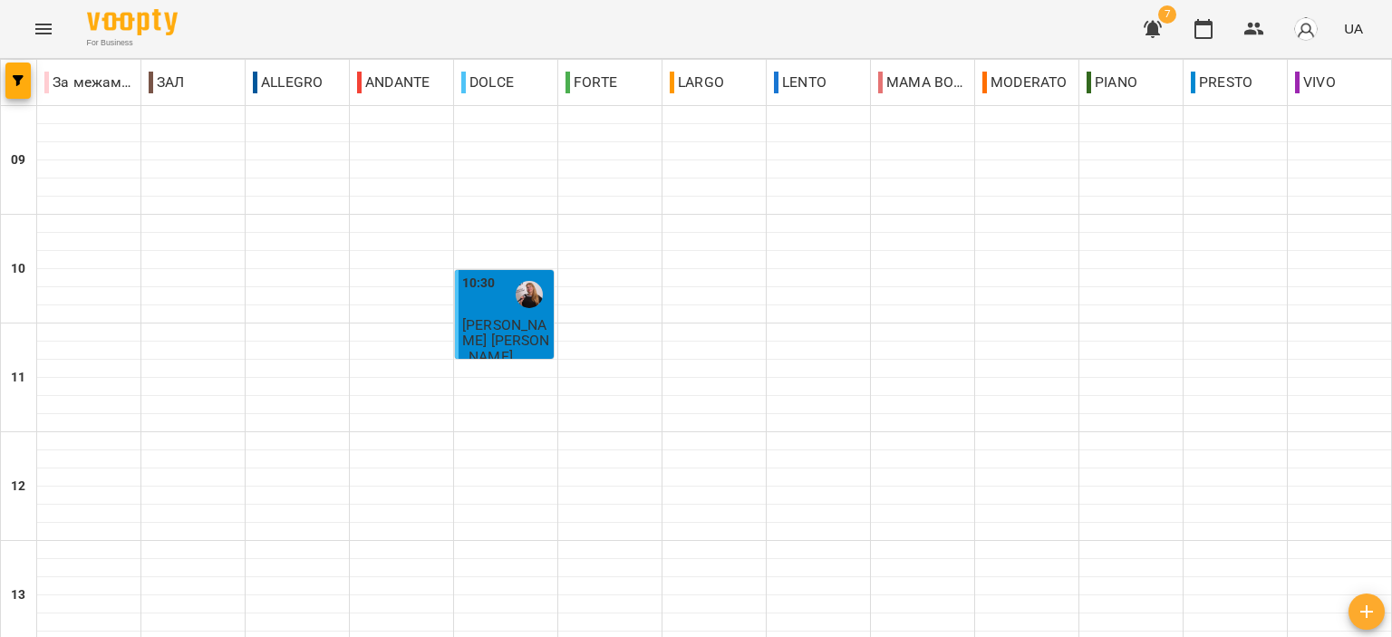
scroll to position [440, 0]
click at [1155, 24] on icon "button" at bounding box center [1152, 29] width 18 height 17
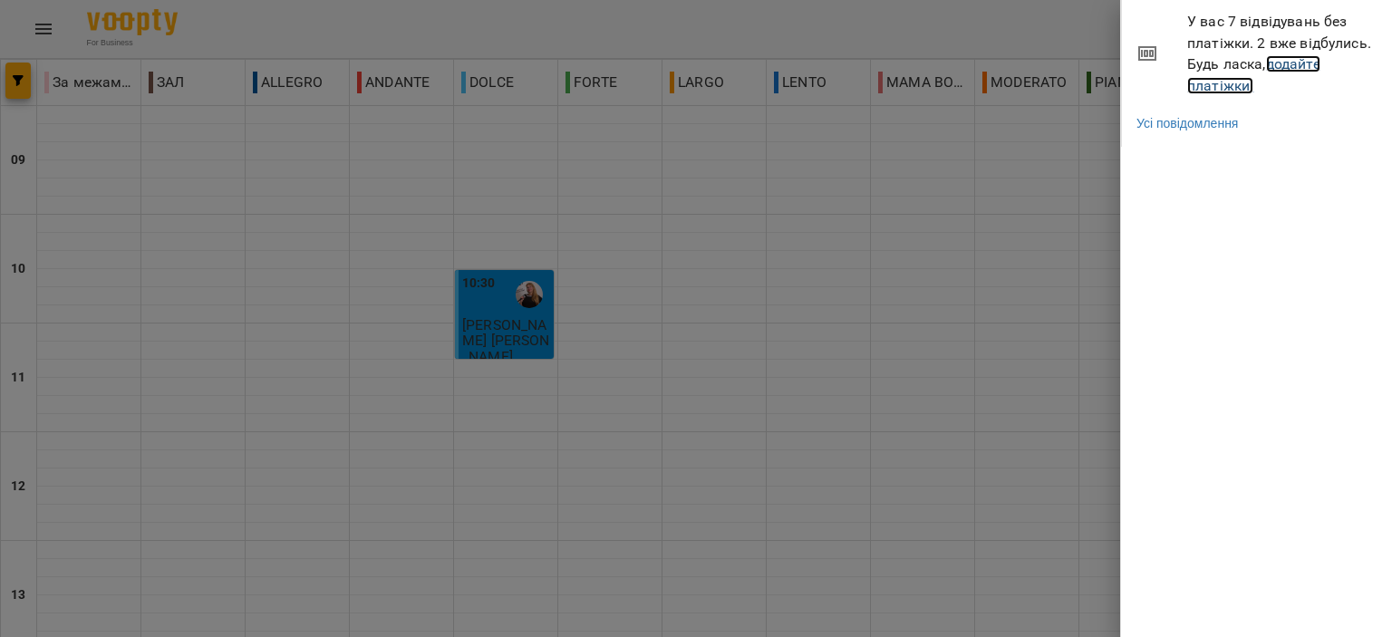
click at [1220, 87] on link "додайте платіжки!" at bounding box center [1253, 74] width 133 height 39
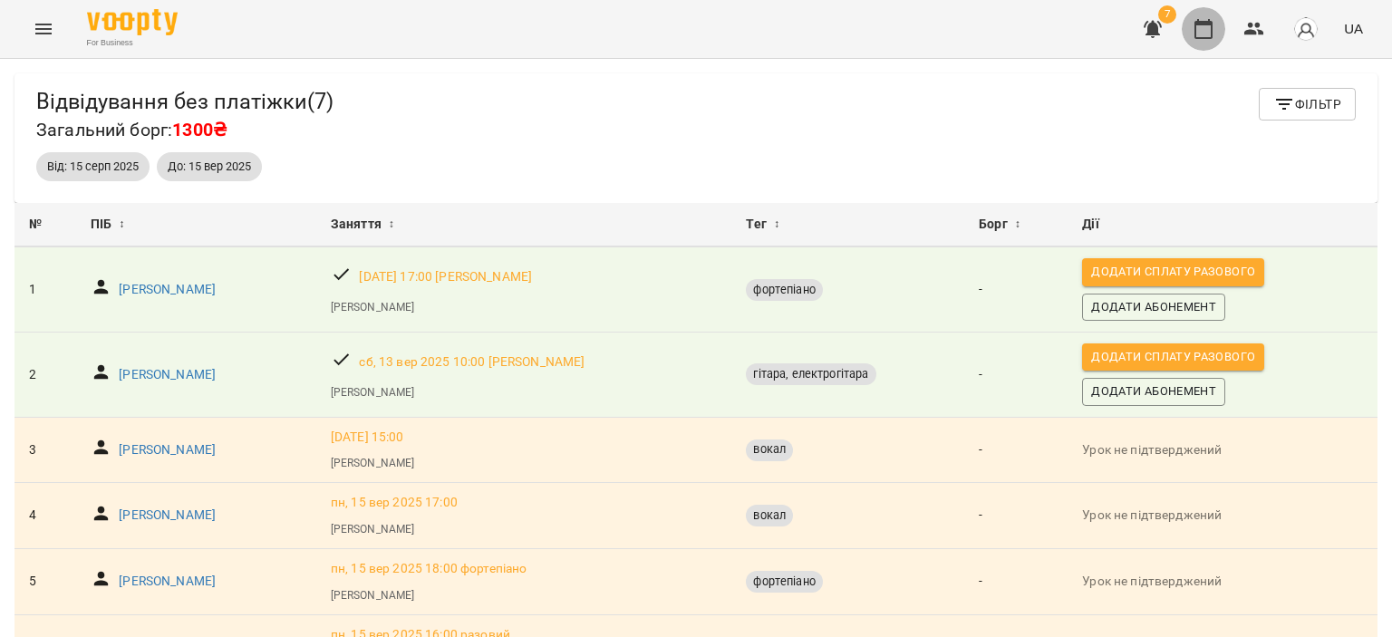
click at [1202, 23] on icon "button" at bounding box center [1203, 29] width 18 height 20
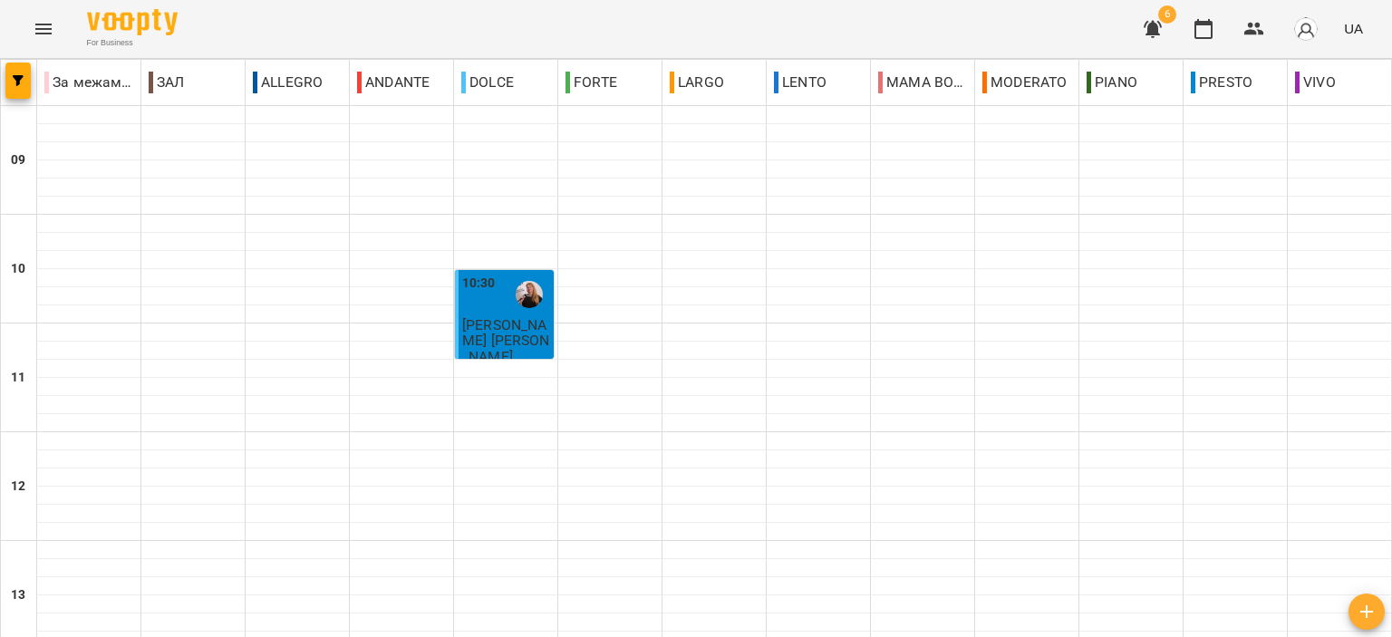
scroll to position [725, 0]
click at [1156, 28] on icon "button" at bounding box center [1152, 29] width 18 height 17
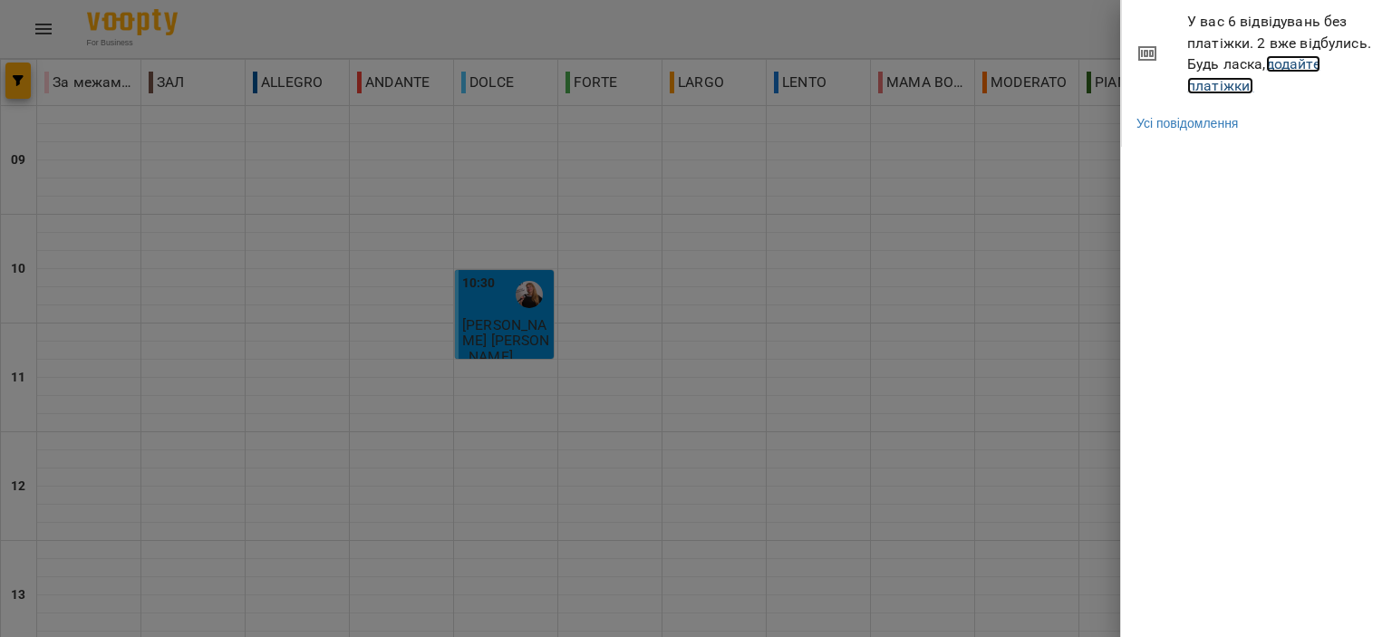
click at [1225, 84] on link "додайте платіжки!" at bounding box center [1253, 74] width 133 height 39
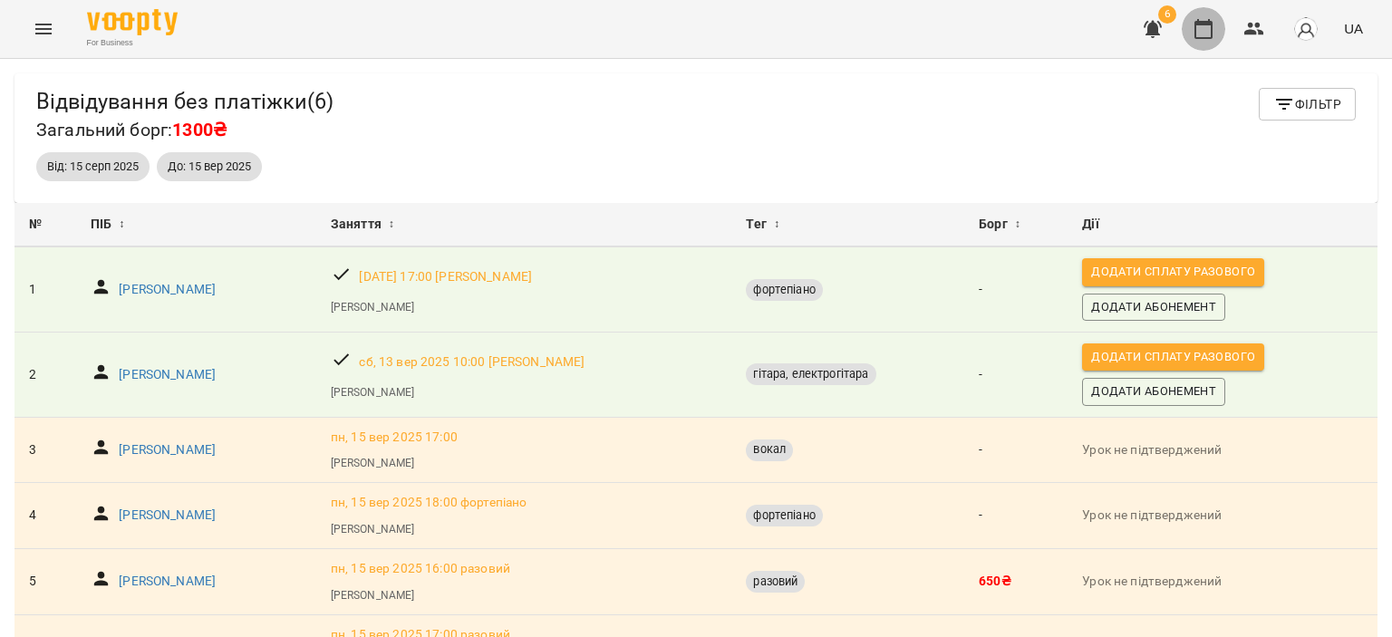
click at [1213, 15] on button "button" at bounding box center [1203, 28] width 43 height 43
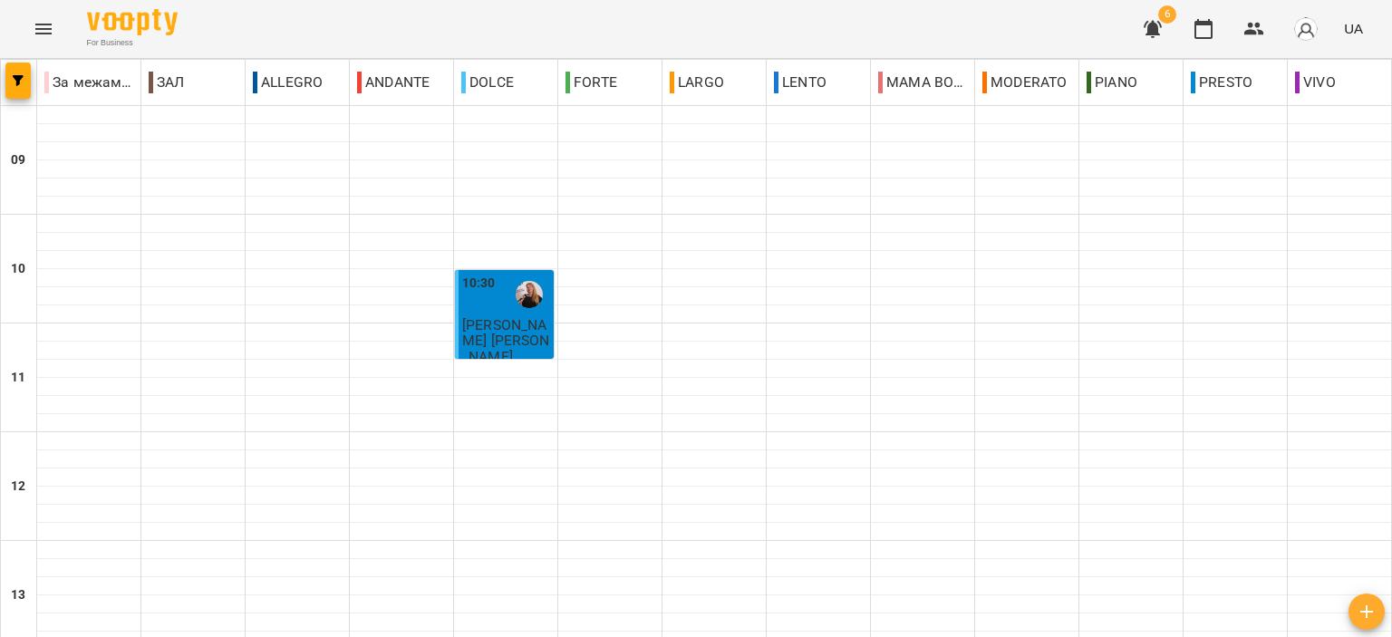
scroll to position [725, 0]
